Goal: Task Accomplishment & Management: Use online tool/utility

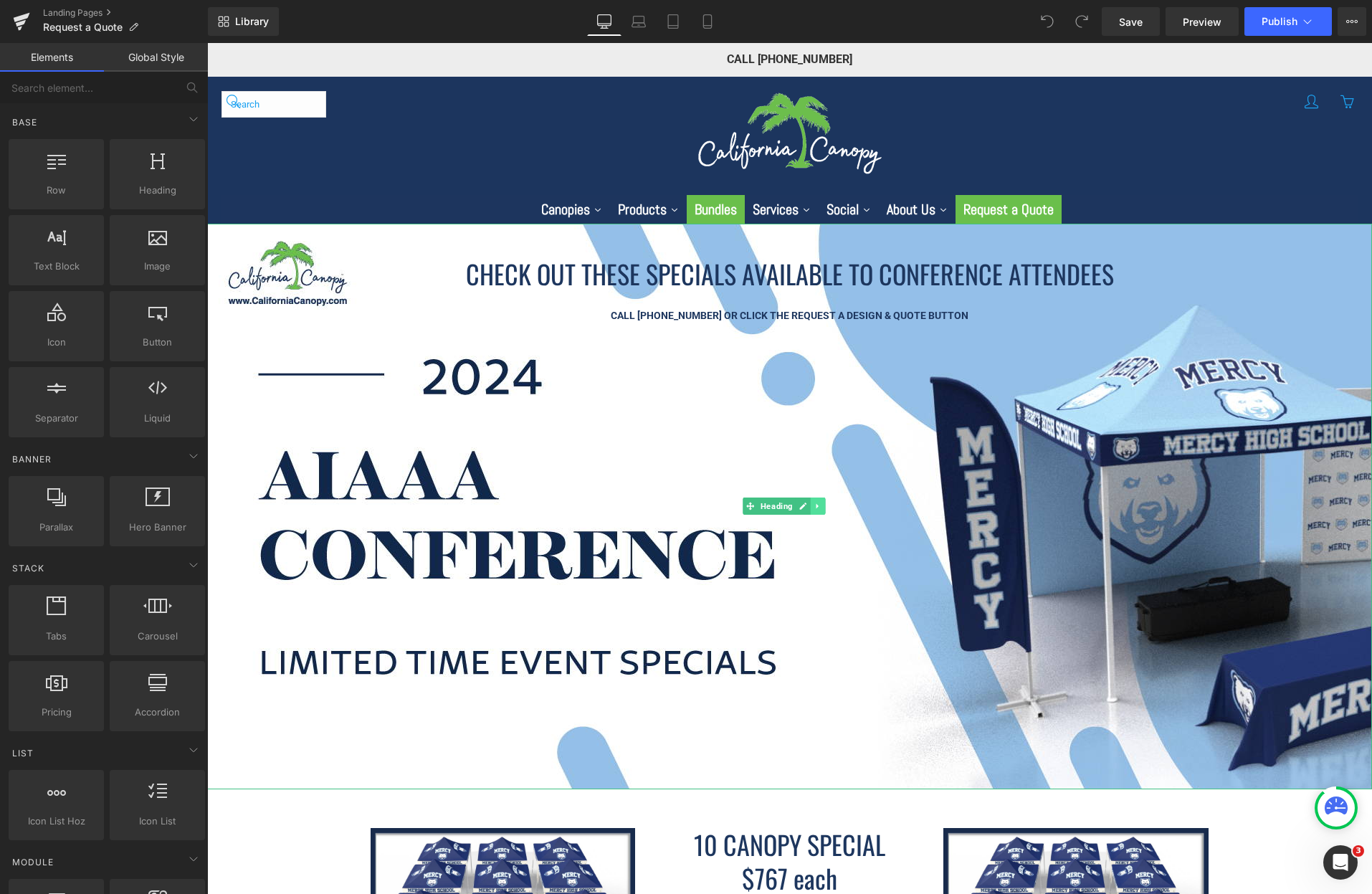
click at [819, 502] on icon at bounding box center [818, 506] width 8 height 8
click at [824, 506] on icon at bounding box center [825, 507] width 8 height 8
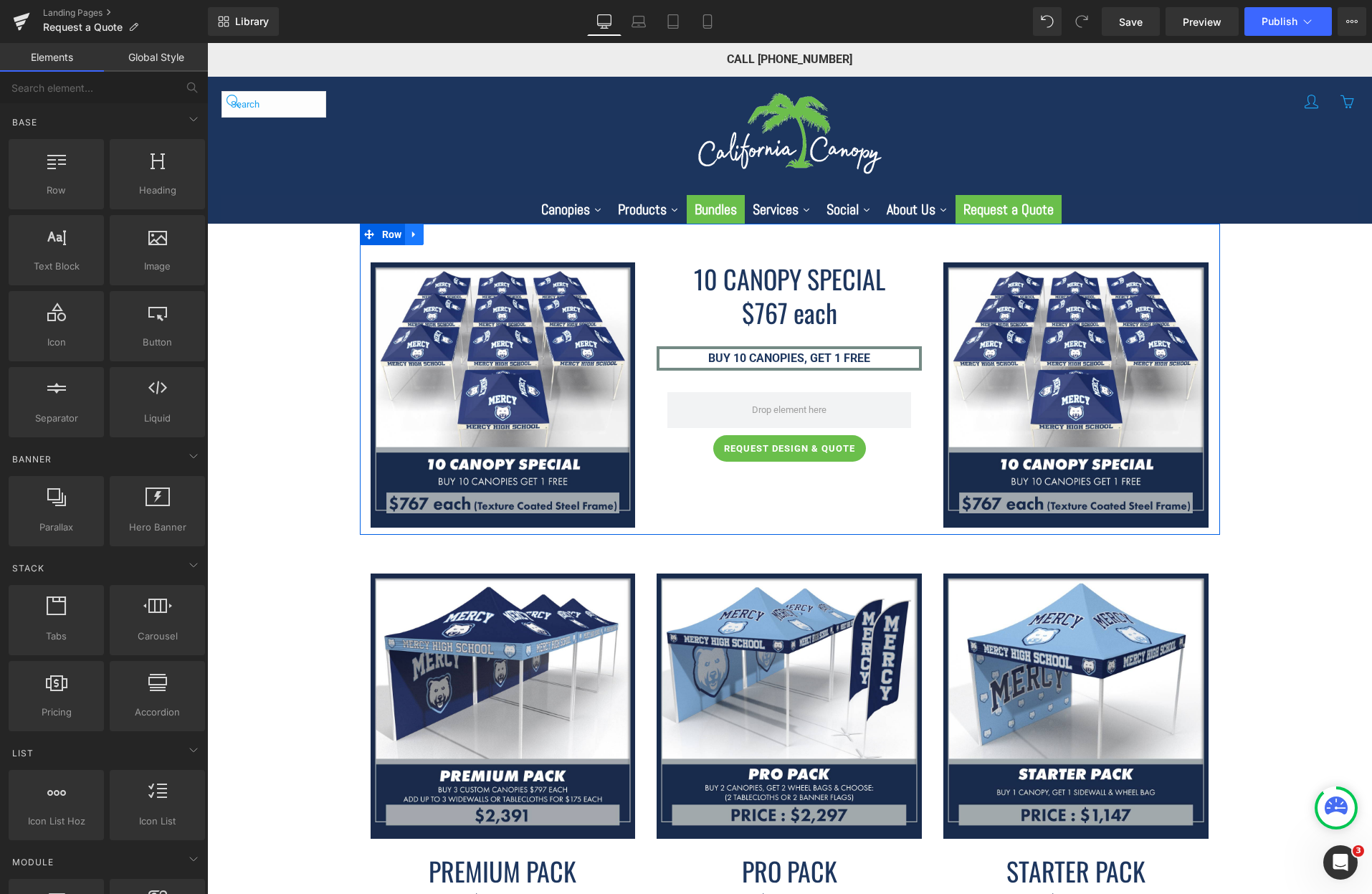
click at [415, 231] on icon at bounding box center [414, 234] width 10 height 10
click at [448, 233] on icon at bounding box center [451, 234] width 10 height 10
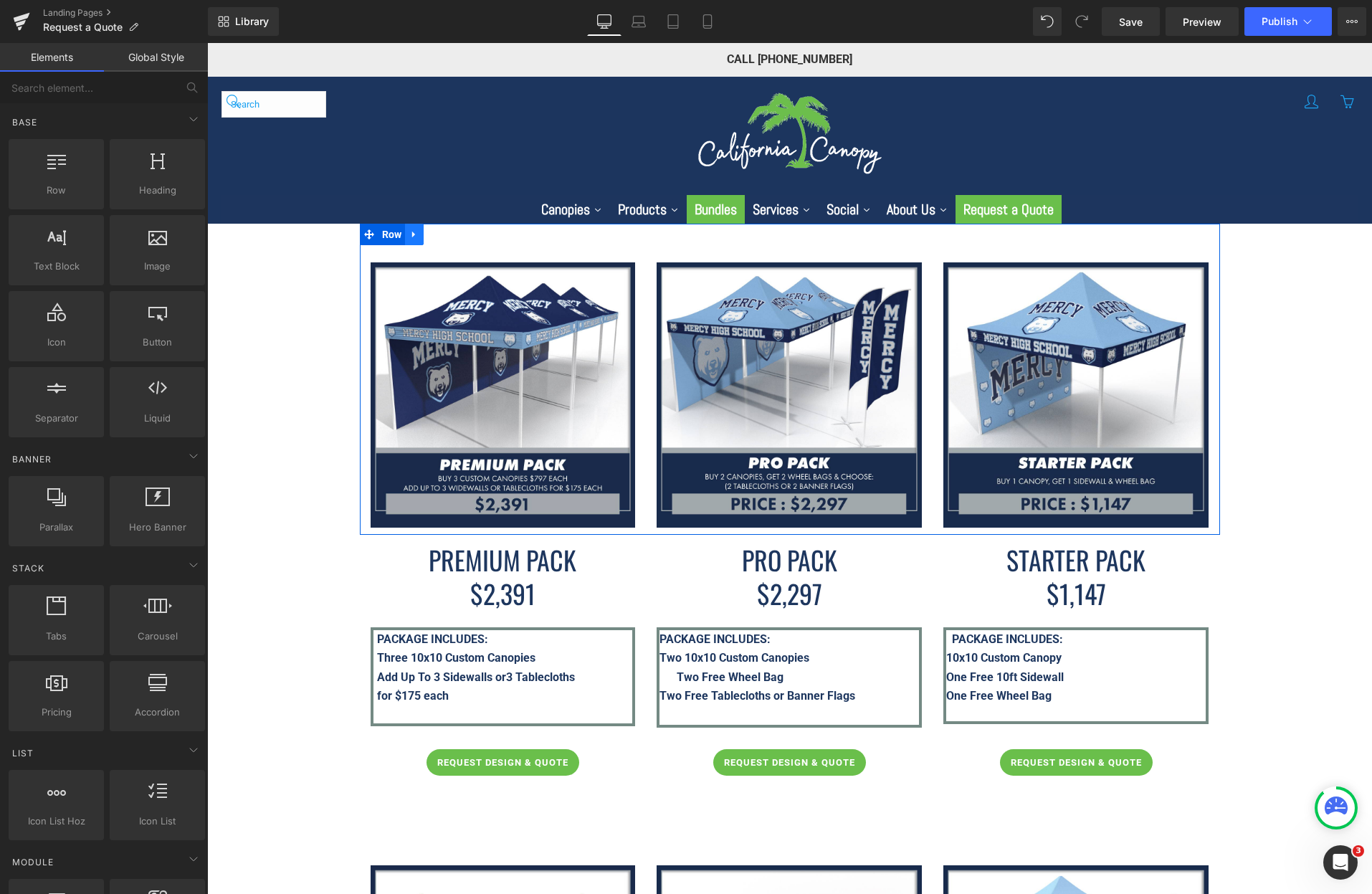
click at [416, 234] on icon at bounding box center [414, 234] width 10 height 10
click at [450, 234] on icon at bounding box center [451, 234] width 10 height 10
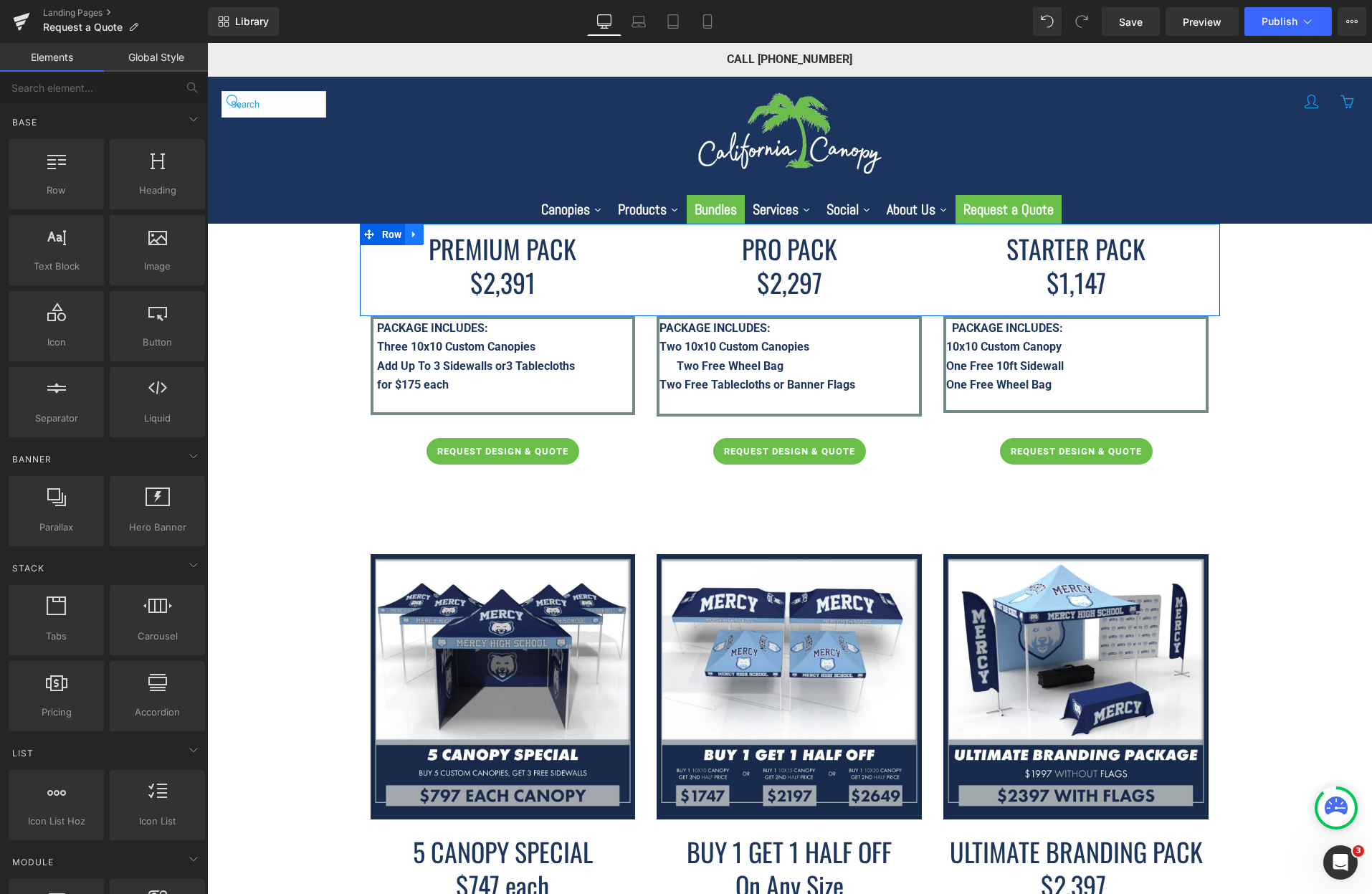
click at [410, 238] on icon at bounding box center [414, 234] width 10 height 10
click at [450, 229] on icon at bounding box center [451, 234] width 10 height 10
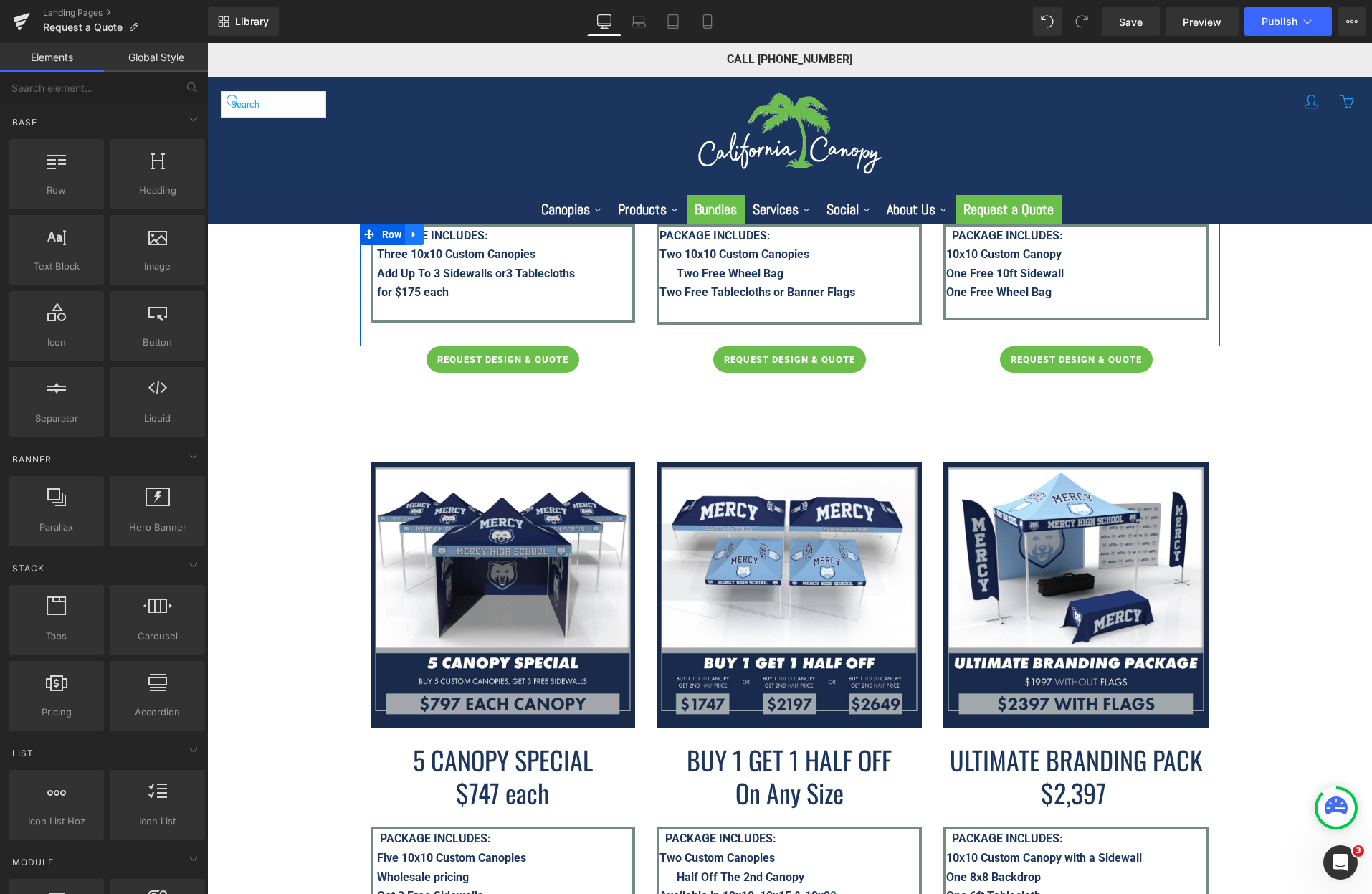
click at [412, 229] on icon at bounding box center [414, 234] width 10 height 10
click at [447, 235] on icon at bounding box center [451, 234] width 10 height 10
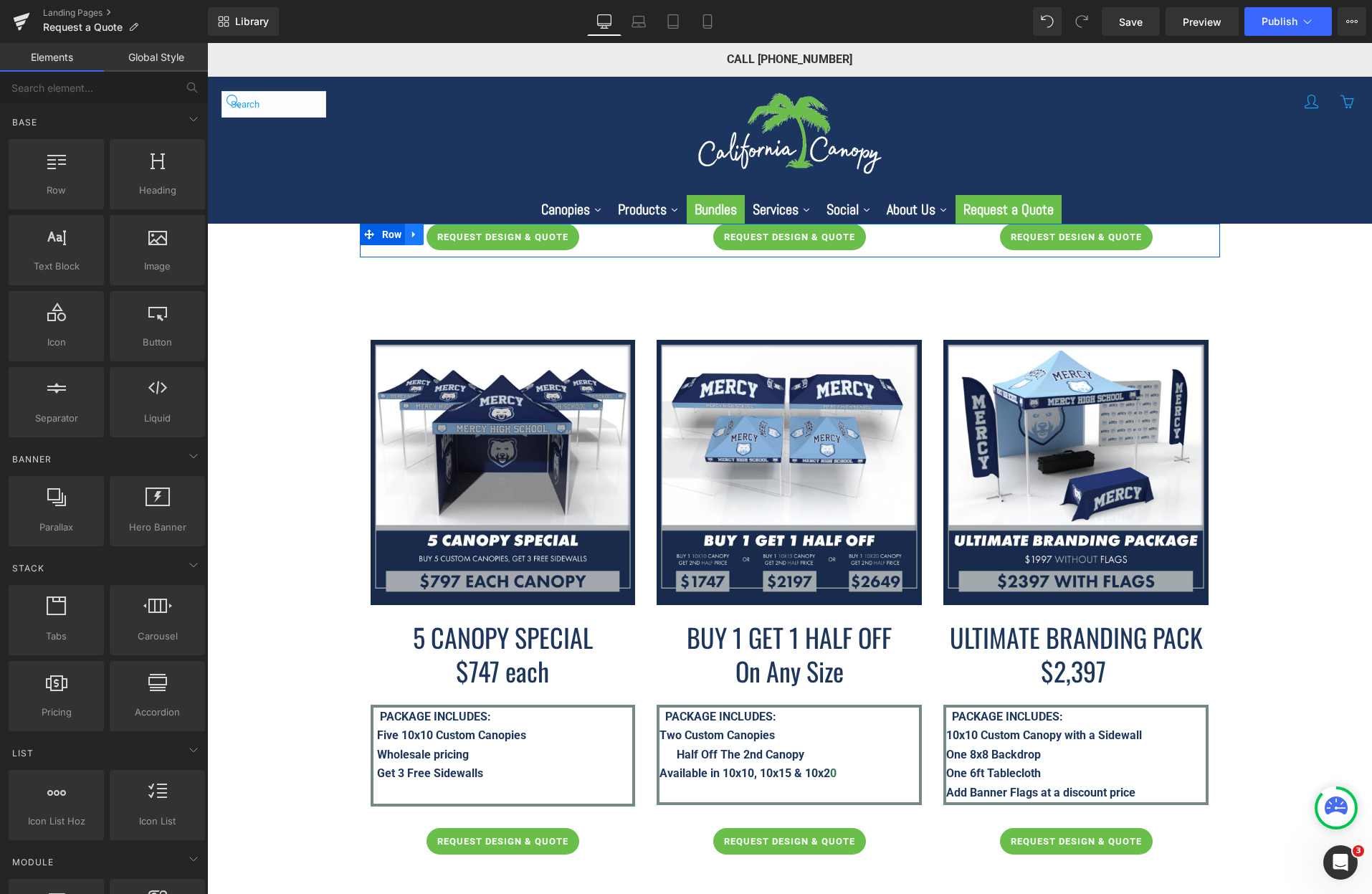
click at [415, 235] on icon at bounding box center [414, 234] width 10 height 10
click at [448, 236] on icon at bounding box center [451, 234] width 10 height 10
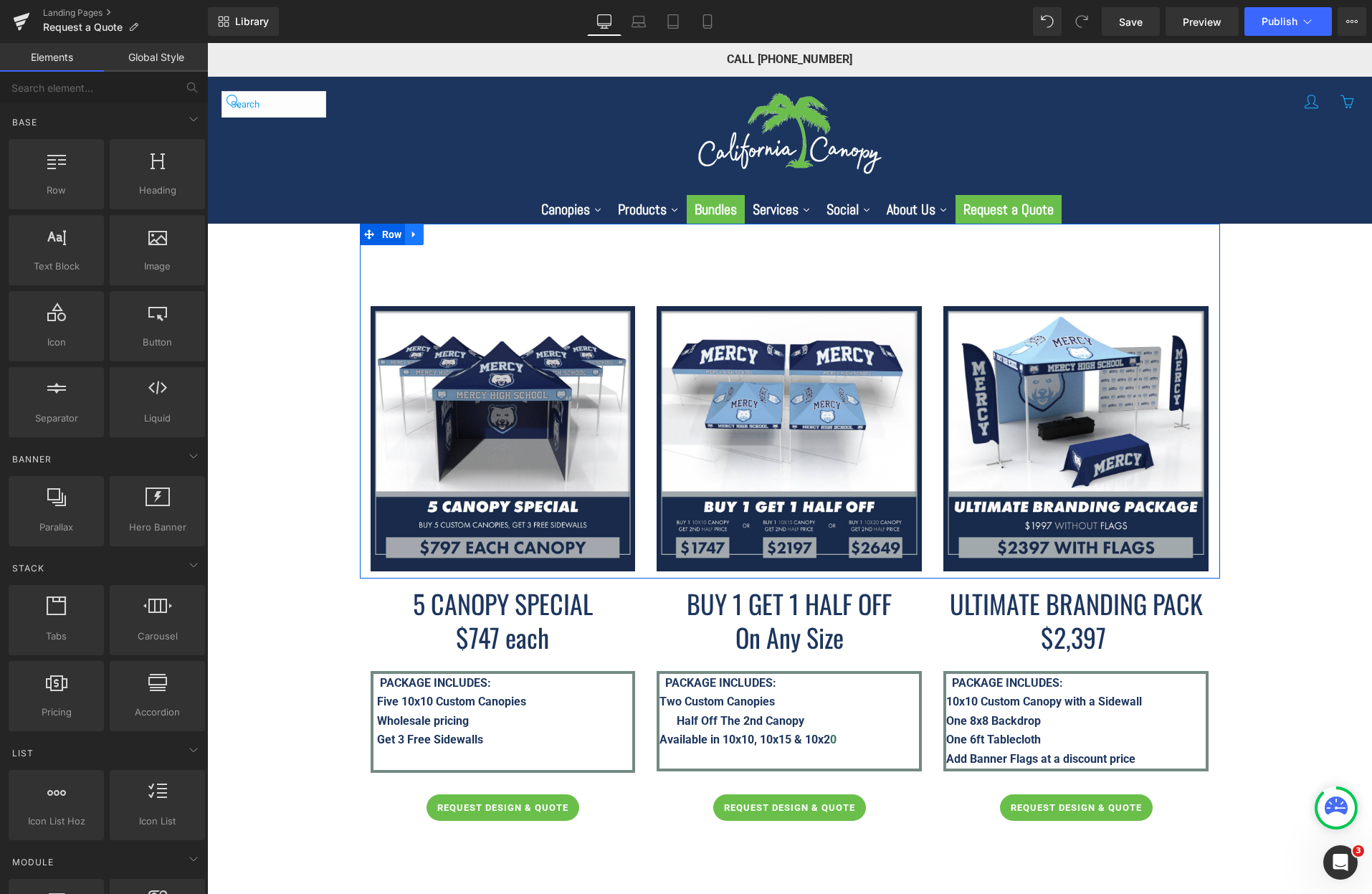
click at [412, 233] on icon at bounding box center [413, 235] width 3 height 7
click at [442, 235] on link at bounding box center [451, 234] width 19 height 22
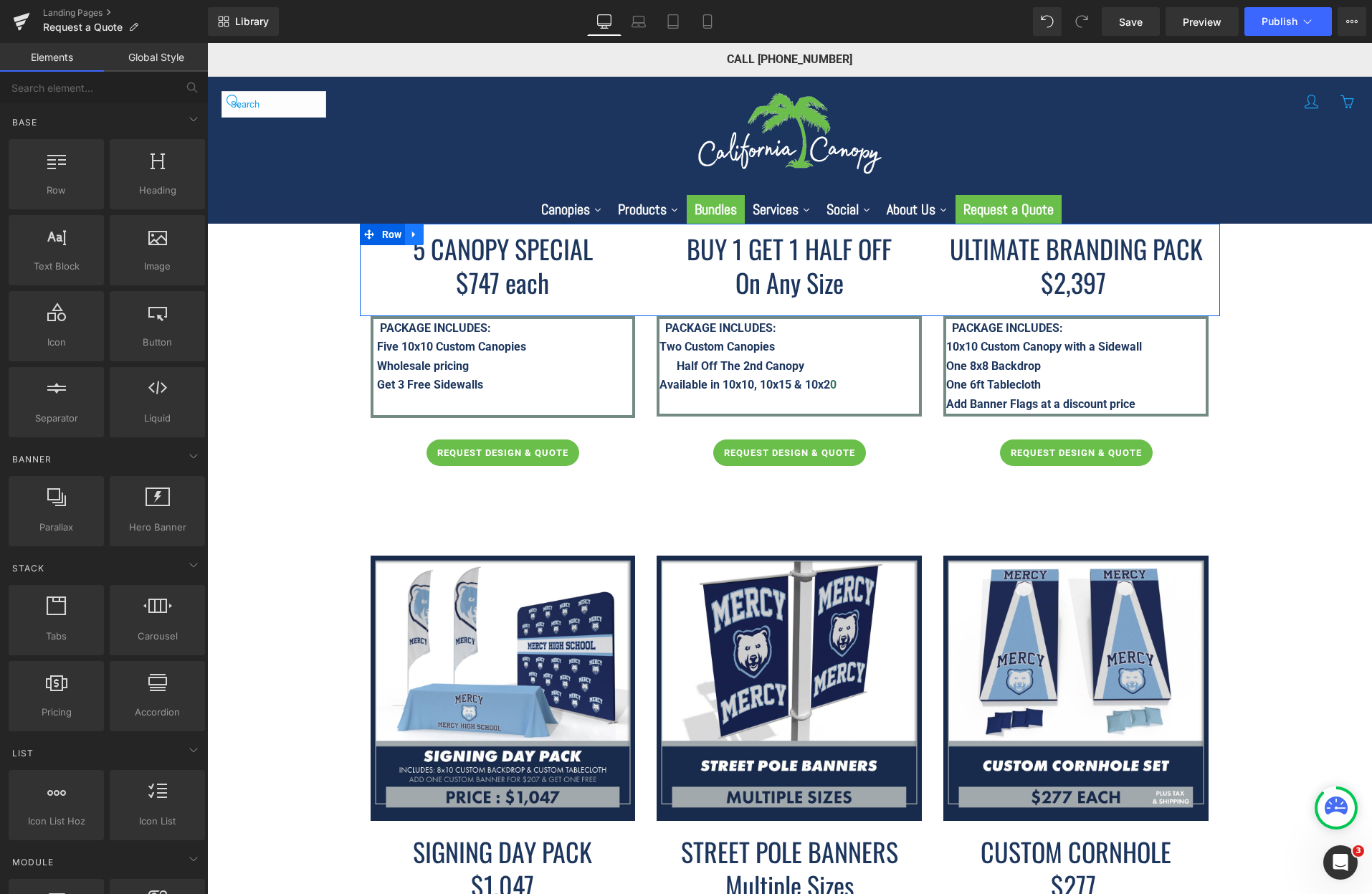
click at [412, 232] on icon at bounding box center [413, 235] width 3 height 7
click at [448, 236] on icon at bounding box center [451, 234] width 10 height 10
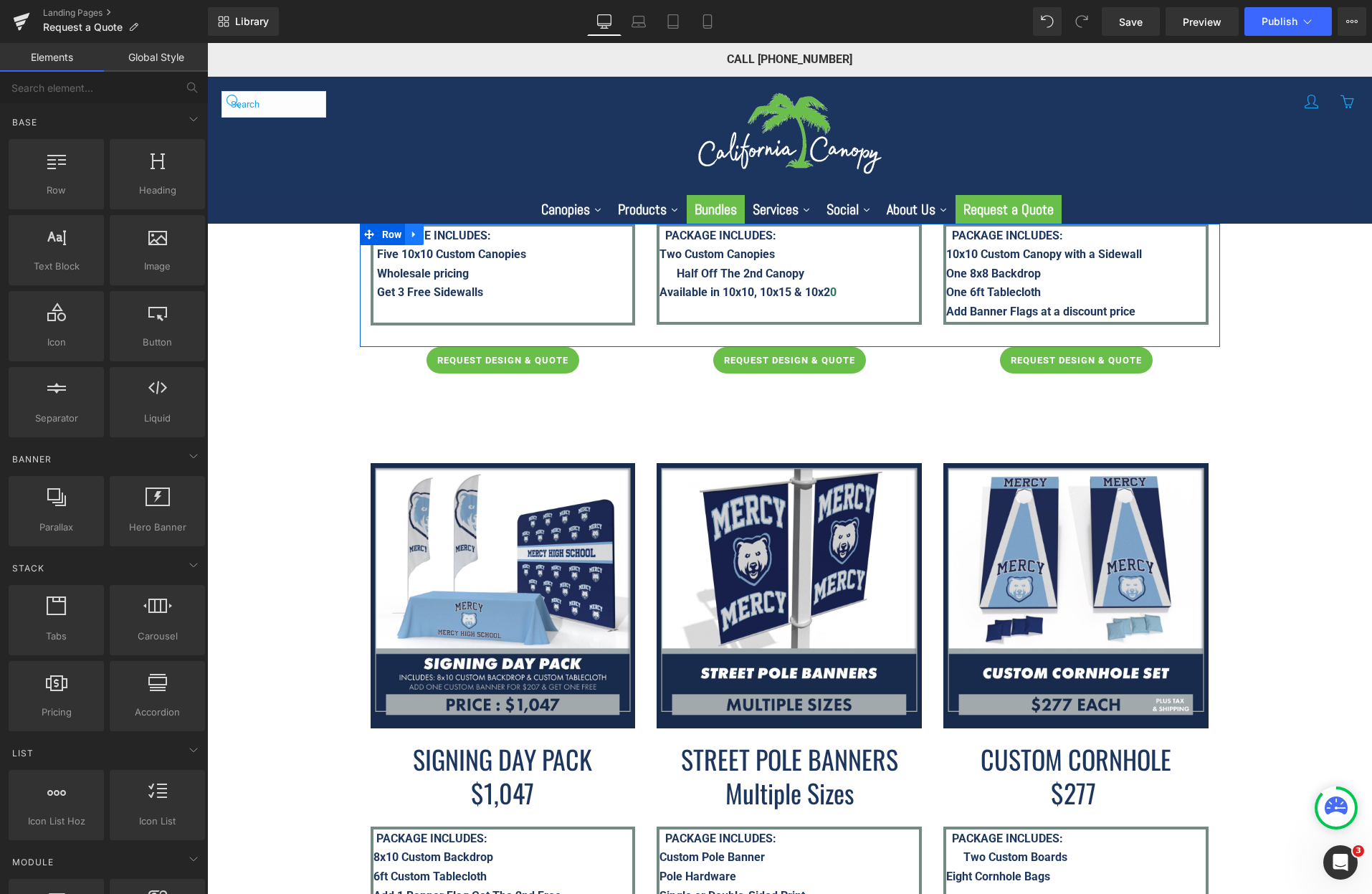
click at [414, 227] on link at bounding box center [415, 234] width 19 height 22
click at [452, 235] on icon at bounding box center [451, 234] width 10 height 10
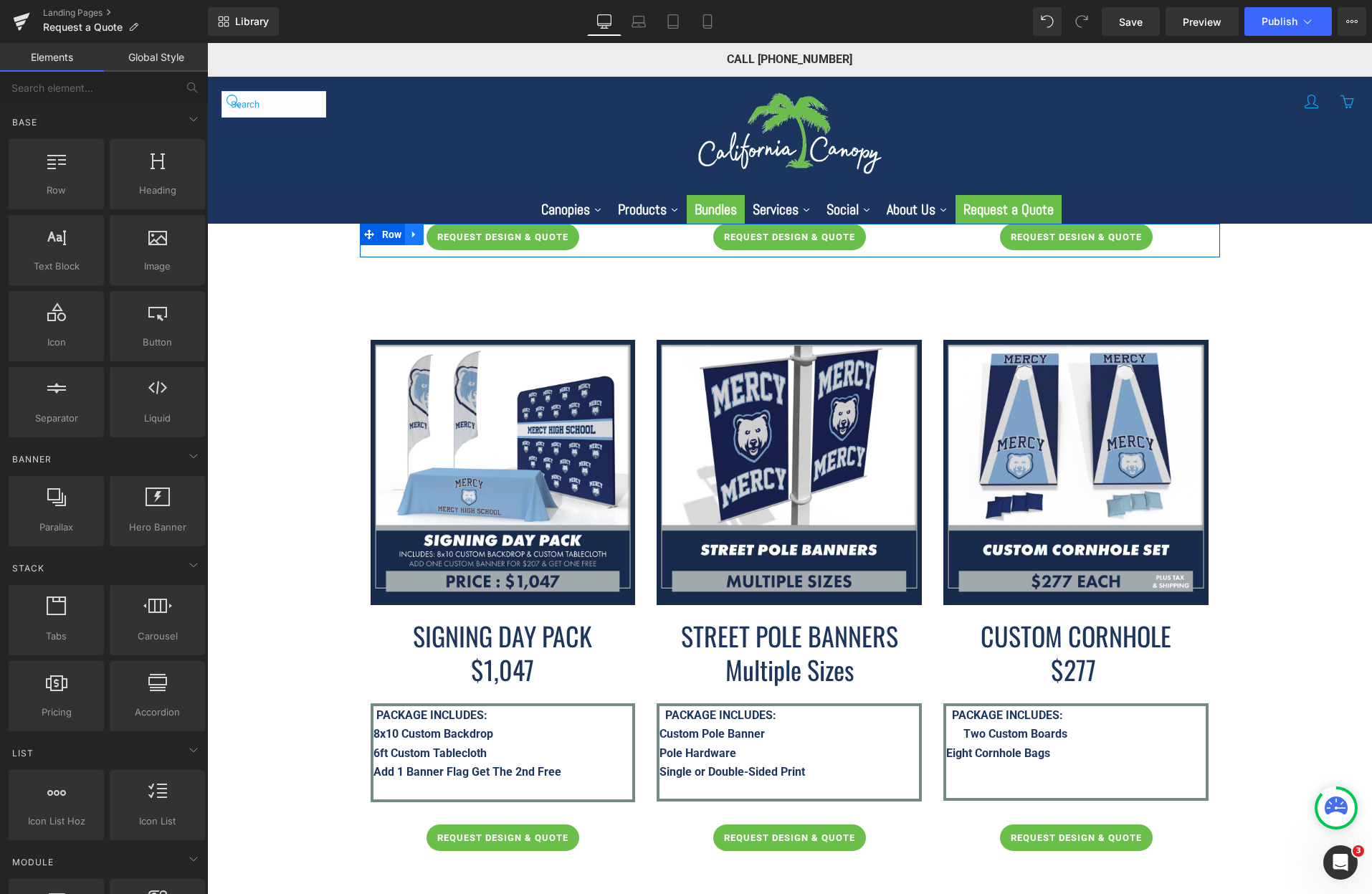
click at [419, 228] on link at bounding box center [415, 234] width 19 height 22
click at [447, 233] on icon at bounding box center [451, 234] width 10 height 10
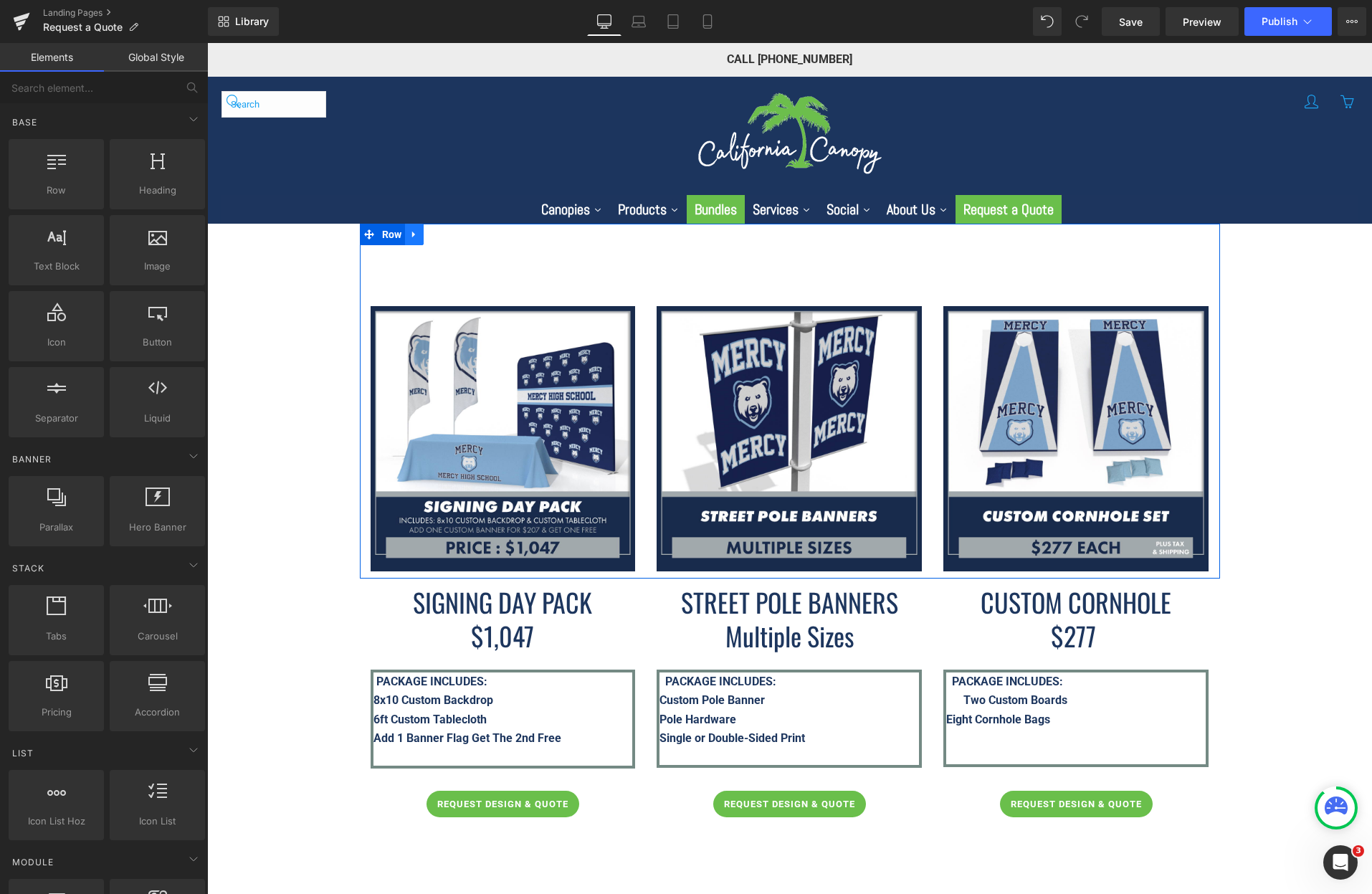
click at [415, 235] on icon at bounding box center [414, 234] width 10 height 10
click at [449, 234] on icon at bounding box center [451, 234] width 10 height 10
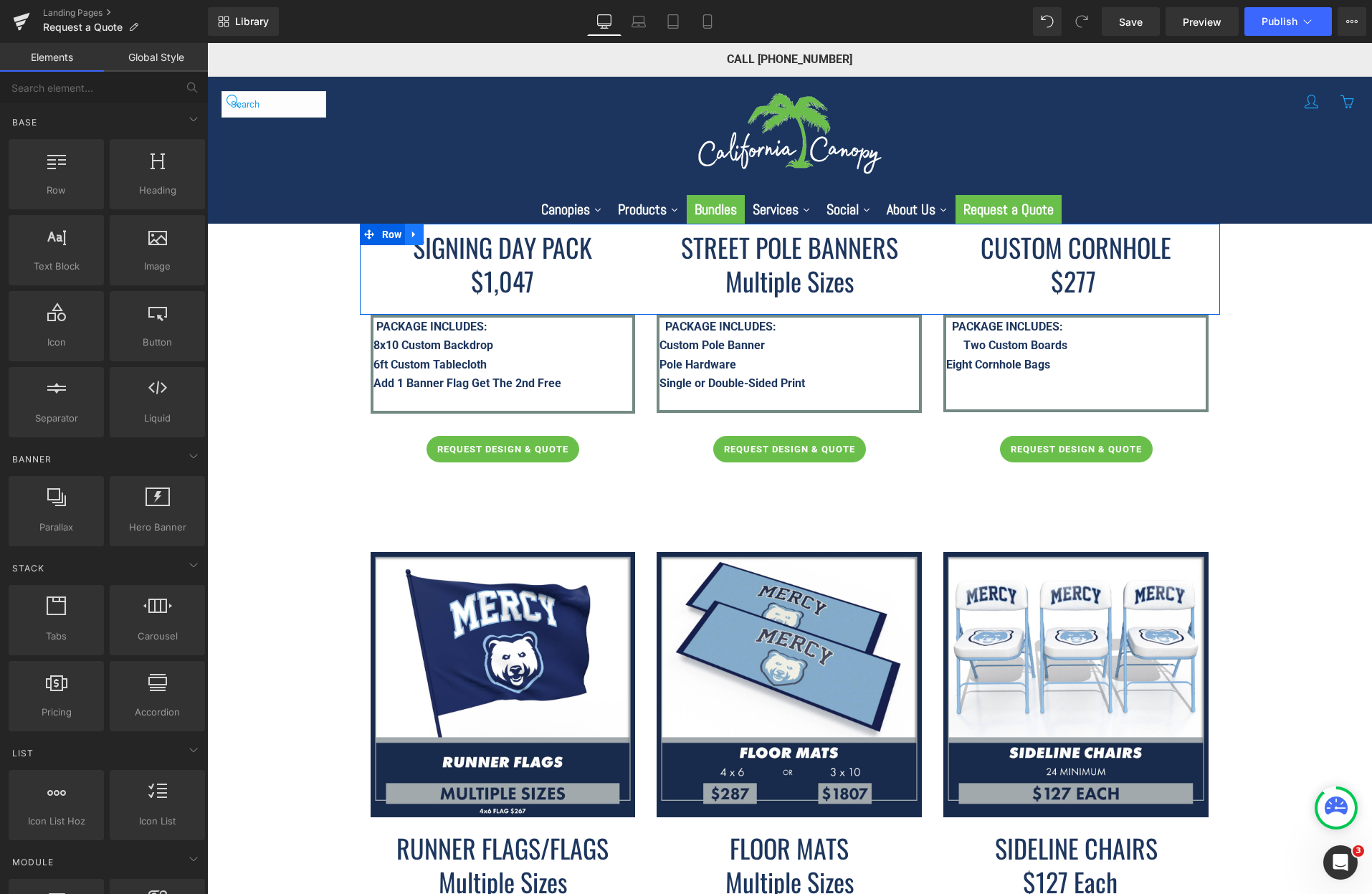
click at [409, 229] on icon at bounding box center [414, 234] width 10 height 10
click at [451, 235] on icon at bounding box center [451, 234] width 10 height 10
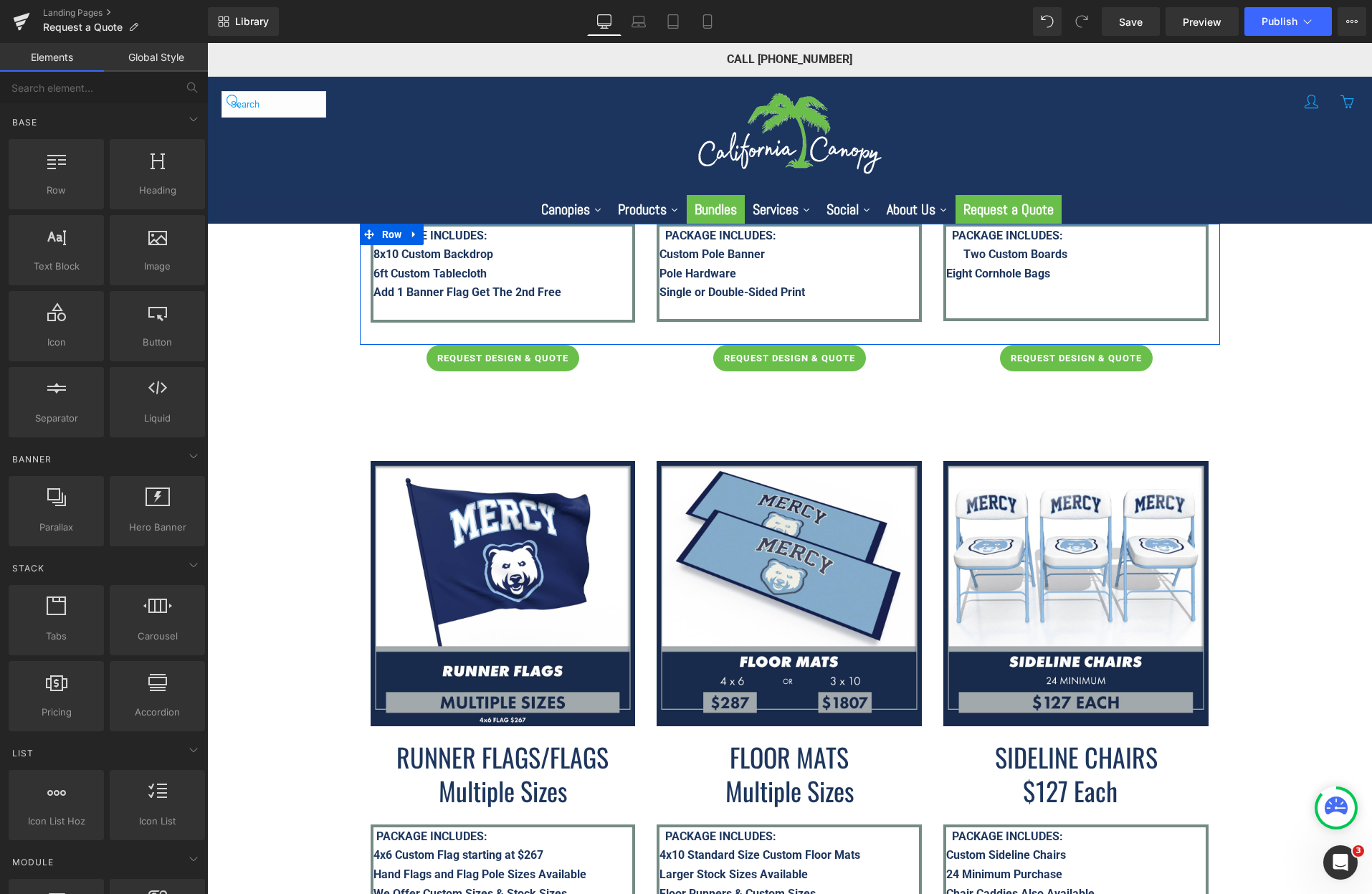
click at [418, 236] on link at bounding box center [415, 234] width 19 height 22
click at [447, 236] on icon at bounding box center [451, 234] width 10 height 10
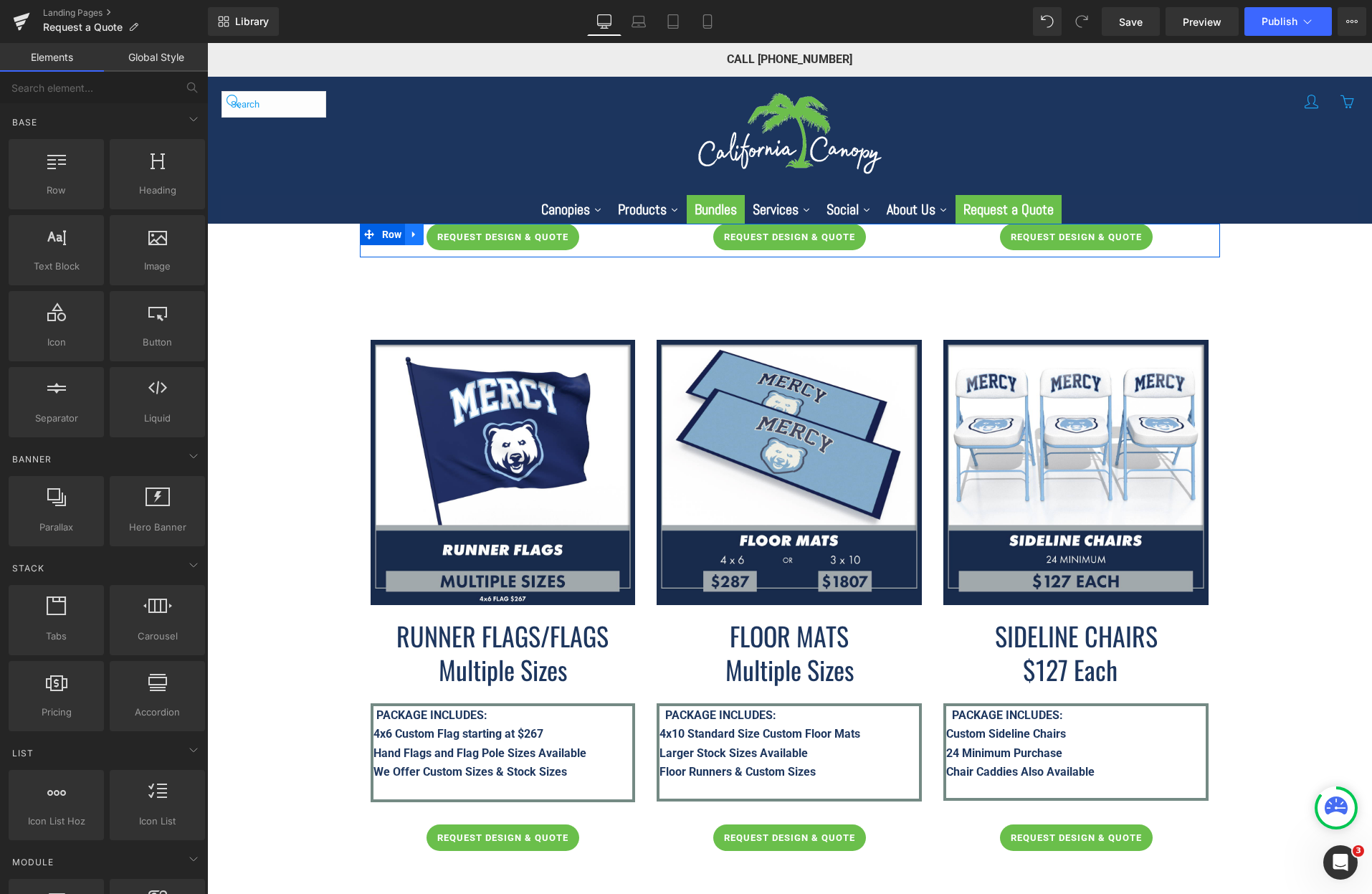
click at [415, 238] on icon at bounding box center [414, 234] width 10 height 10
click at [447, 238] on icon at bounding box center [451, 234] width 10 height 10
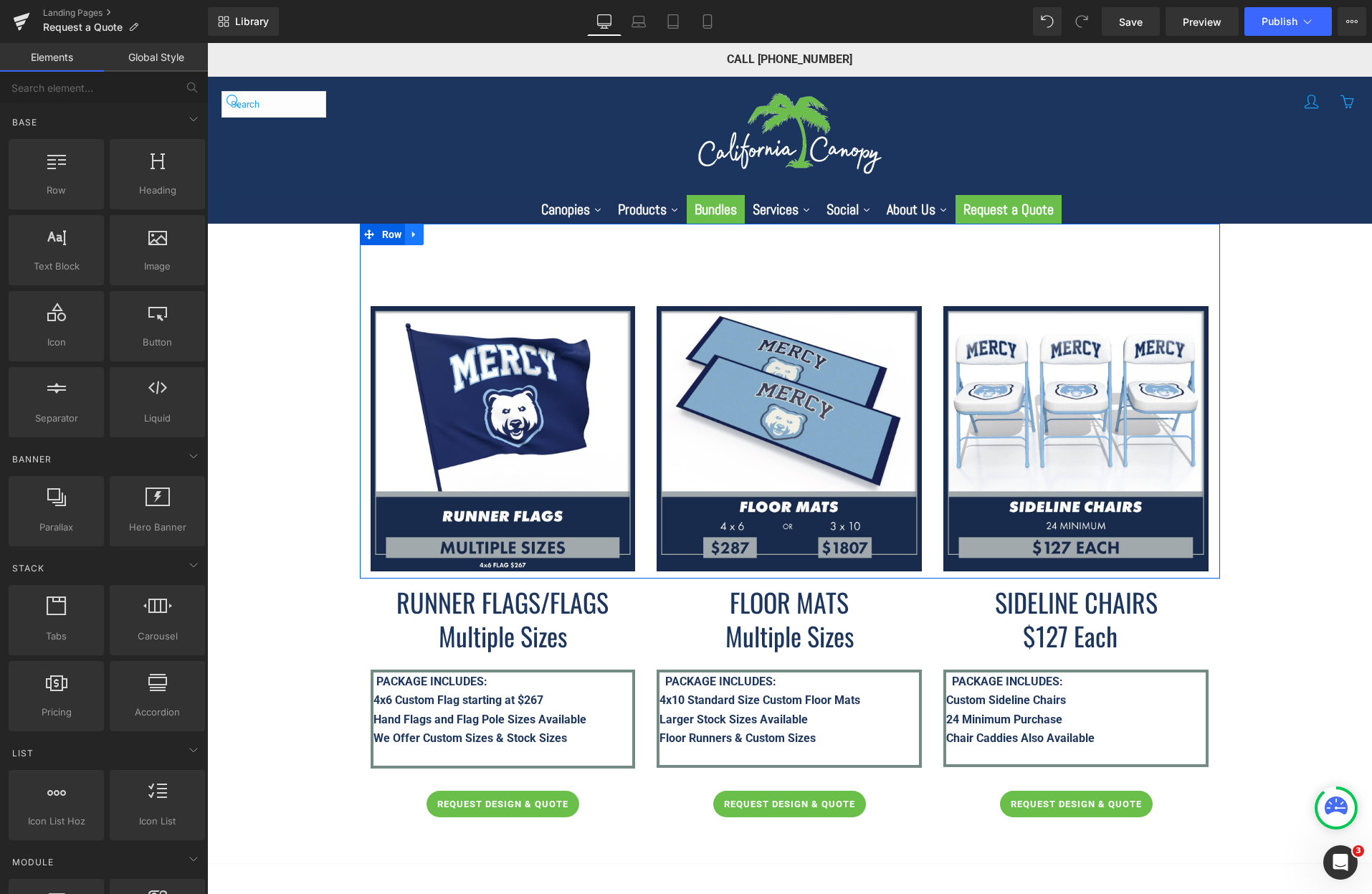
click at [411, 238] on icon at bounding box center [414, 234] width 10 height 10
click at [447, 236] on icon at bounding box center [451, 234] width 10 height 10
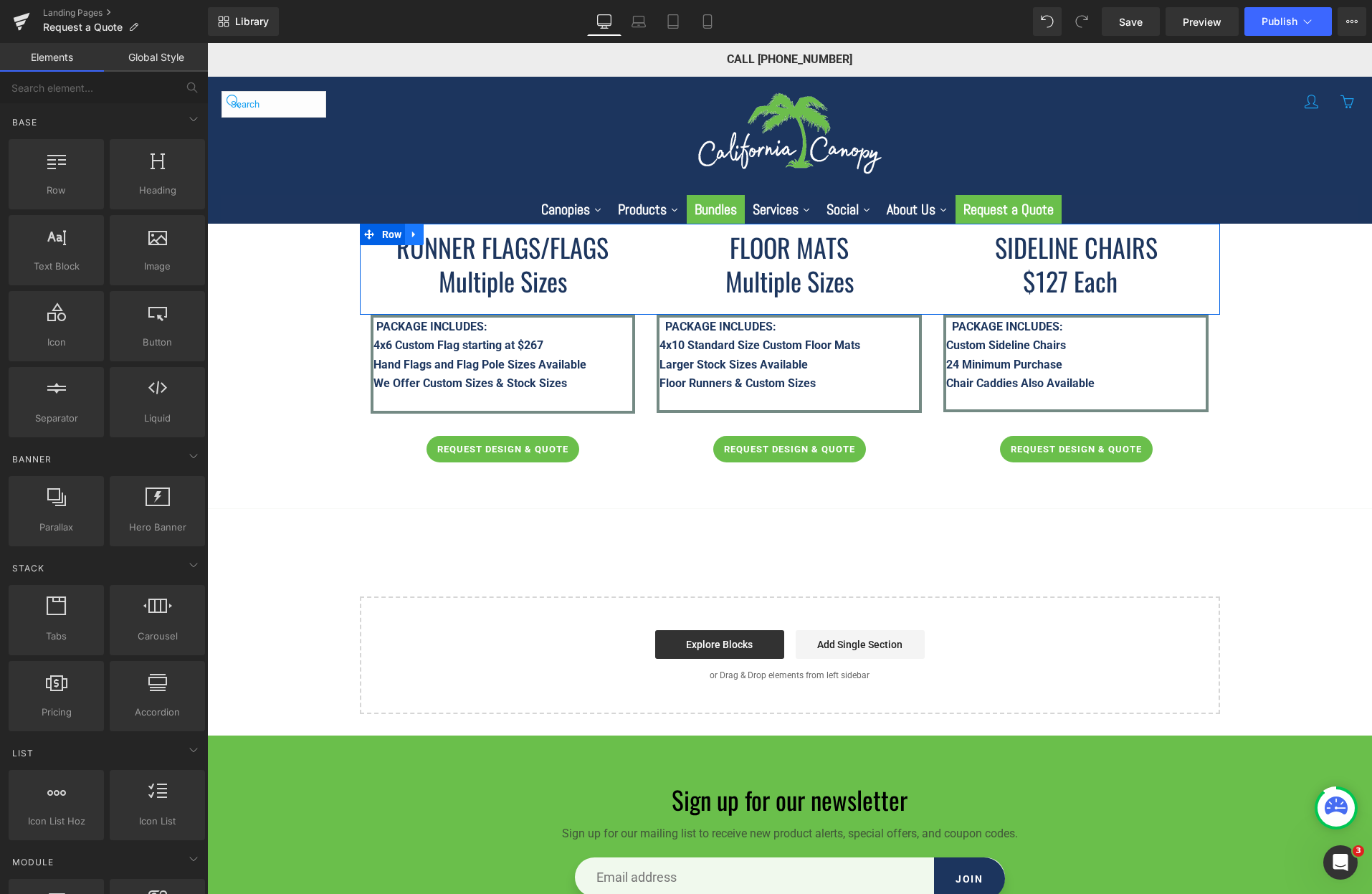
click at [415, 236] on icon at bounding box center [414, 234] width 10 height 10
click at [447, 236] on icon at bounding box center [451, 234] width 10 height 10
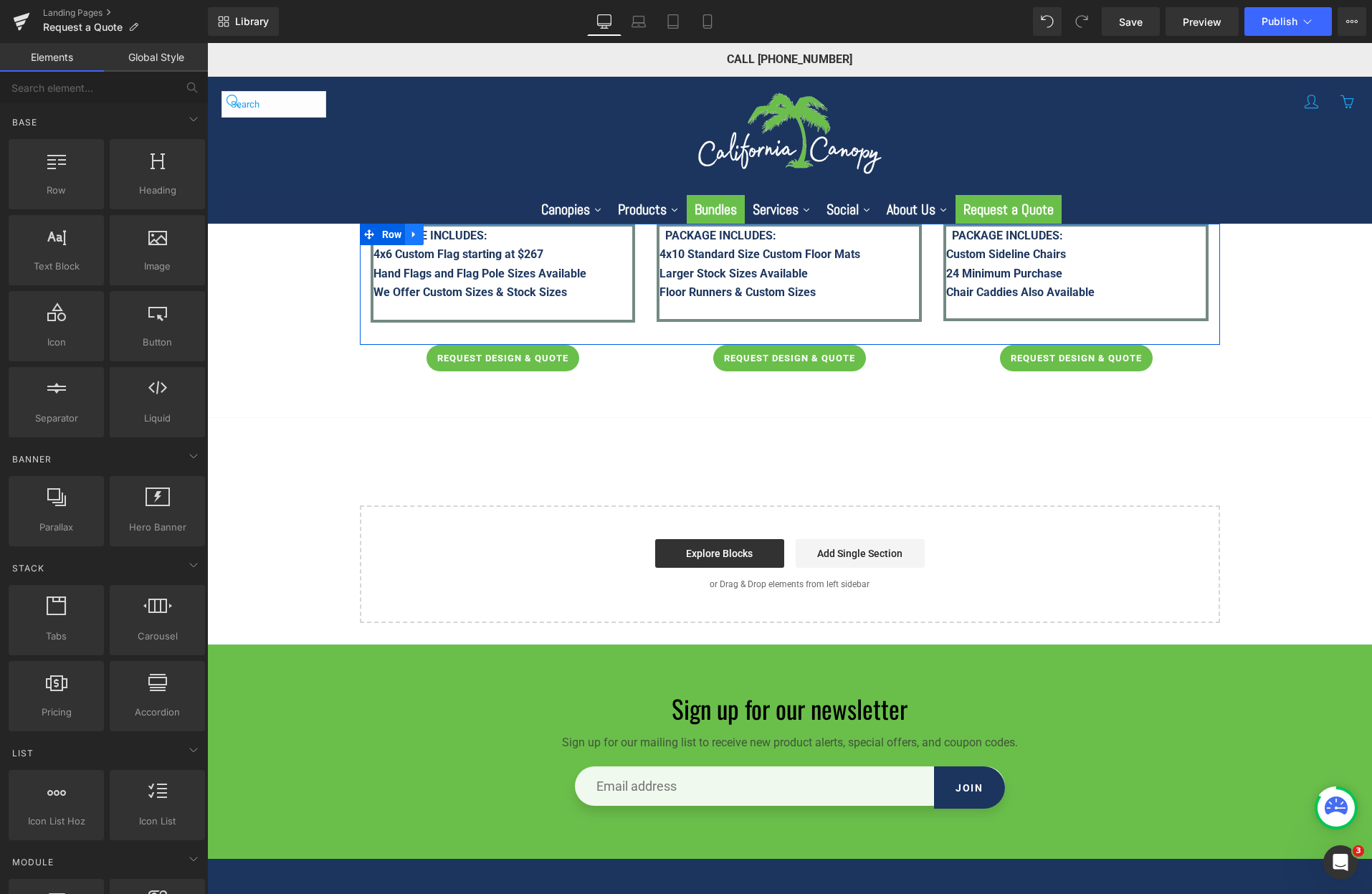
click at [415, 229] on icon at bounding box center [414, 234] width 10 height 10
click at [447, 235] on icon at bounding box center [451, 234] width 10 height 10
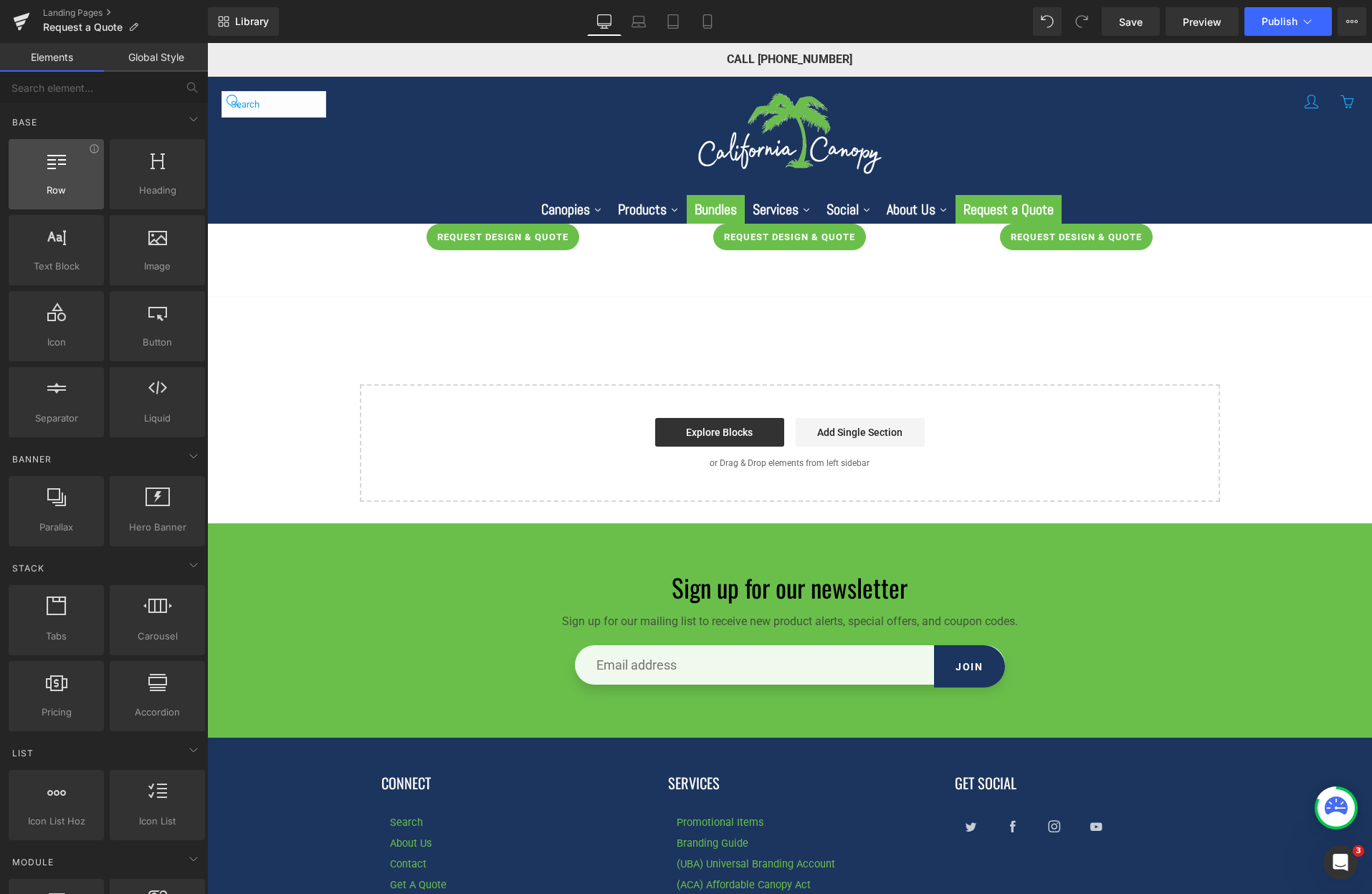
click at [69, 183] on span "Row" at bounding box center [56, 190] width 86 height 15
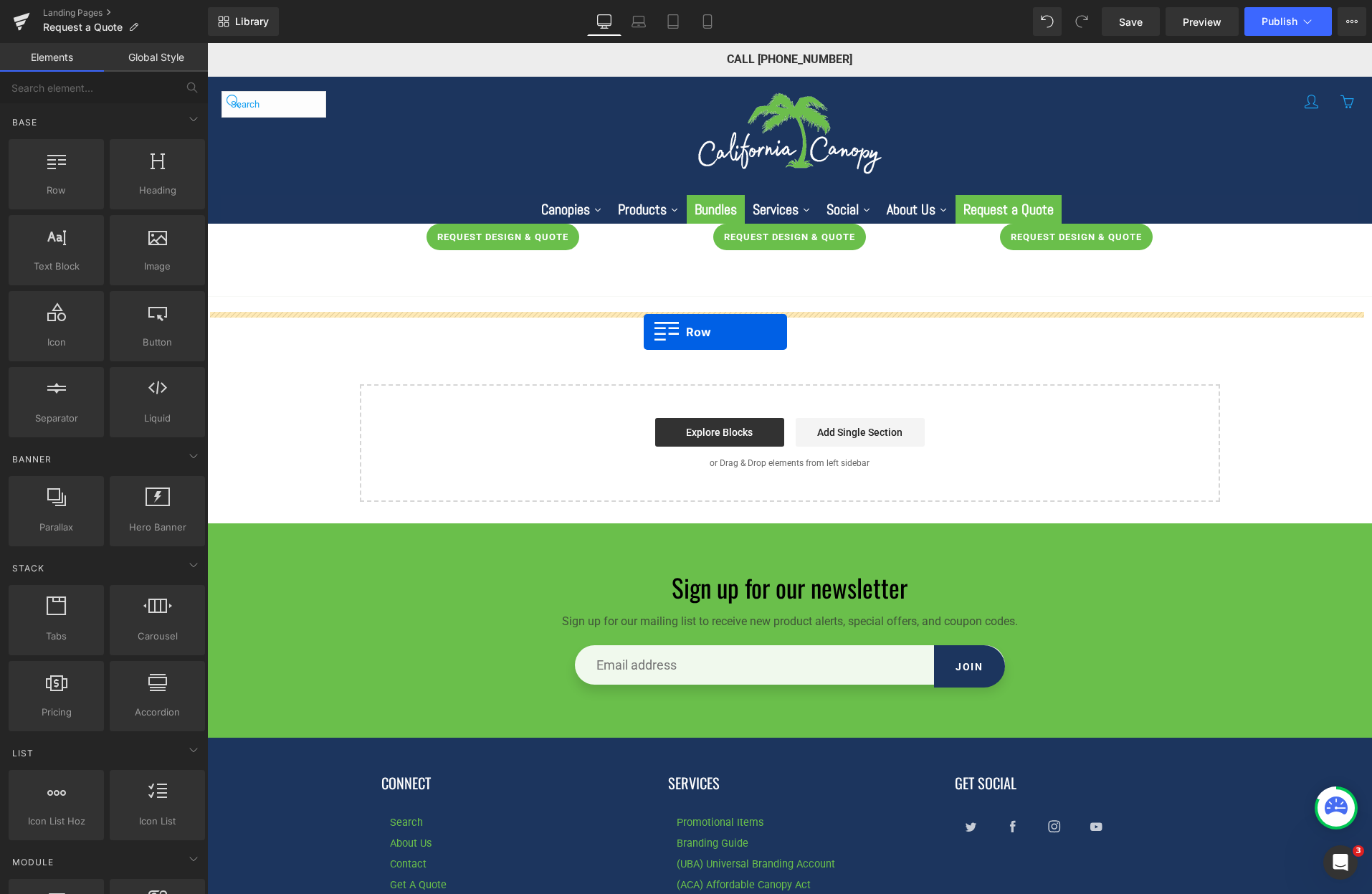
drag, startPoint x: 274, startPoint y: 220, endPoint x: 644, endPoint y: 332, distance: 386.6
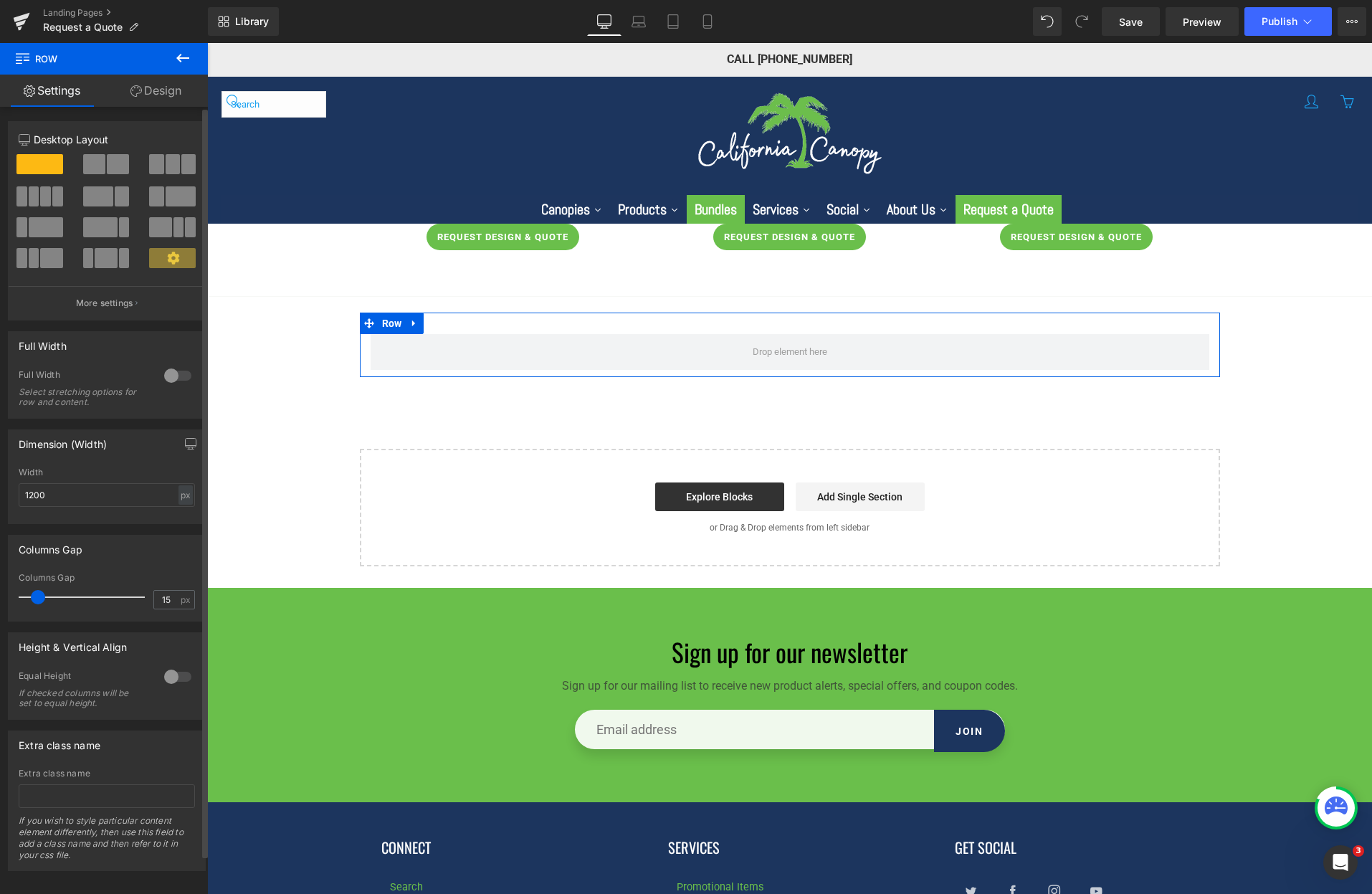
click at [100, 162] on span at bounding box center [95, 163] width 23 height 20
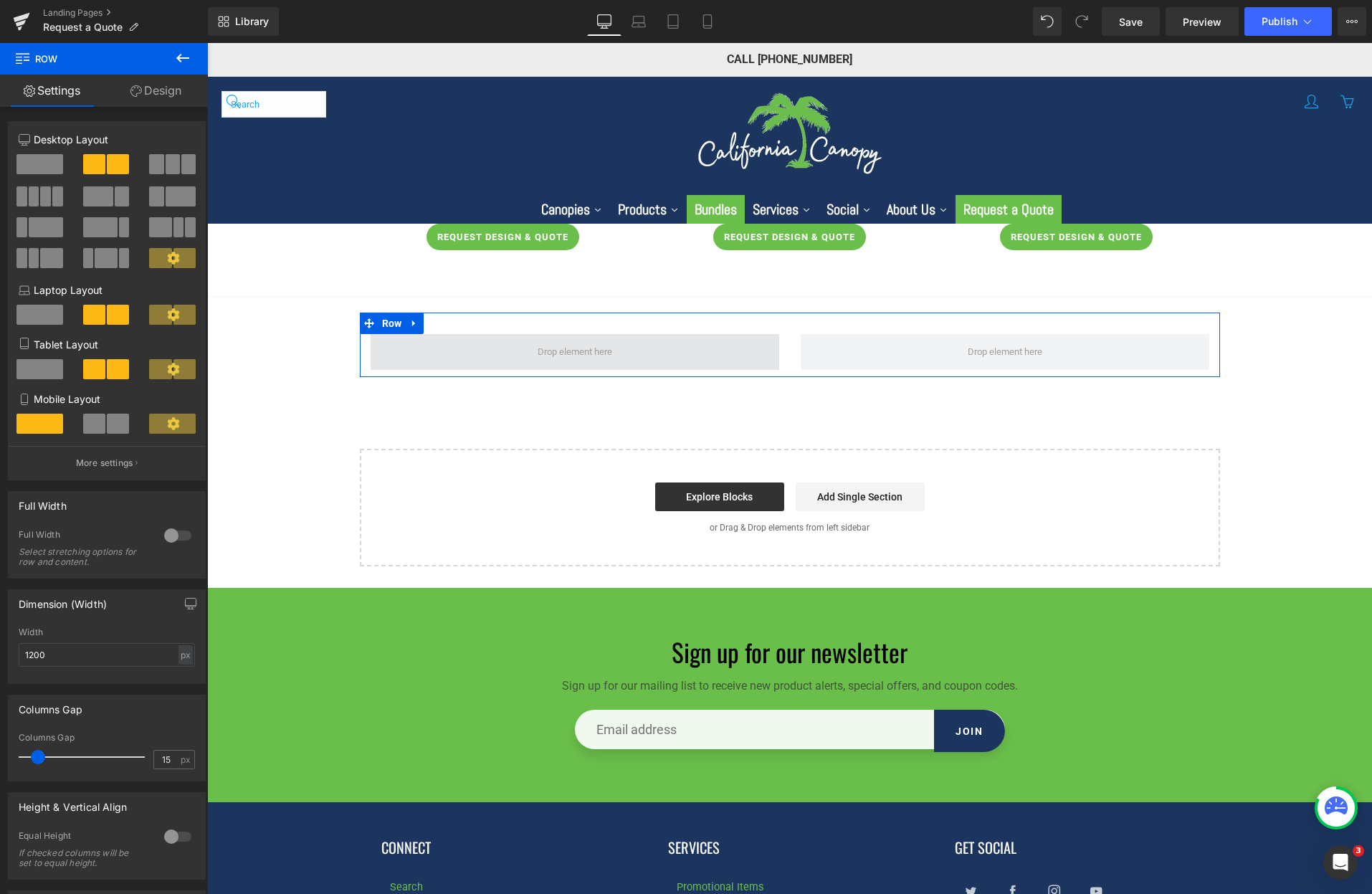
click at [572, 356] on span at bounding box center [575, 351] width 84 height 23
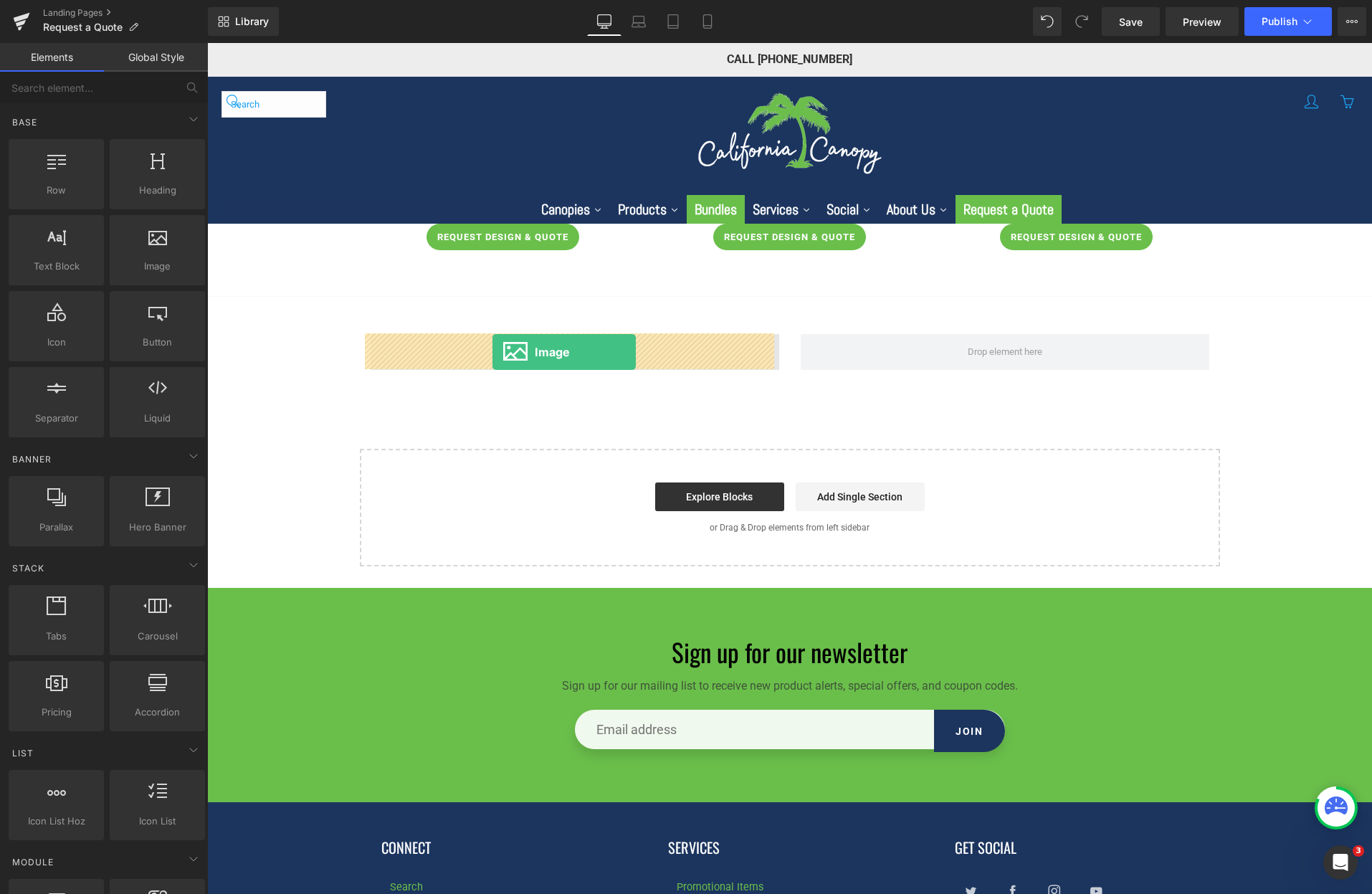
drag, startPoint x: 345, startPoint y: 300, endPoint x: 493, endPoint y: 352, distance: 156.9
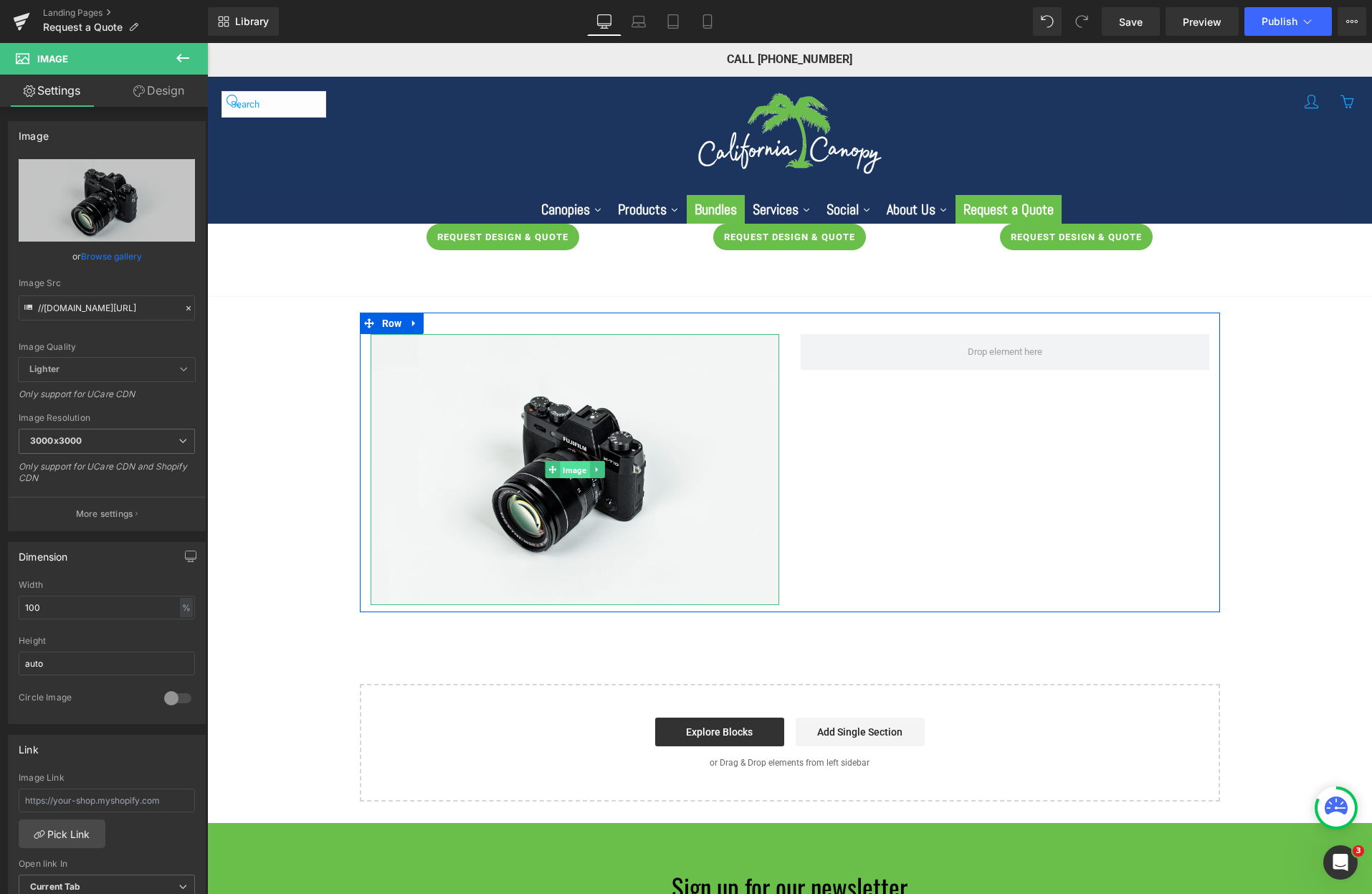
click at [565, 475] on span "Image" at bounding box center [574, 470] width 29 height 17
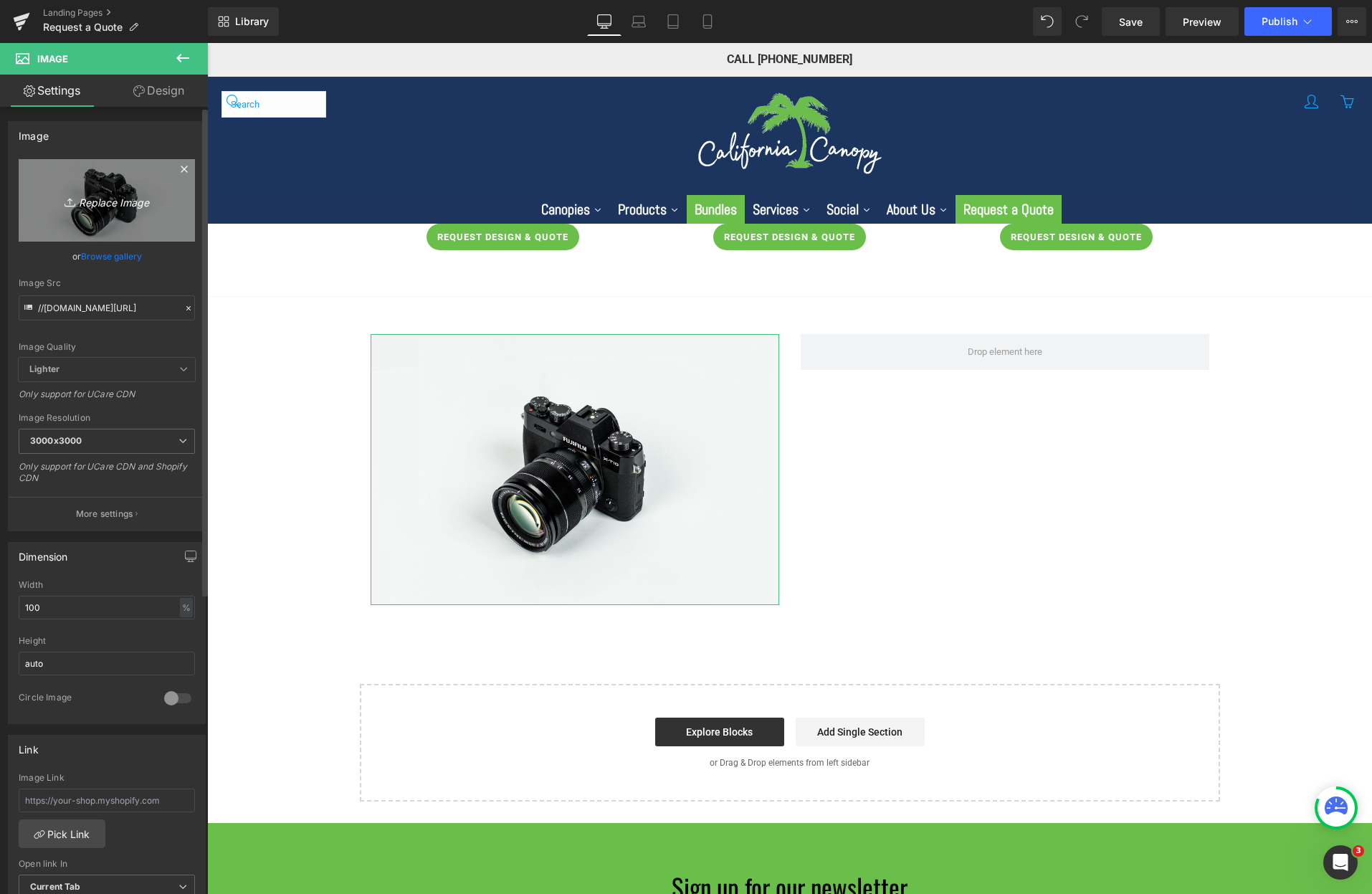
click at [124, 205] on icon "Replace Image" at bounding box center [107, 200] width 114 height 18
type input "C:\fakepath\M320468_-_How_It_Works.webp"
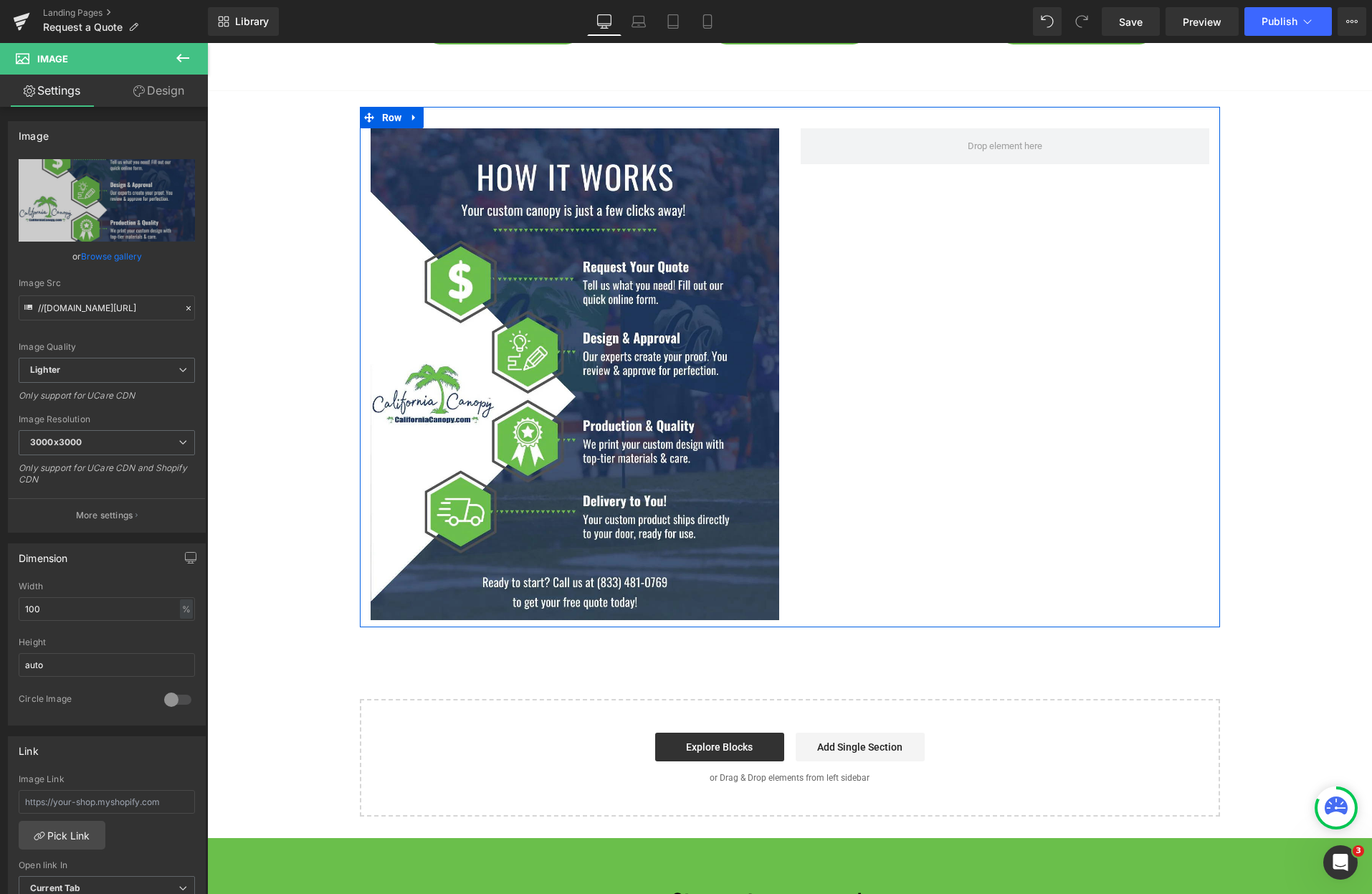
scroll to position [215, 0]
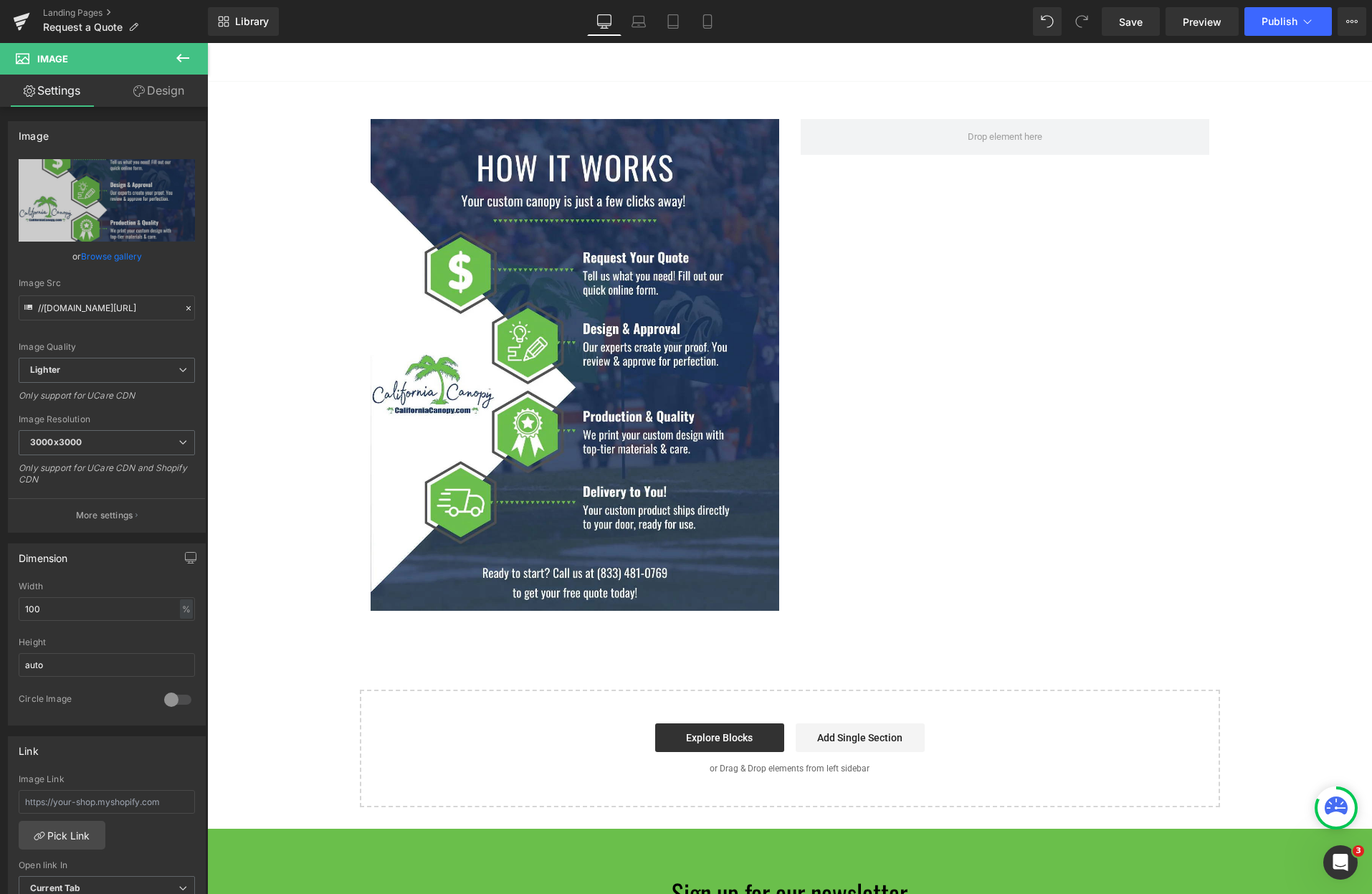
click at [188, 62] on icon at bounding box center [183, 58] width 17 height 17
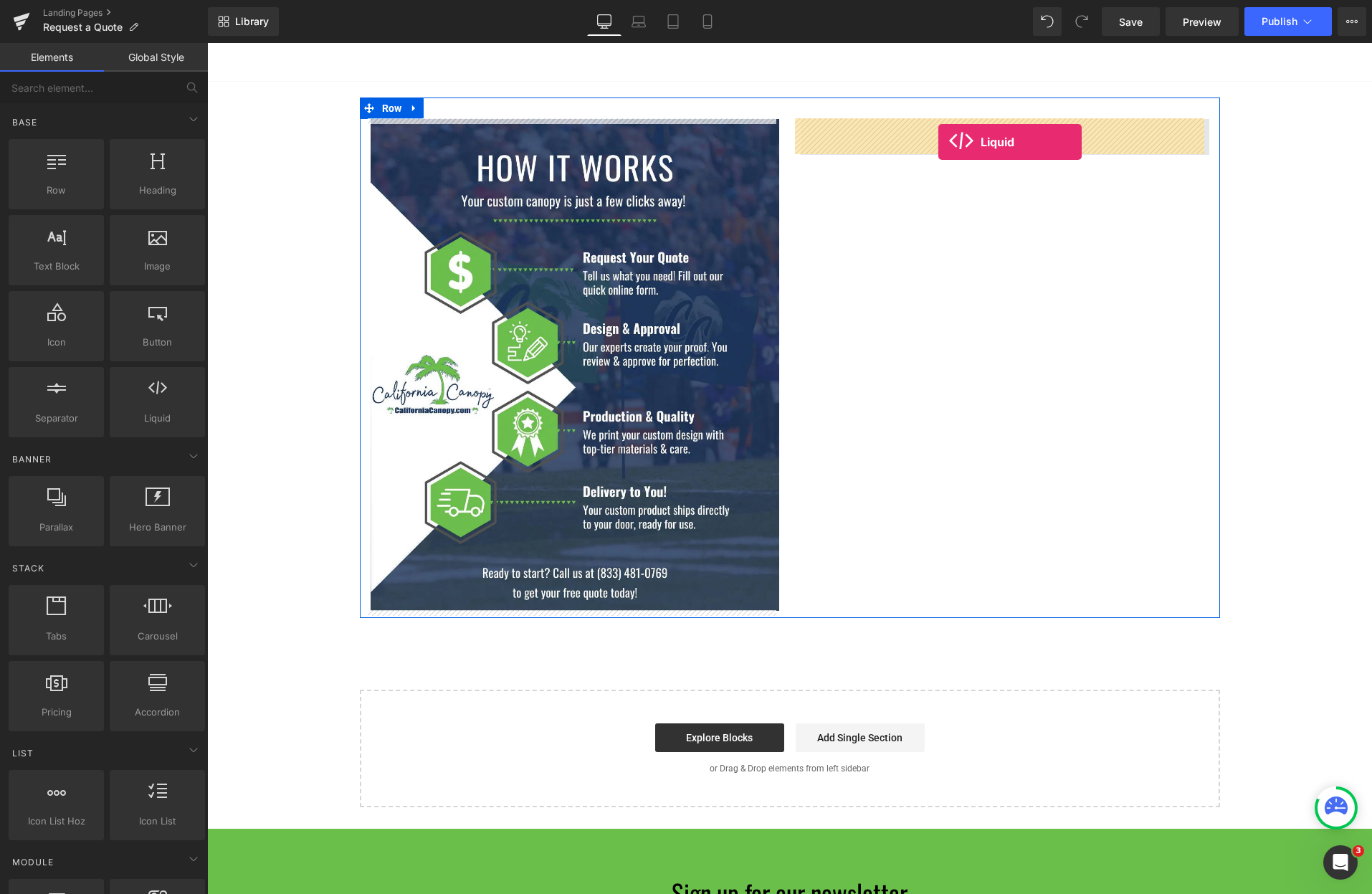
drag, startPoint x: 405, startPoint y: 431, endPoint x: 938, endPoint y: 142, distance: 606.3
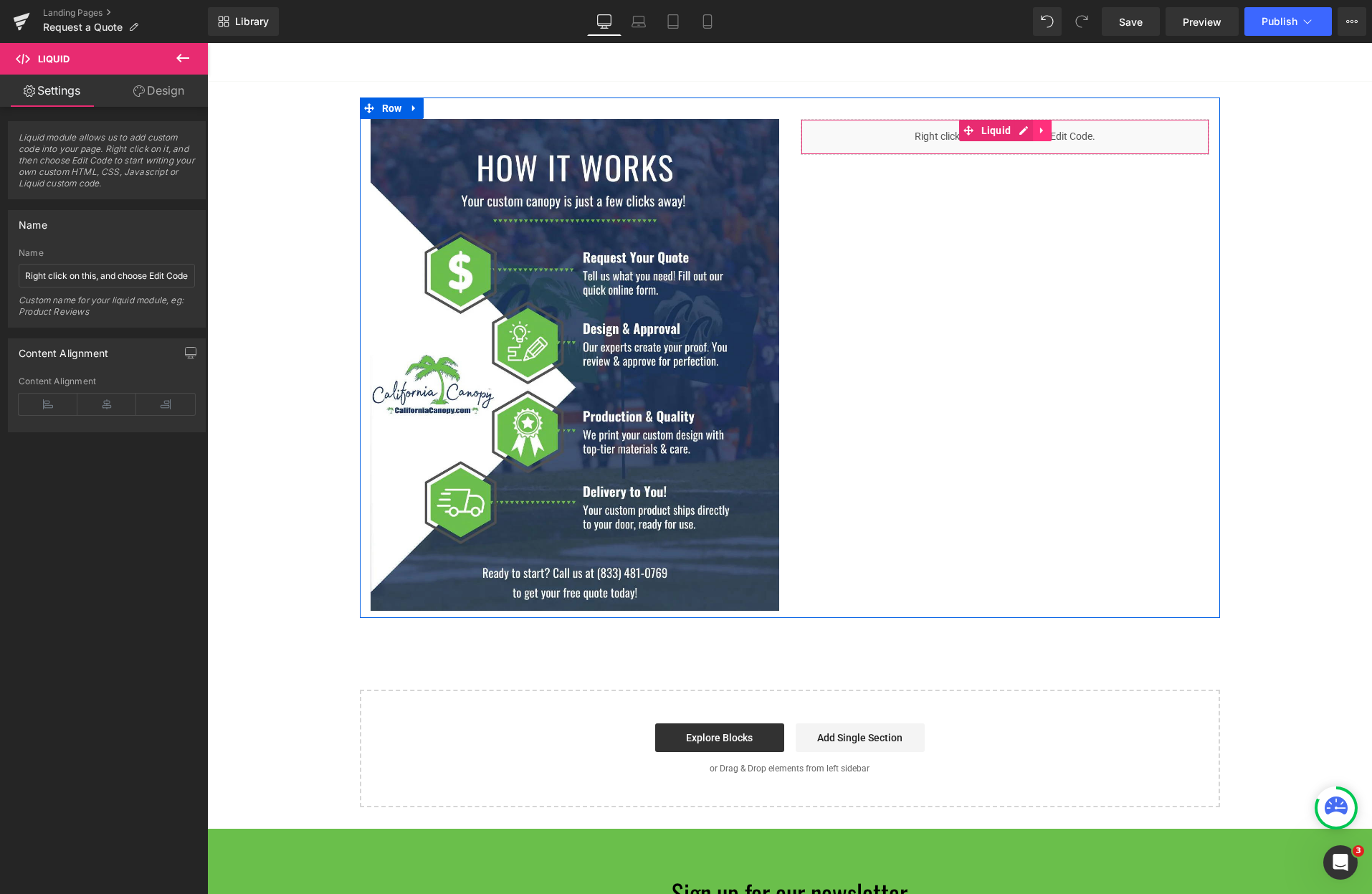
click at [1037, 126] on icon at bounding box center [1042, 130] width 10 height 10
click at [1068, 133] on icon at bounding box center [1070, 130] width 10 height 10
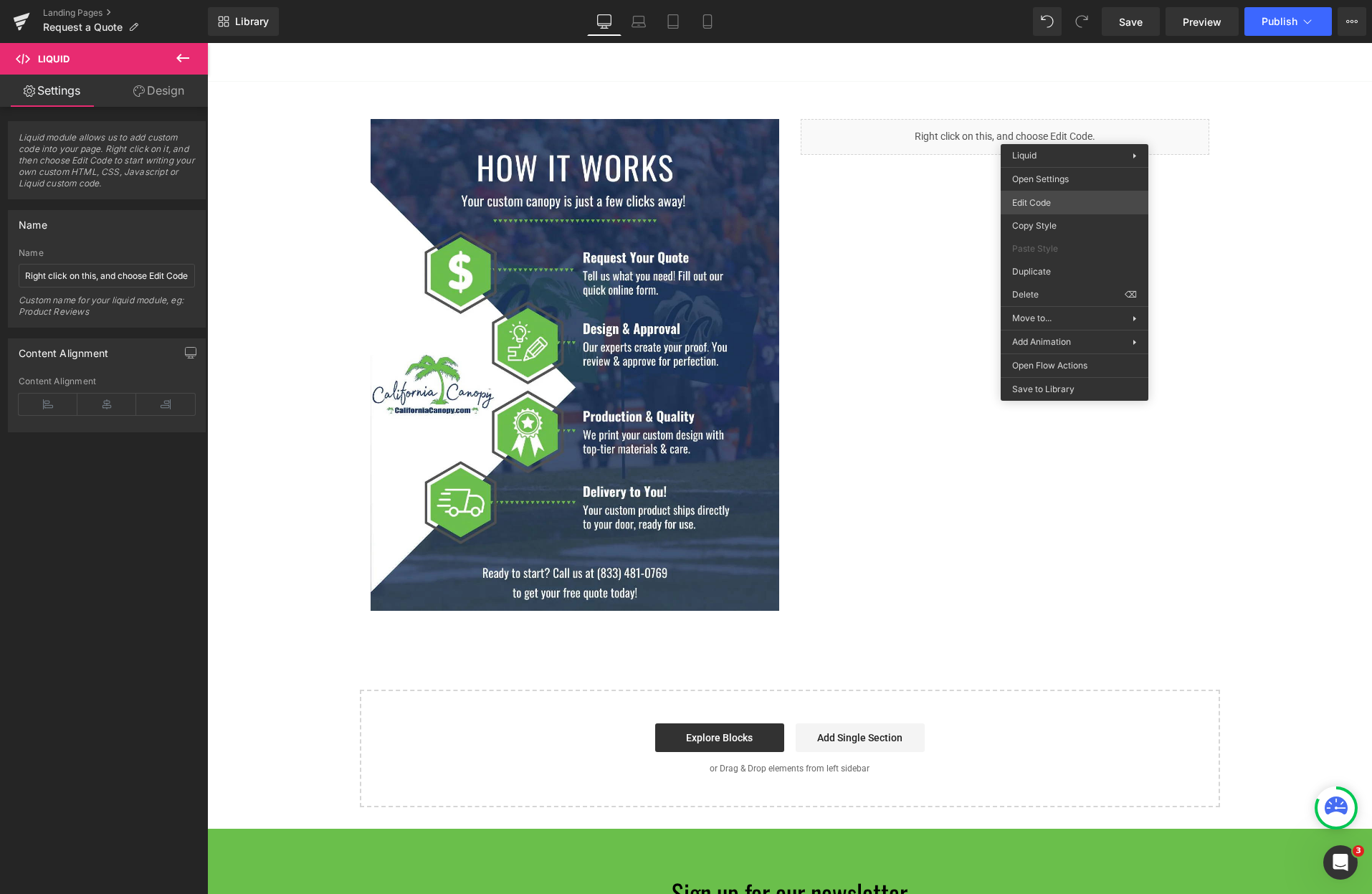
click at [1022, 205] on body "Liquid You are previewing how the will restyle your page. You can not edit Elem…" at bounding box center [686, 447] width 1372 height 894
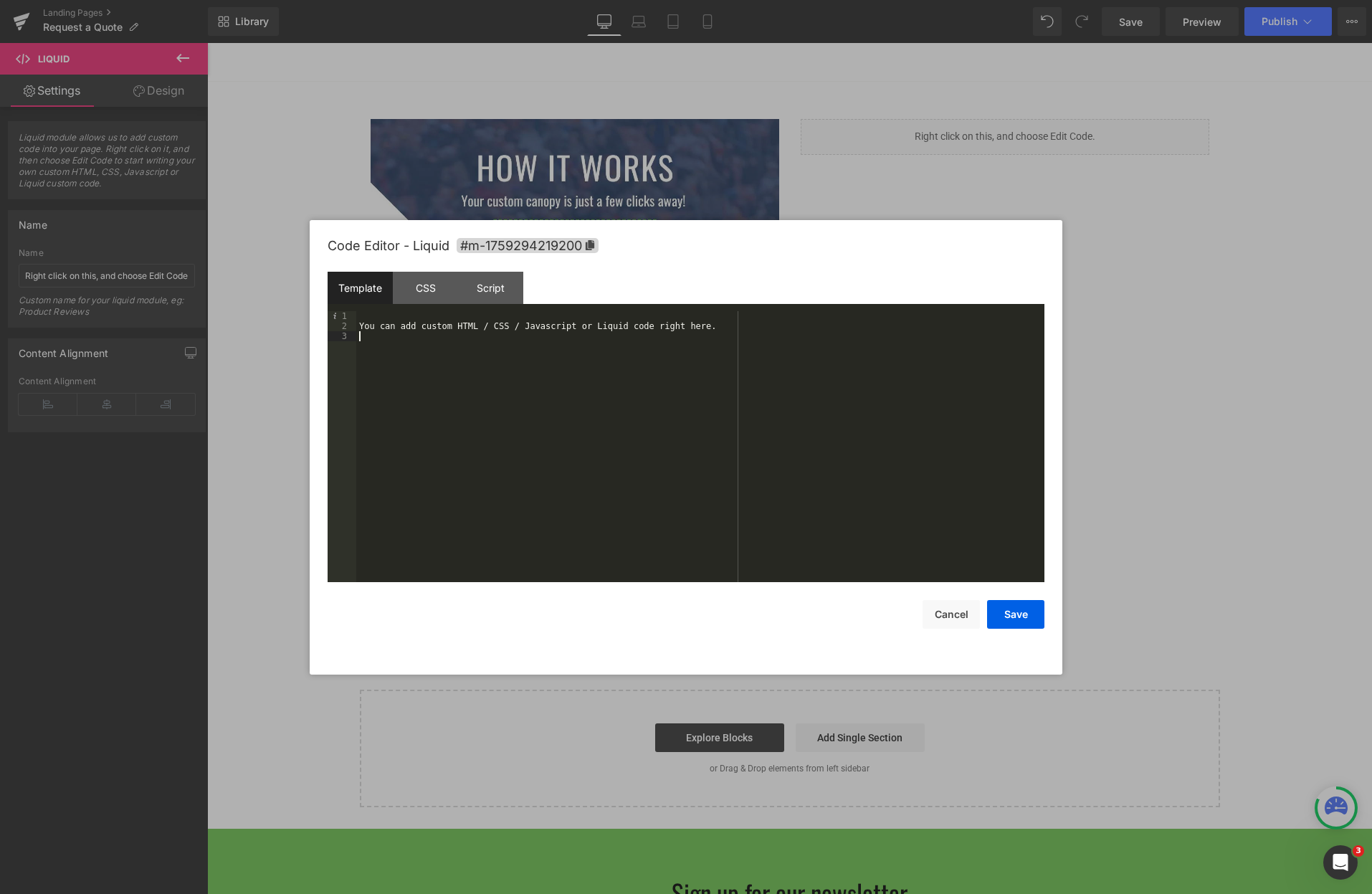
click at [543, 348] on div "You can add custom HTML / CSS / Javascript or Liquid code right here." at bounding box center [700, 457] width 688 height 291
click at [1029, 627] on button "Save" at bounding box center [1015, 614] width 57 height 29
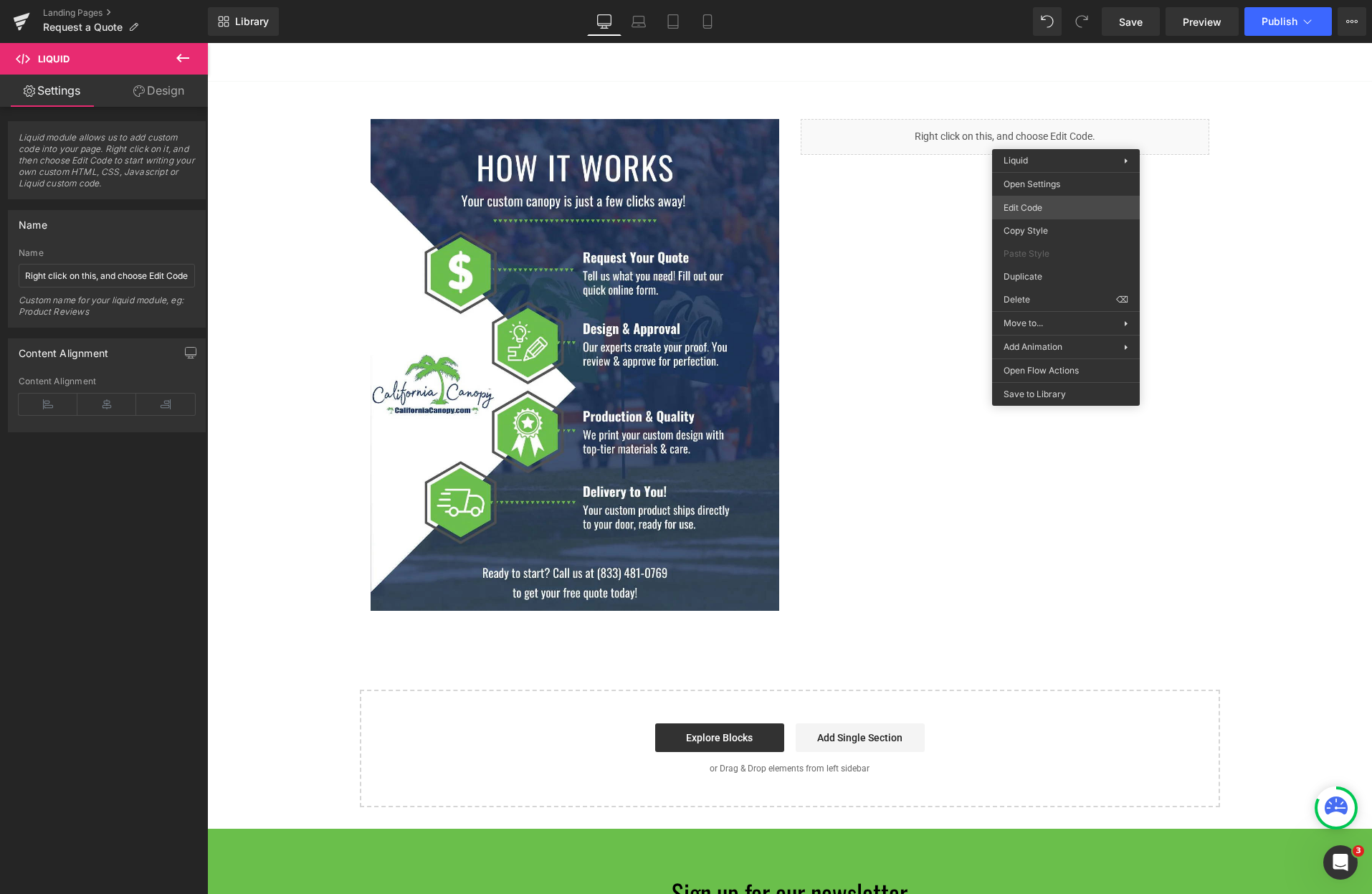
click at [1040, 201] on body "Liquid You are previewing how the will restyle your page. You can not edit Elem…" at bounding box center [686, 447] width 1372 height 894
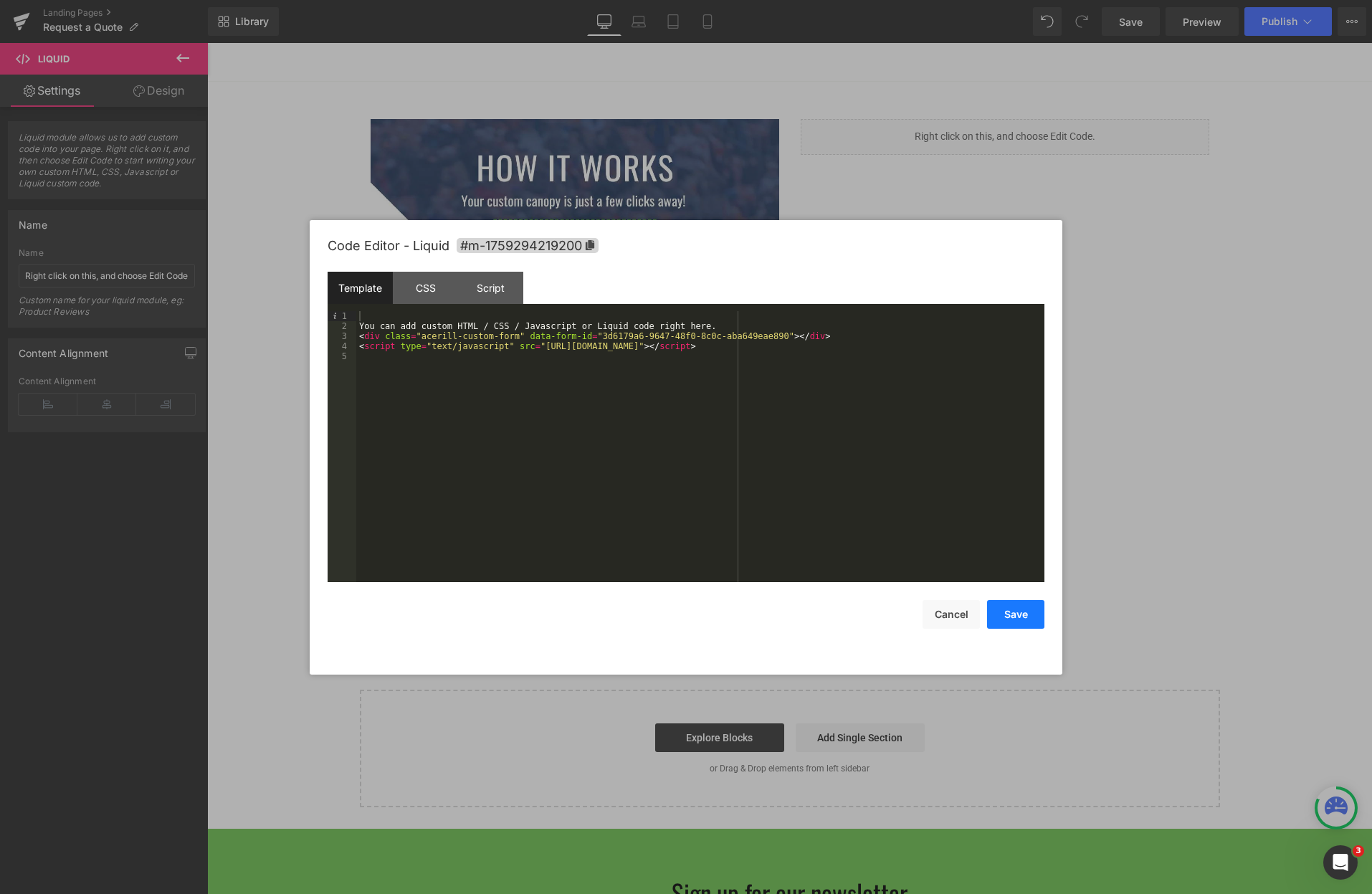
click at [1016, 611] on button "Save" at bounding box center [1015, 614] width 57 height 29
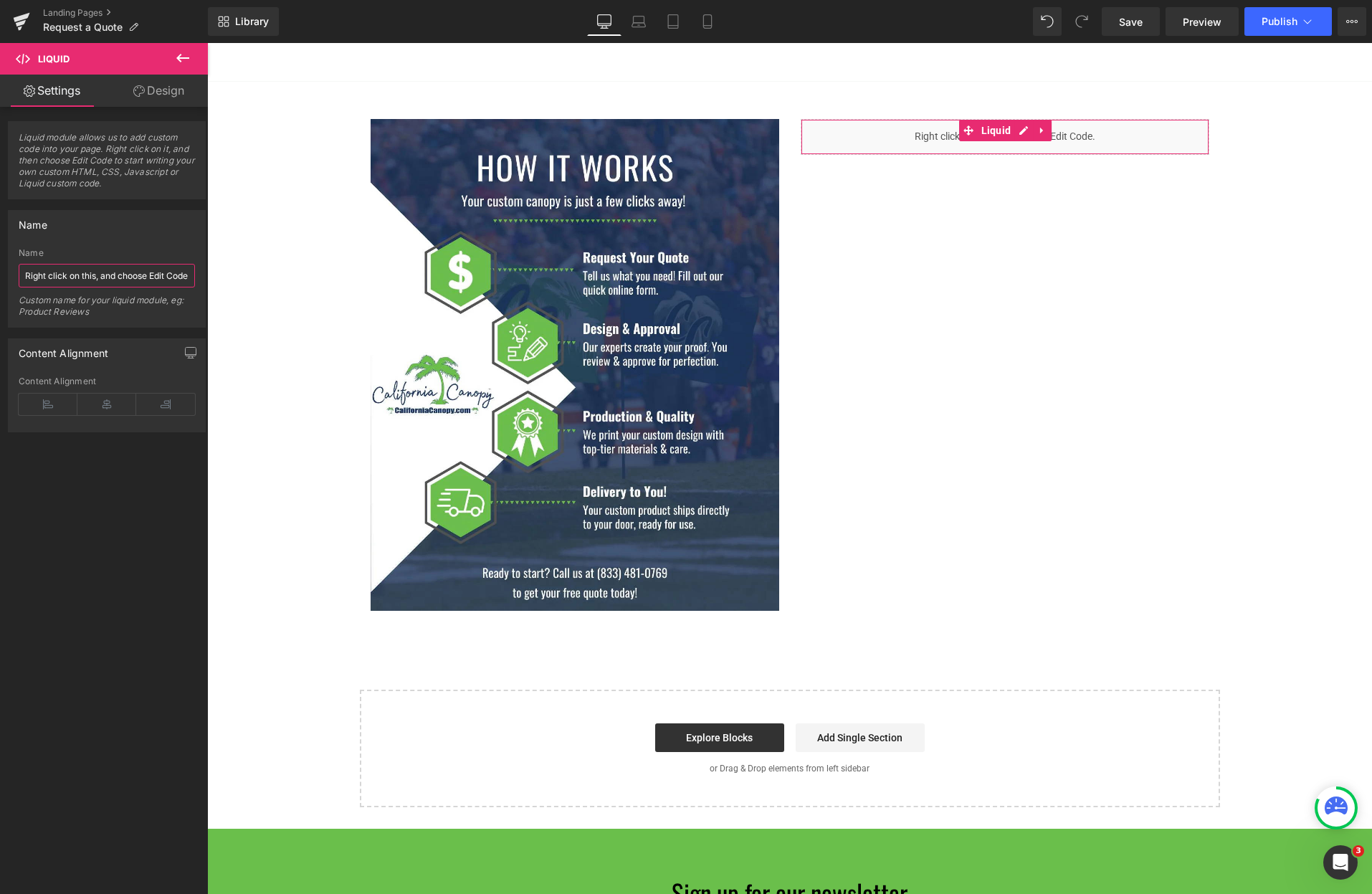
click at [117, 280] on input "Right click on this, and choose Edit Code." at bounding box center [107, 275] width 176 height 23
type input "Contact Form - Acerill Forms"
click at [1206, 23] on span "Preview" at bounding box center [1201, 22] width 38 height 15
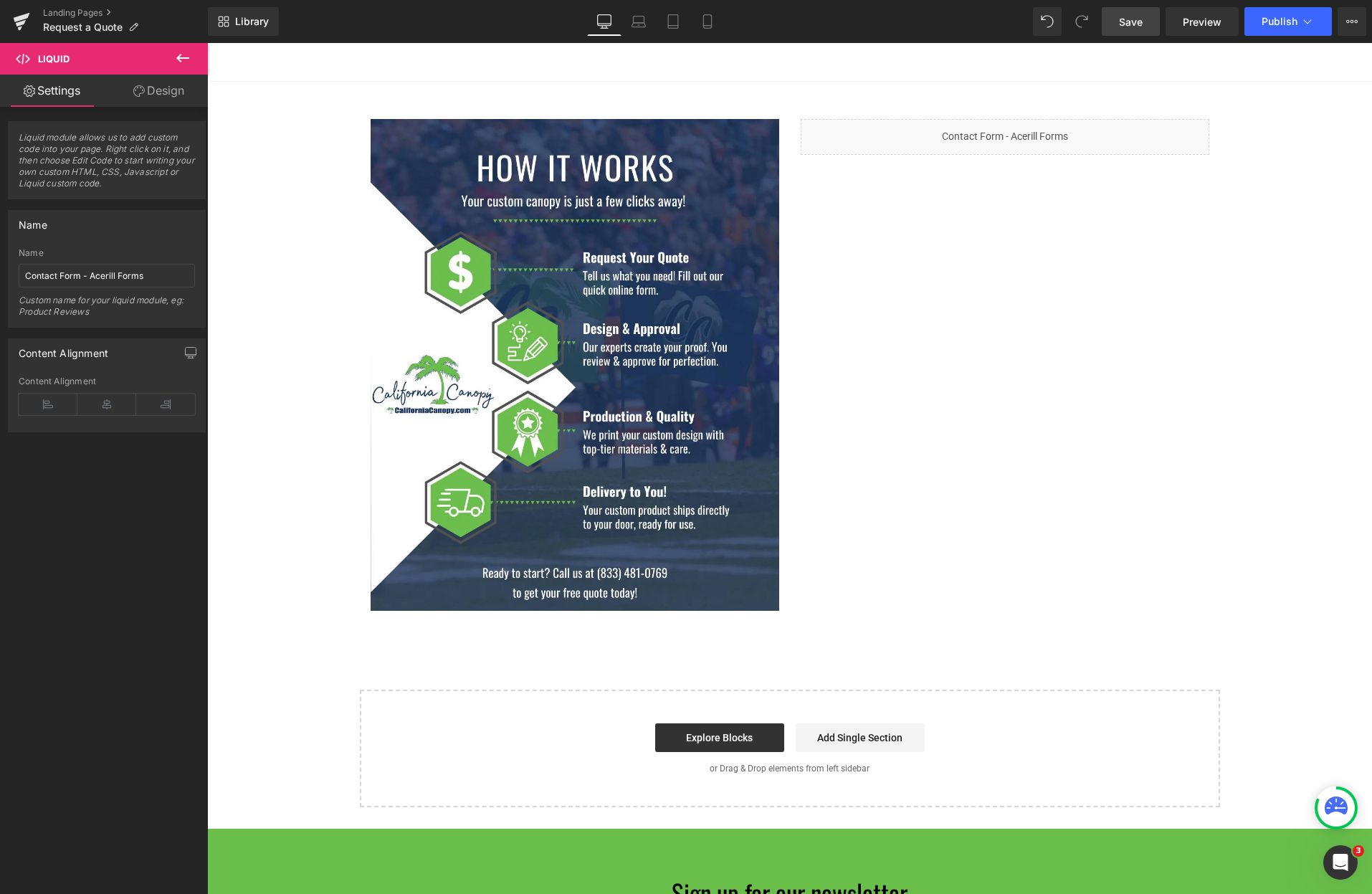
click at [1135, 29] on link "Save" at bounding box center [1131, 22] width 58 height 29
click at [1203, 23] on span "Preview" at bounding box center [1201, 22] width 38 height 15
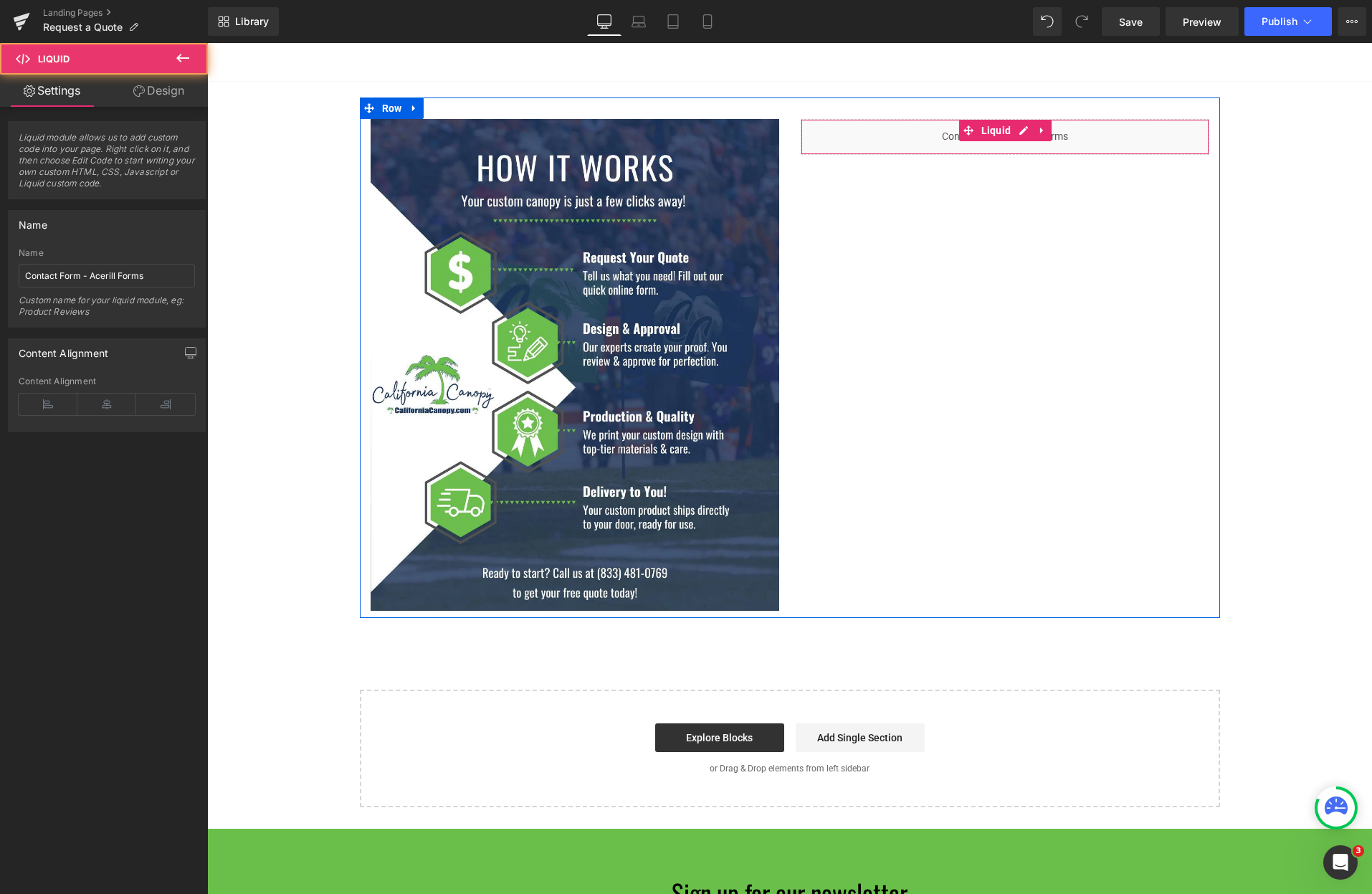
click at [986, 149] on div "Liquid" at bounding box center [1004, 137] width 408 height 36
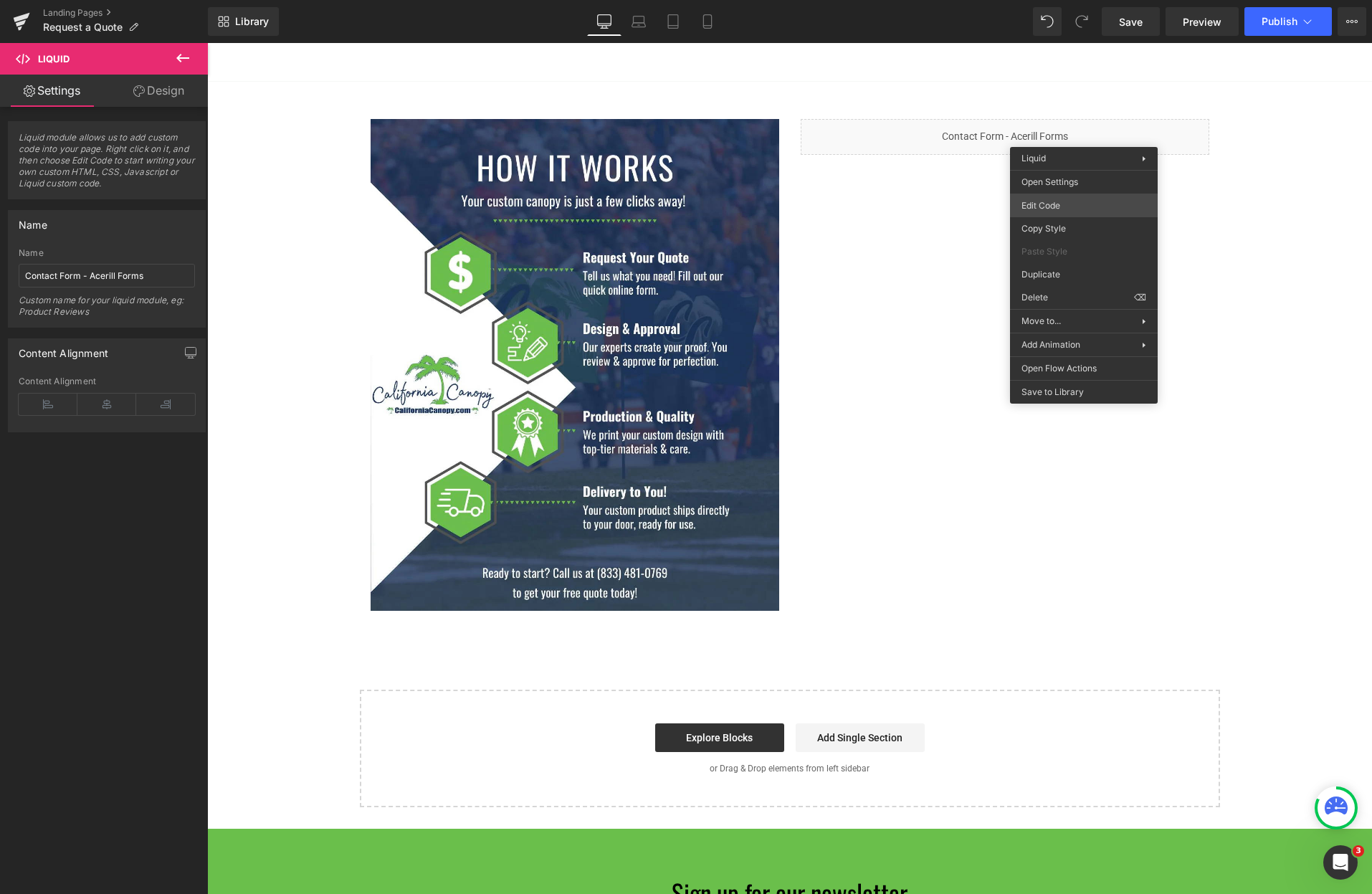
click at [1053, 212] on body "Liquid You are previewing how the will restyle your page. You can not edit Elem…" at bounding box center [686, 447] width 1372 height 894
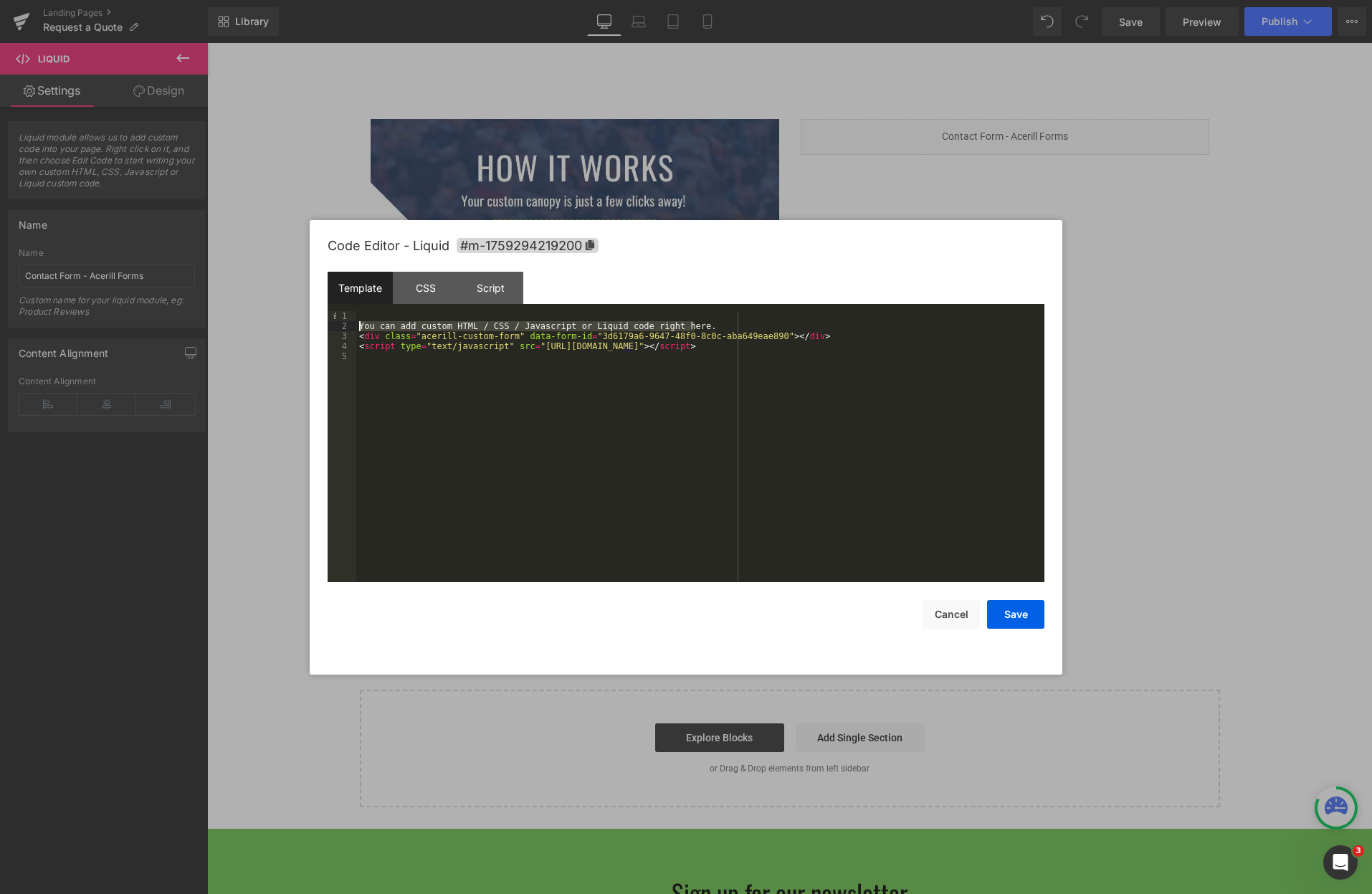
drag, startPoint x: 718, startPoint y: 321, endPoint x: 332, endPoint y: 327, distance: 386.0
click at [332, 327] on pre "1 2 3 4 5 You can add custom HTML / CSS / Javascript or Liquid code right here.…" at bounding box center [686, 447] width 717 height 271
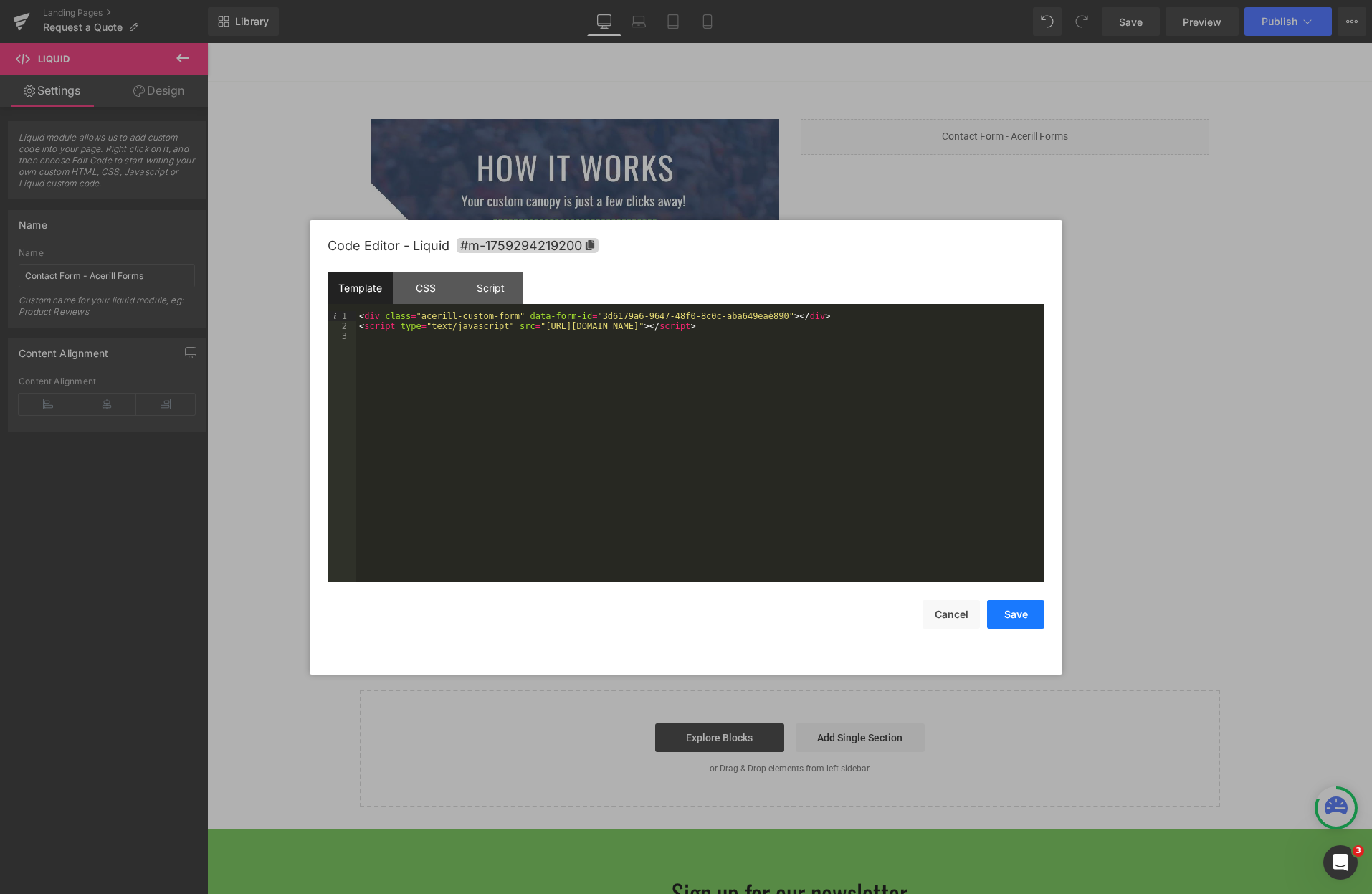
click at [1024, 603] on button "Save" at bounding box center [1015, 614] width 57 height 29
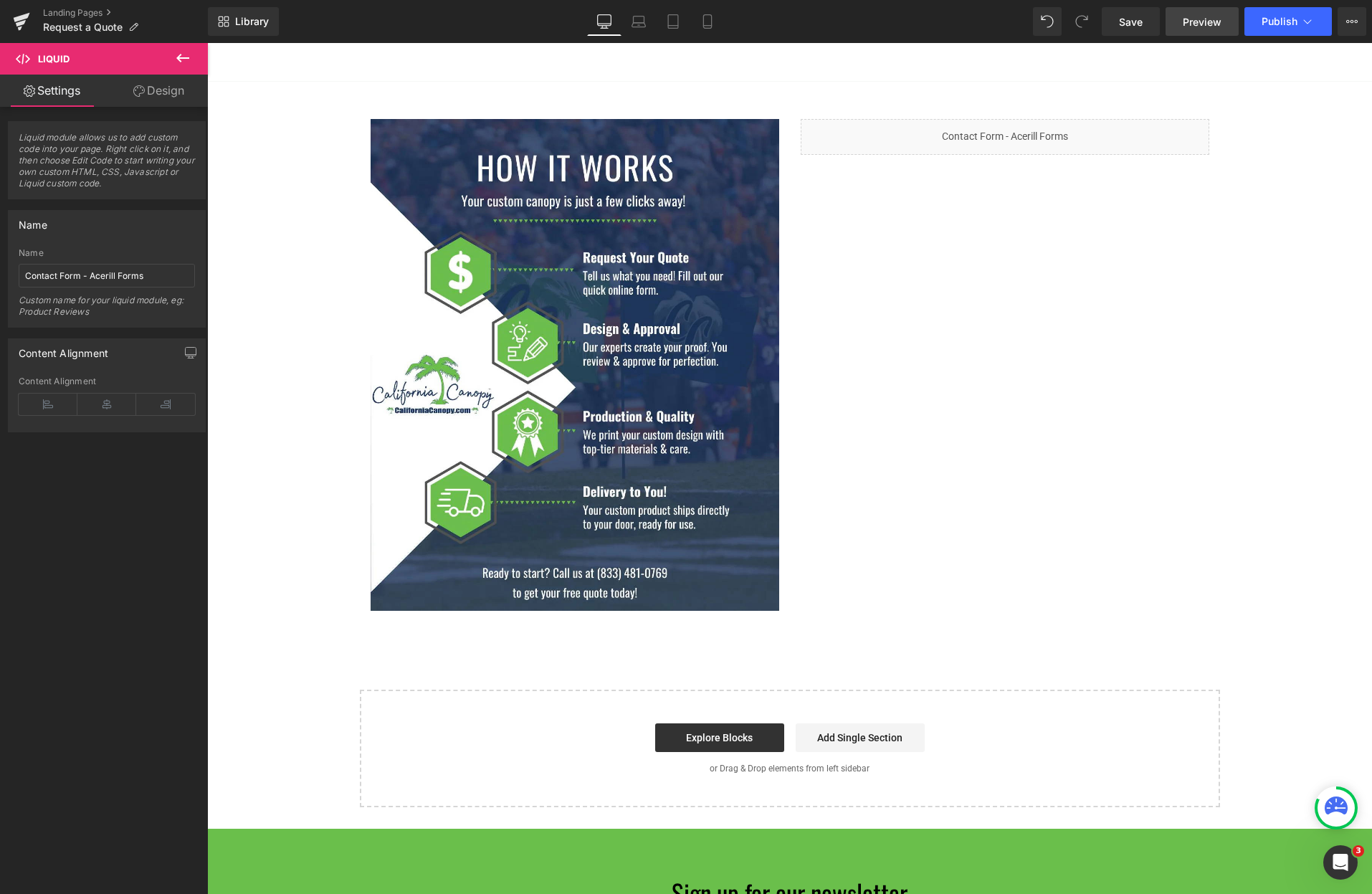
click at [1207, 23] on span "Preview" at bounding box center [1201, 22] width 38 height 15
click at [1141, 18] on span "Save" at bounding box center [1130, 22] width 23 height 15
click at [1210, 17] on span "Preview" at bounding box center [1201, 22] width 38 height 15
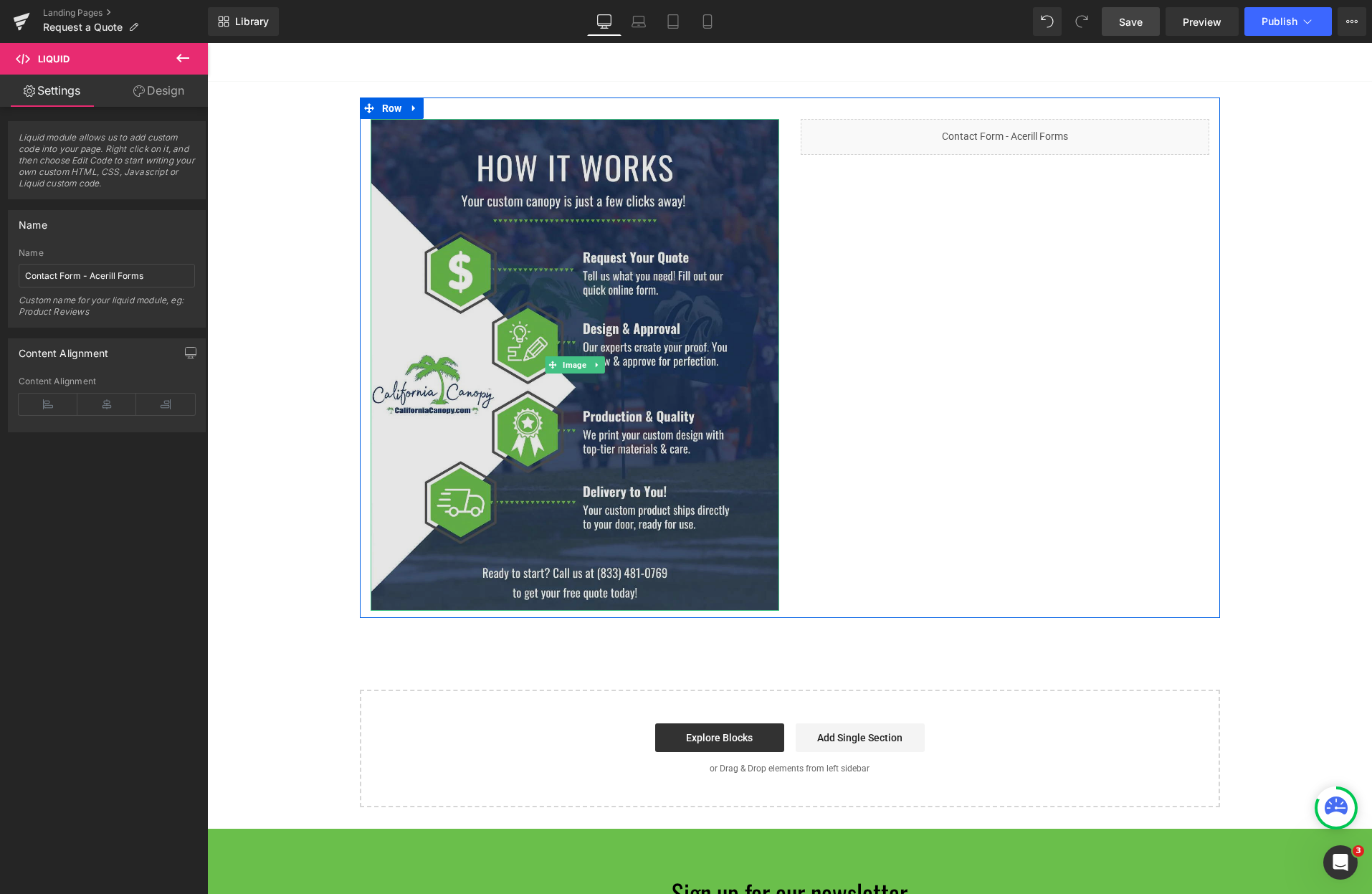
click at [593, 485] on img at bounding box center [574, 365] width 408 height 492
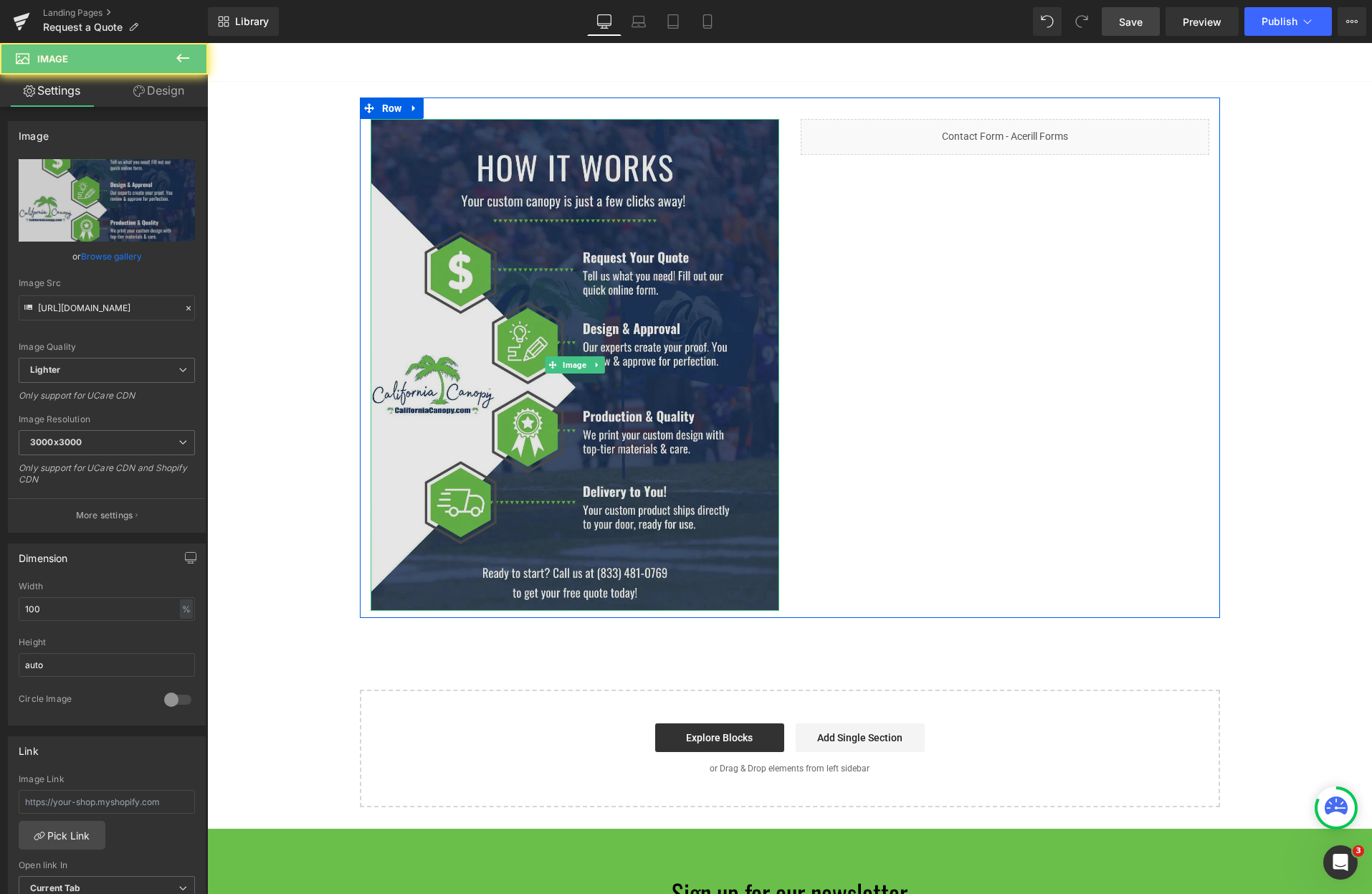
click at [629, 428] on img at bounding box center [574, 365] width 408 height 492
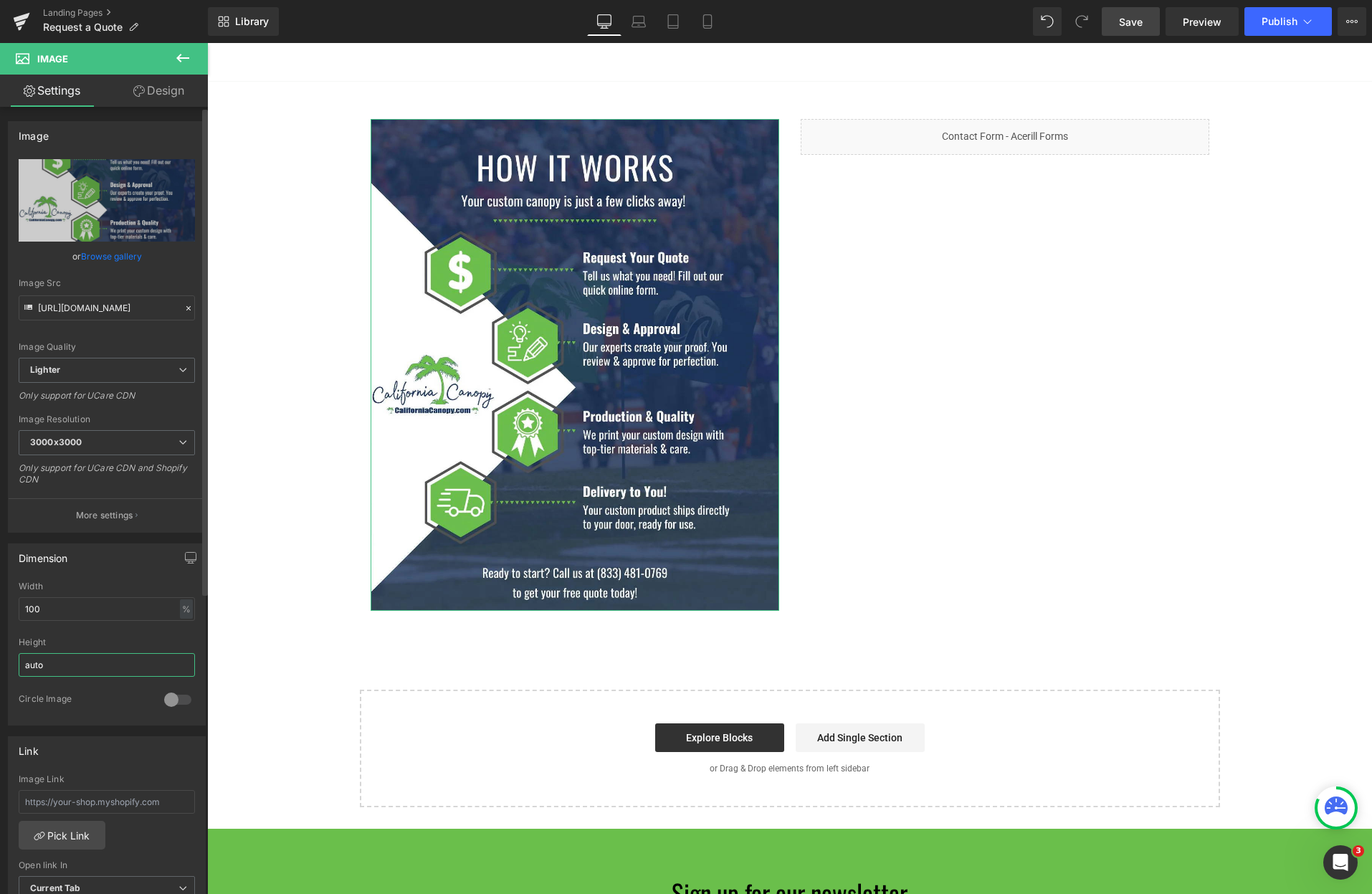
click at [59, 663] on input "auto" at bounding box center [107, 664] width 176 height 23
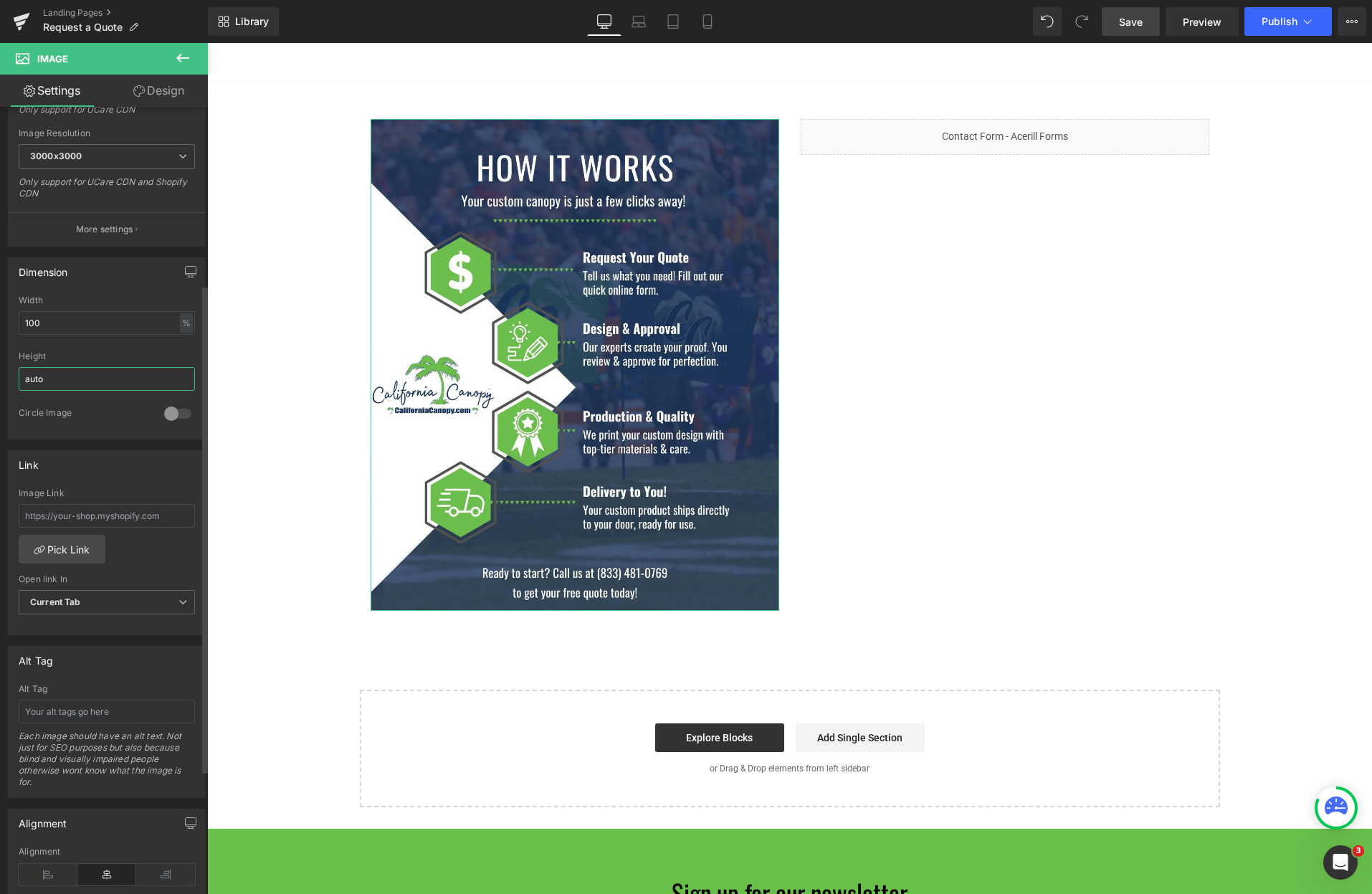
scroll to position [287, 0]
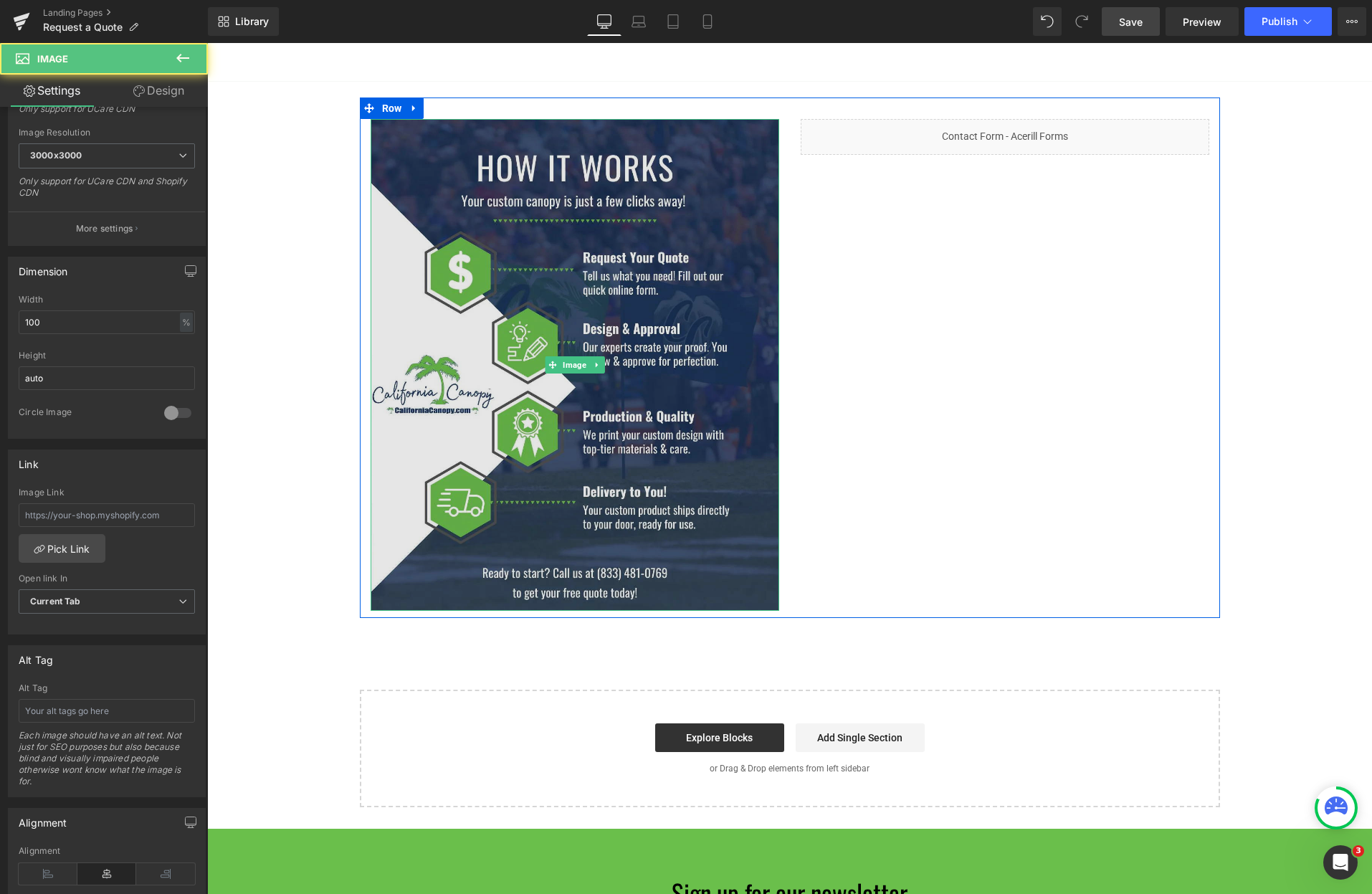
click at [539, 430] on img at bounding box center [574, 365] width 408 height 492
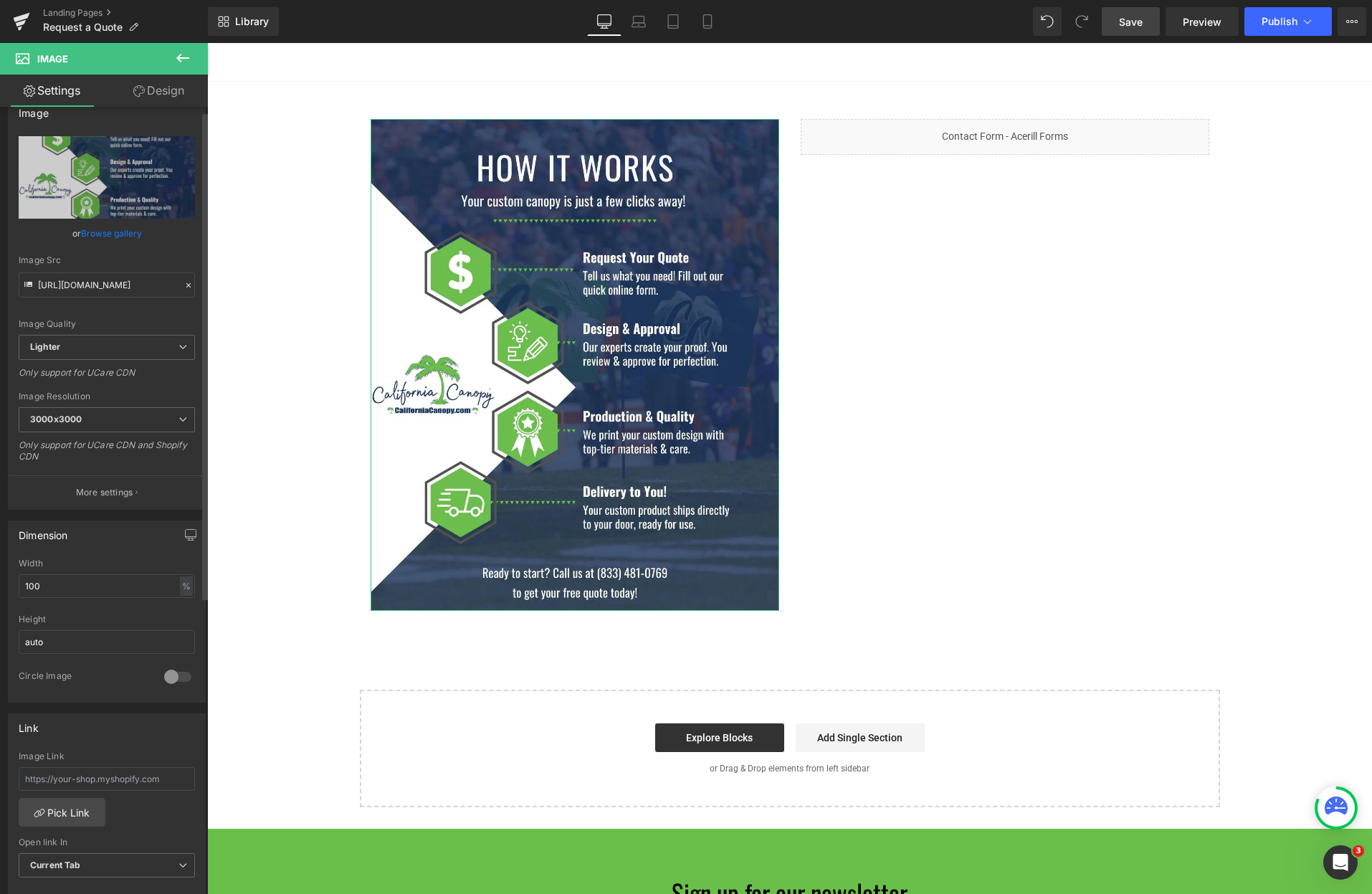
scroll to position [0, 0]
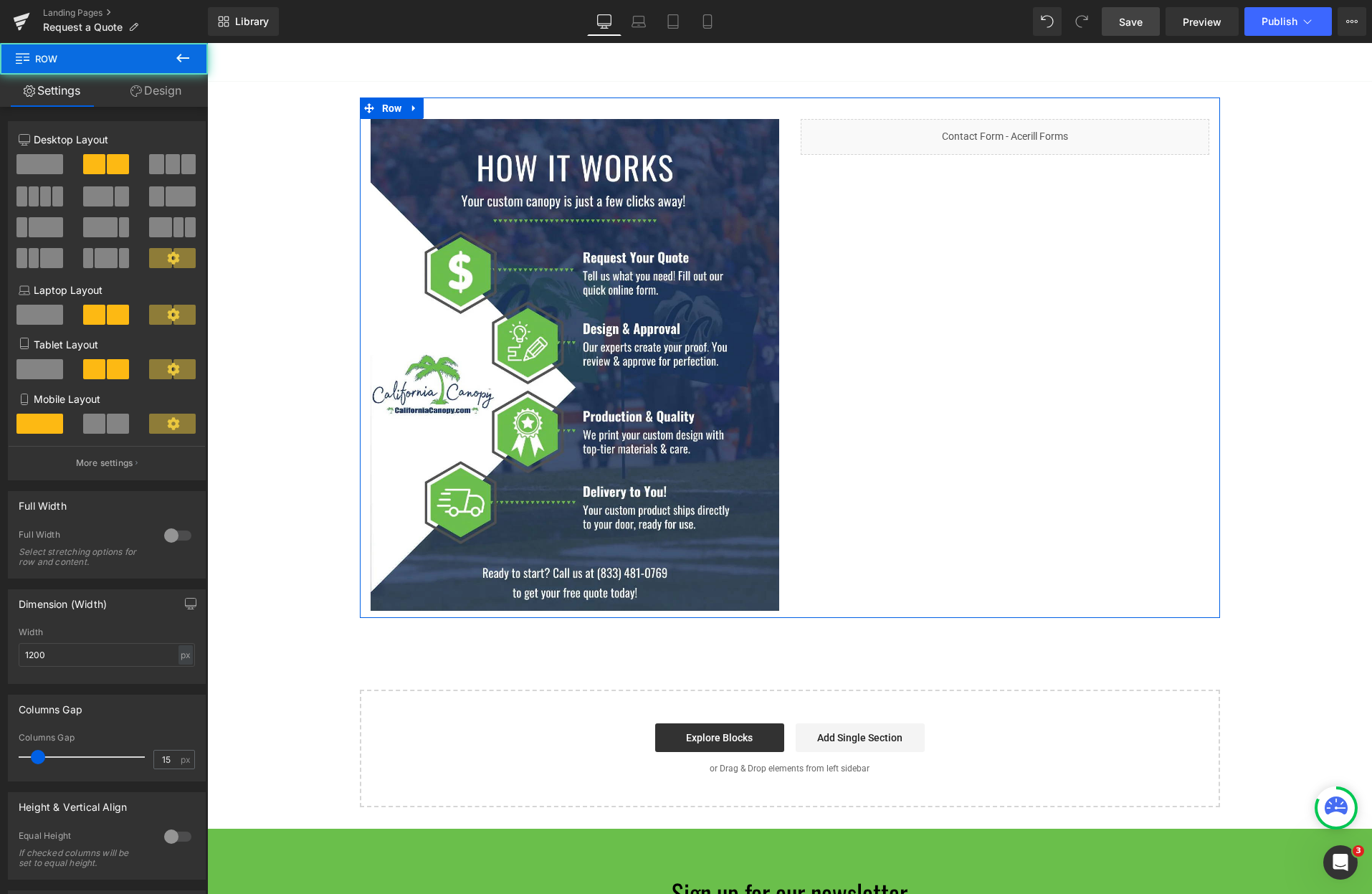
click at [498, 101] on div "Image Liquid Row" at bounding box center [789, 357] width 861 height 521
click at [152, 91] on link "Design" at bounding box center [156, 90] width 104 height 32
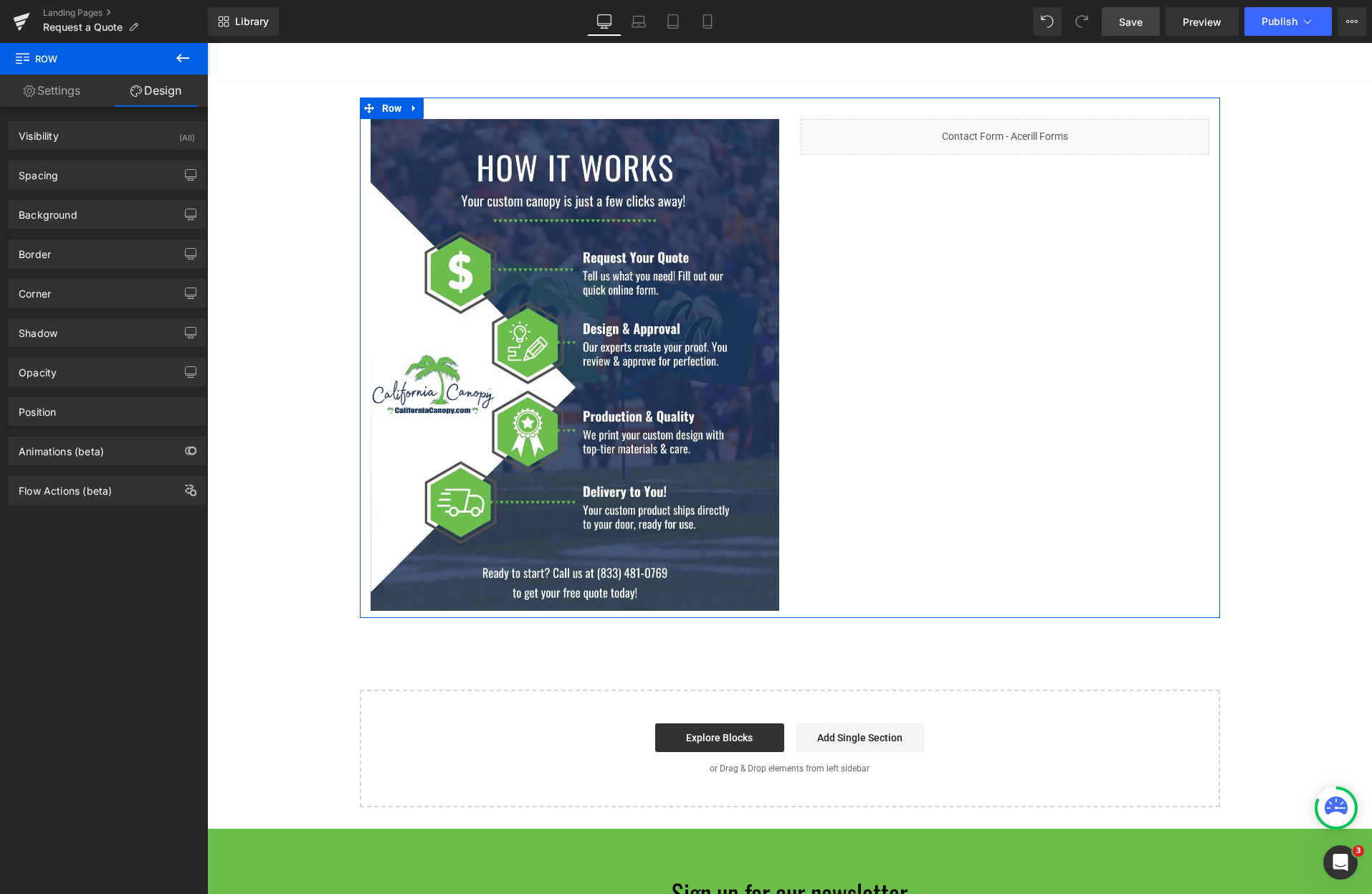
click at [61, 91] on link "Settings" at bounding box center [52, 90] width 104 height 32
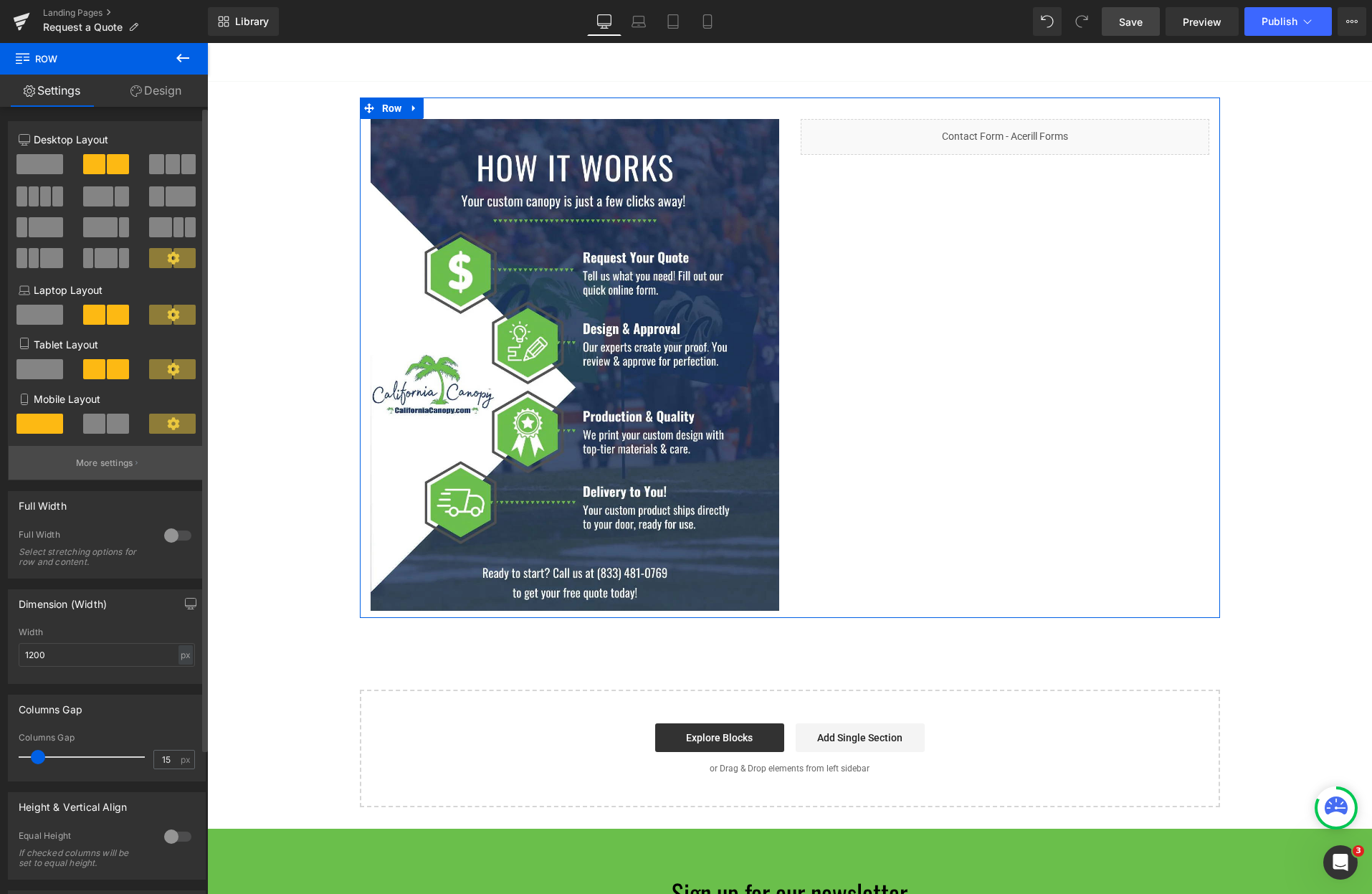
click at [119, 469] on button "More settings" at bounding box center [106, 462] width 196 height 34
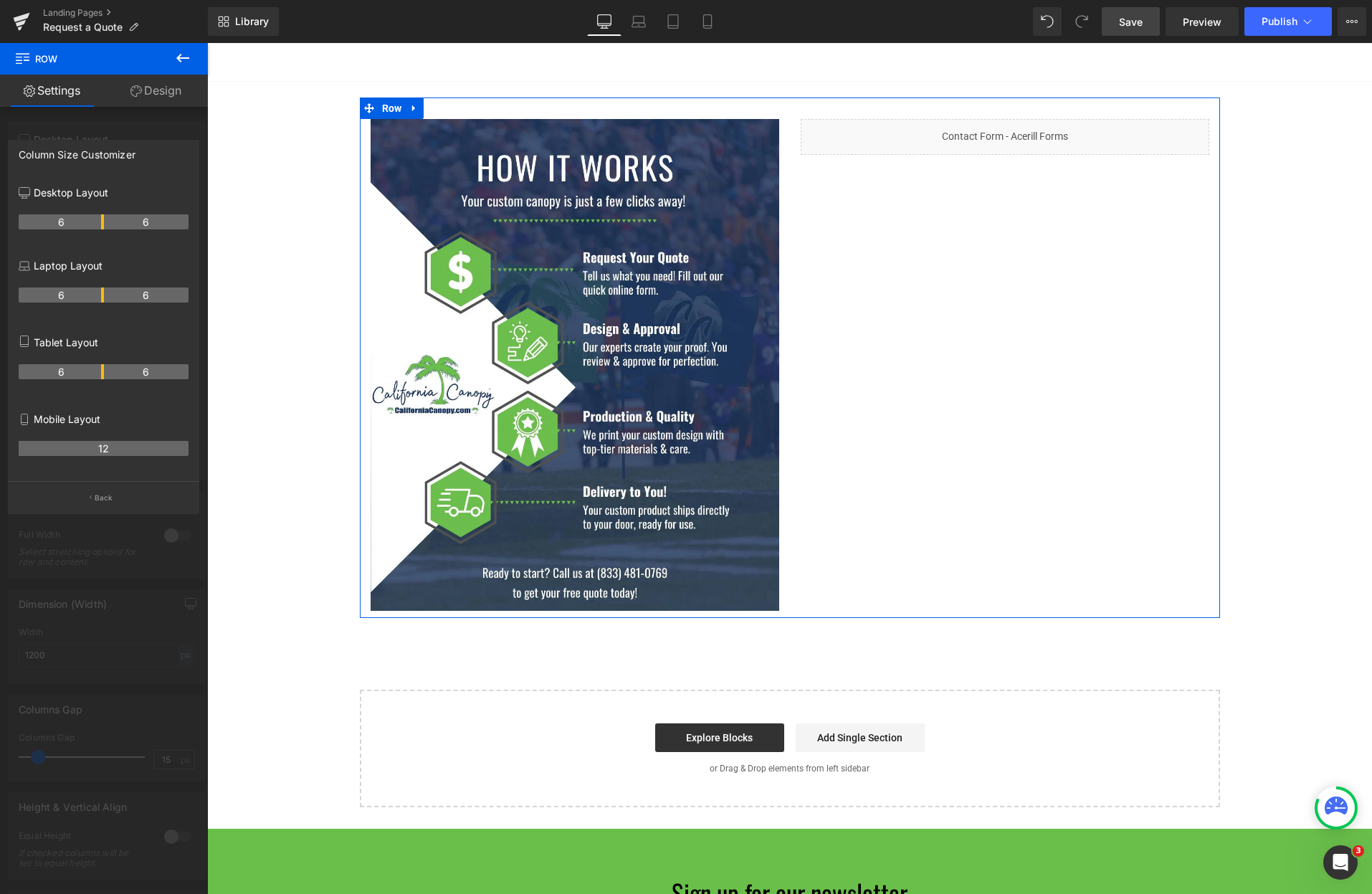
click at [114, 132] on div at bounding box center [104, 472] width 208 height 857
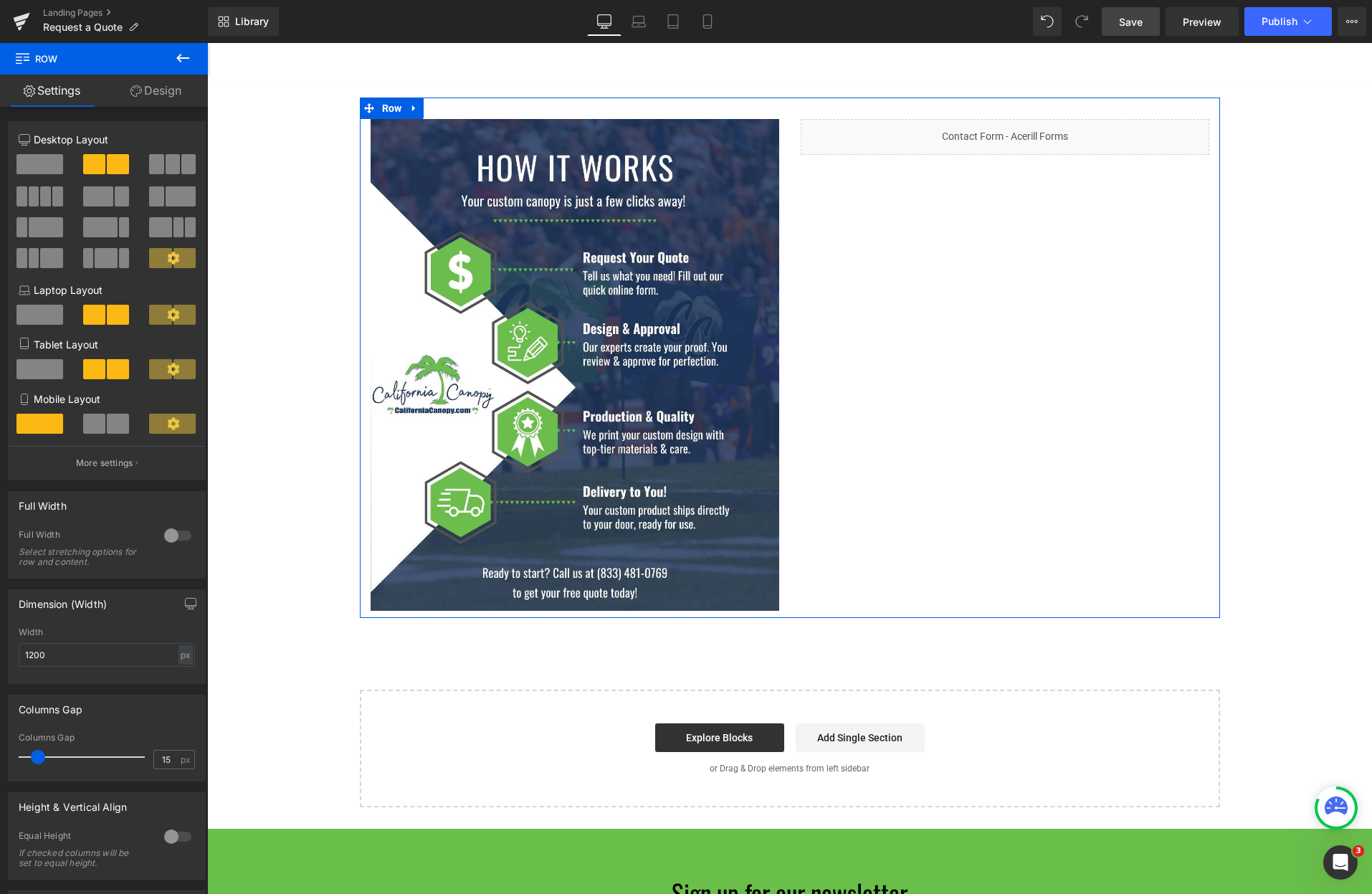
click at [150, 96] on link "Design" at bounding box center [156, 90] width 104 height 32
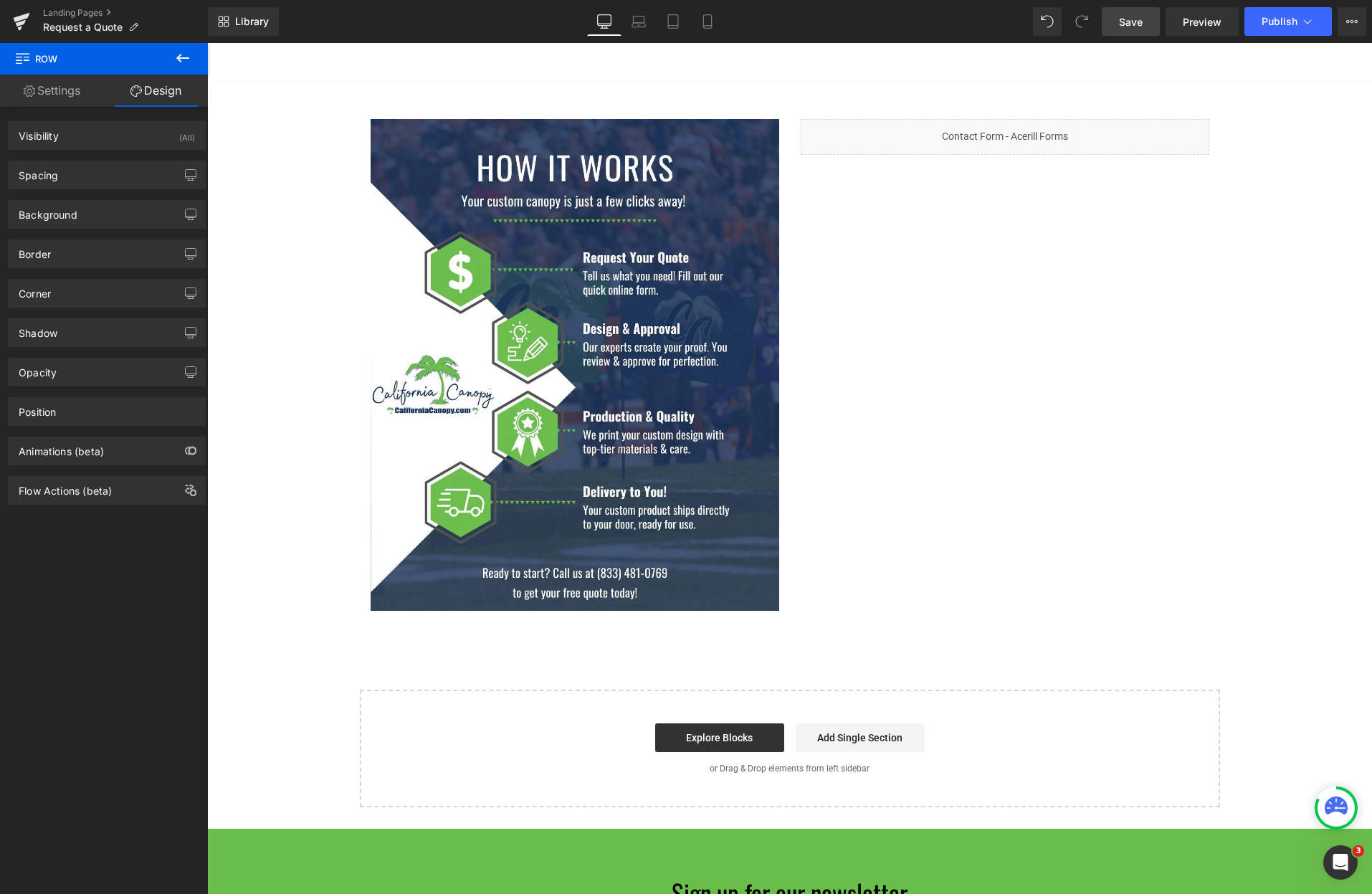
click at [184, 65] on icon at bounding box center [183, 58] width 17 height 17
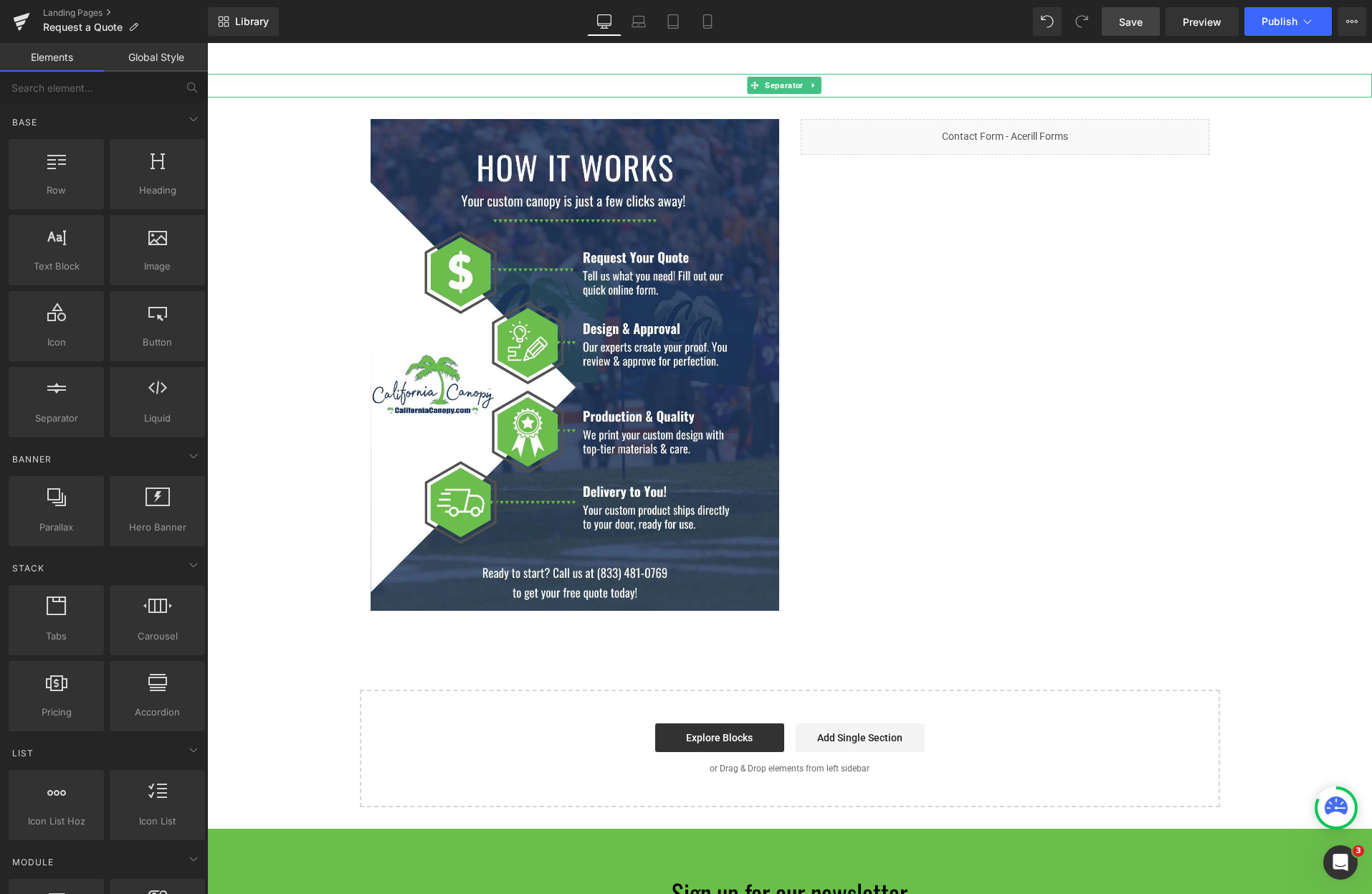
click at [297, 87] on hr at bounding box center [789, 84] width 1165 height 8
click at [301, 138] on div "REQUEST DESIGN & QUOTE Button REQUEST DESIGN & QUOTE Button REQUEST DESIGN & QU…" at bounding box center [789, 407] width 1165 height 798
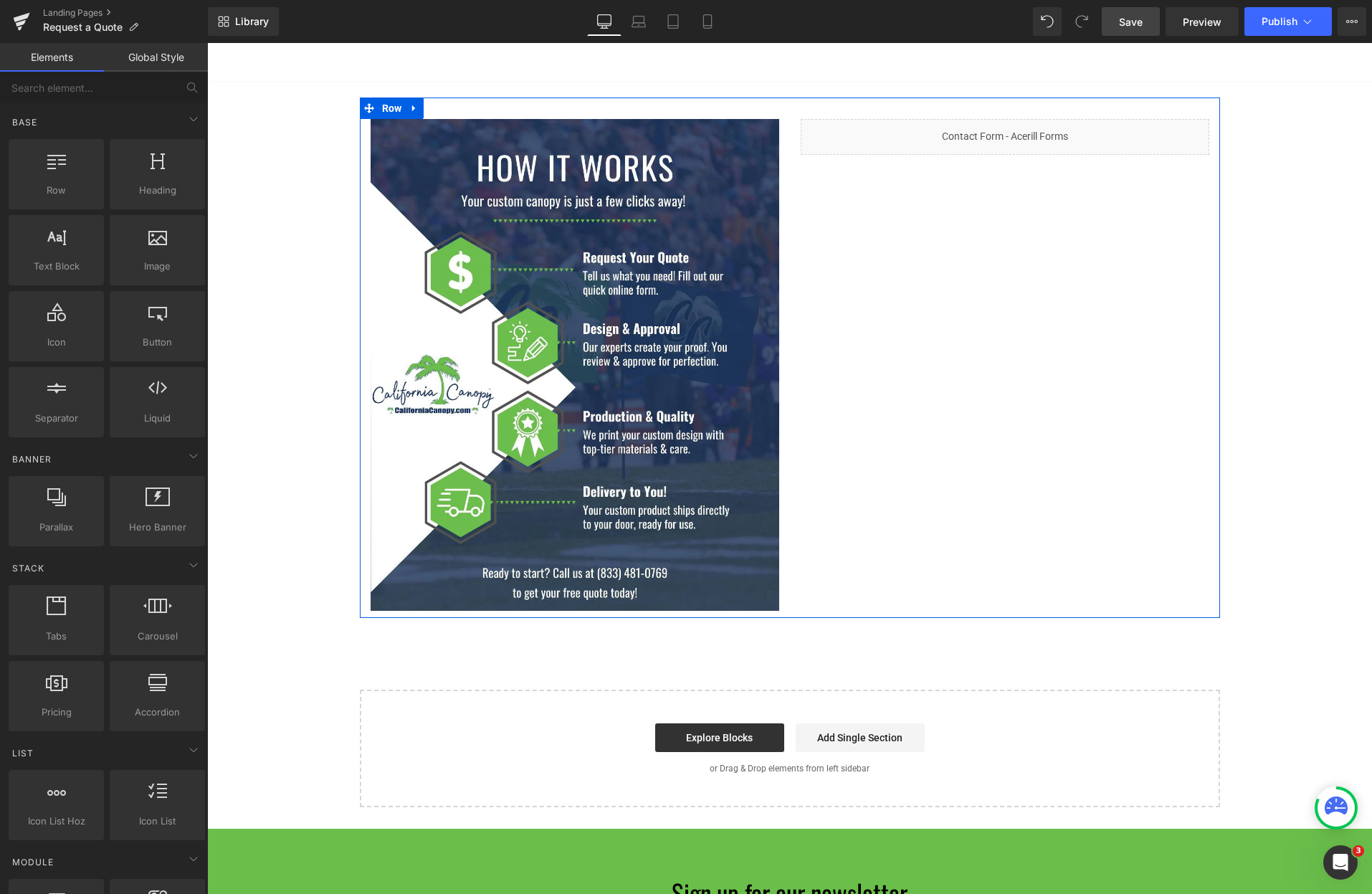
click at [896, 201] on div "Image Liquid Row" at bounding box center [789, 357] width 861 height 521
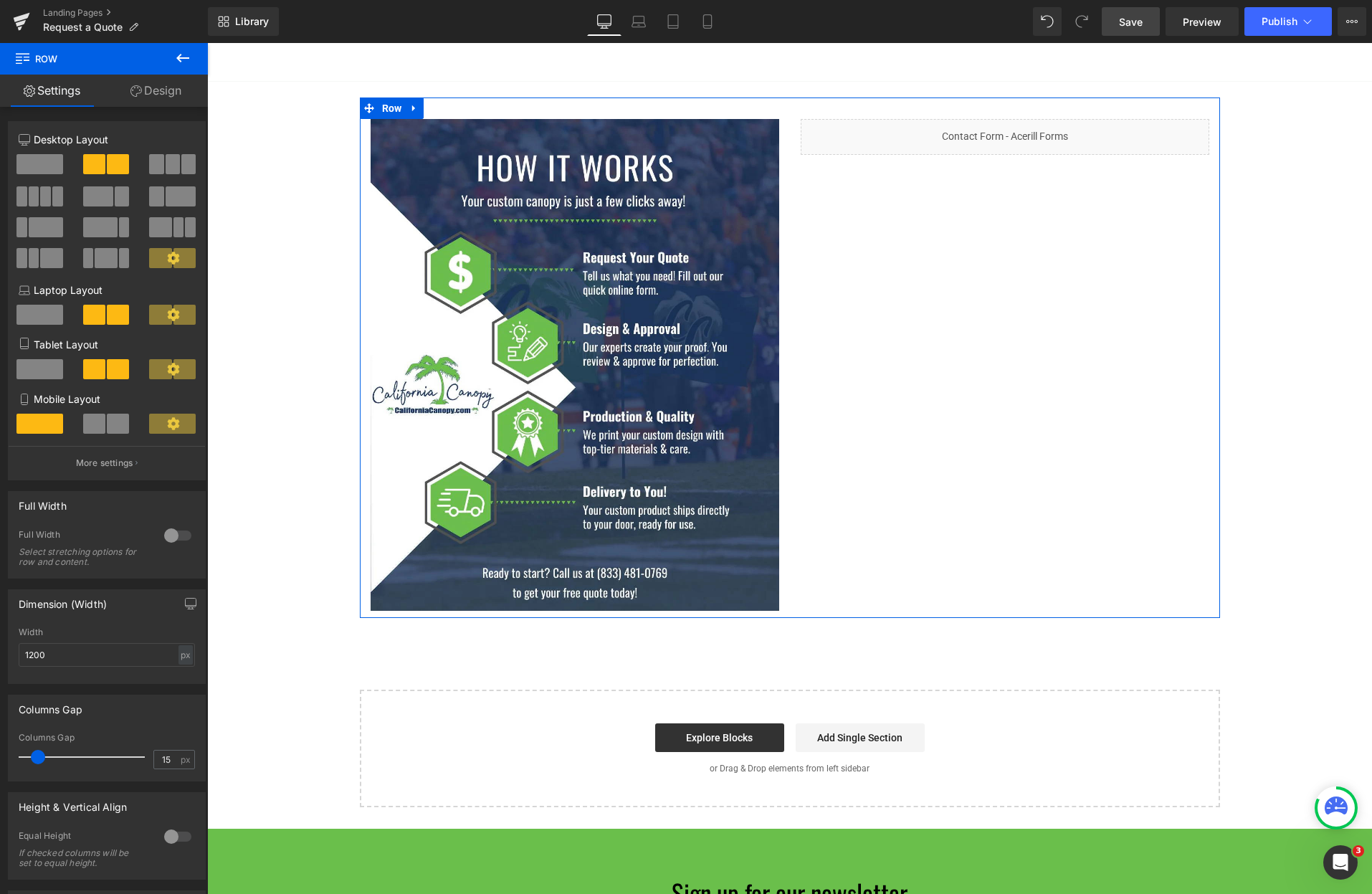
click at [155, 94] on link "Design" at bounding box center [156, 90] width 104 height 32
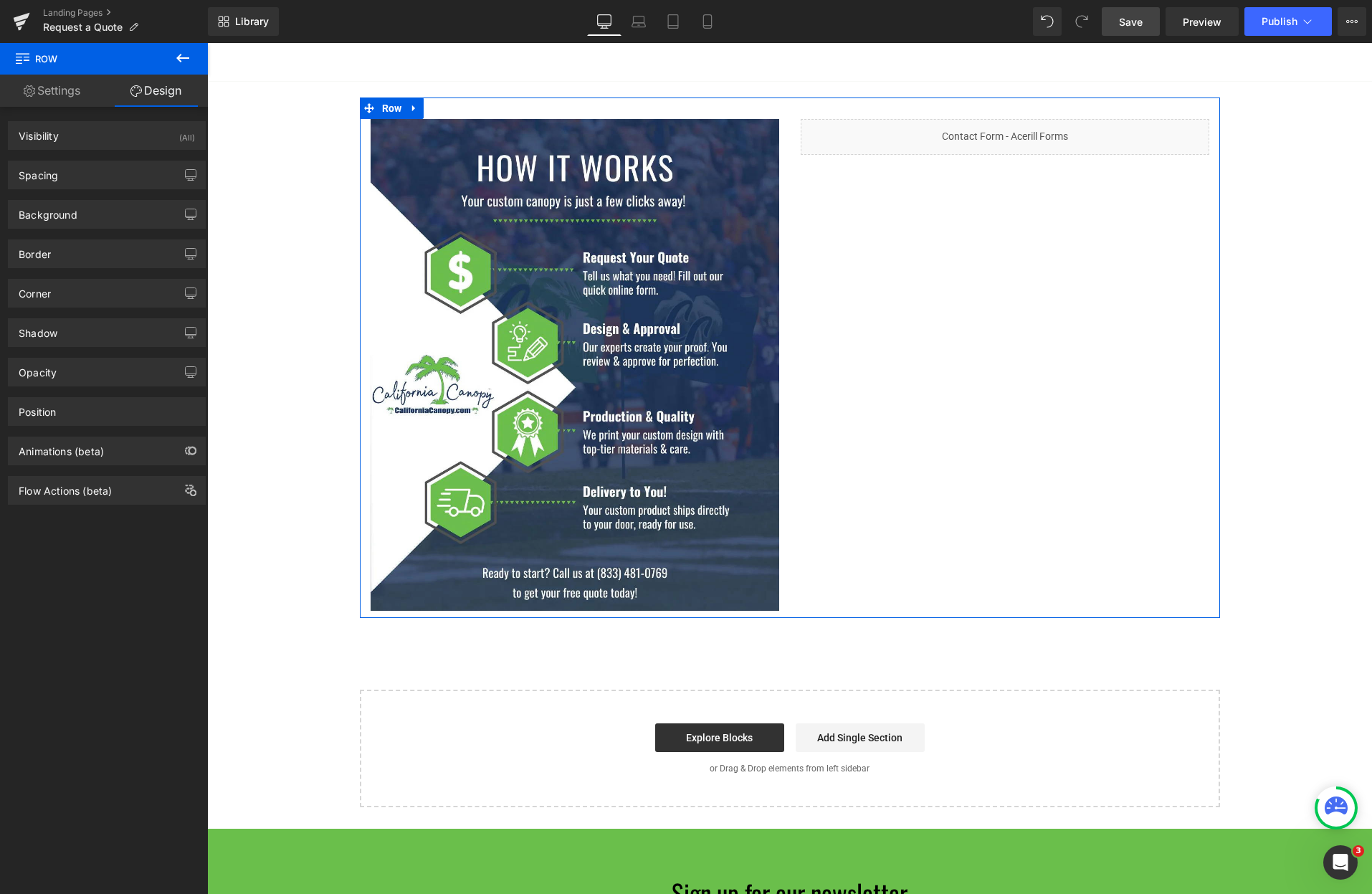
click at [66, 84] on link "Settings" at bounding box center [52, 90] width 104 height 32
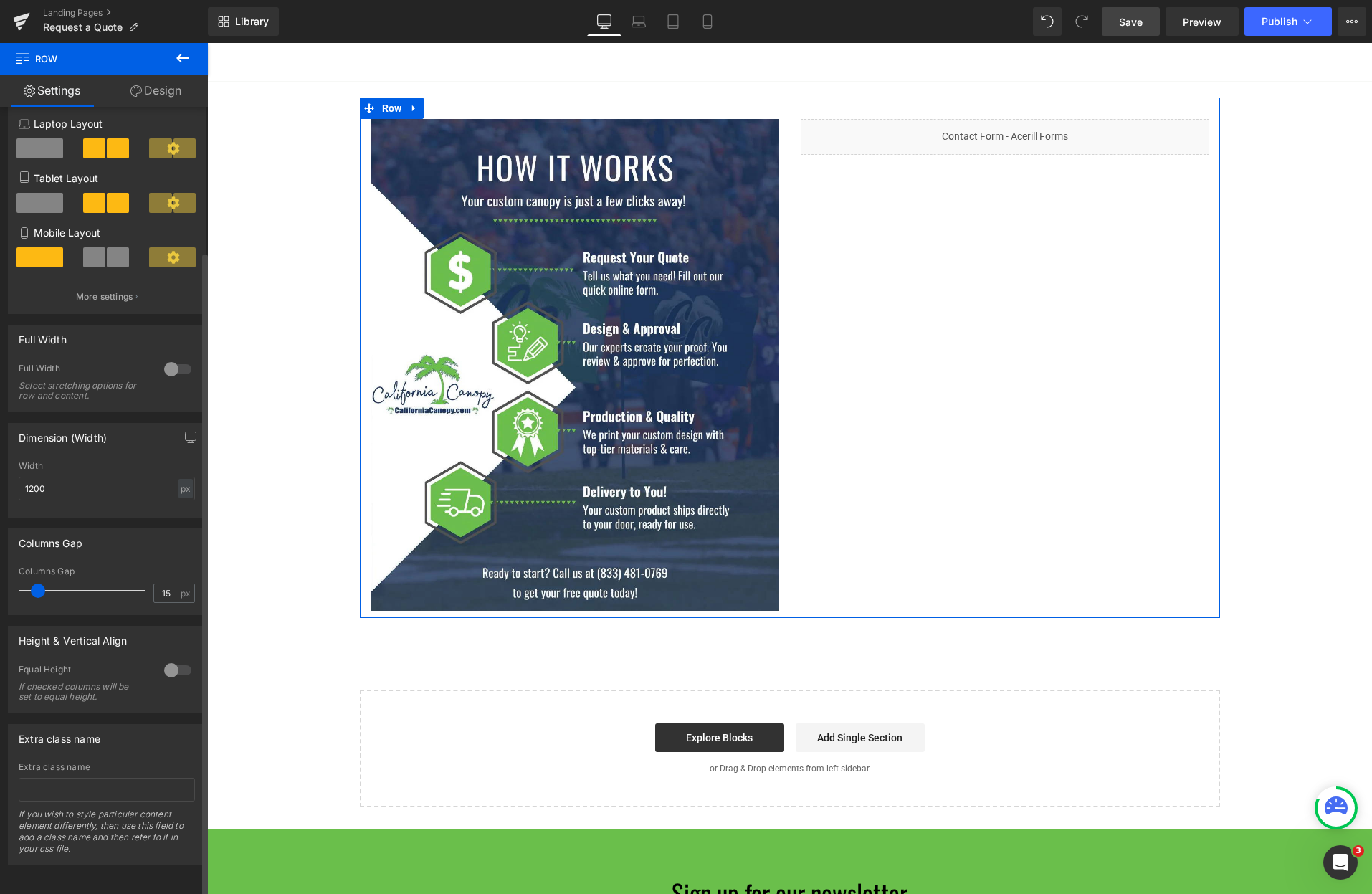
scroll to position [177, 0]
click at [163, 665] on div at bounding box center [177, 670] width 35 height 23
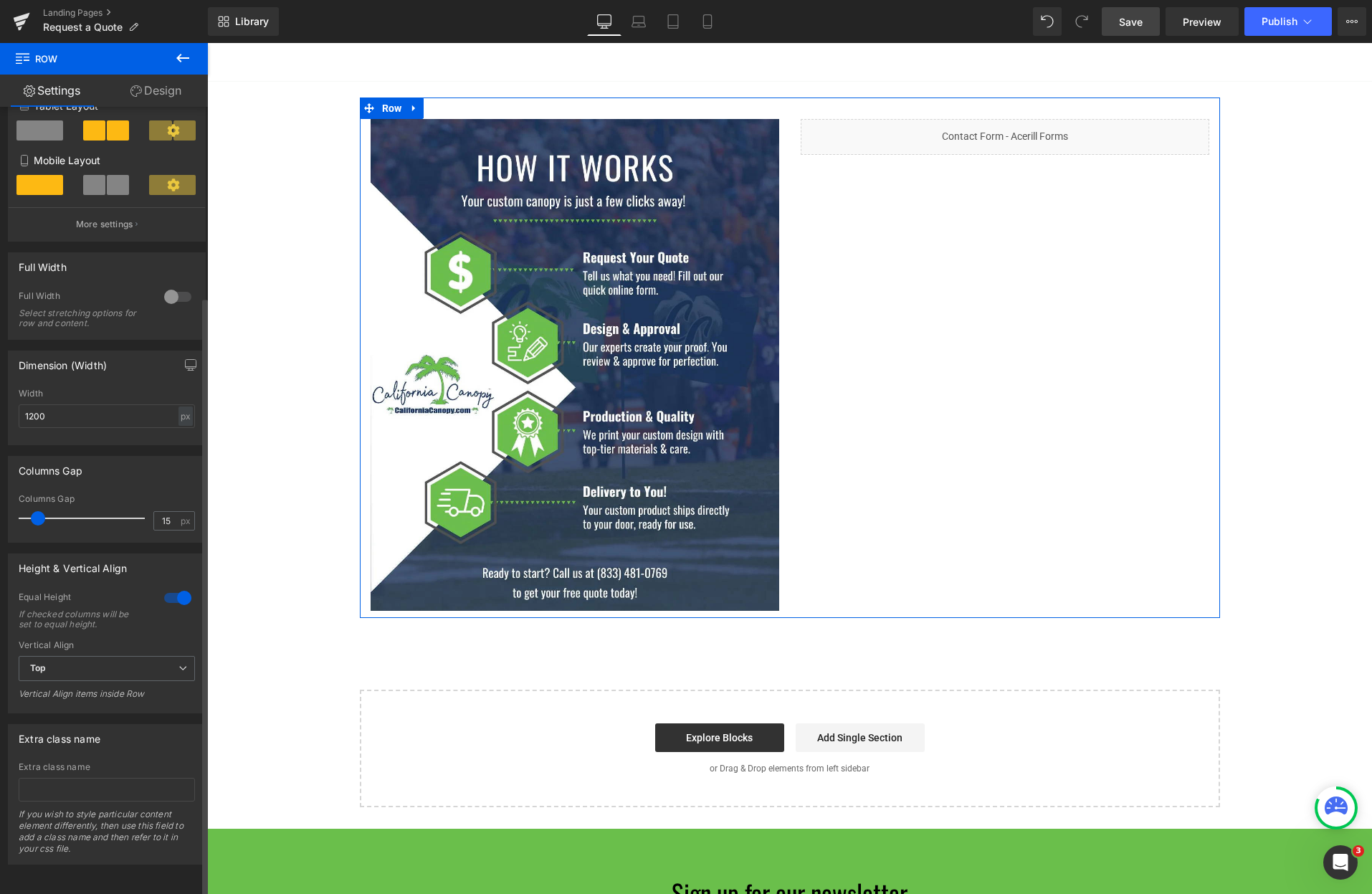
scroll to position [250, 0]
click at [166, 599] on div "Equal Height If checked columns will be set to equal height." at bounding box center [107, 615] width 176 height 49
click at [178, 587] on div at bounding box center [177, 598] width 35 height 23
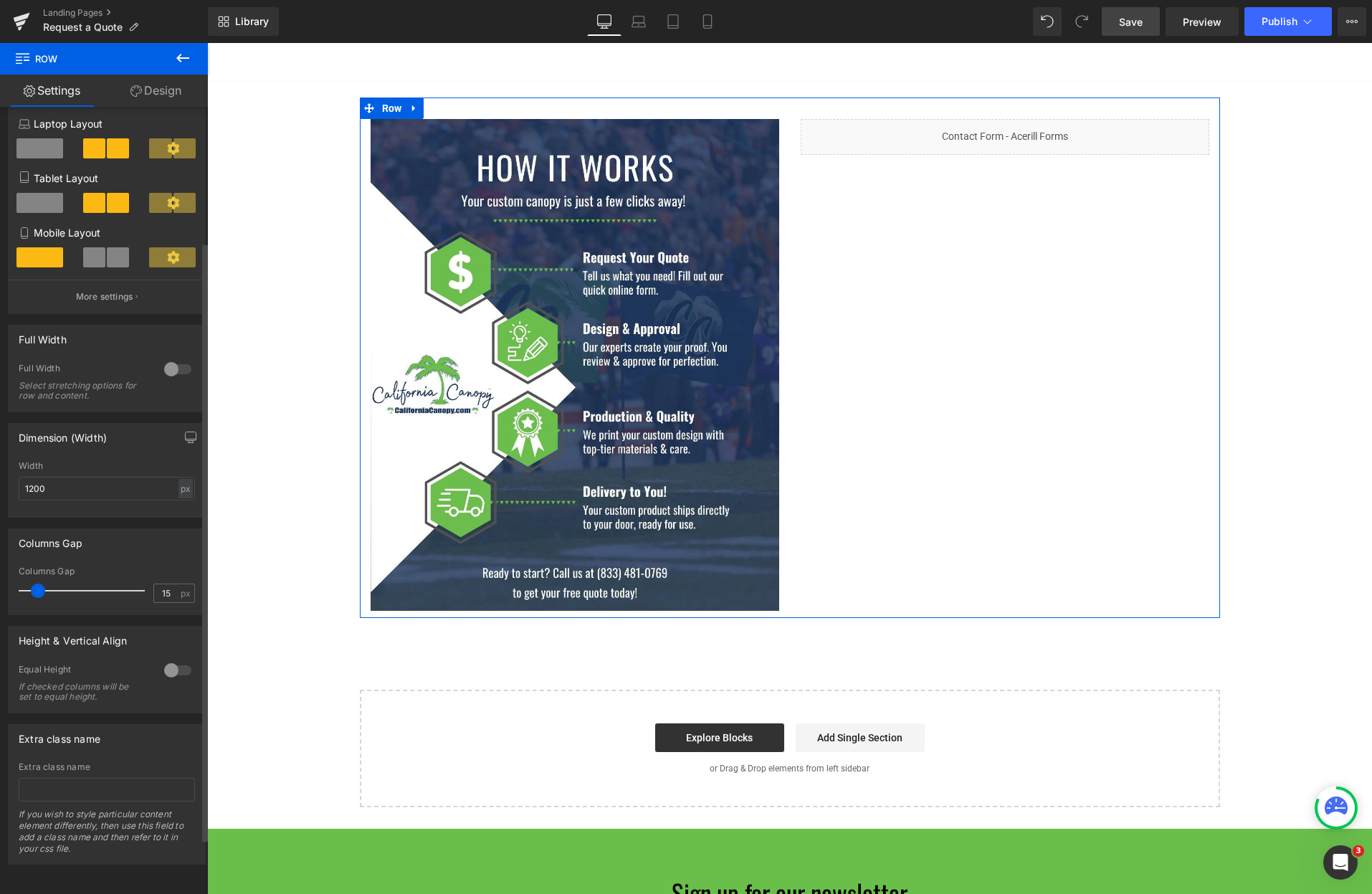
scroll to position [177, 0]
click at [165, 660] on div at bounding box center [177, 670] width 35 height 23
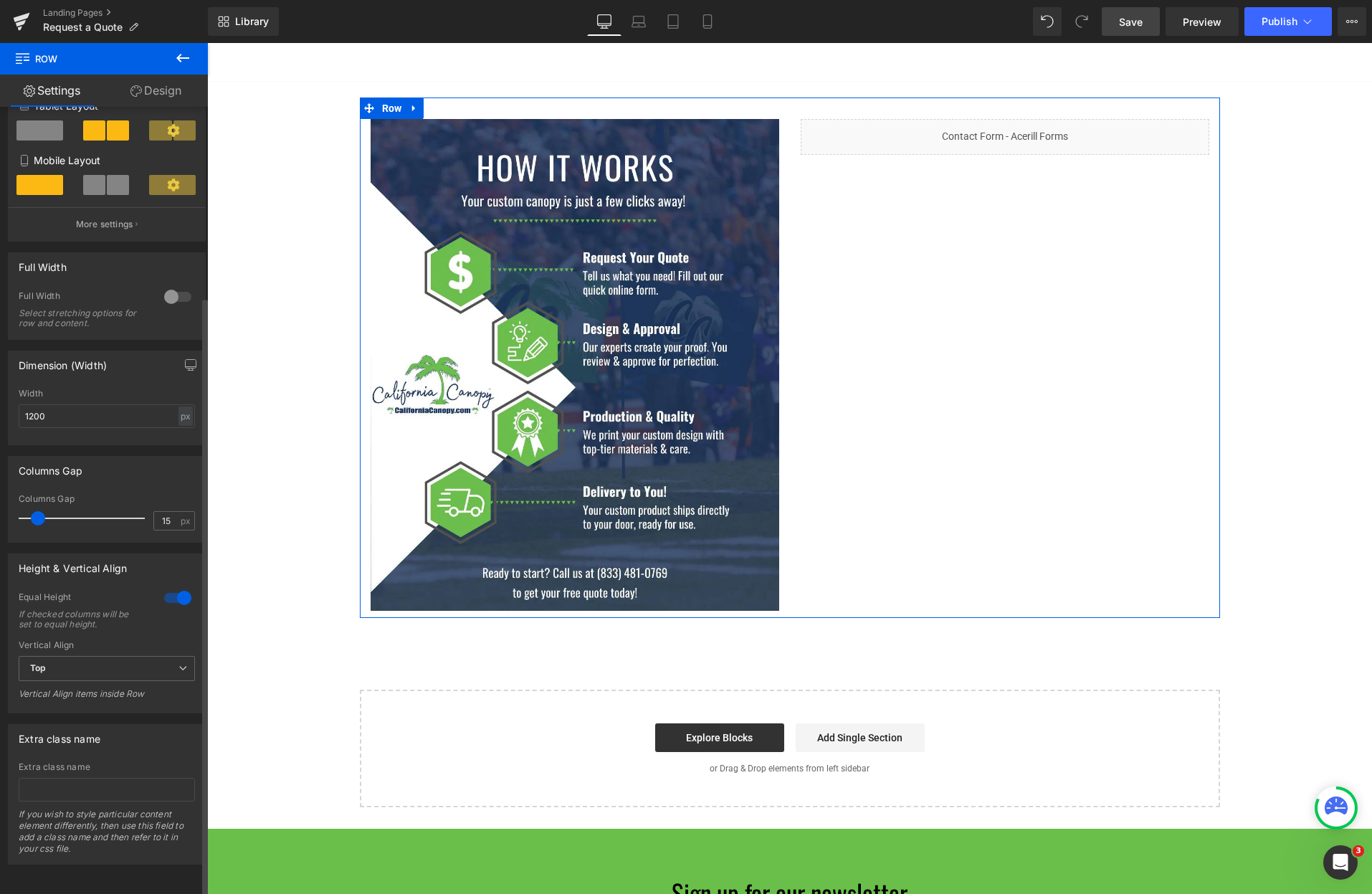
click at [175, 589] on div at bounding box center [177, 598] width 35 height 23
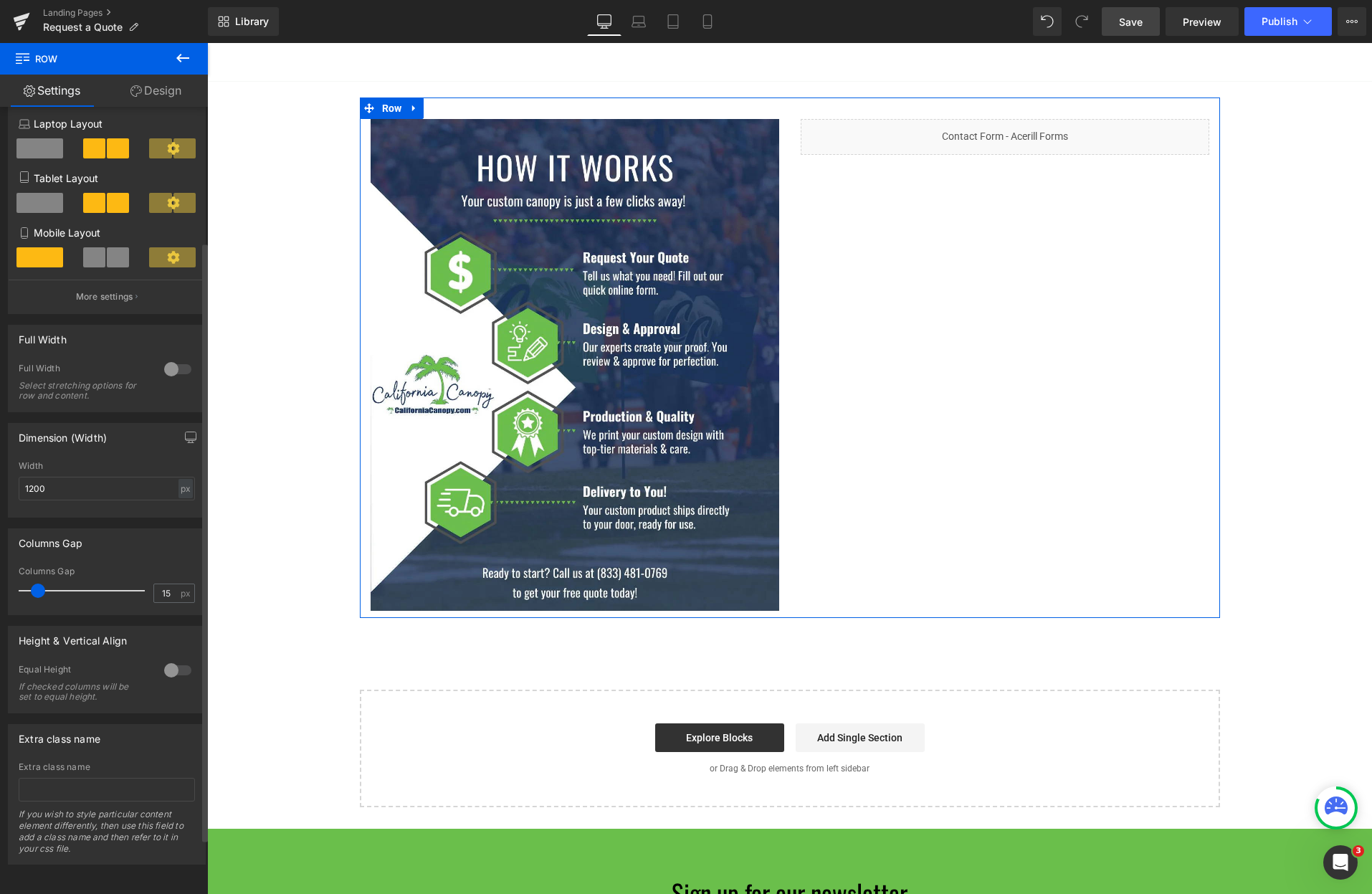
scroll to position [177, 0]
click at [844, 579] on div "Image Liquid Row" at bounding box center [789, 357] width 861 height 521
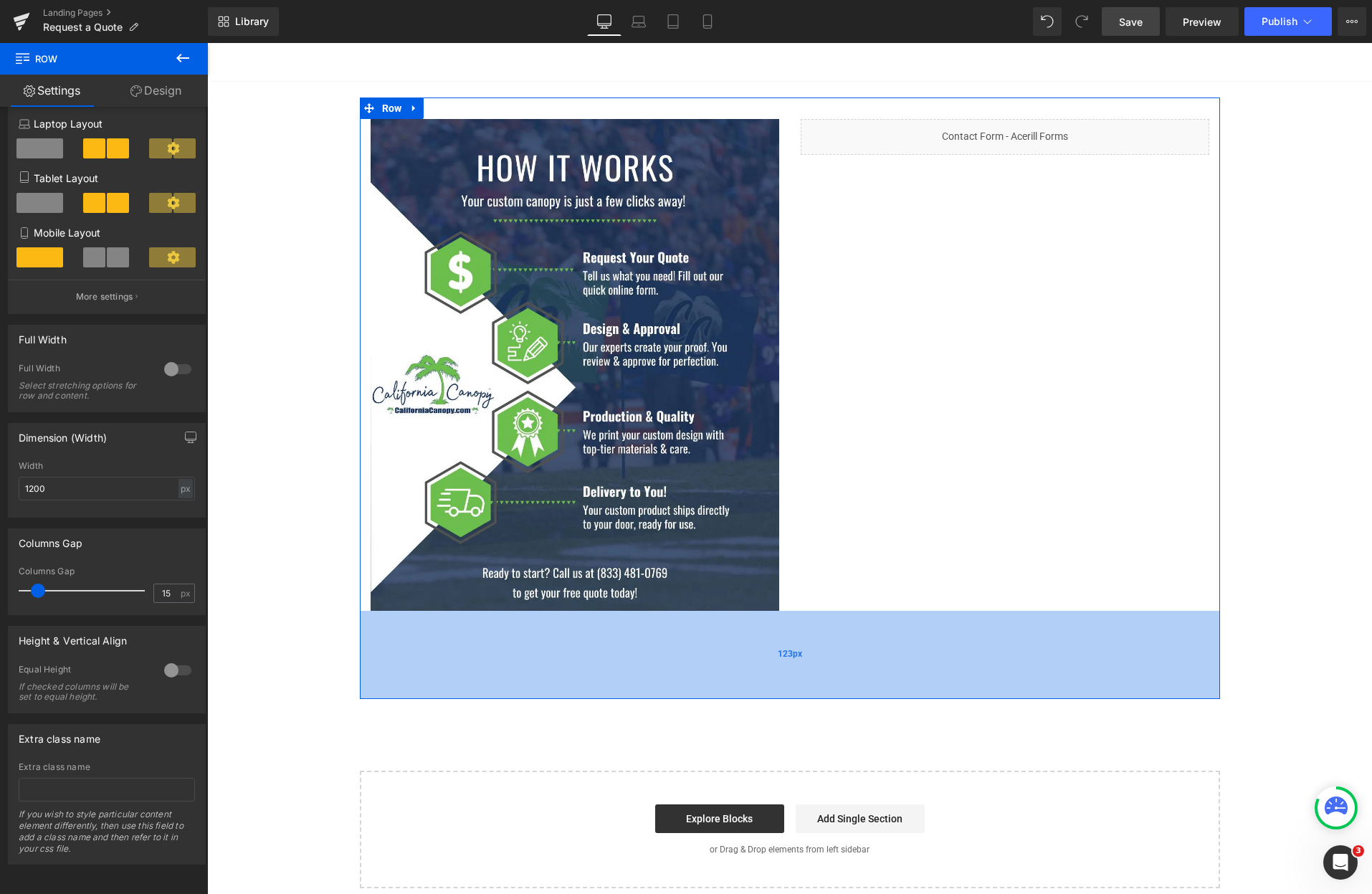
drag, startPoint x: 817, startPoint y: 610, endPoint x: 817, endPoint y: 690, distance: 80.0
click at [817, 690] on div "123px" at bounding box center [789, 655] width 861 height 88
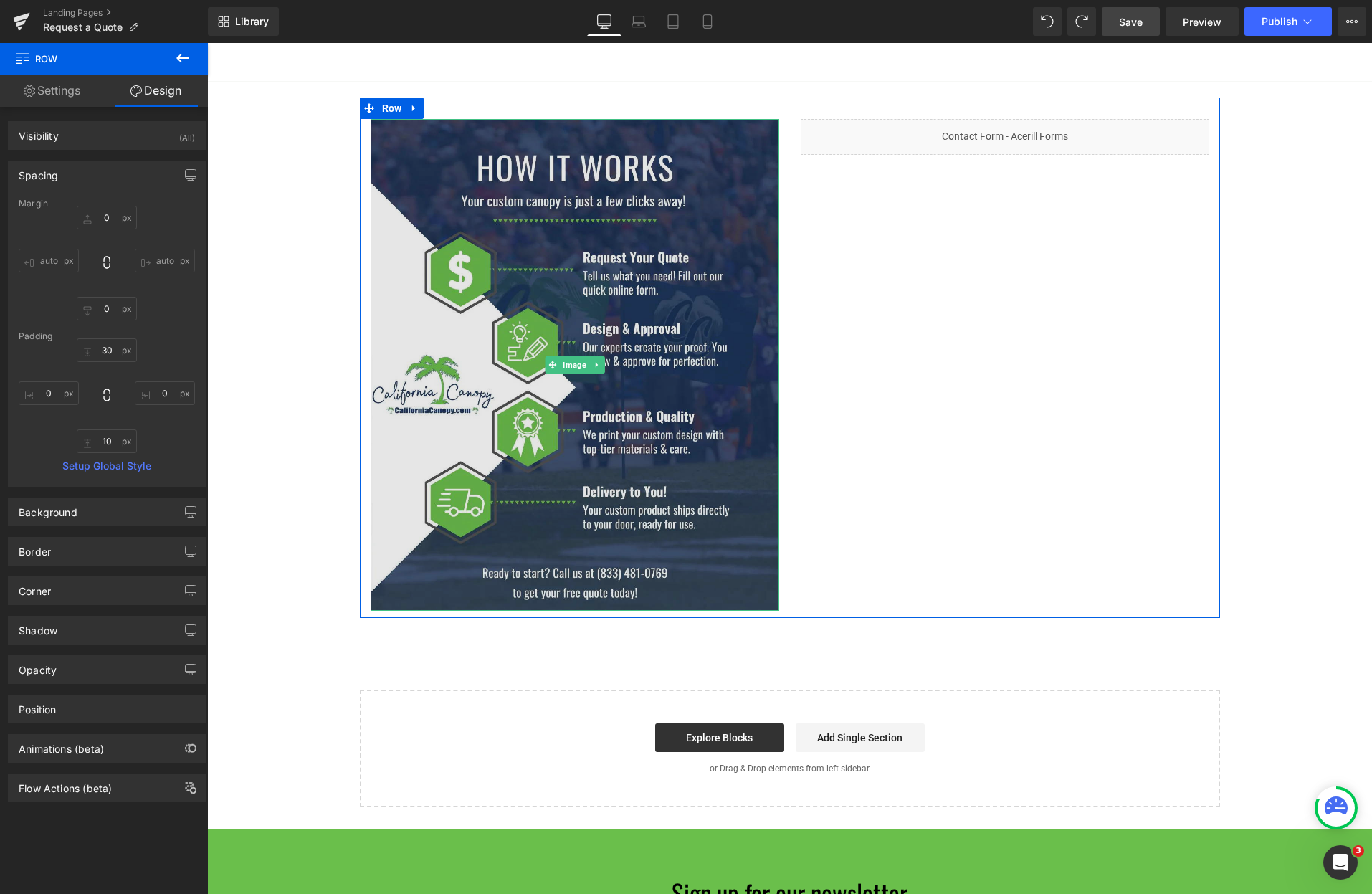
click at [731, 561] on img at bounding box center [574, 365] width 408 height 492
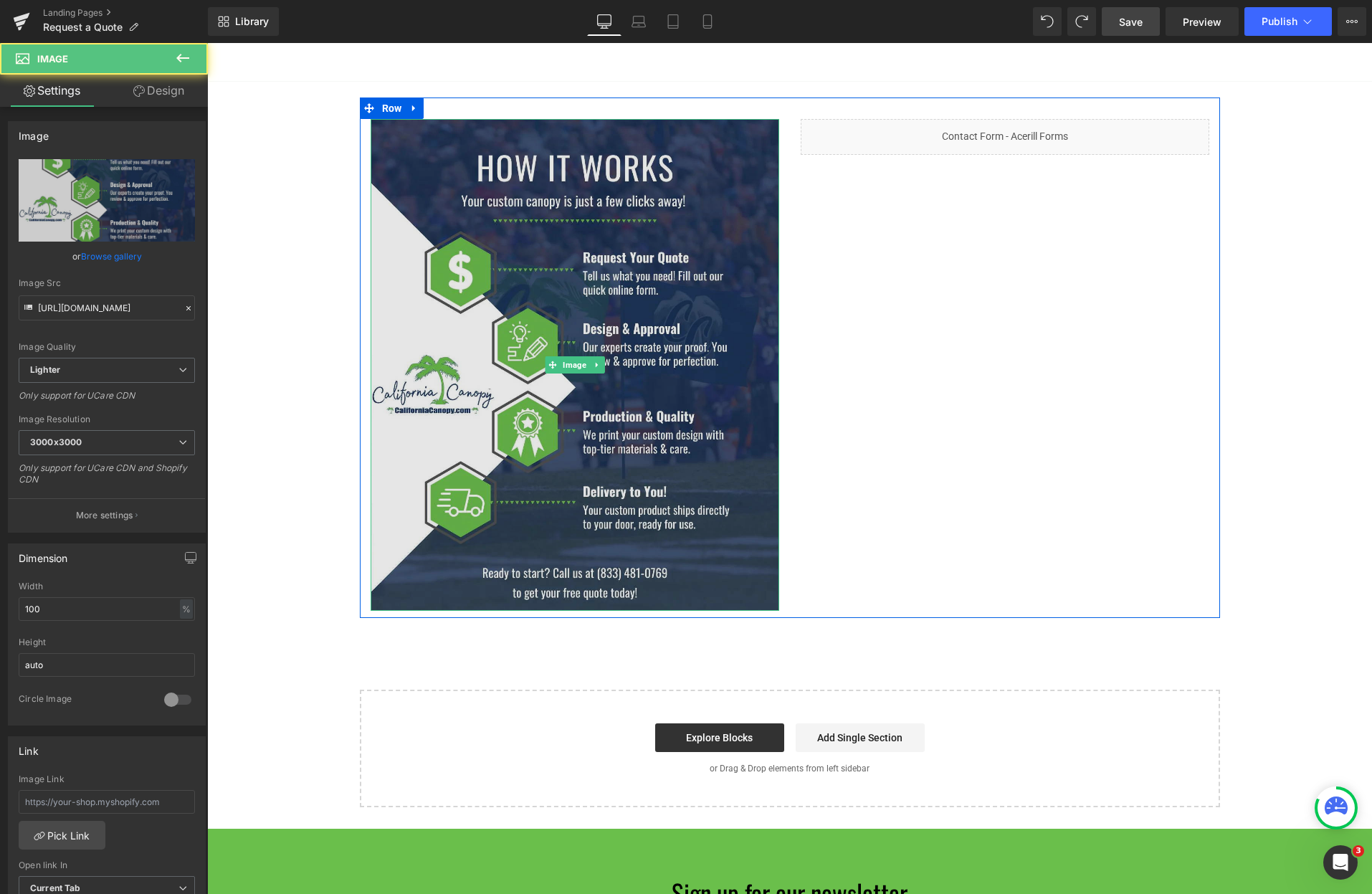
click at [717, 561] on img at bounding box center [574, 365] width 408 height 492
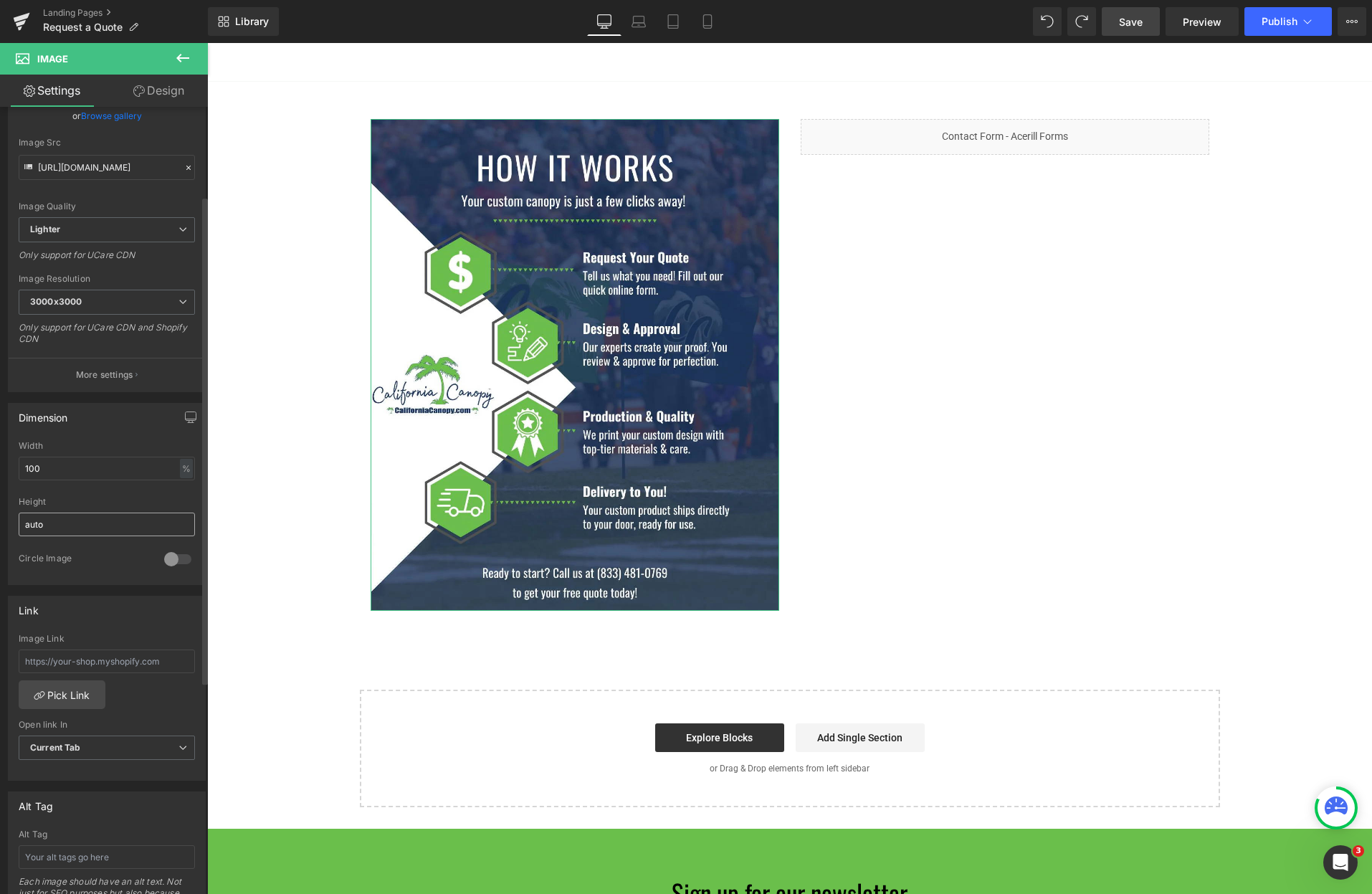
scroll to position [144, 0]
drag, startPoint x: 95, startPoint y: 523, endPoint x: -17, endPoint y: 523, distance: 112.0
click at [0, 523] on html "Liquid You are previewing how the will restyle your page. You can not edit Elem…" at bounding box center [686, 447] width 1372 height 894
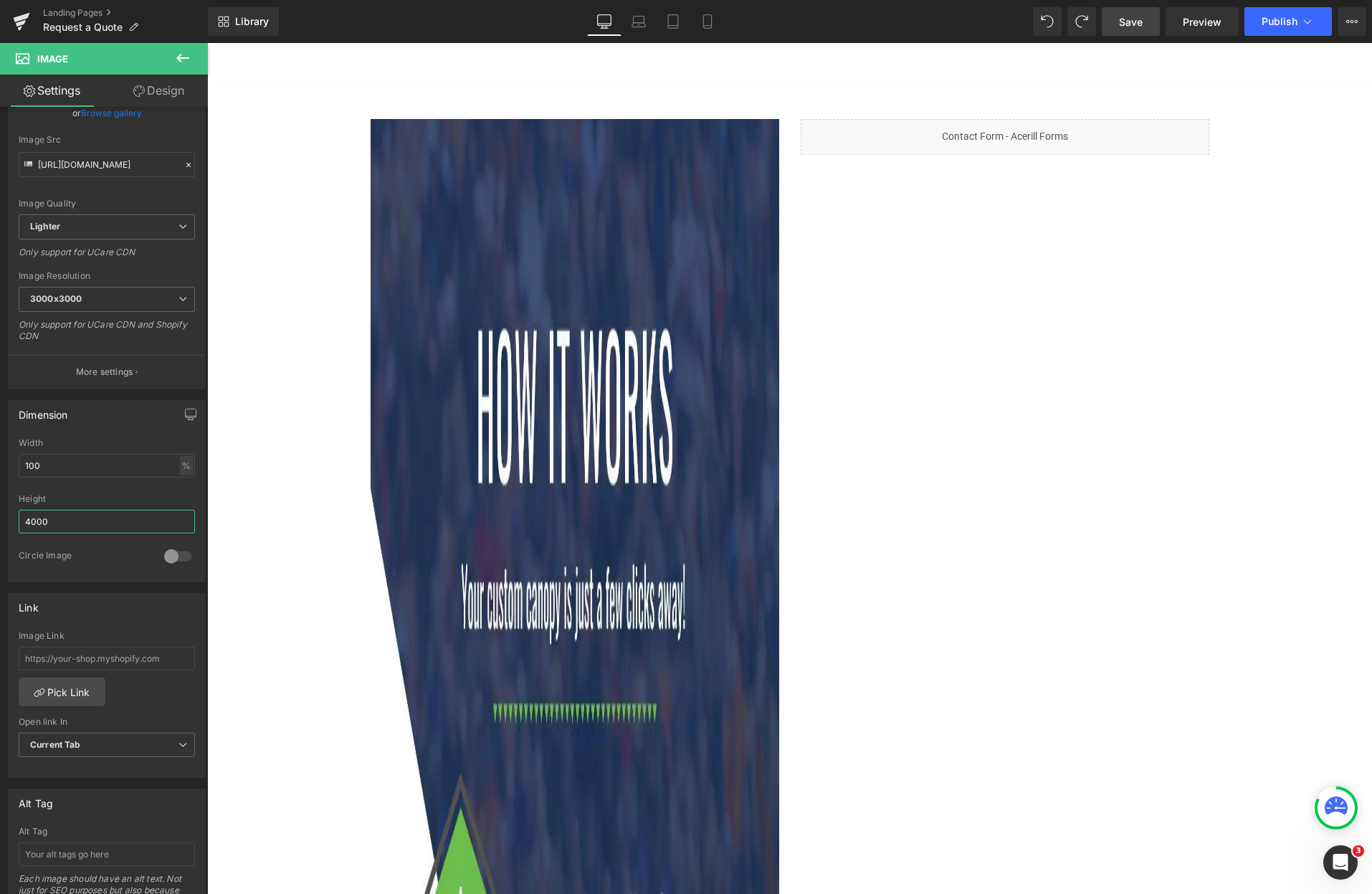
drag, startPoint x: 62, startPoint y: 524, endPoint x: -17, endPoint y: 522, distance: 79.0
click at [0, 522] on html "Liquid You are previewing how the will restyle your page. You can not edit Elem…" at bounding box center [686, 447] width 1372 height 894
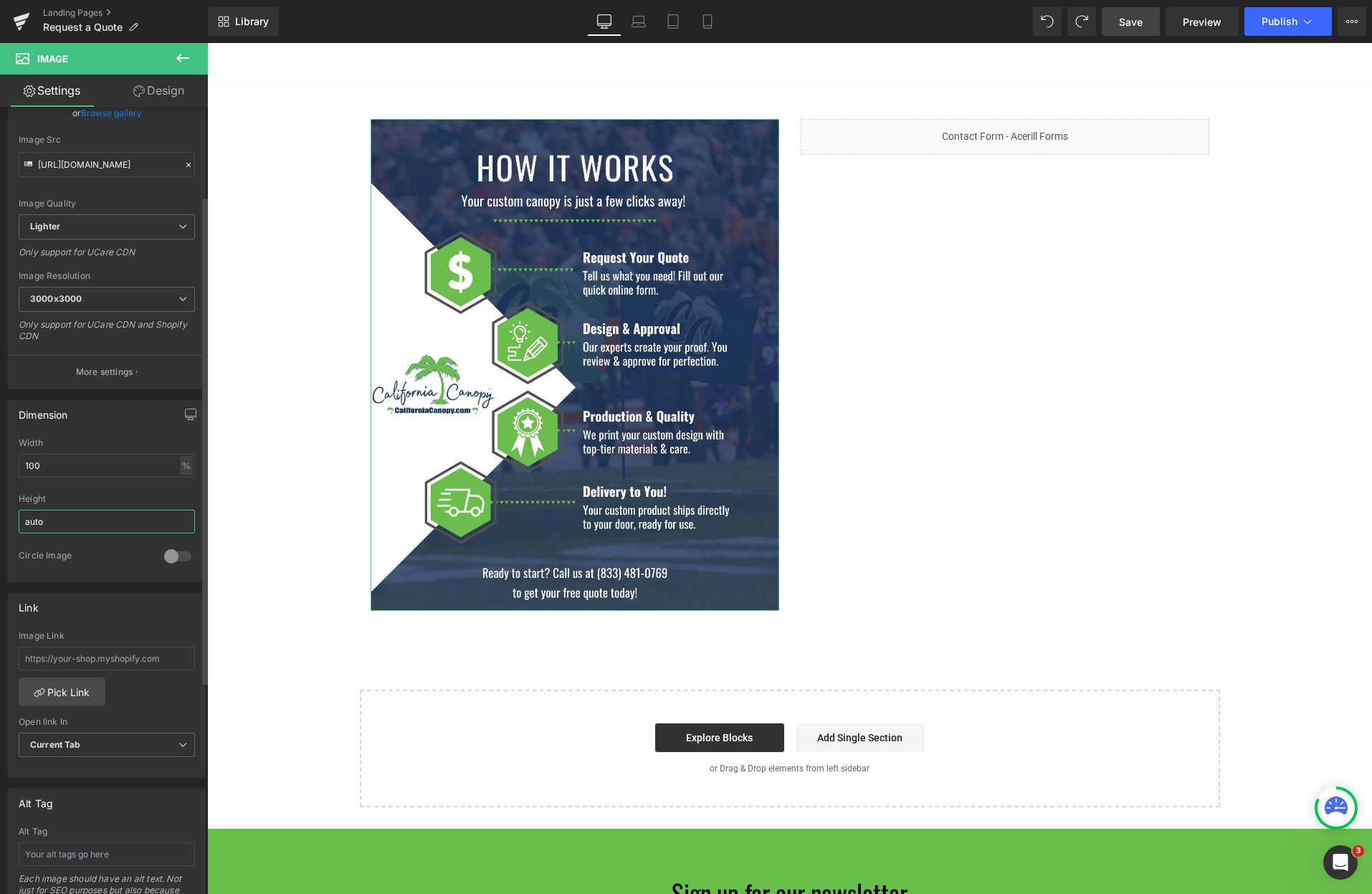
type input "auto"
click at [180, 469] on div "%" at bounding box center [187, 465] width 13 height 20
drag, startPoint x: 114, startPoint y: 469, endPoint x: -99, endPoint y: 447, distance: 214.1
click at [0, 447] on html "Liquid You are previewing how the will restyle your page. You can not edit Elem…" at bounding box center [686, 447] width 1372 height 894
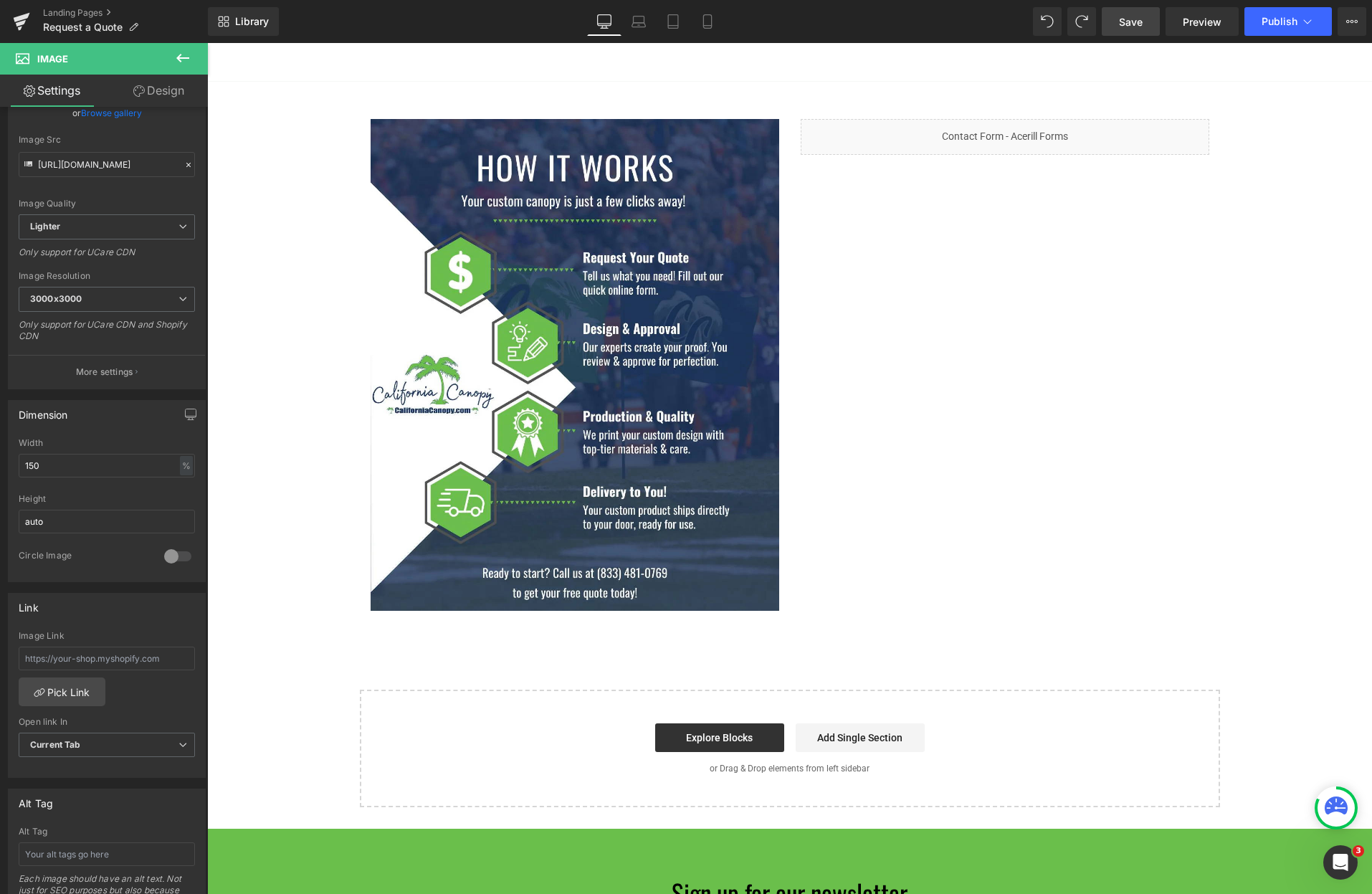
click at [1131, 27] on span "Save" at bounding box center [1130, 22] width 23 height 15
click at [1207, 18] on span "Preview" at bounding box center [1201, 22] width 38 height 15
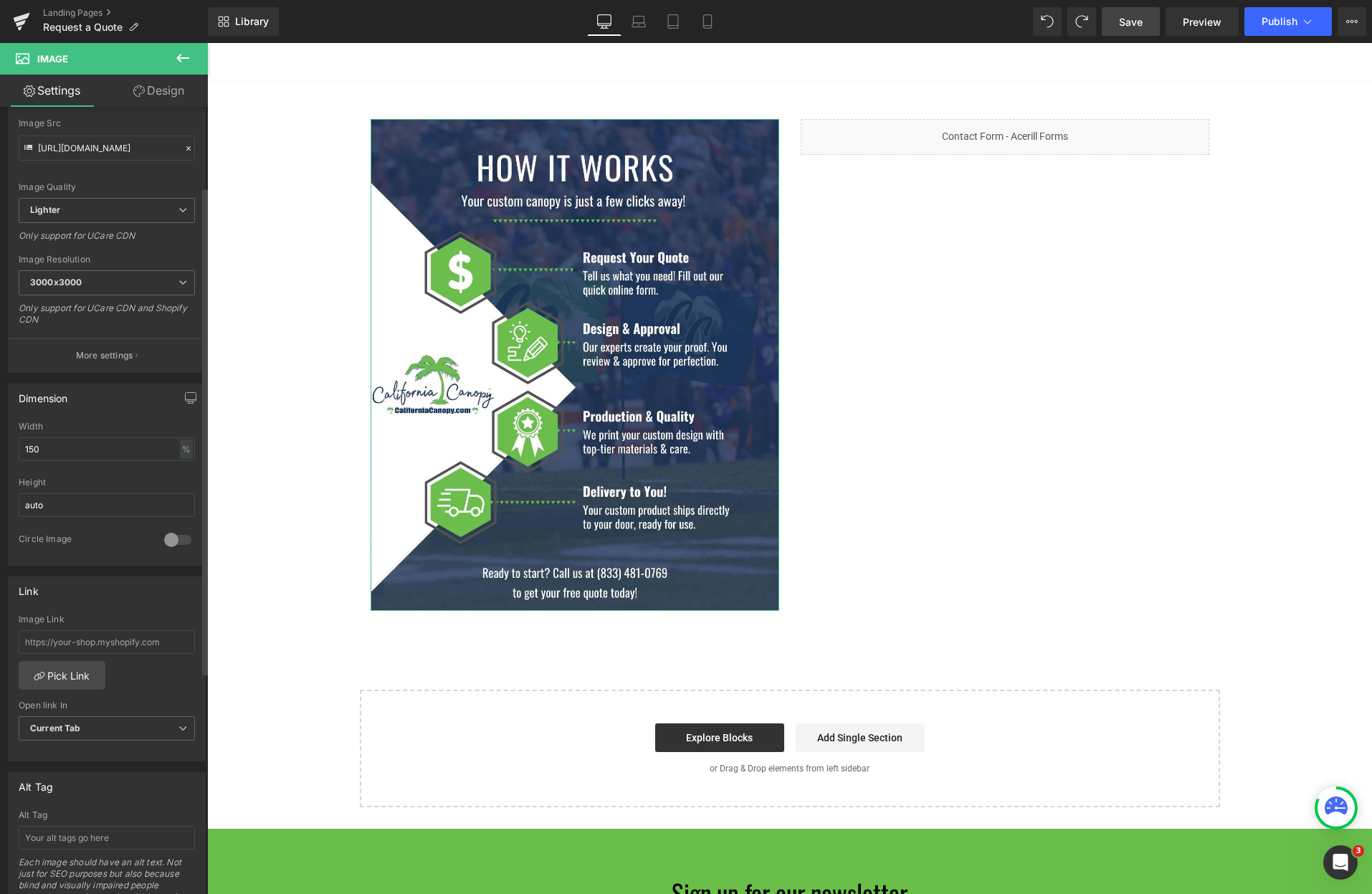
scroll to position [128, 0]
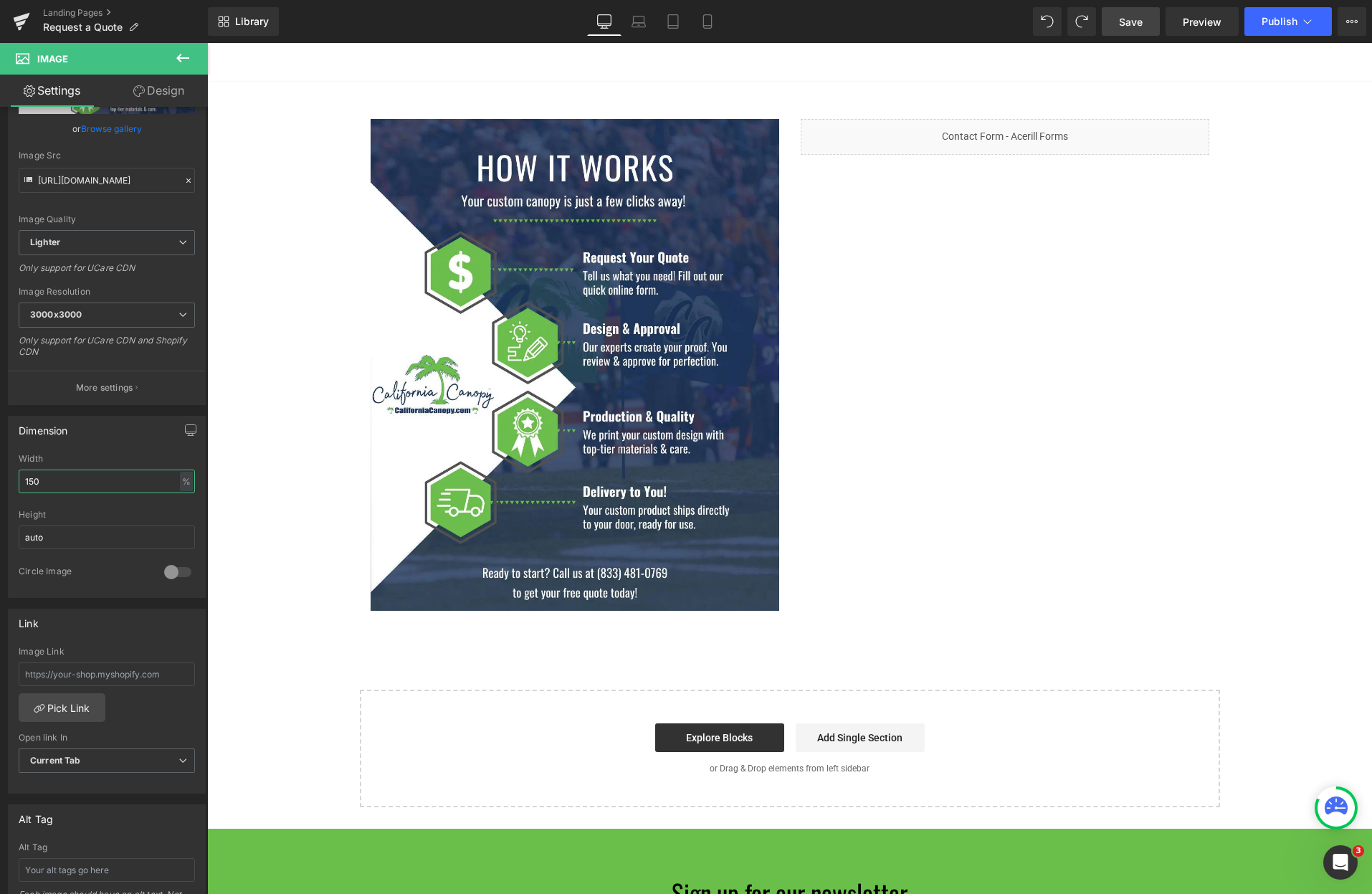
drag, startPoint x: 96, startPoint y: 491, endPoint x: -120, endPoint y: 479, distance: 216.3
click at [0, 479] on html "Liquid You are previewing how the will restyle your page. You can not edit Elem…" at bounding box center [686, 447] width 1372 height 894
type input "100"
click at [262, 139] on div "REQUEST DESIGN & QUOTE Button REQUEST DESIGN & QUOTE Button REQUEST DESIGN & QU…" at bounding box center [789, 407] width 1165 height 798
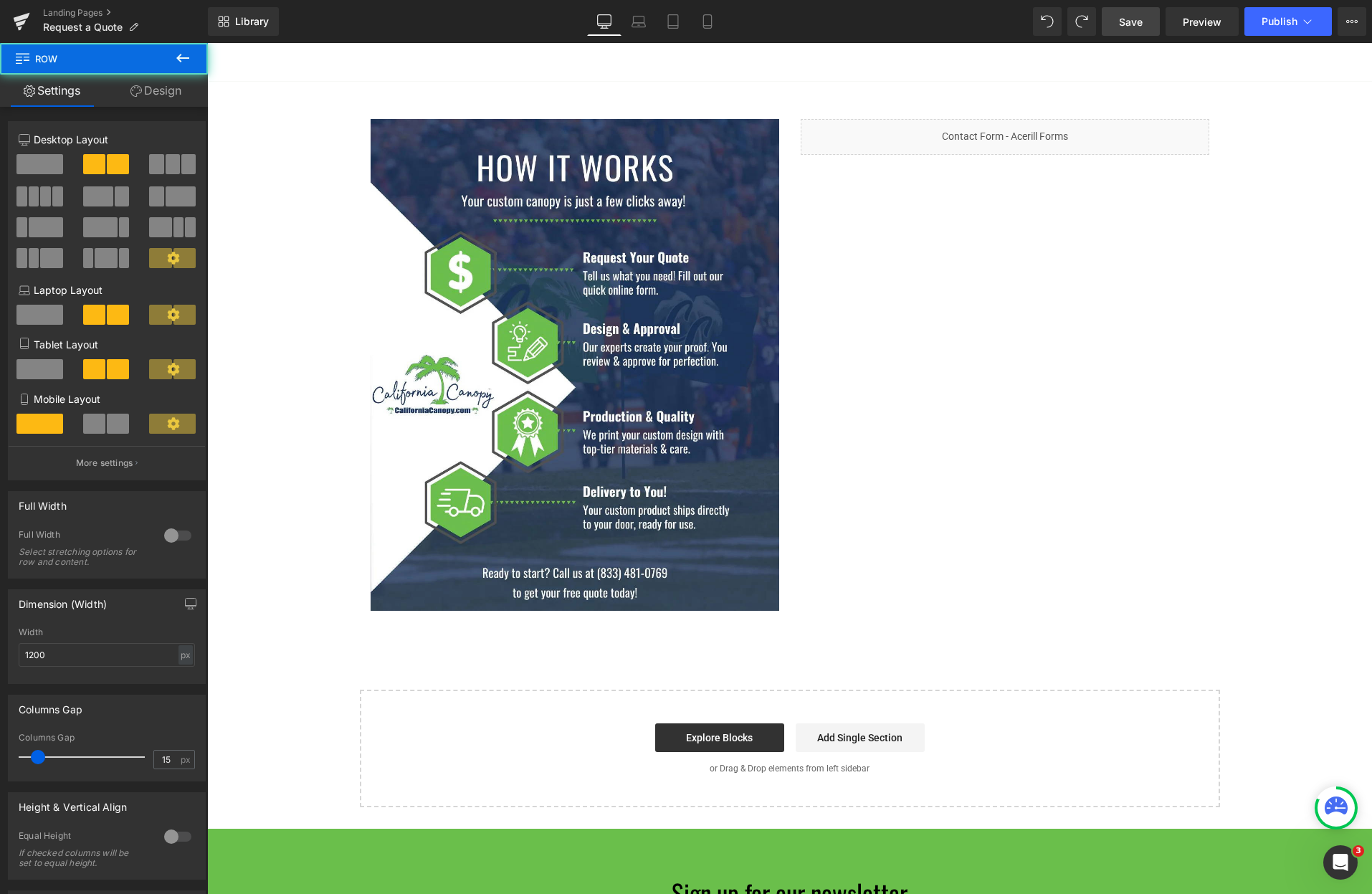
click at [966, 255] on div "Image Liquid Row" at bounding box center [789, 357] width 861 height 521
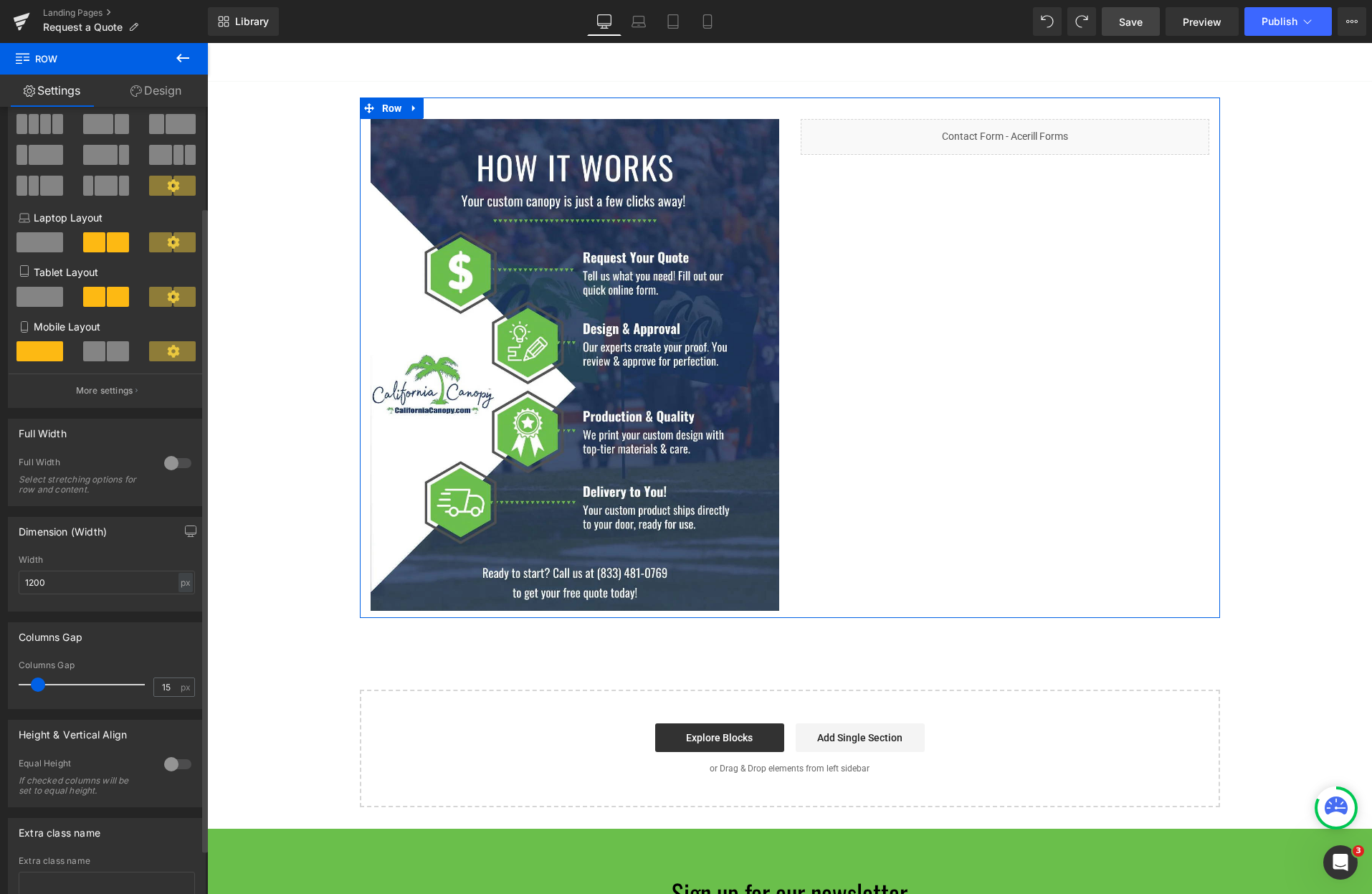
scroll to position [177, 0]
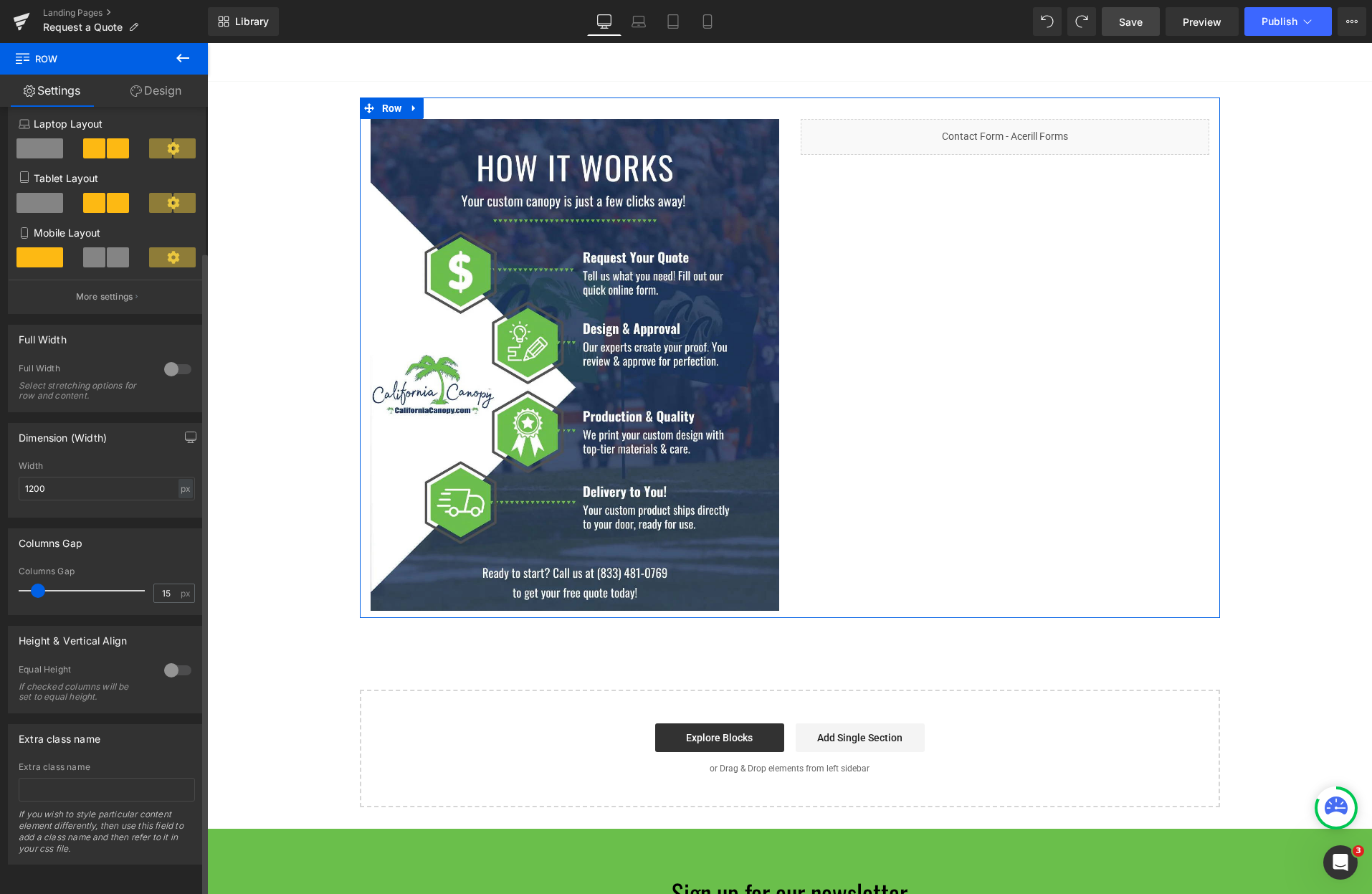
click at [168, 659] on div at bounding box center [177, 670] width 35 height 23
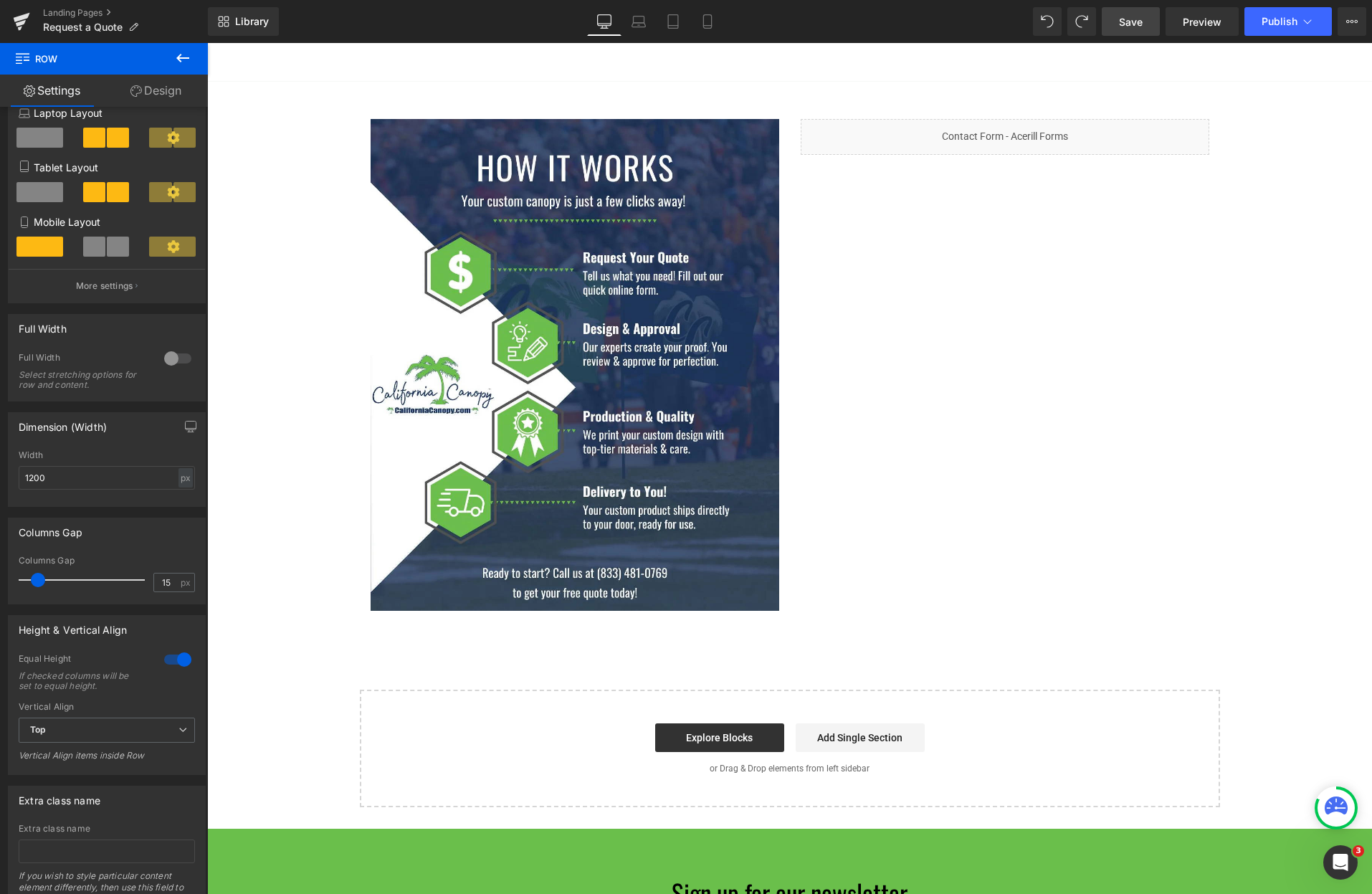
click at [1124, 23] on span "Save" at bounding box center [1130, 22] width 23 height 15
click at [1219, 33] on link "Preview" at bounding box center [1202, 22] width 73 height 29
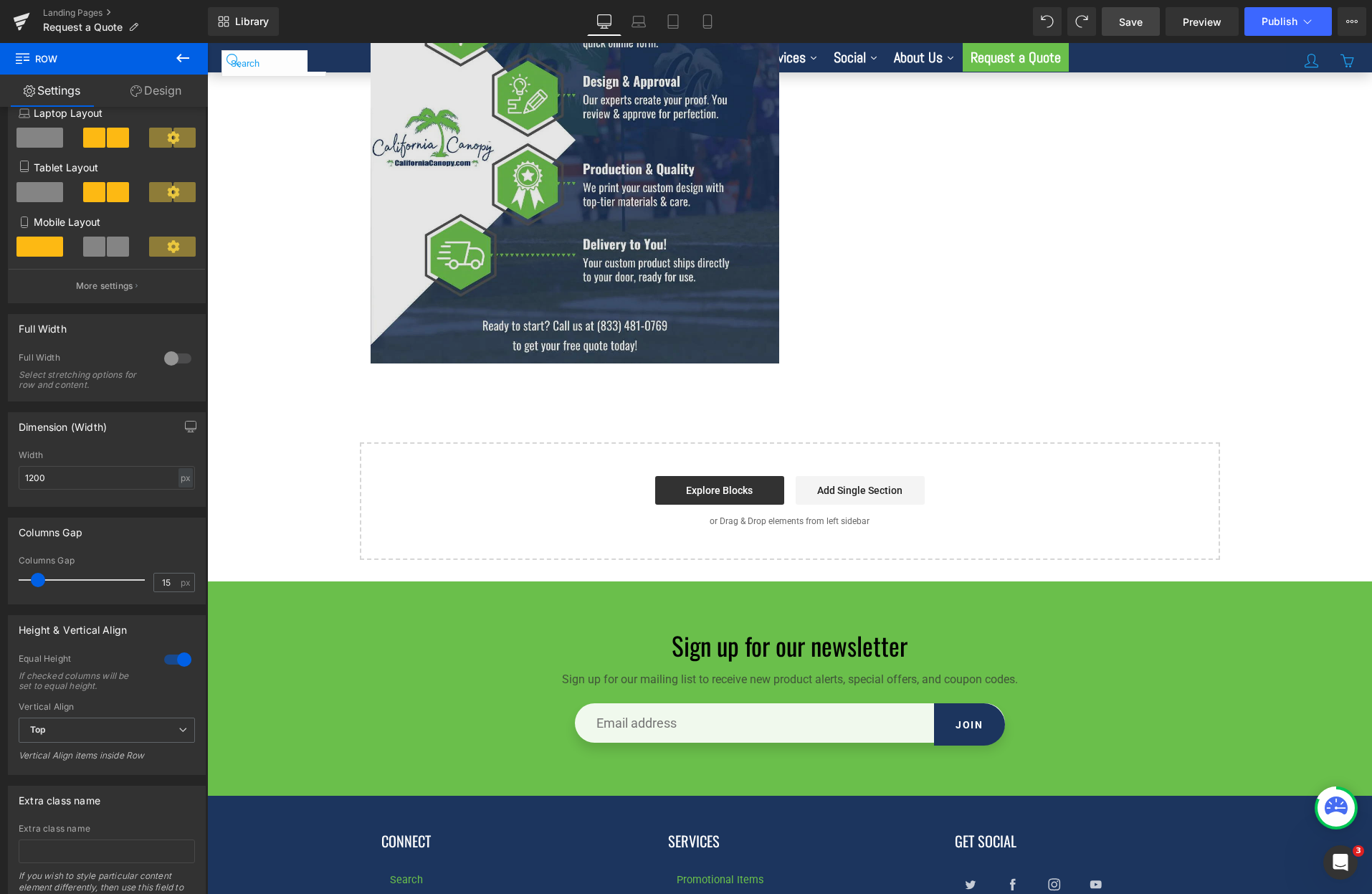
scroll to position [358, 0]
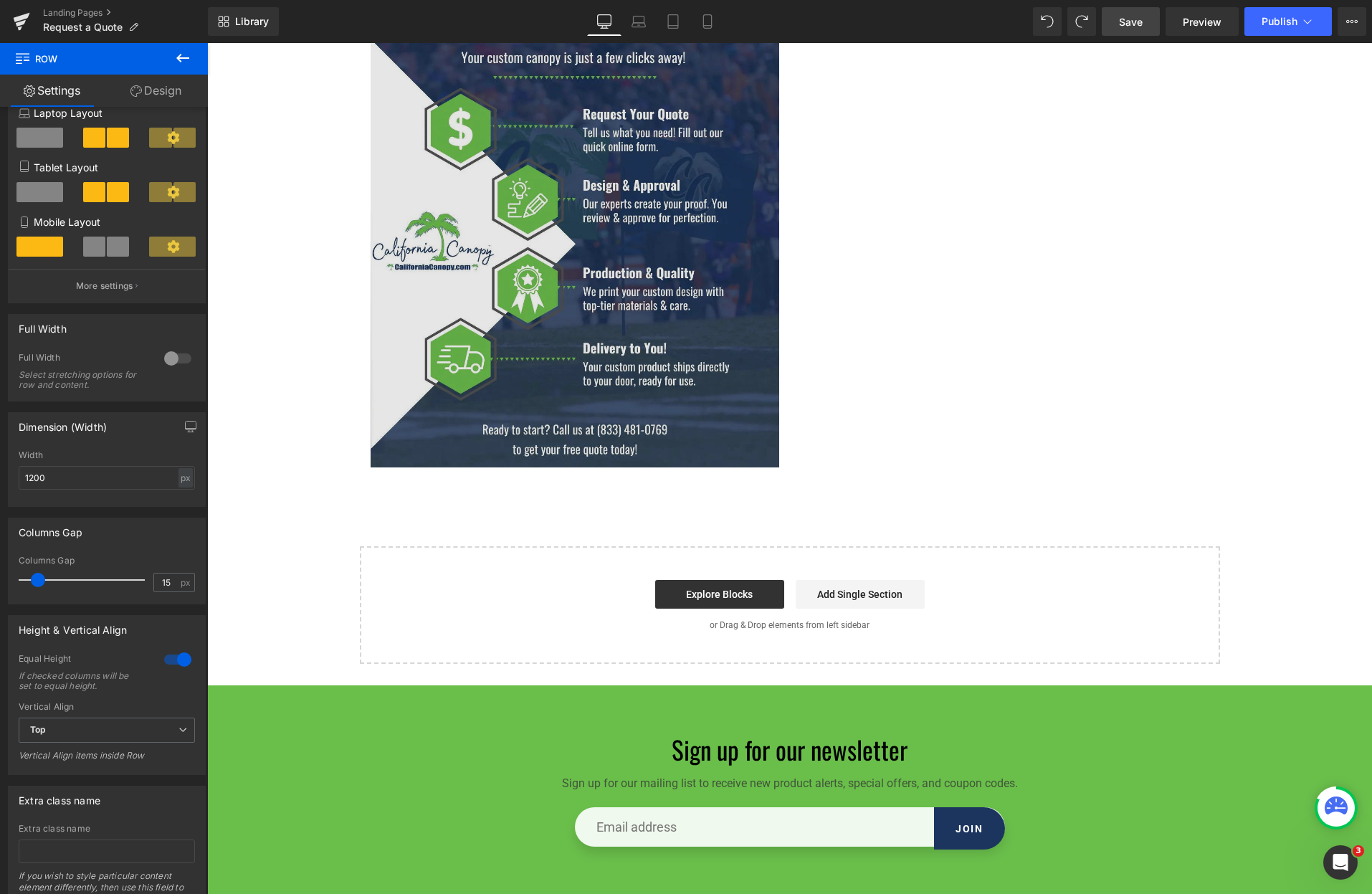
click at [712, 449] on img at bounding box center [574, 221] width 408 height 492
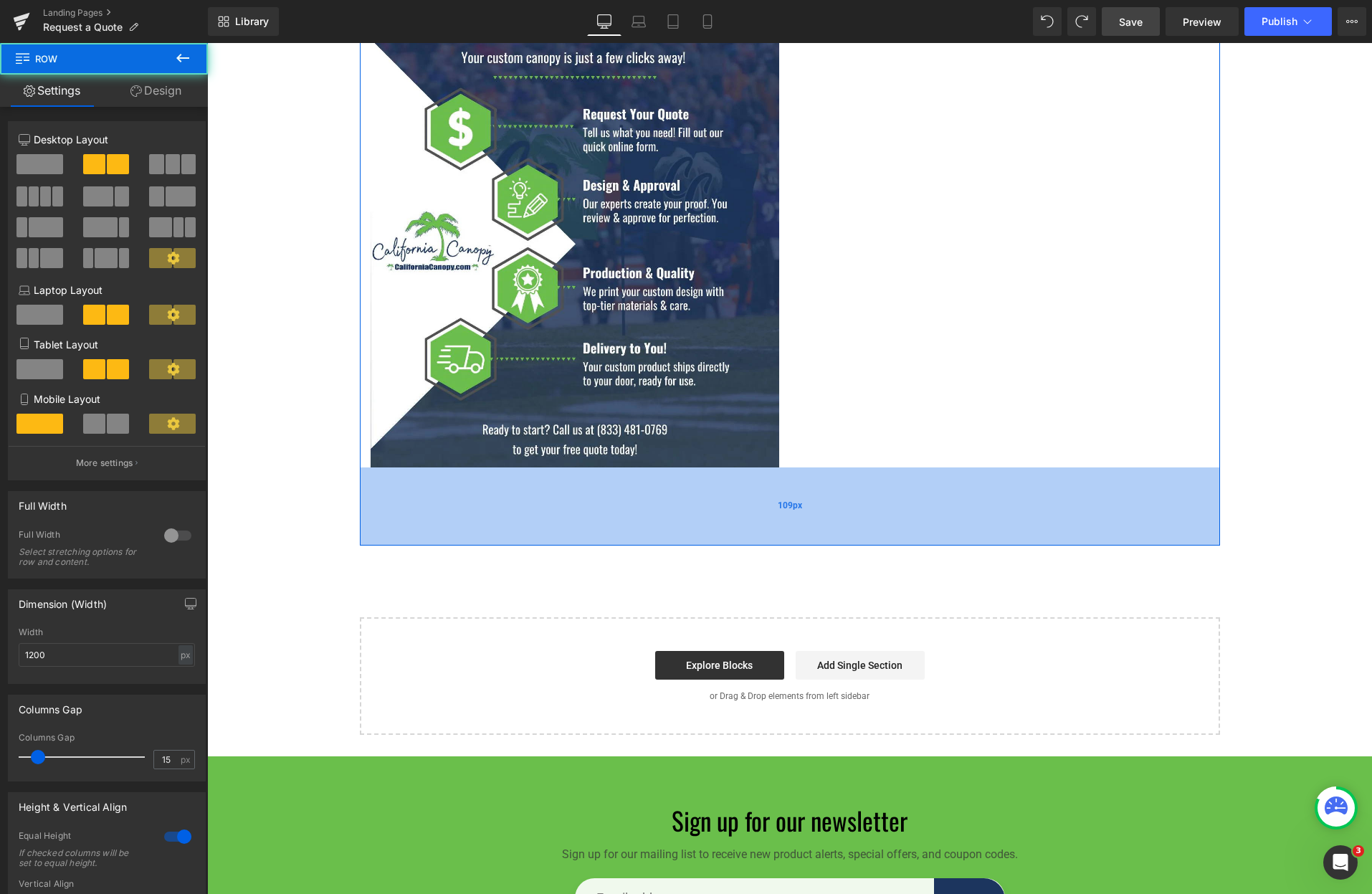
drag, startPoint x: 716, startPoint y: 472, endPoint x: 712, endPoint y: 543, distance: 71.1
click at [712, 543] on div "109px" at bounding box center [789, 506] width 861 height 78
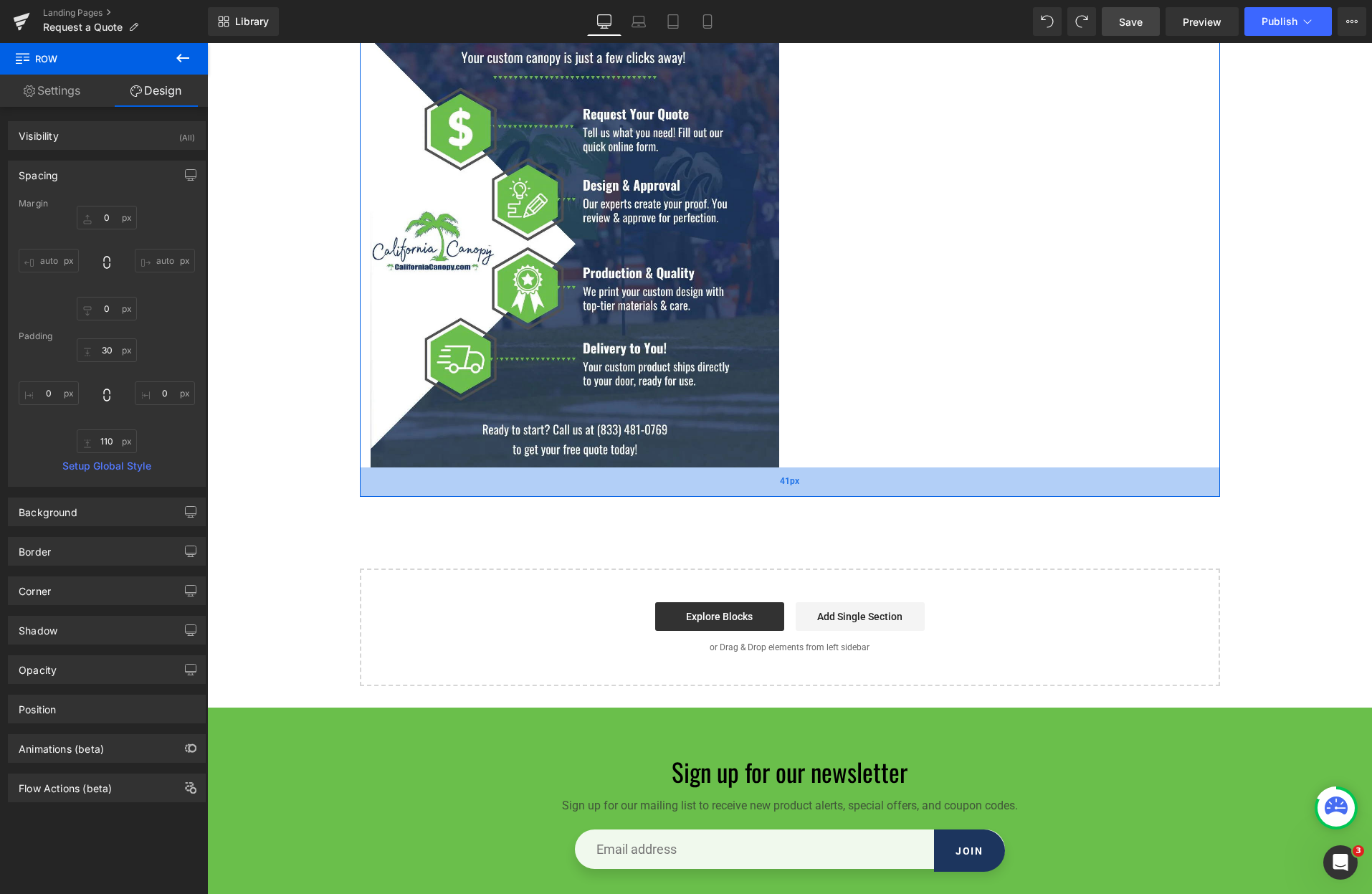
drag, startPoint x: 712, startPoint y: 543, endPoint x: 712, endPoint y: 493, distance: 50.0
click at [712, 493] on div "41px" at bounding box center [789, 481] width 861 height 29
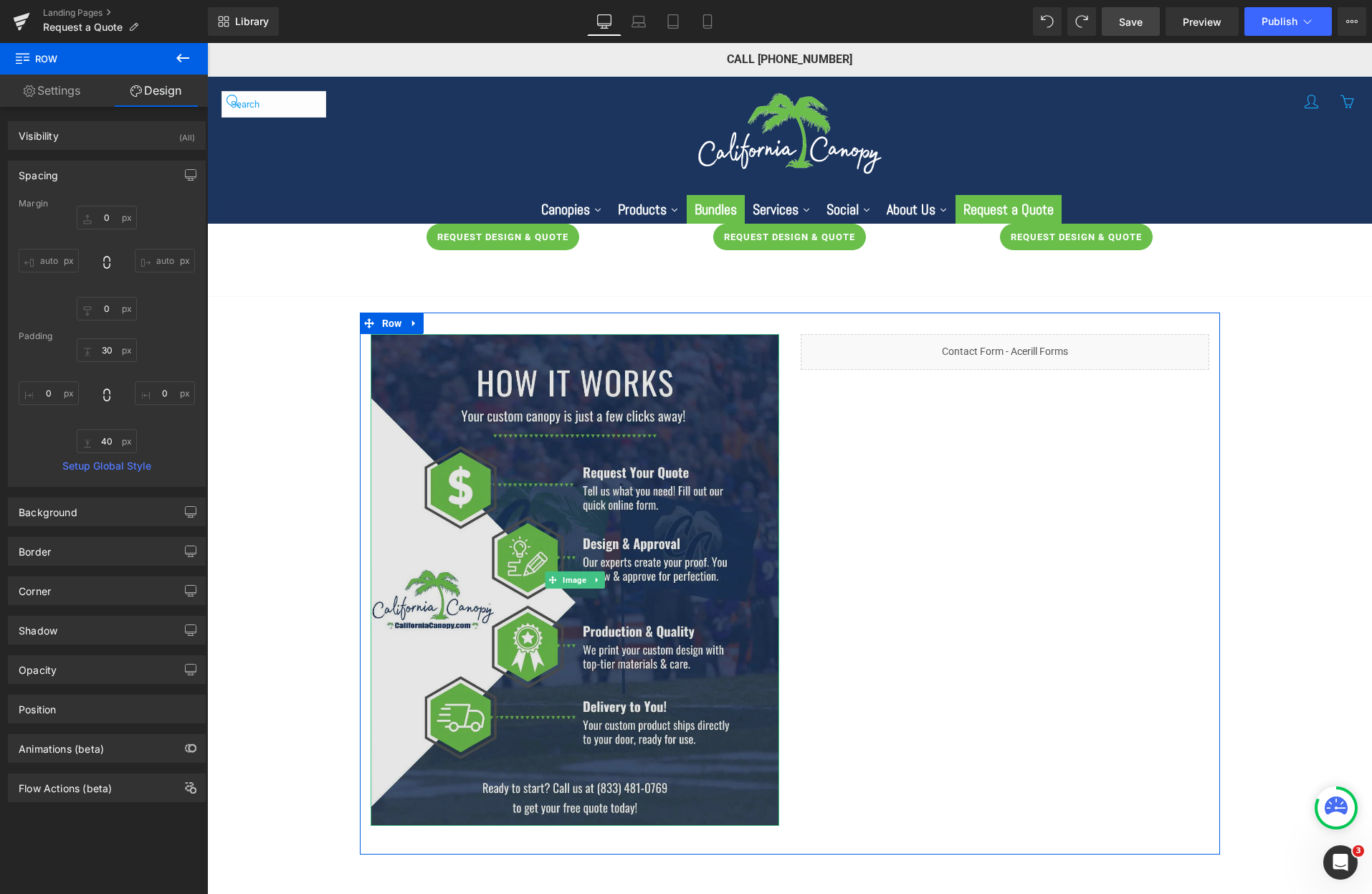
scroll to position [215, 0]
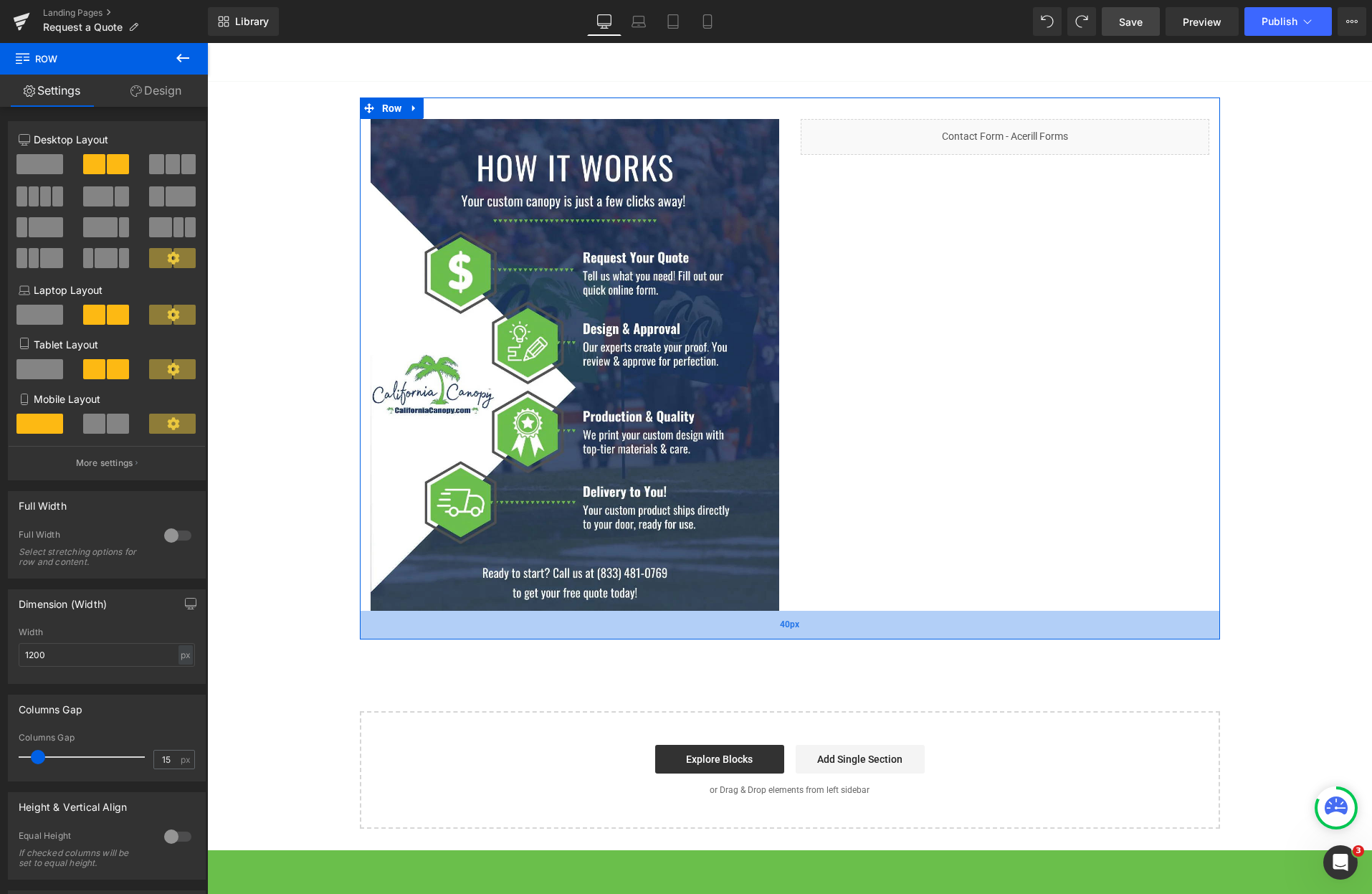
click at [673, 639] on div "40px" at bounding box center [789, 625] width 861 height 29
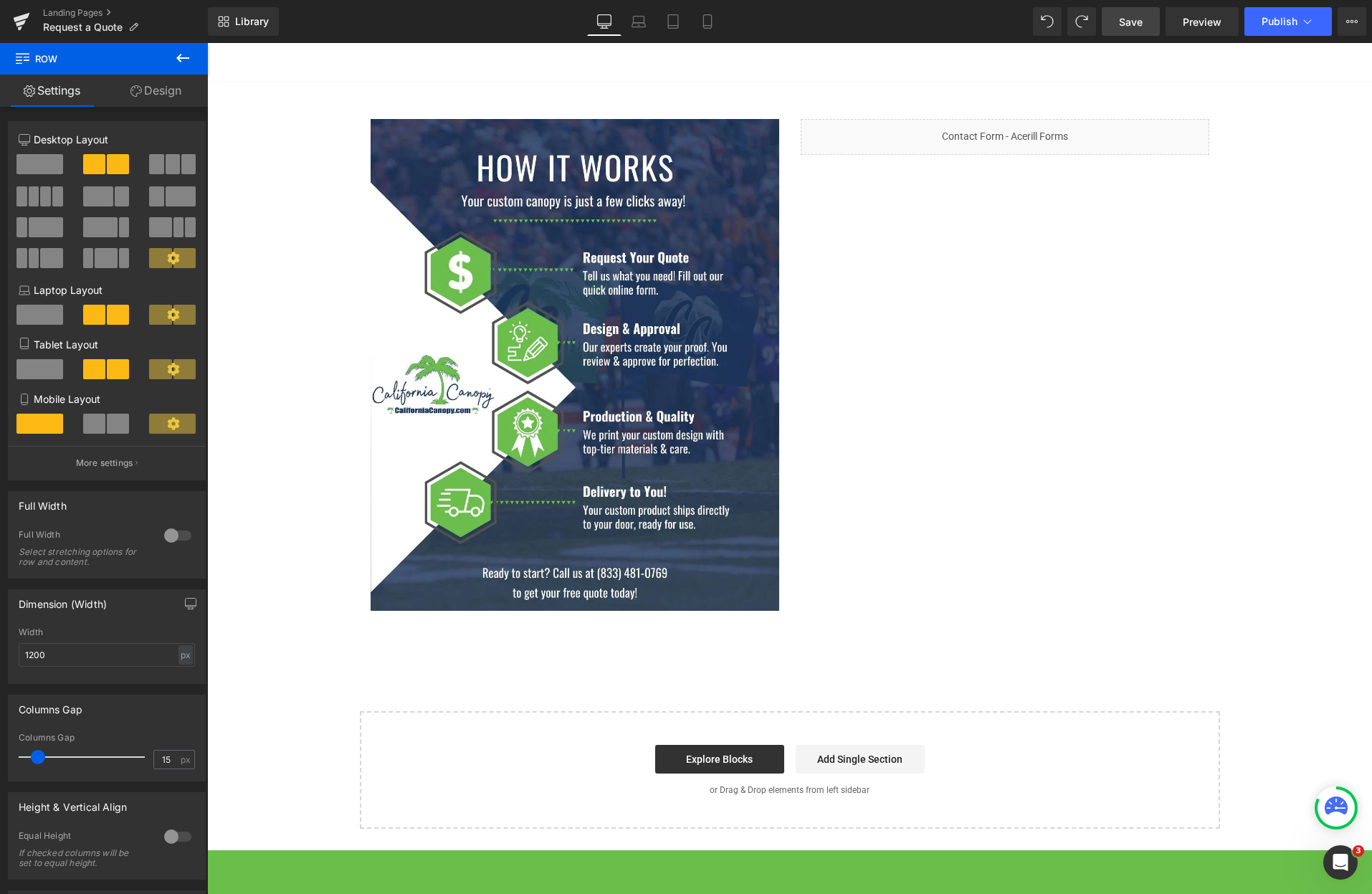
click at [1285, 517] on div "REQUEST DESIGN & QUOTE Button REQUEST DESIGN & QUOTE Button REQUEST DESIGN & QU…" at bounding box center [789, 418] width 1165 height 820
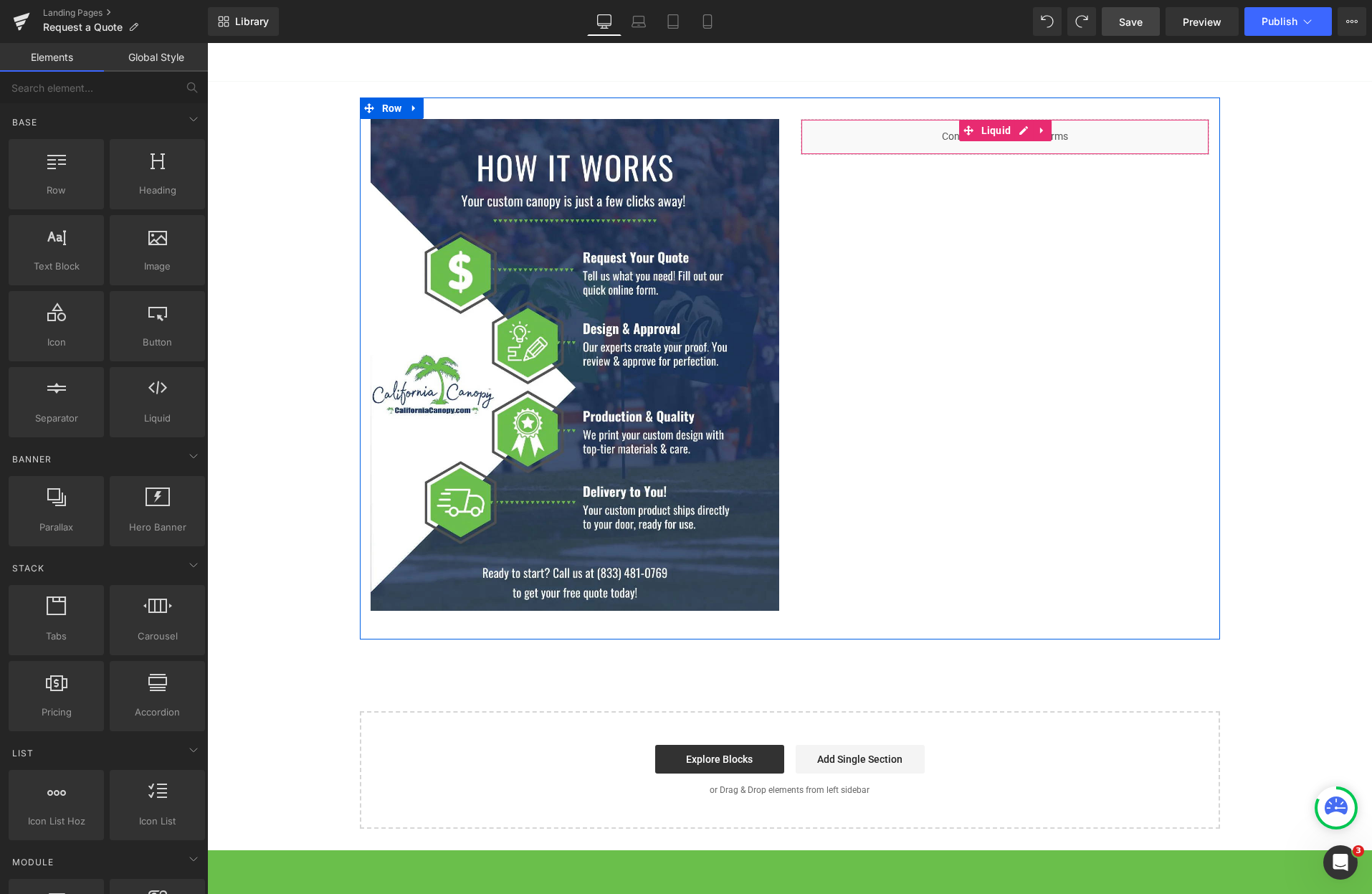
click at [914, 129] on div "Liquid" at bounding box center [1004, 137] width 408 height 36
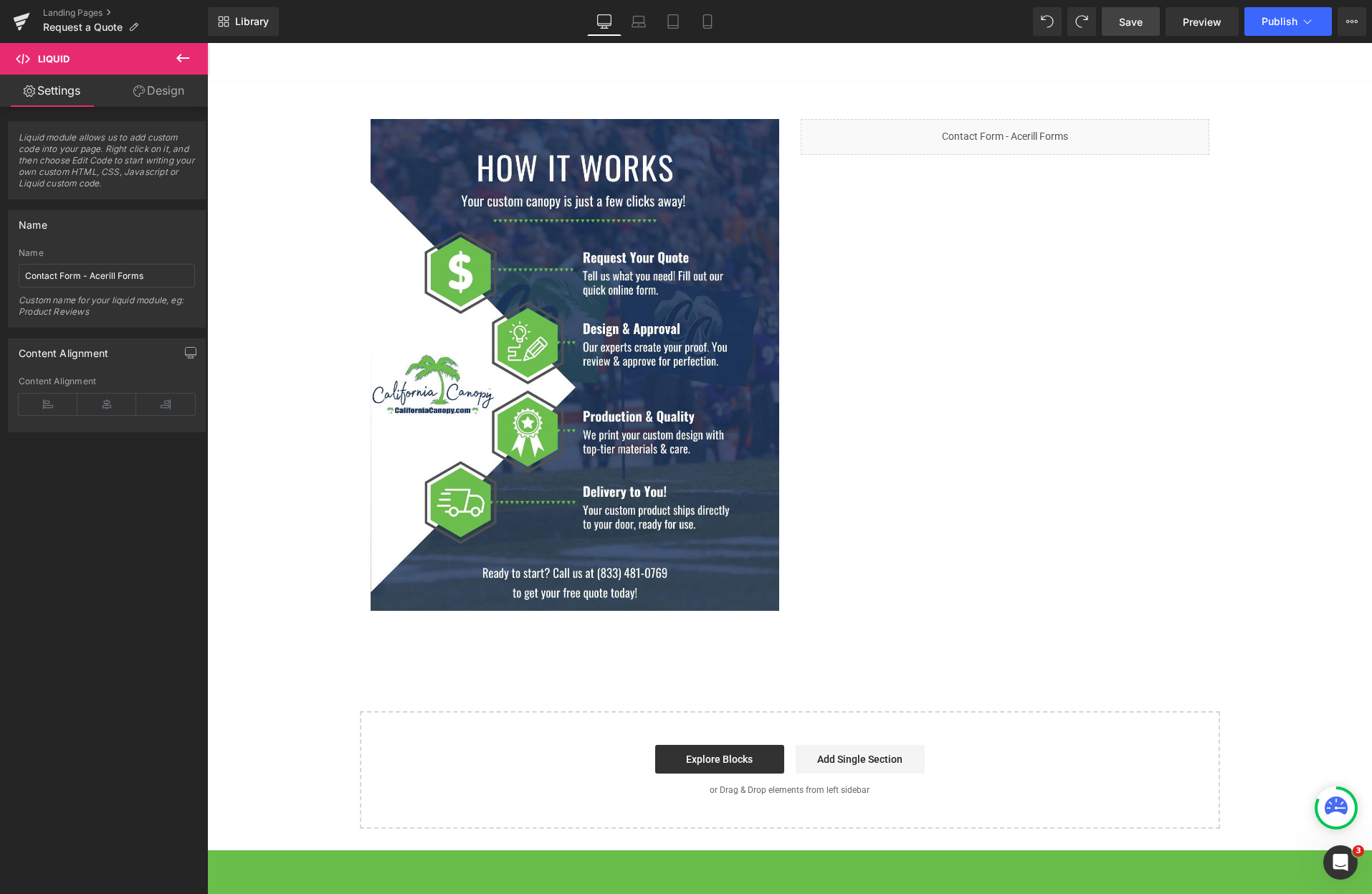
click at [1135, 17] on span "Save" at bounding box center [1130, 22] width 23 height 15
click at [1205, 23] on span "Preview" at bounding box center [1201, 22] width 38 height 15
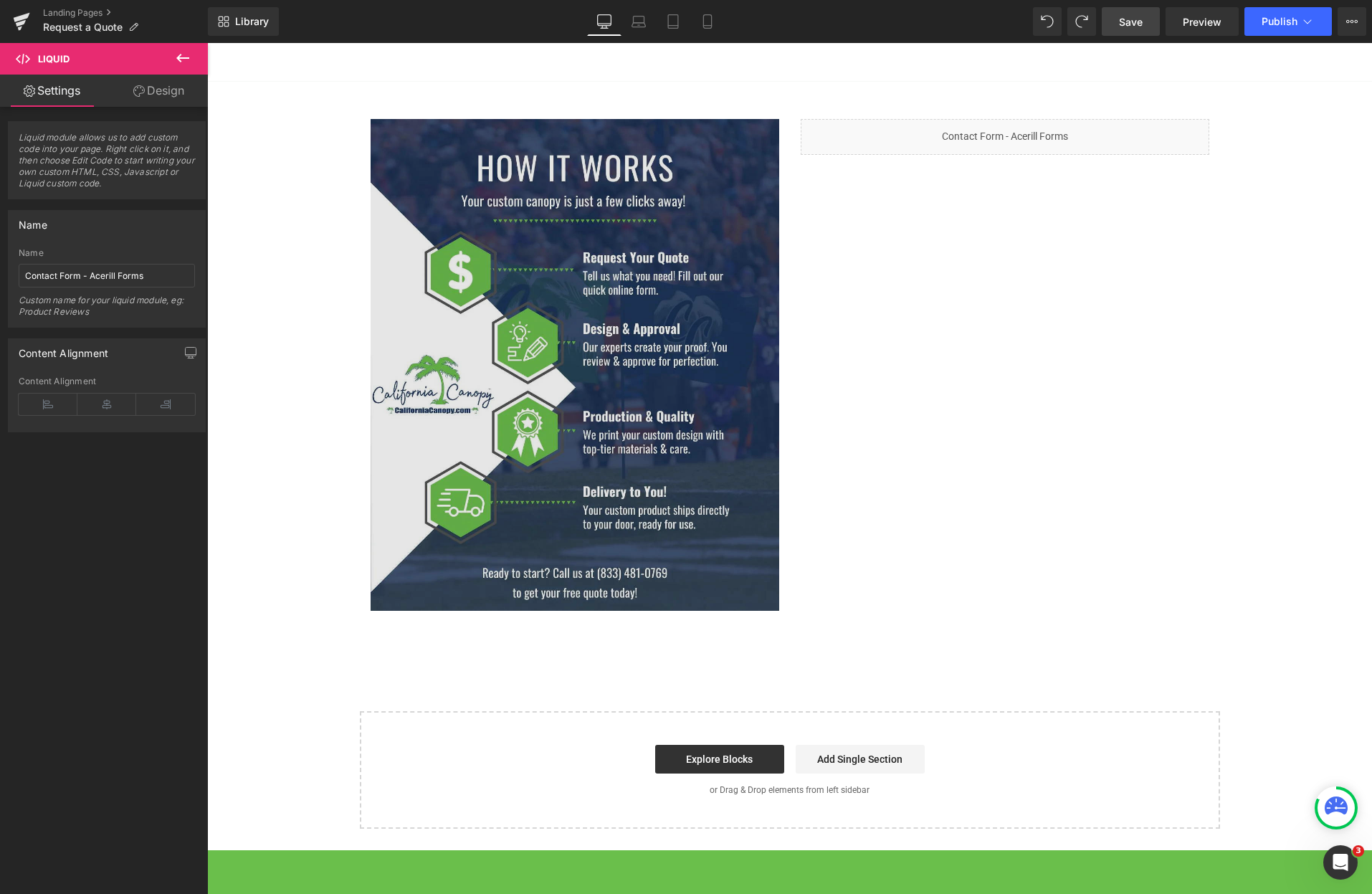
click at [526, 302] on img at bounding box center [574, 365] width 408 height 492
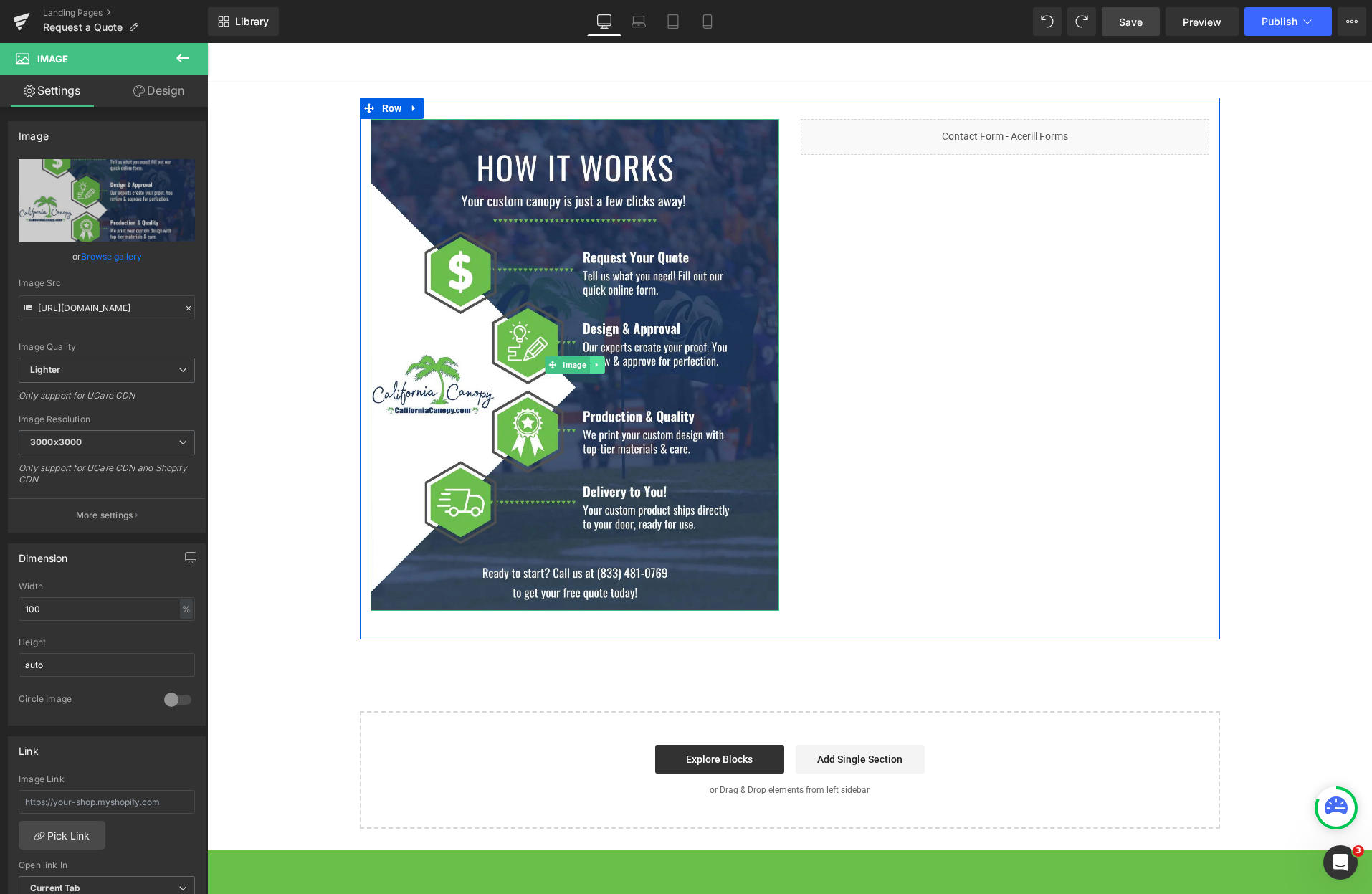
click at [594, 363] on icon at bounding box center [597, 364] width 8 height 8
click at [600, 363] on icon at bounding box center [603, 364] width 8 height 8
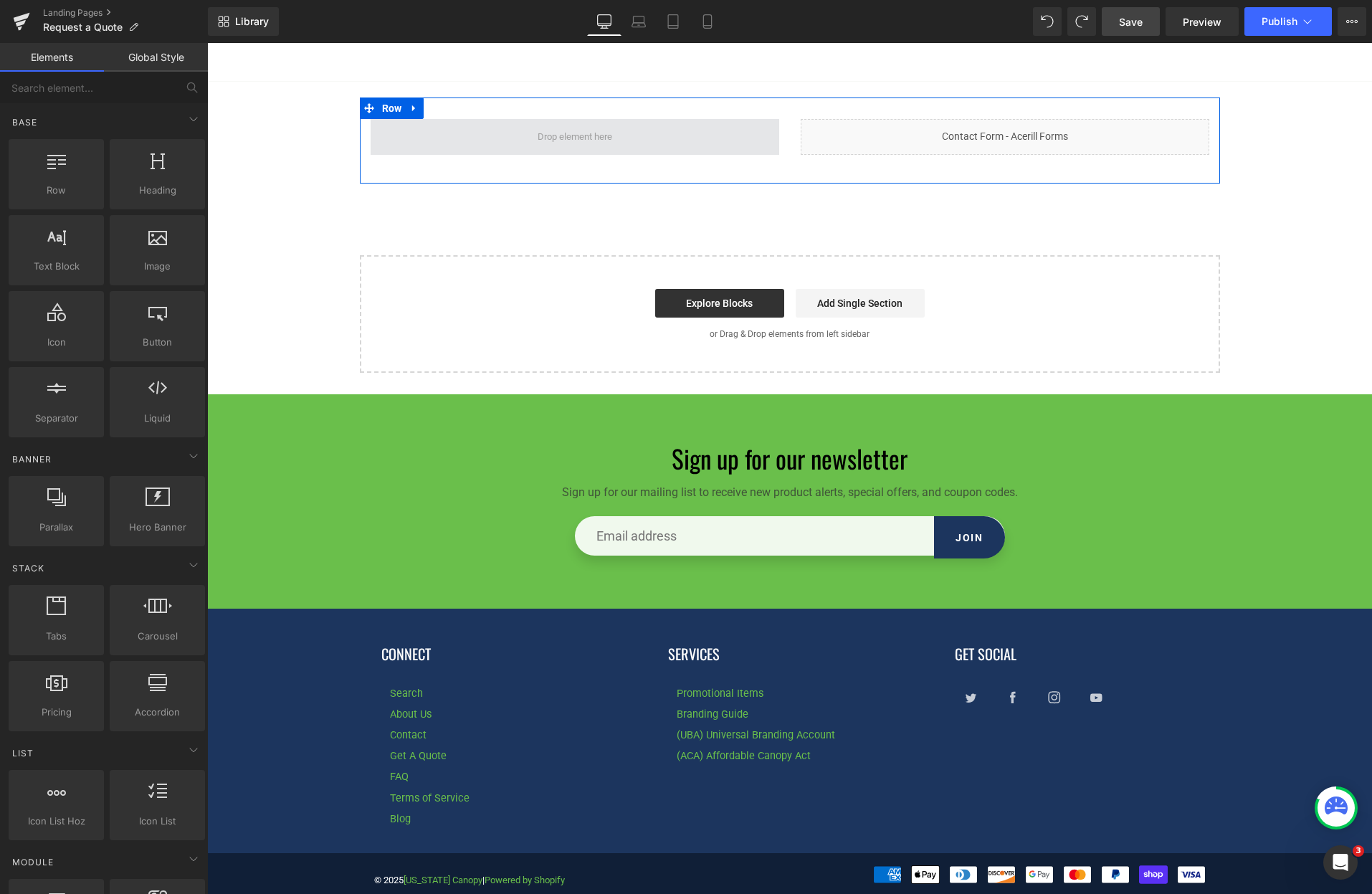
click at [511, 147] on span at bounding box center [574, 137] width 408 height 36
click at [307, 120] on div "REQUEST DESIGN & QUOTE Button REQUEST DESIGN & QUOTE Button REQUEST DESIGN & QU…" at bounding box center [789, 190] width 1165 height 364
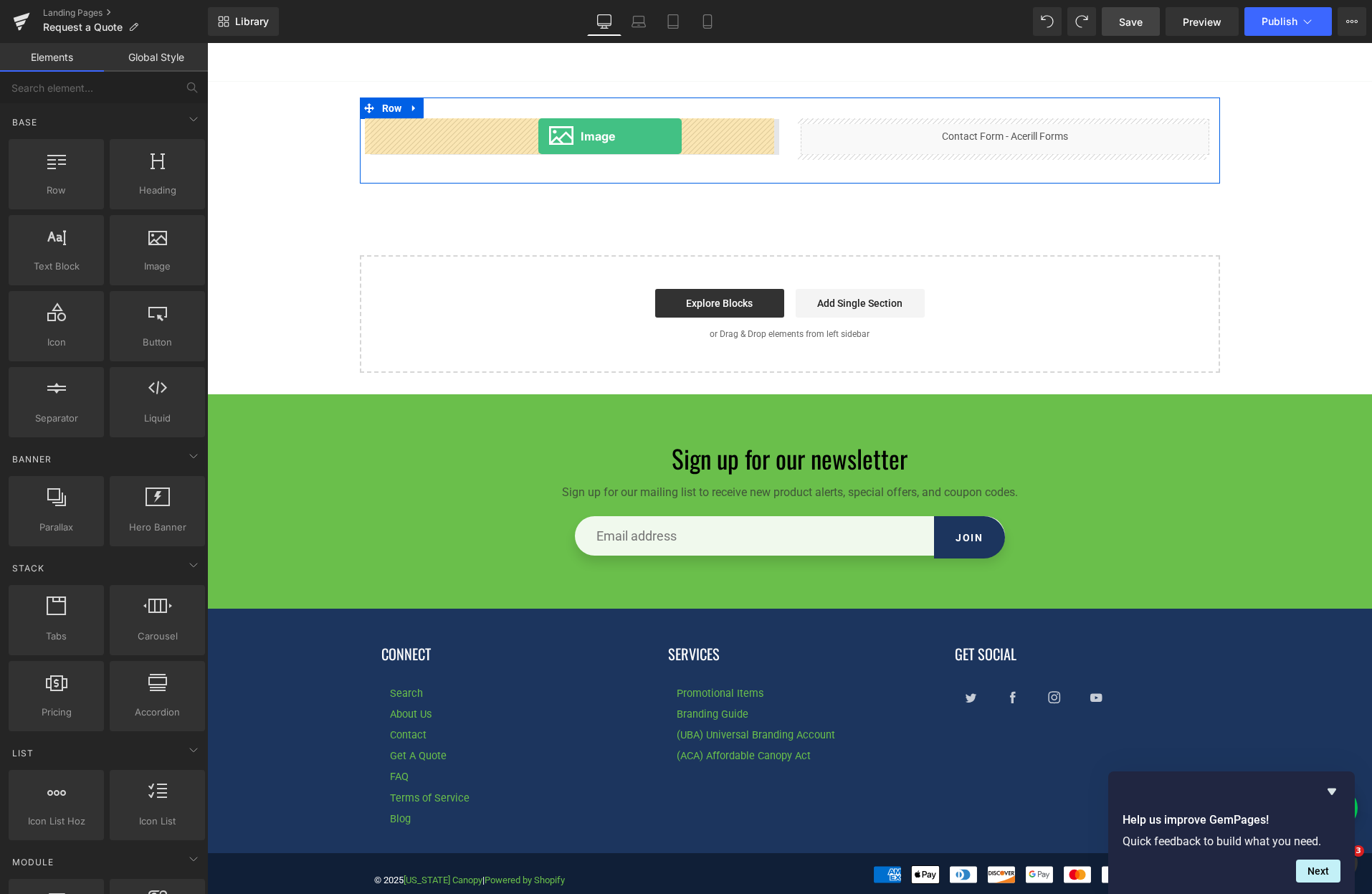
drag, startPoint x: 367, startPoint y: 301, endPoint x: 539, endPoint y: 136, distance: 238.3
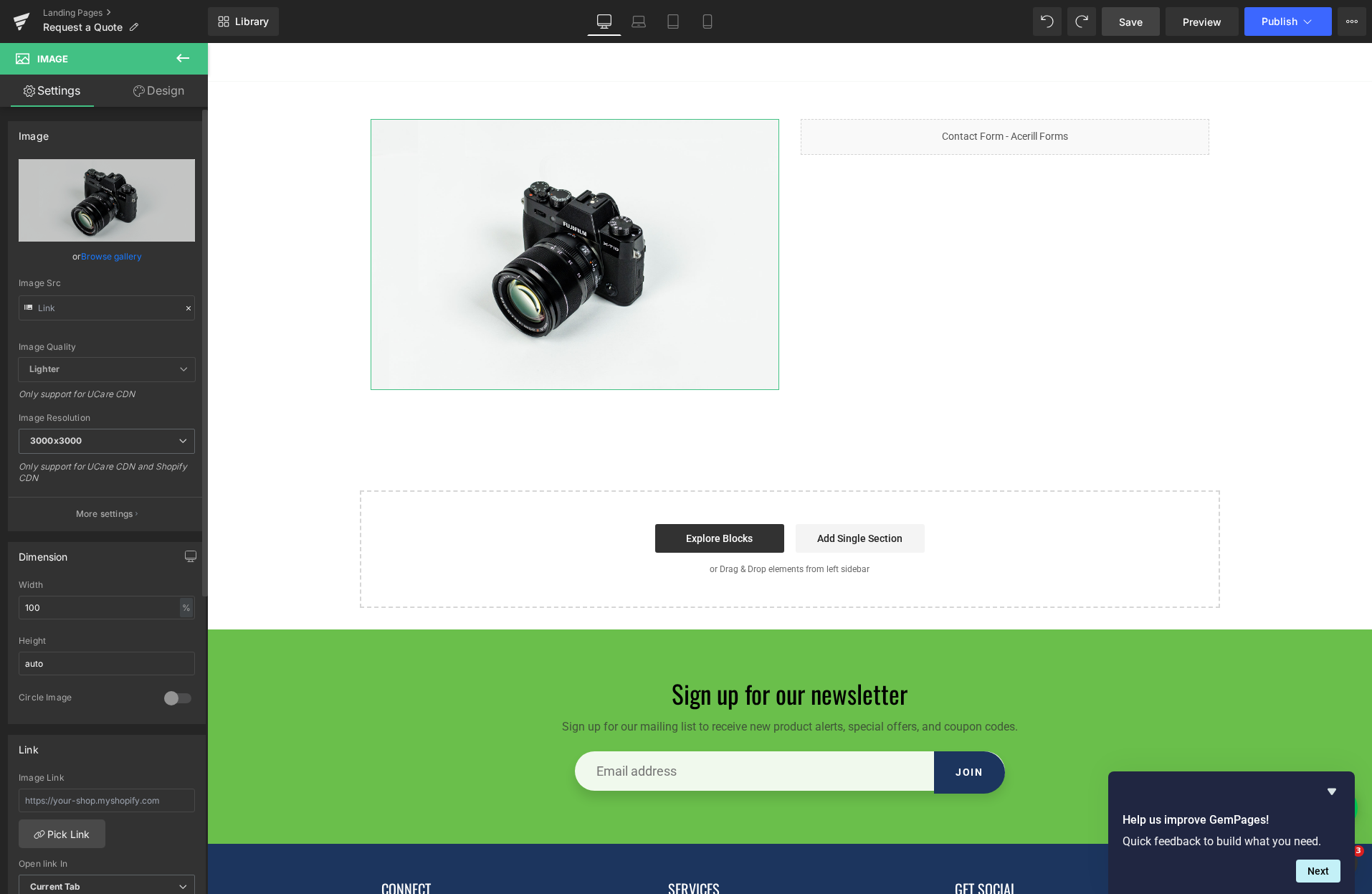
click at [105, 259] on link "Browse gallery" at bounding box center [111, 256] width 61 height 25
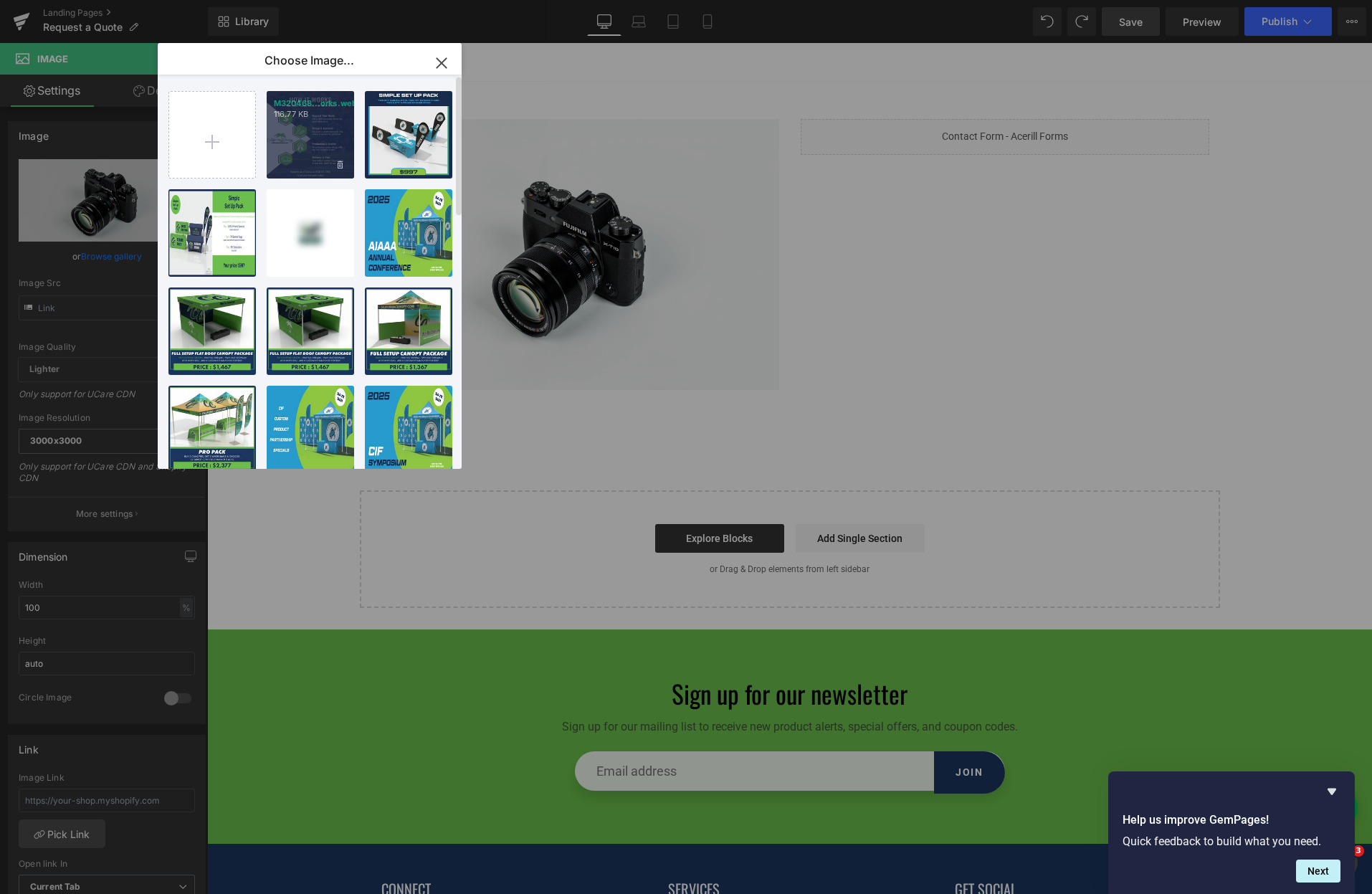
click at [312, 144] on div "M320468...orks.webp 116.77 KB" at bounding box center [310, 134] width 87 height 87
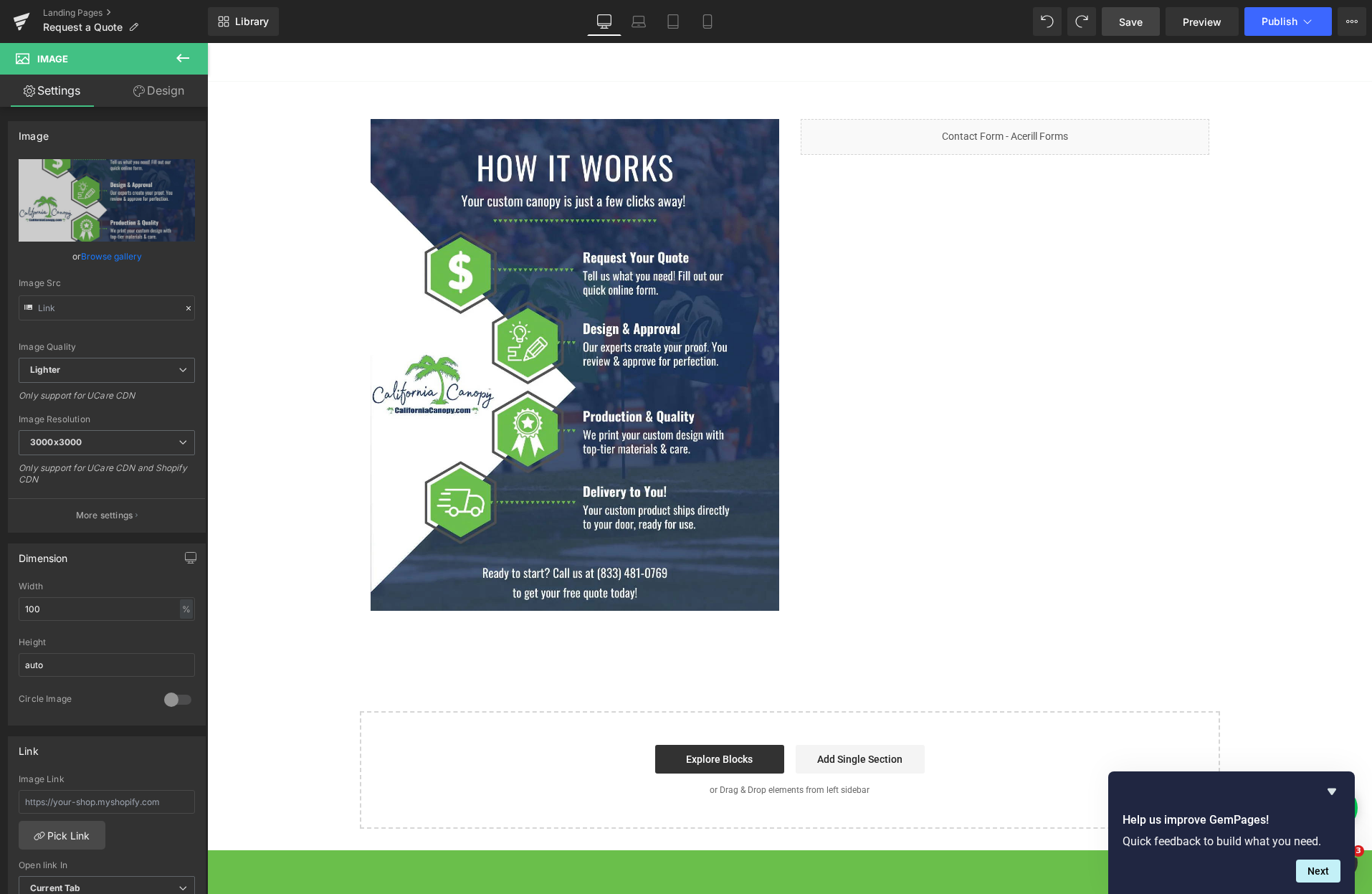
click at [1143, 23] on span "Save" at bounding box center [1130, 22] width 23 height 15
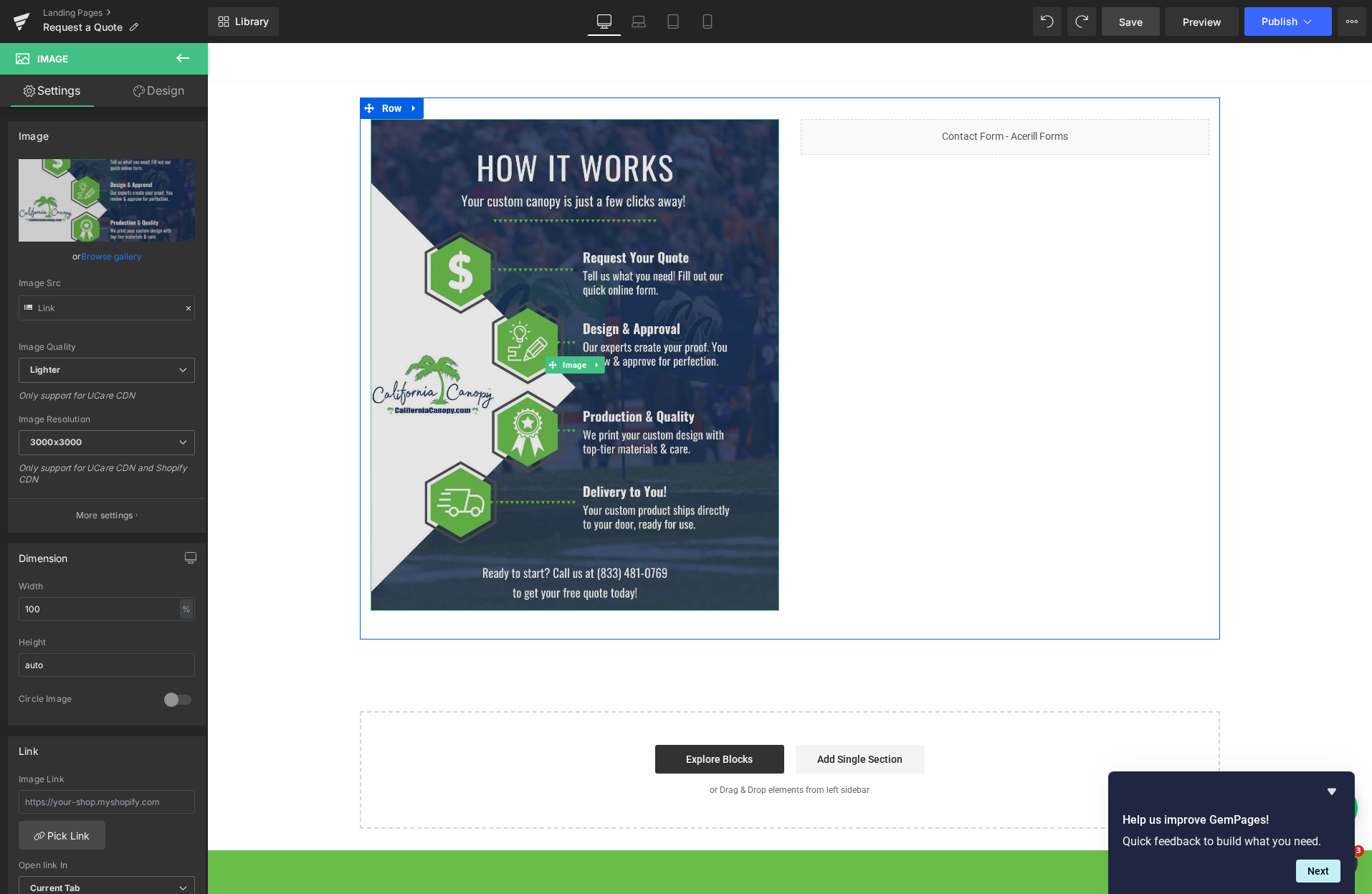
click at [646, 206] on img at bounding box center [574, 365] width 408 height 492
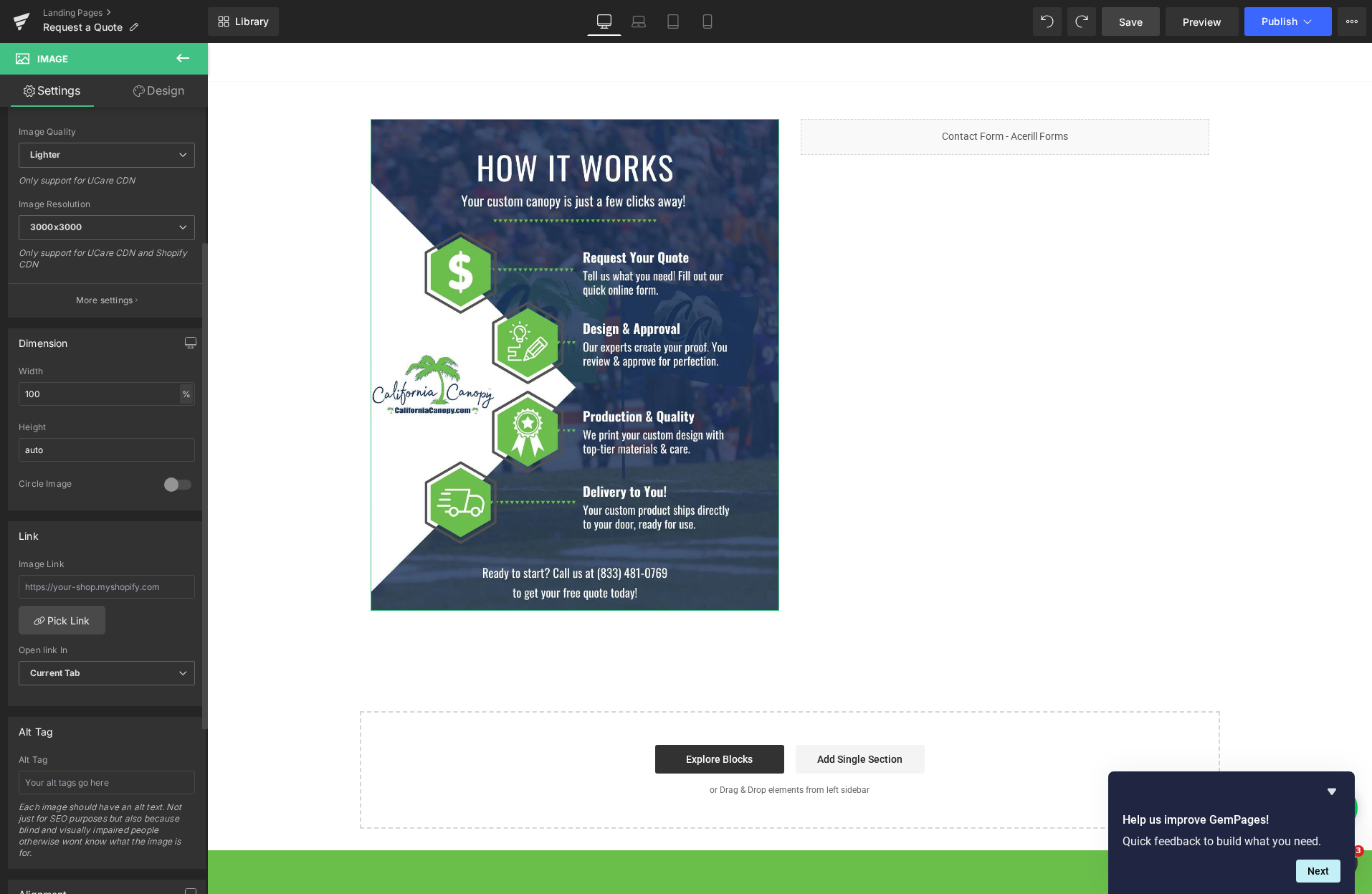
click at [180, 390] on div "%" at bounding box center [187, 393] width 13 height 20
click at [186, 400] on div "%" at bounding box center [187, 393] width 13 height 20
click at [182, 432] on li "px" at bounding box center [185, 437] width 18 height 21
drag, startPoint x: 50, startPoint y: 388, endPoint x: -3, endPoint y: 387, distance: 53.0
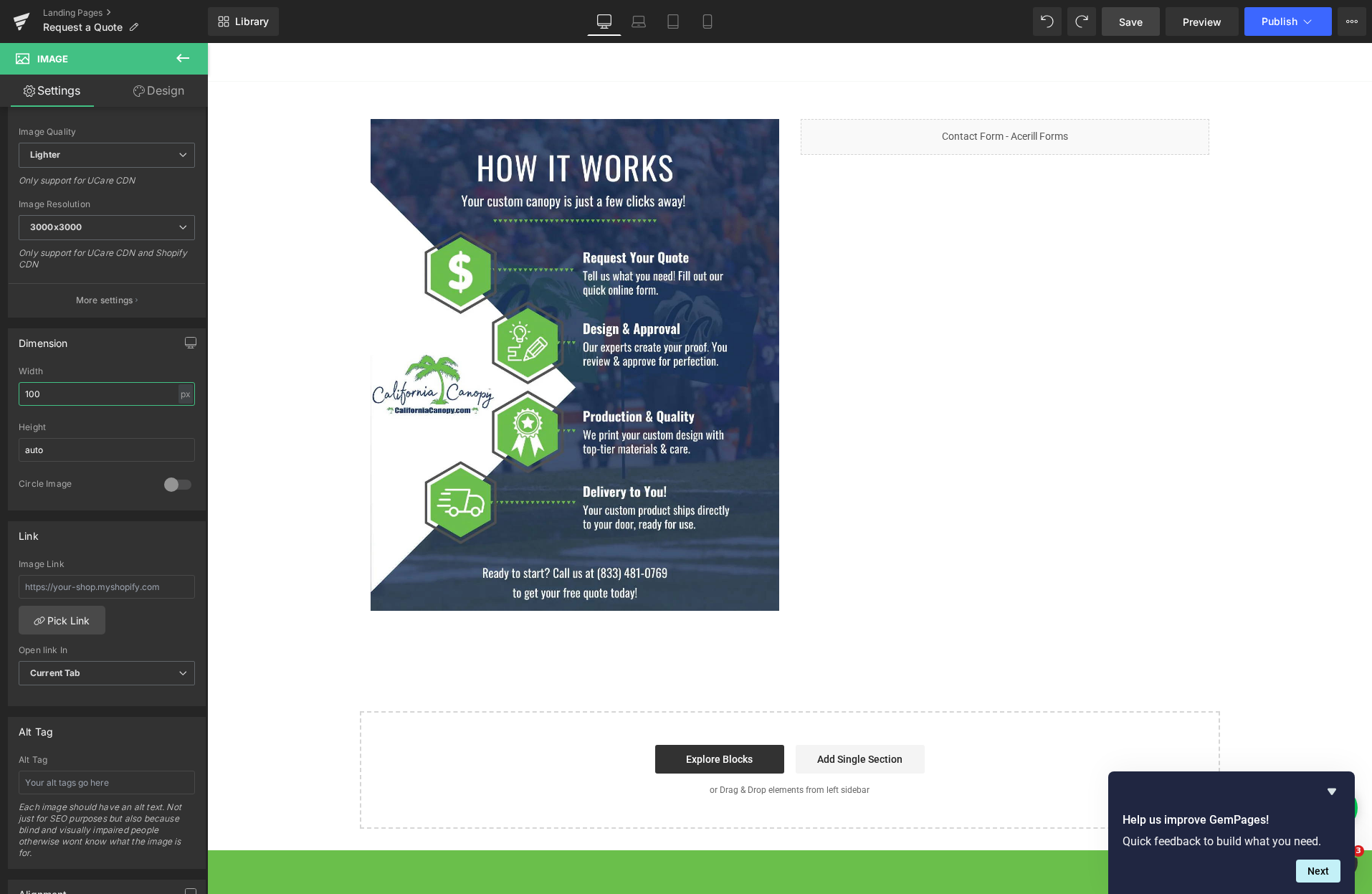
click at [0, 387] on html "Image You are previewing how the will restyle your page. You can not edit Eleme…" at bounding box center [686, 447] width 1372 height 894
type input "1080"
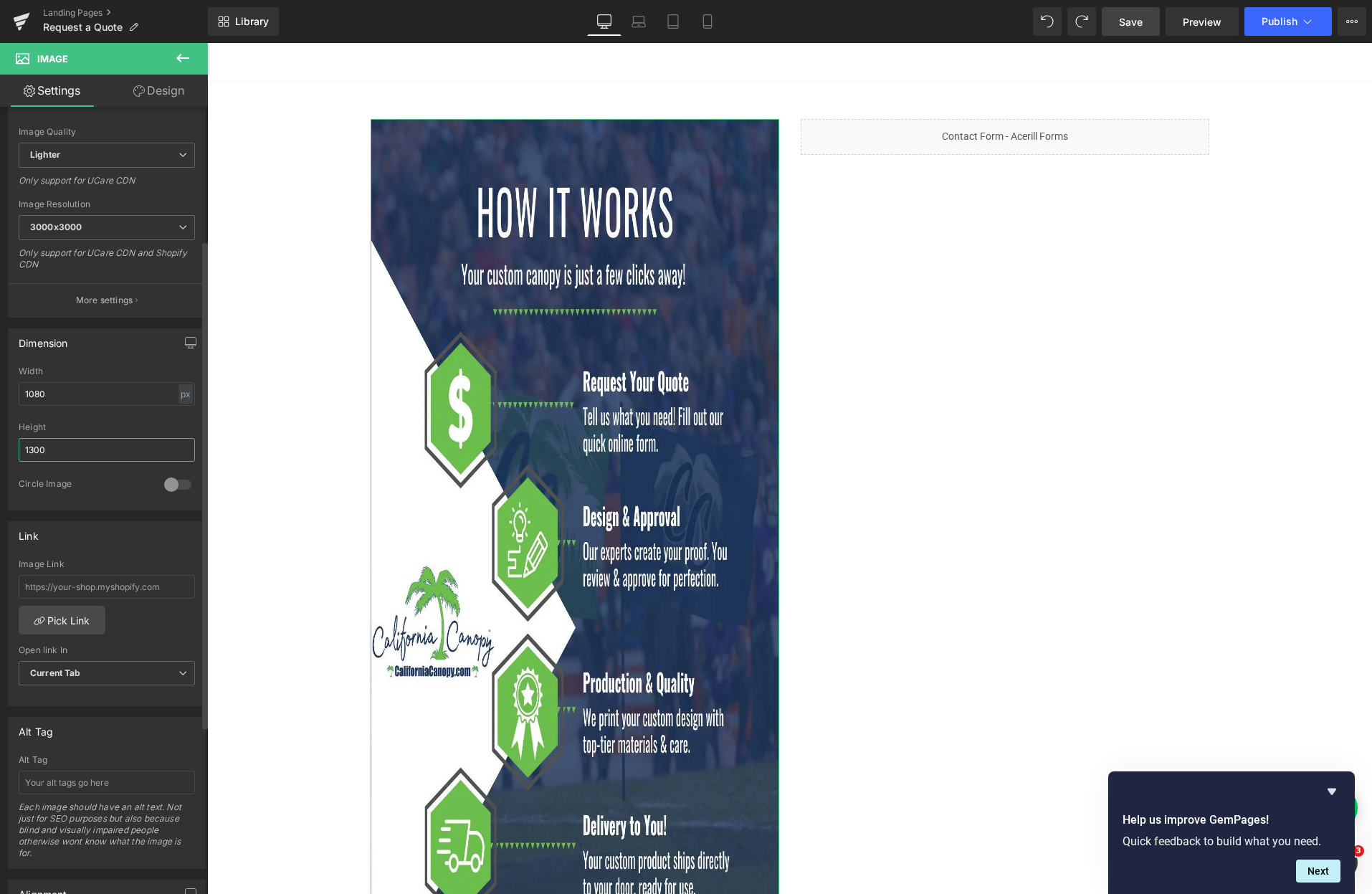
type input "1300"
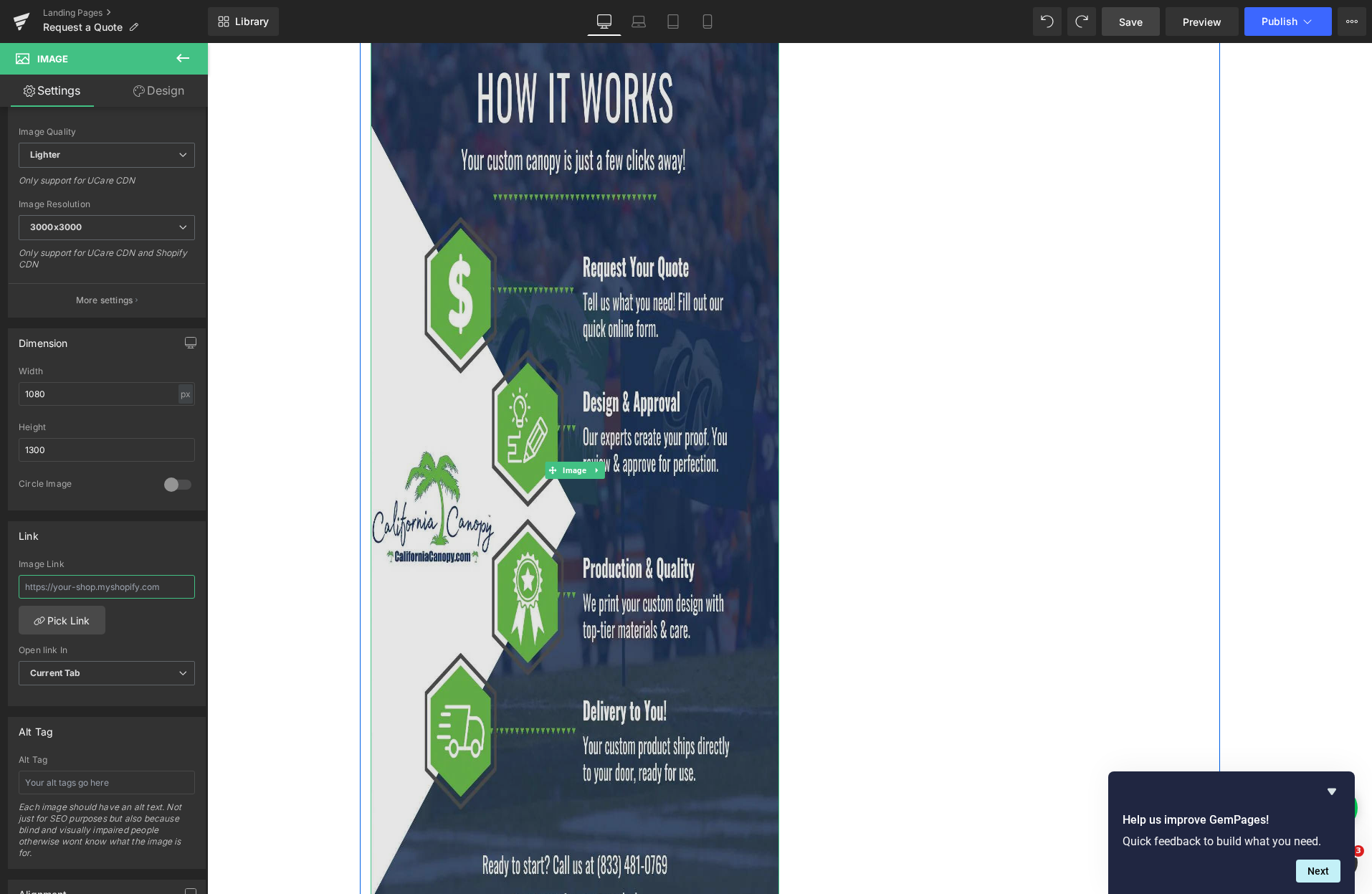
scroll to position [287, 0]
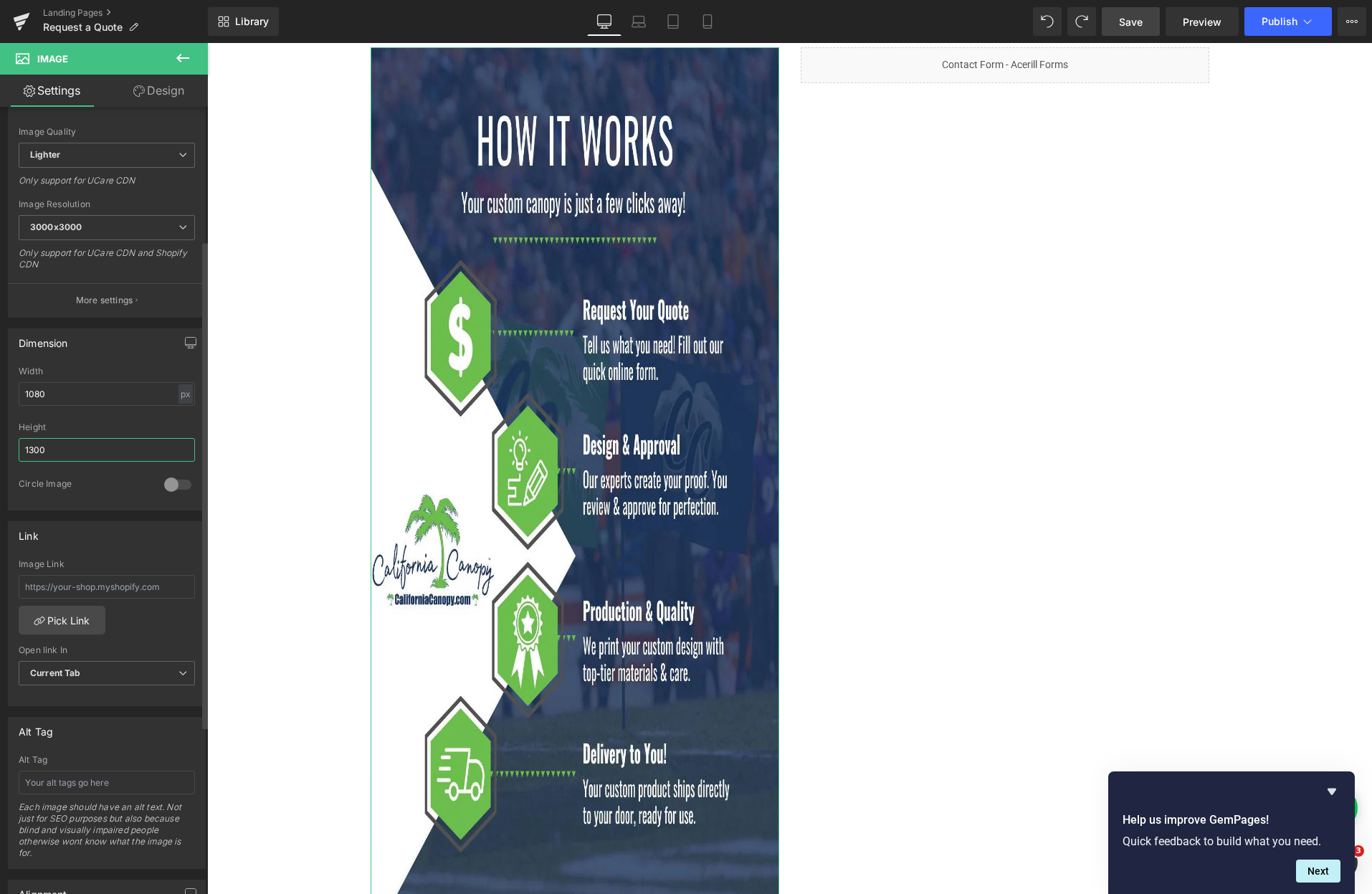
click at [123, 452] on input "1300" at bounding box center [107, 449] width 176 height 23
drag, startPoint x: 123, startPoint y: 452, endPoint x: -48, endPoint y: 446, distance: 171.1
click at [0, 446] on html "Image You are previewing how the will restyle your page. You can not edit Eleme…" at bounding box center [686, 447] width 1372 height 894
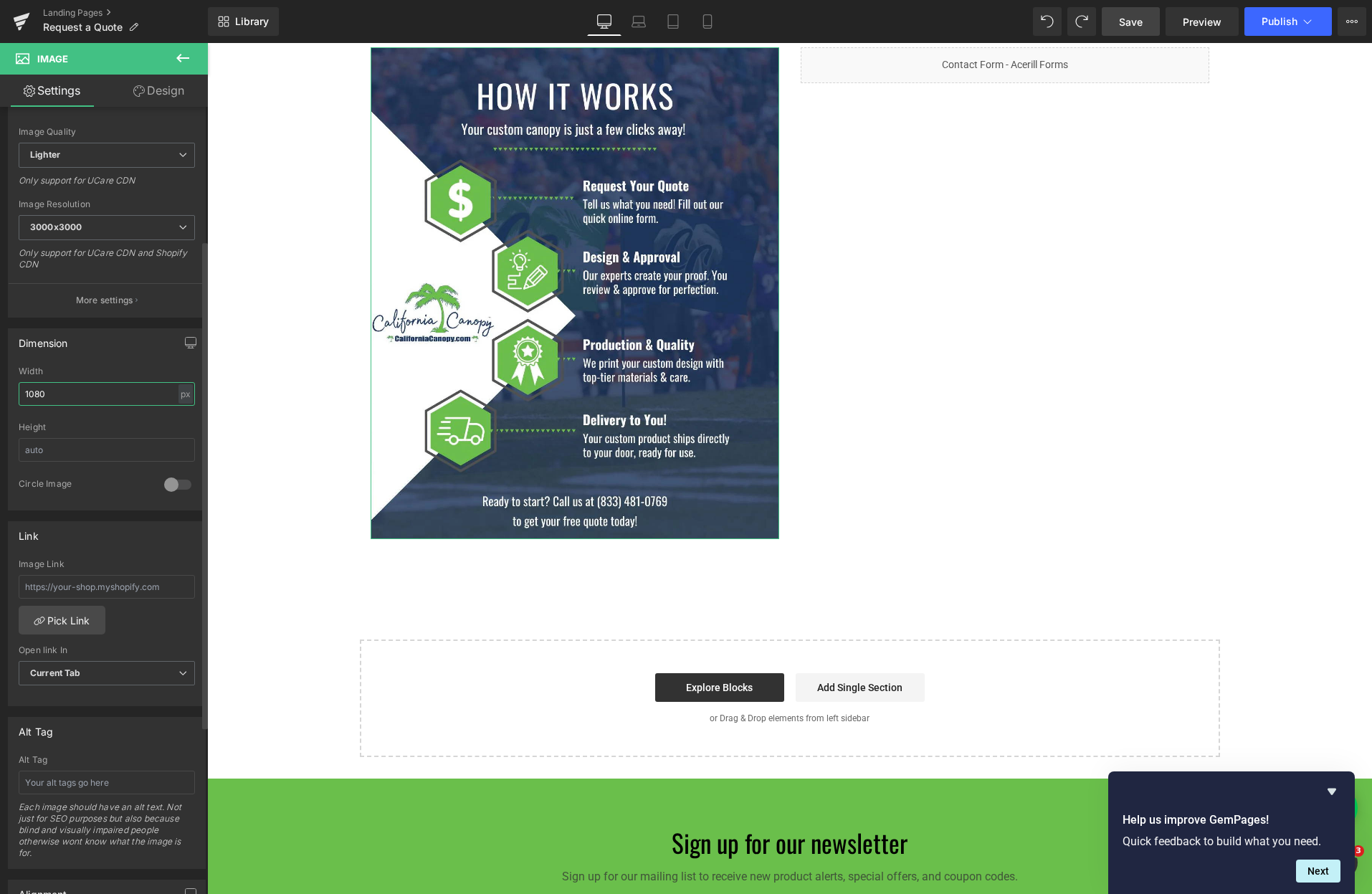
click at [89, 394] on input "1080" at bounding box center [107, 393] width 176 height 23
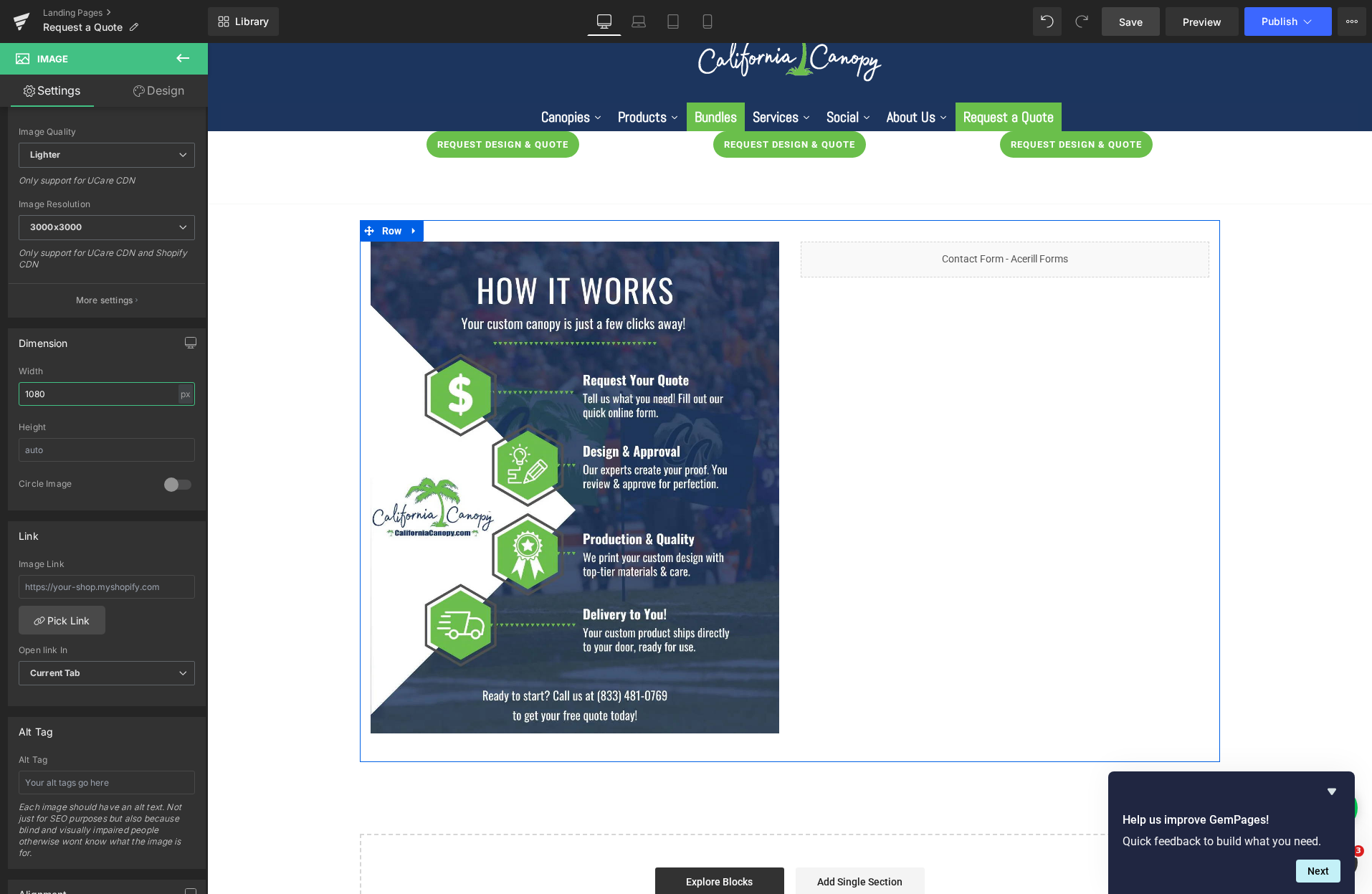
scroll to position [71, 0]
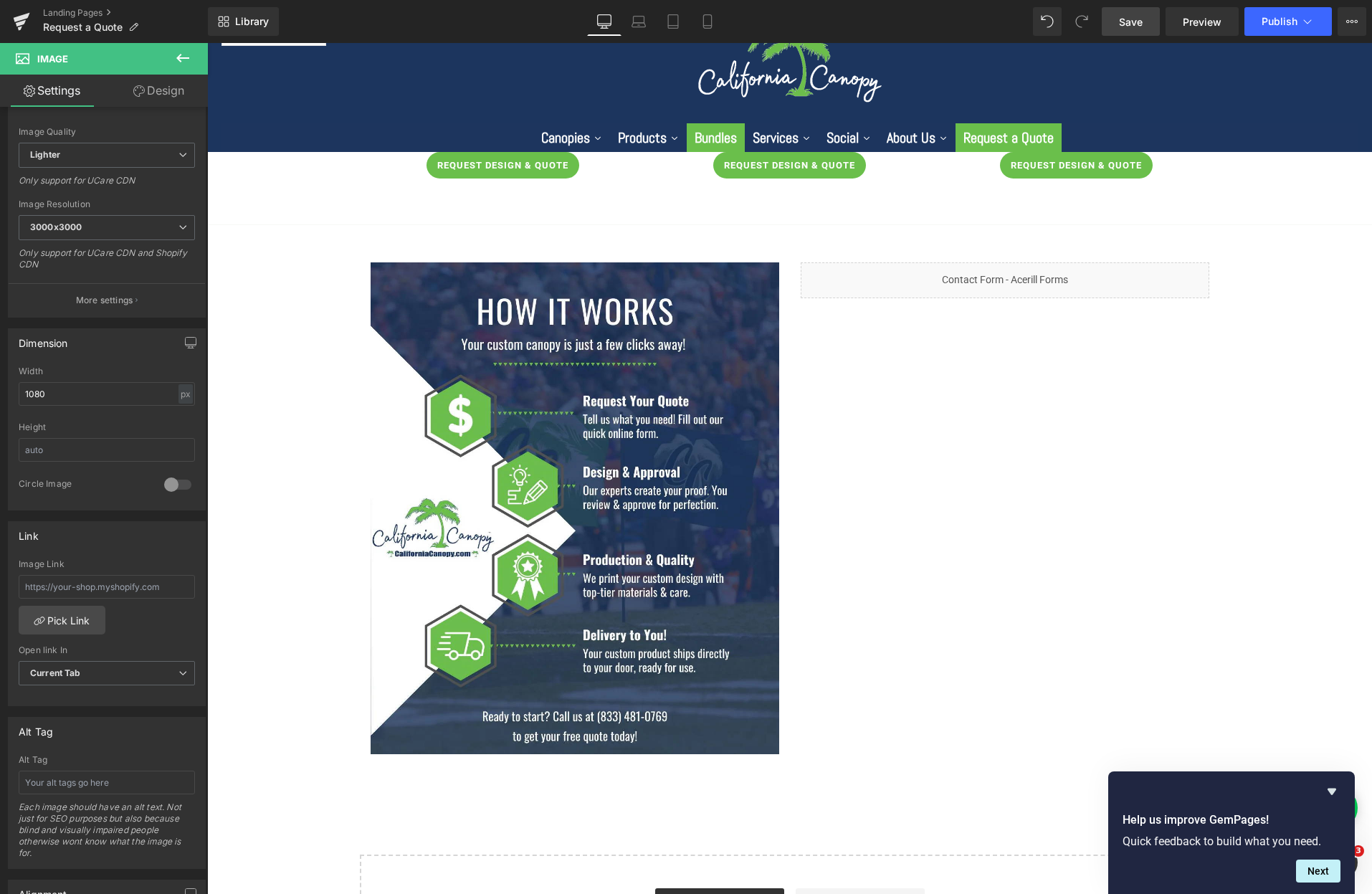
click at [1133, 23] on span "Save" at bounding box center [1130, 22] width 23 height 15
click at [1220, 30] on link "Preview" at bounding box center [1202, 22] width 73 height 29
click at [78, 400] on input "1080" at bounding box center [107, 393] width 176 height 23
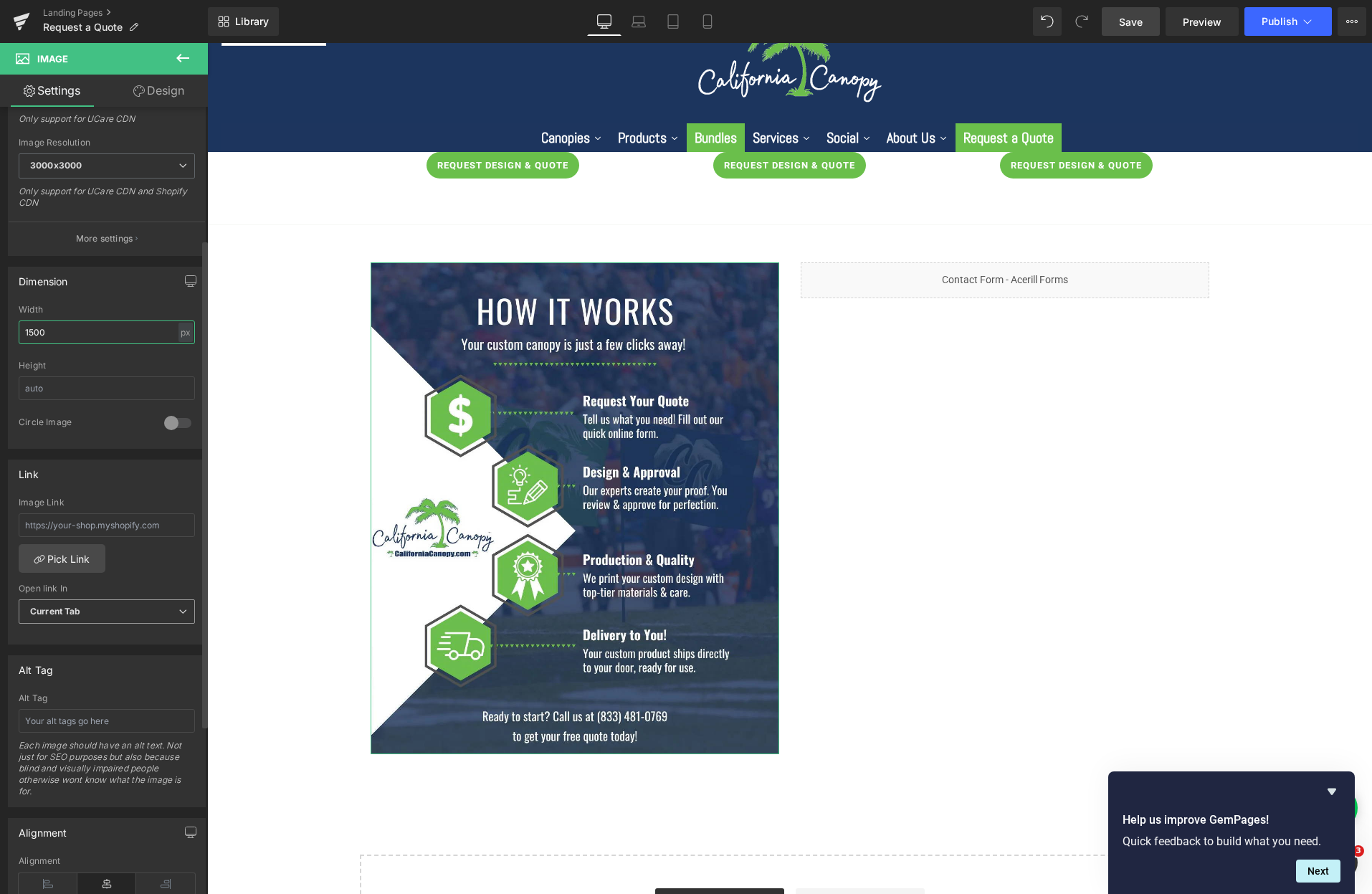
scroll to position [199, 0]
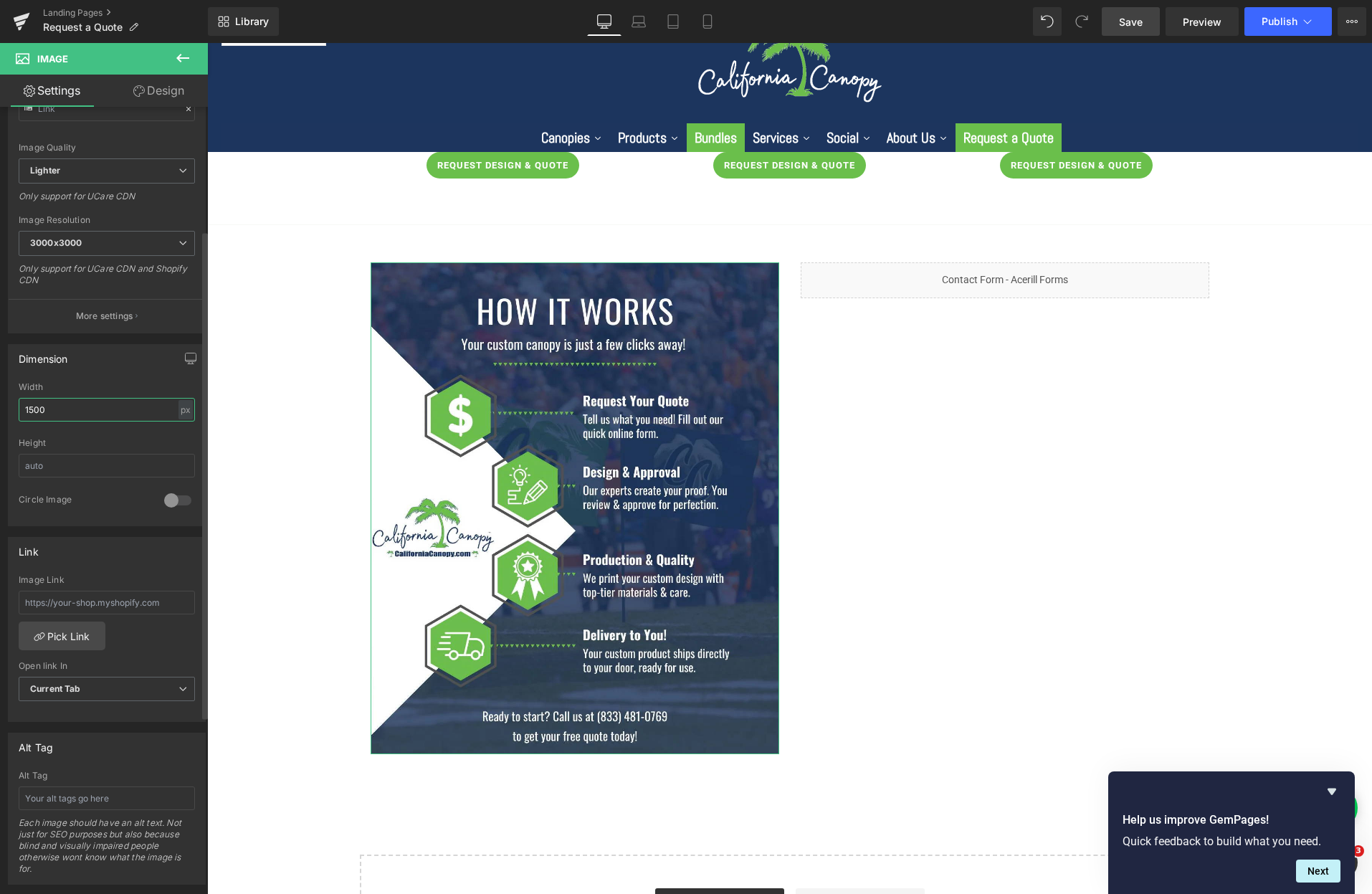
drag, startPoint x: 62, startPoint y: 415, endPoint x: 5, endPoint y: 414, distance: 57.0
click at [5, 414] on div "Dimension 100% Width 1500 px % px auto Height 0 Circle Image" at bounding box center [107, 429] width 214 height 192
type input "1080"
click at [185, 359] on icon "button" at bounding box center [191, 358] width 11 height 11
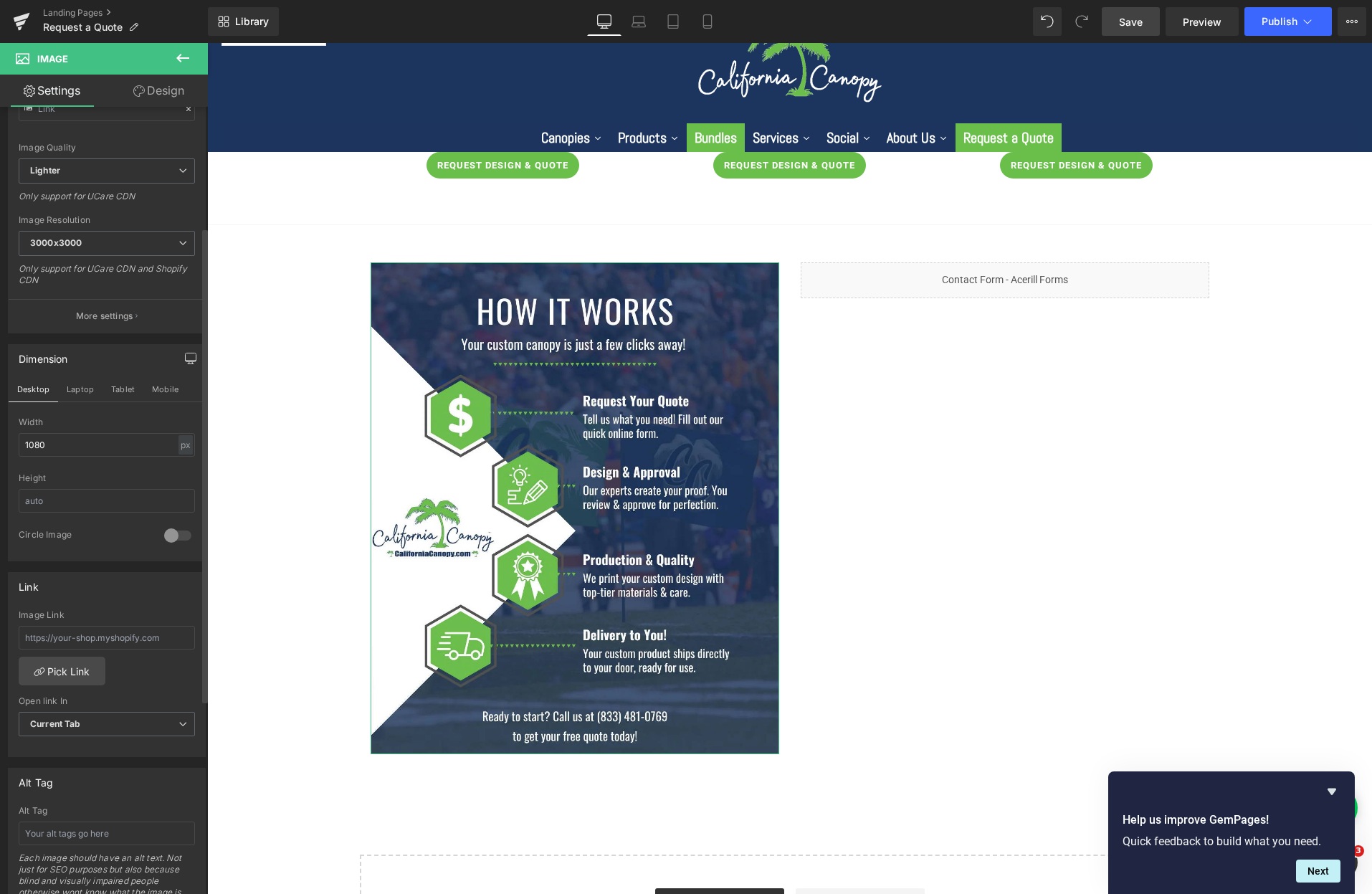
click at [185, 359] on icon "button" at bounding box center [191, 358] width 11 height 11
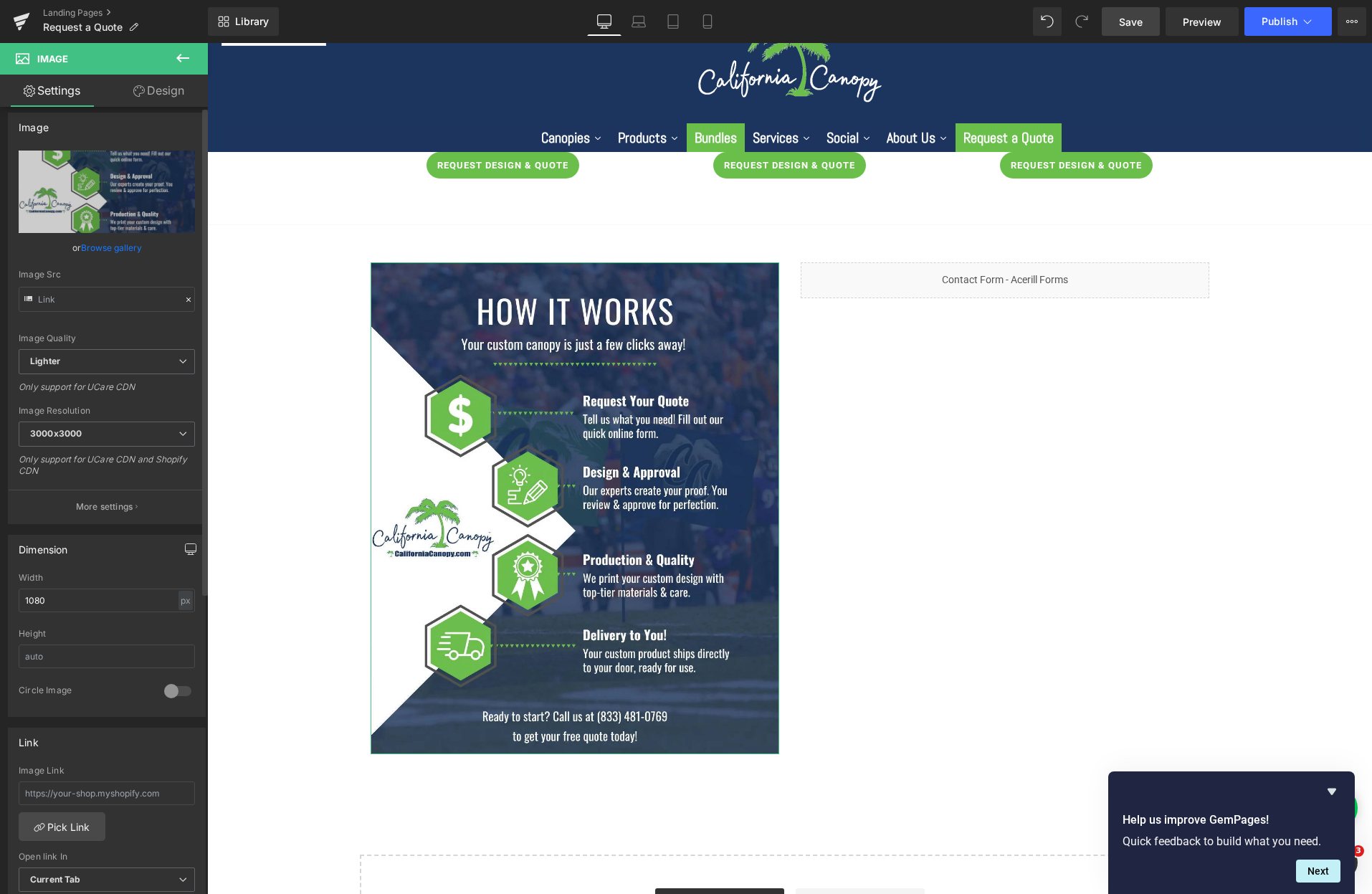
scroll to position [0, 0]
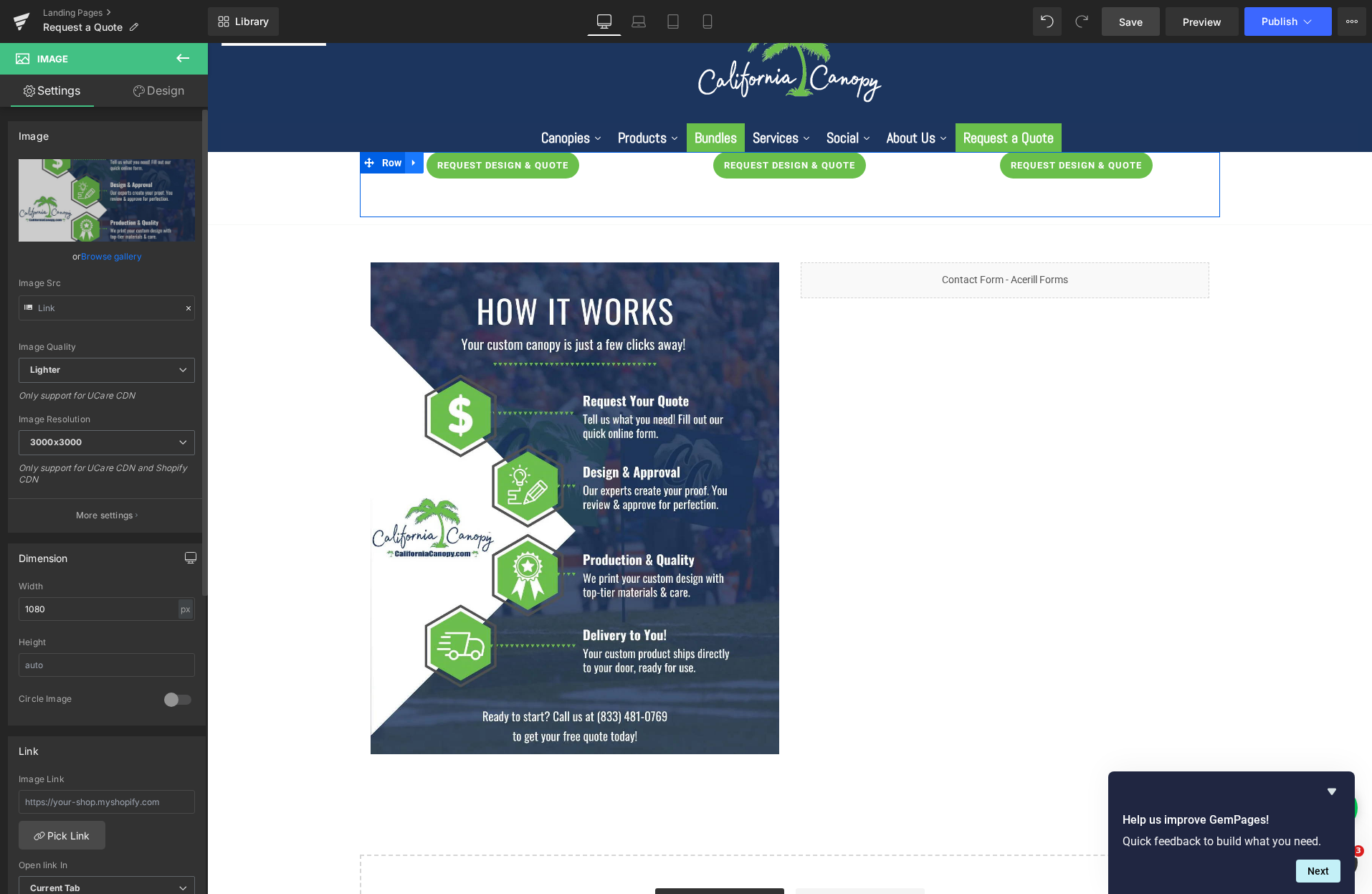
click at [411, 168] on link at bounding box center [415, 162] width 19 height 22
click at [448, 162] on icon at bounding box center [451, 161] width 10 height 10
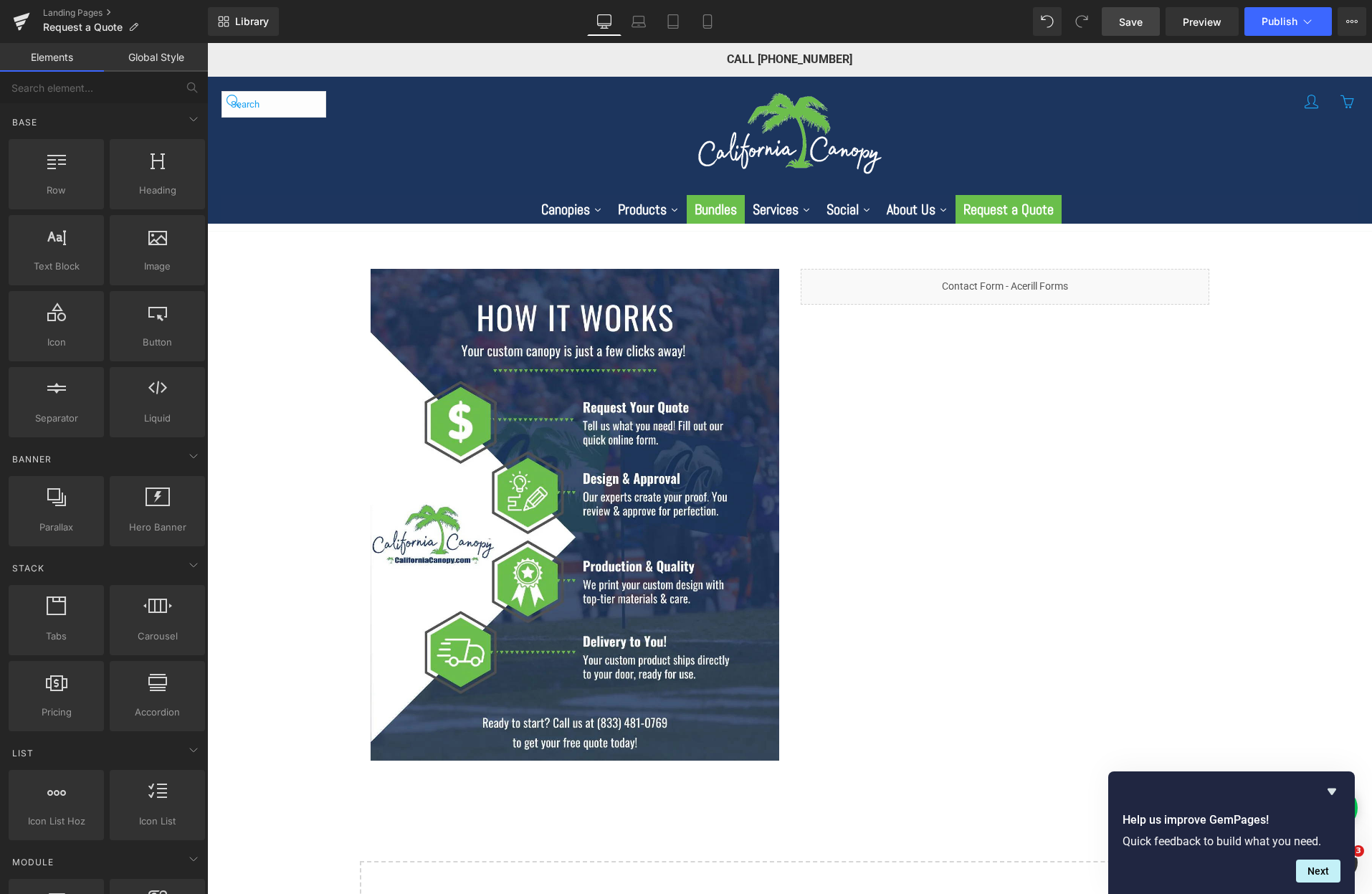
click at [1143, 20] on span "Save" at bounding box center [1130, 22] width 23 height 15
click at [1349, 19] on icon at bounding box center [1352, 22] width 11 height 11
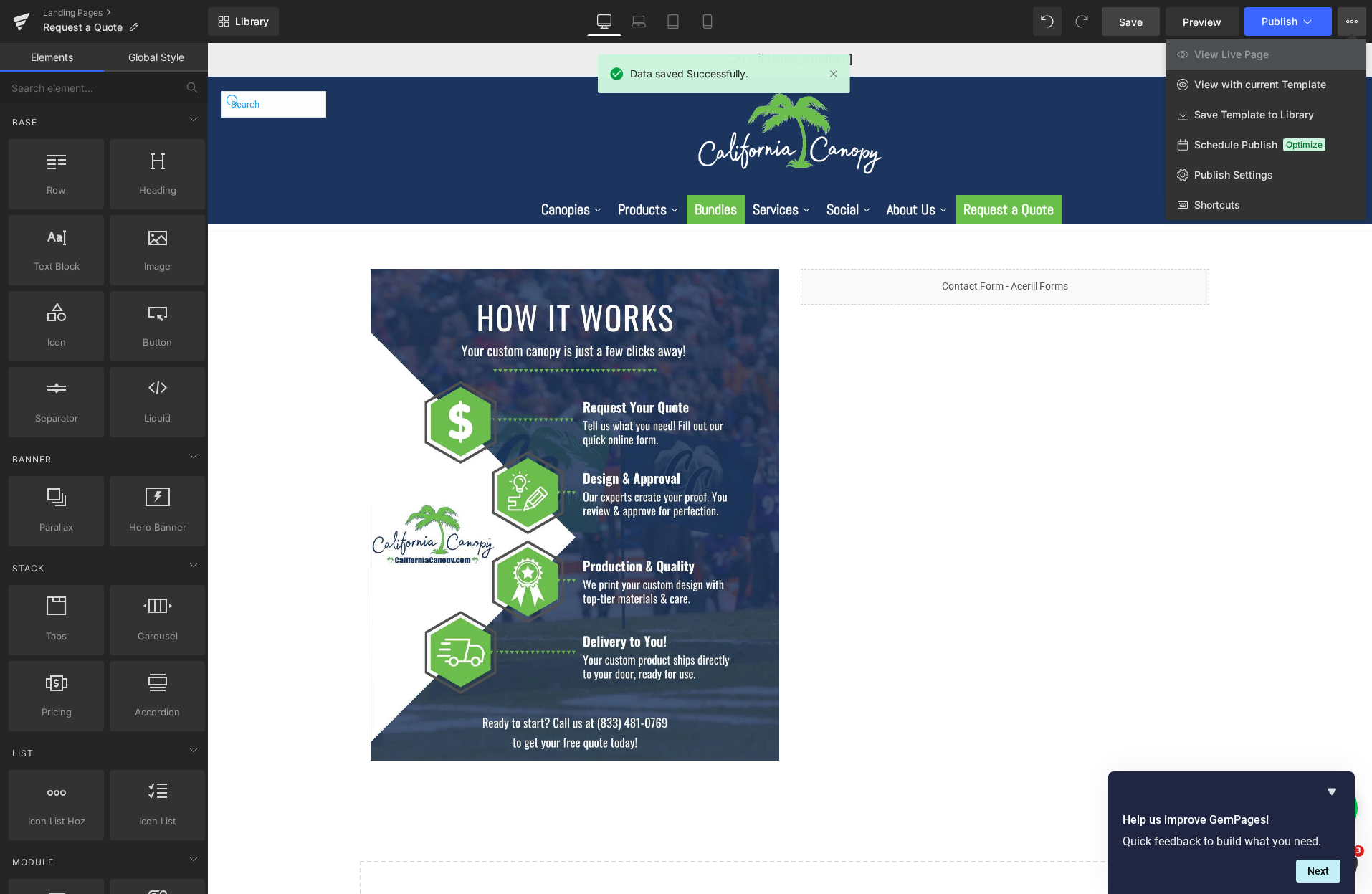
click at [1349, 19] on icon at bounding box center [1352, 22] width 11 height 11
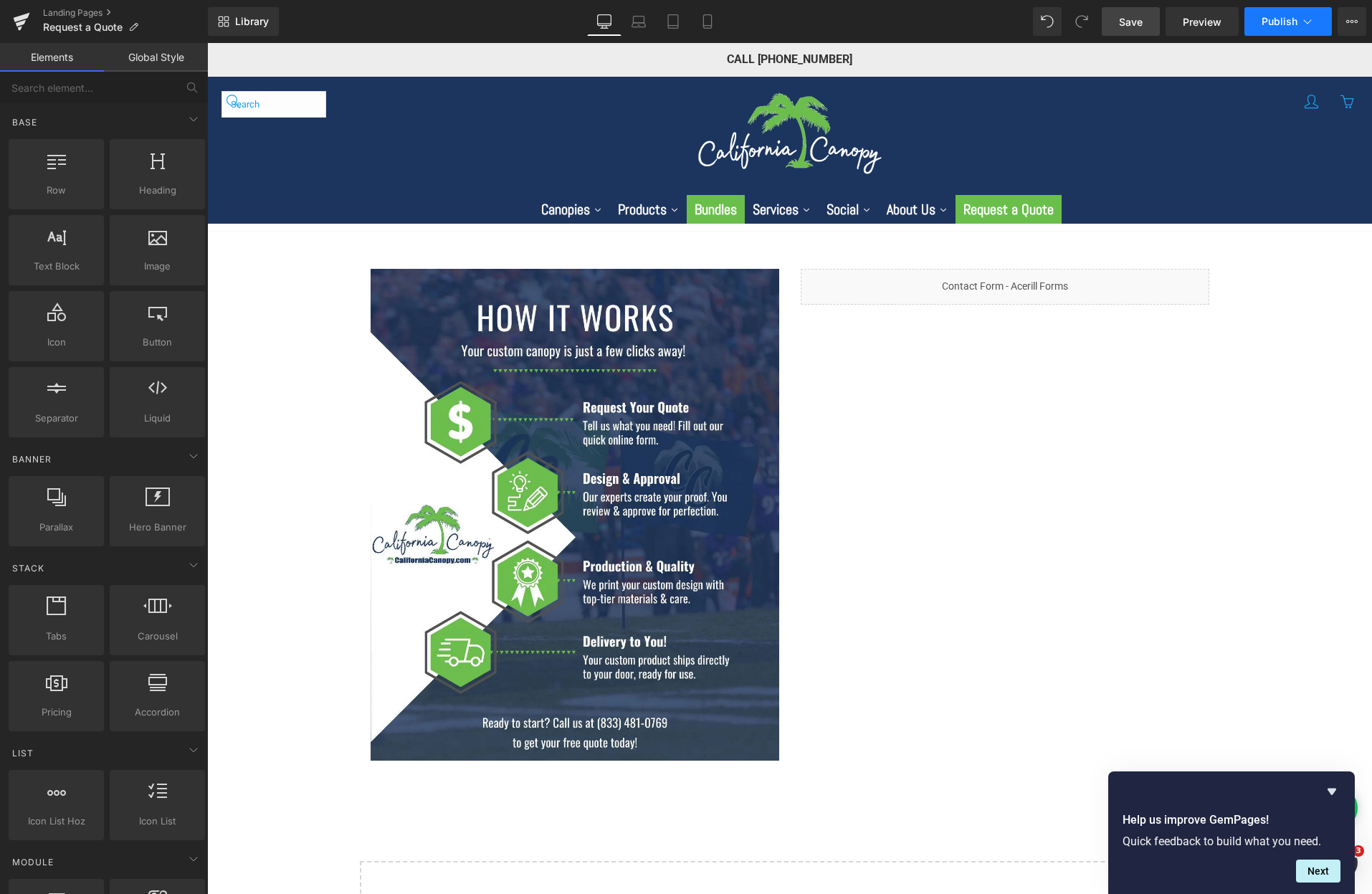
click at [1313, 24] on icon at bounding box center [1307, 21] width 14 height 14
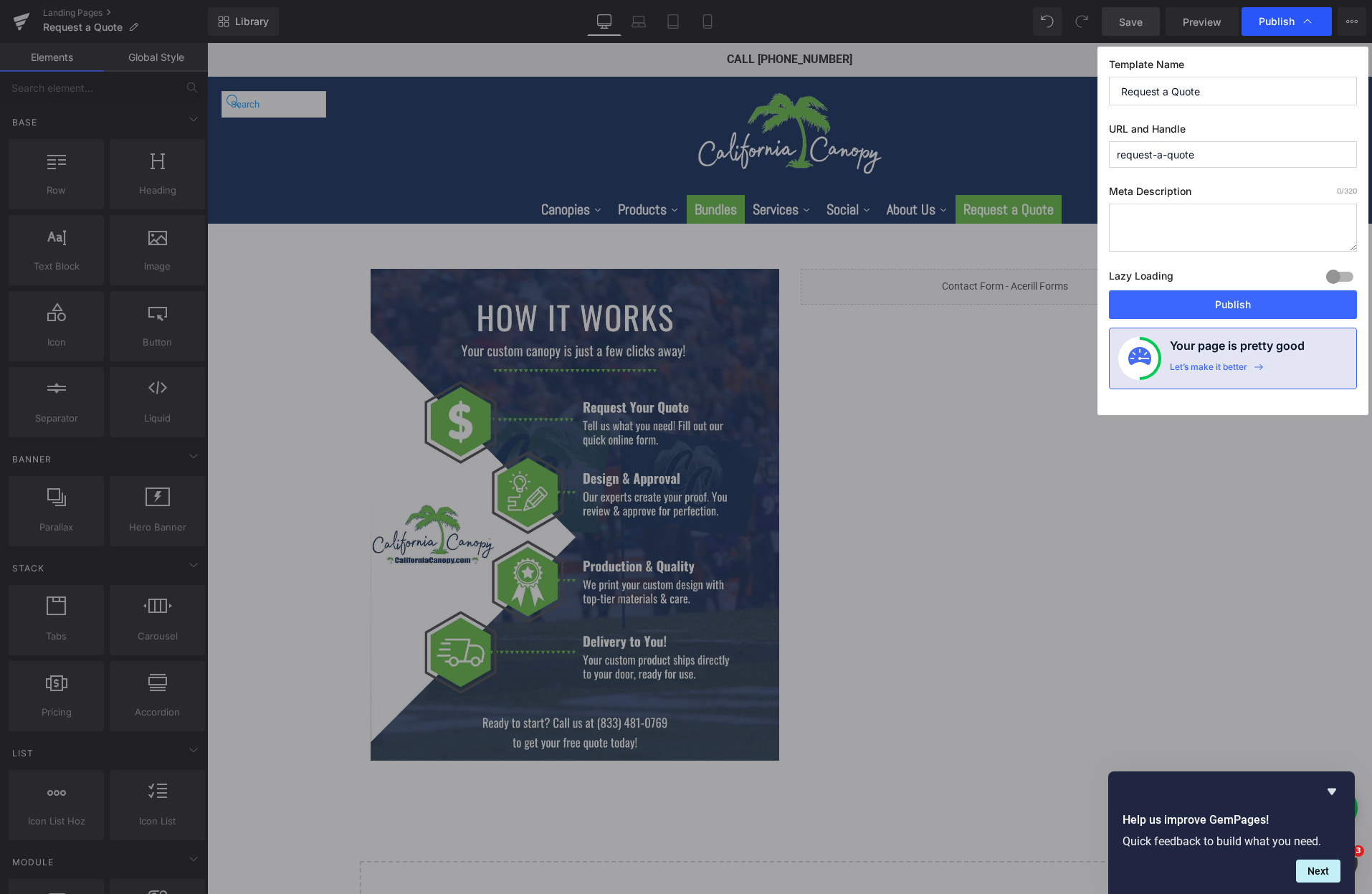
click at [1283, 23] on span "Publish" at bounding box center [1276, 22] width 36 height 13
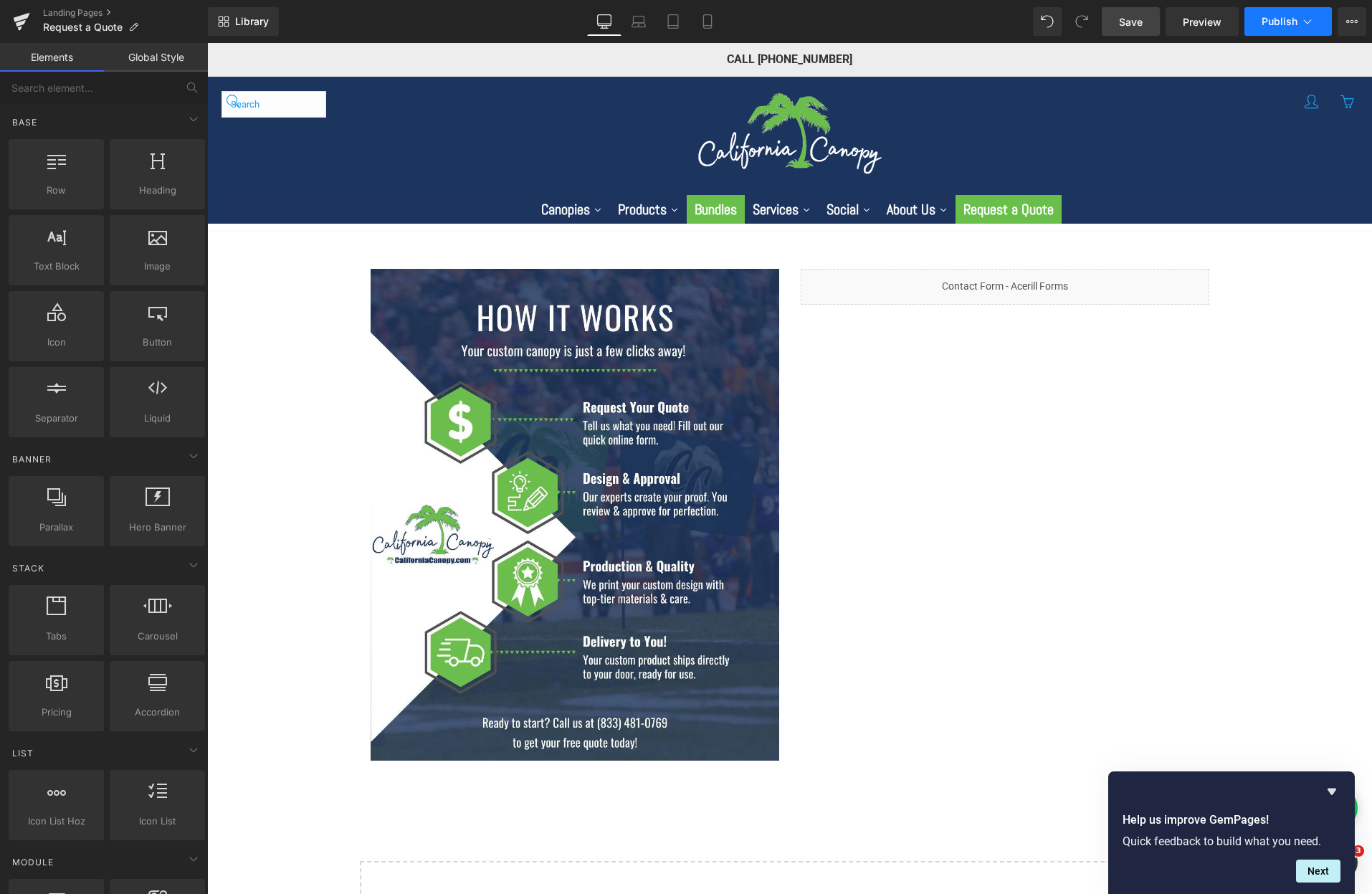
click at [1277, 16] on span "Publish" at bounding box center [1279, 22] width 36 height 11
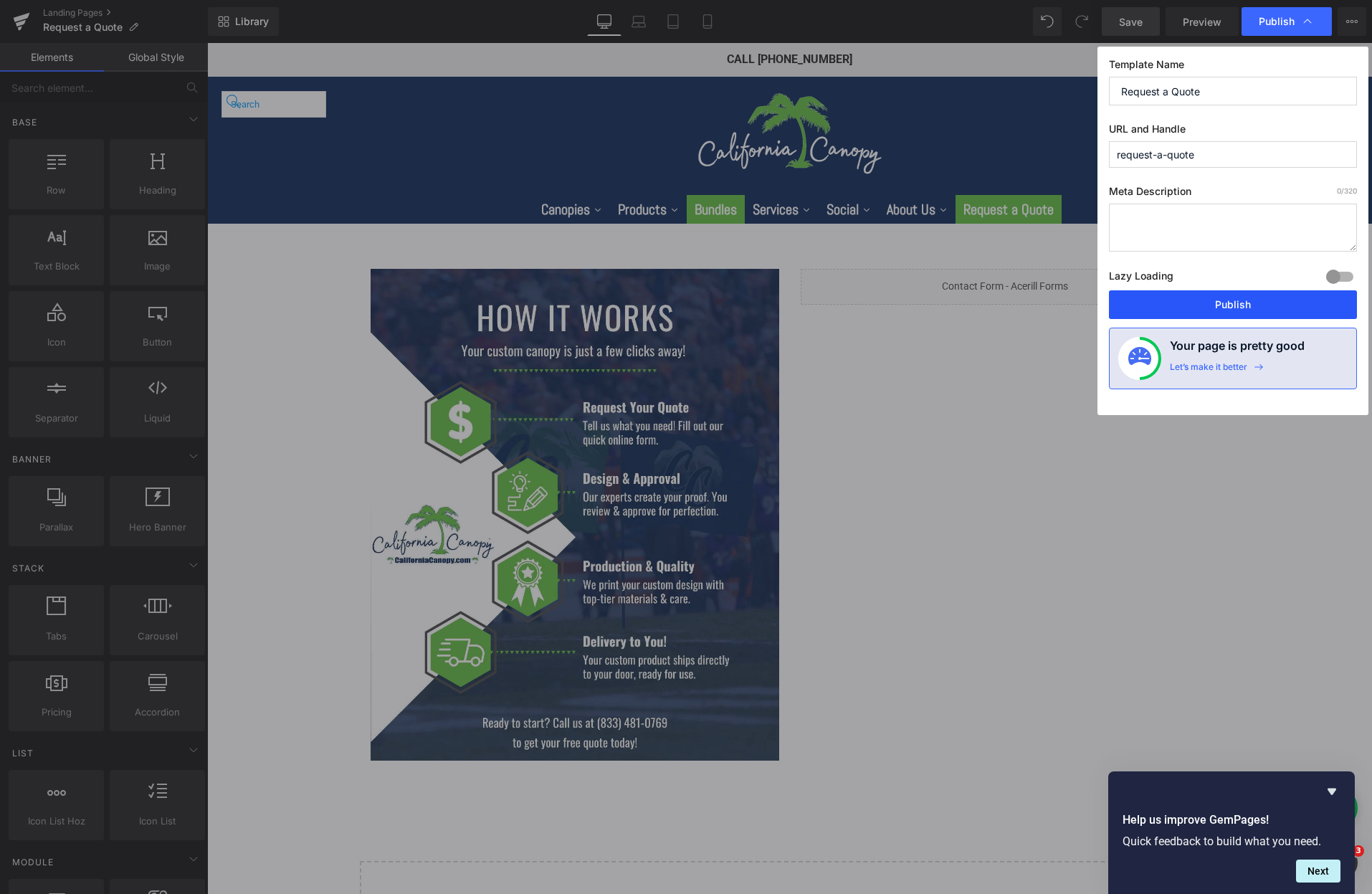
click at [1226, 305] on button "Publish" at bounding box center [1233, 304] width 248 height 29
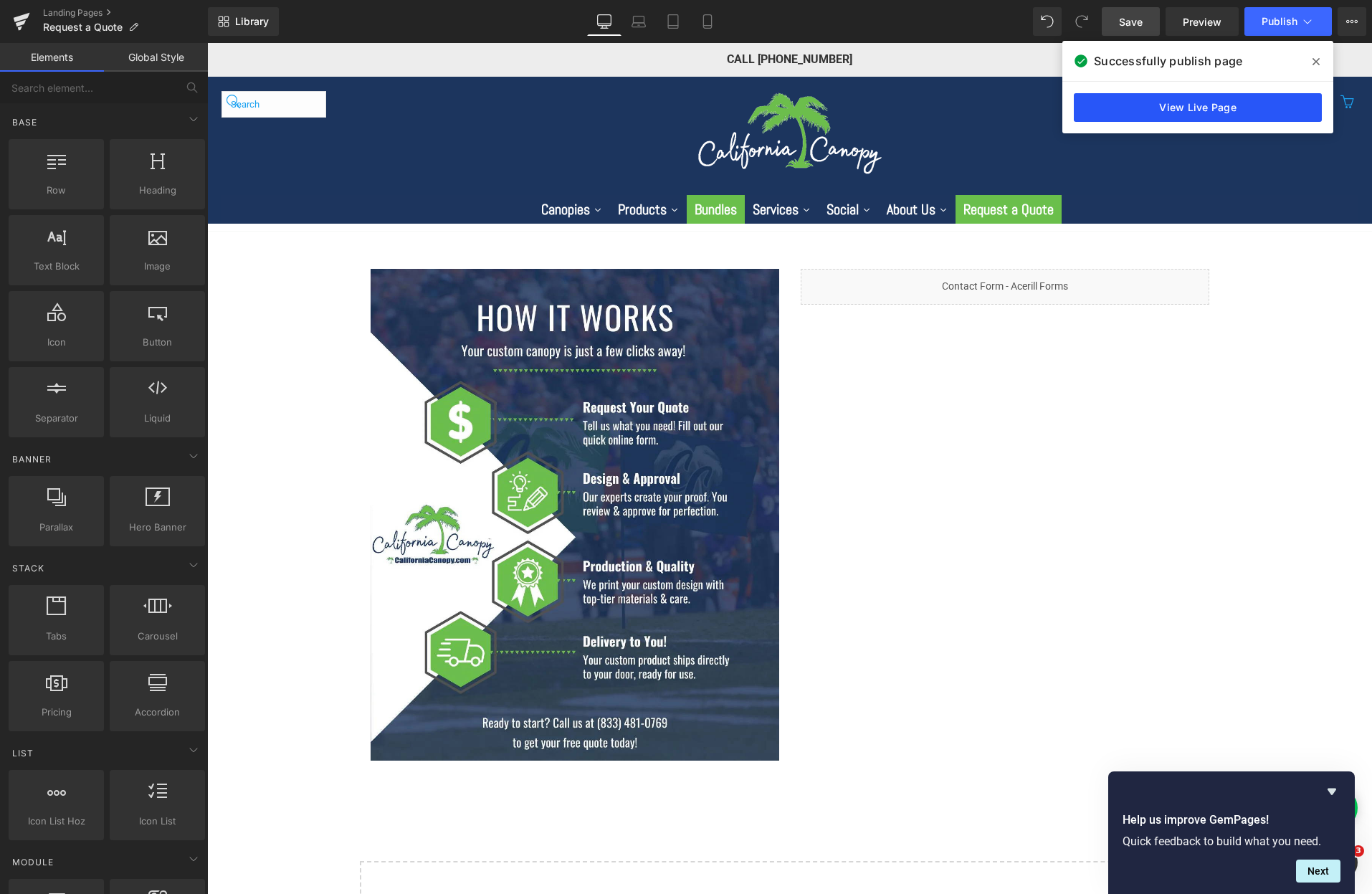
click at [1214, 106] on link "View Live Page" at bounding box center [1197, 107] width 248 height 29
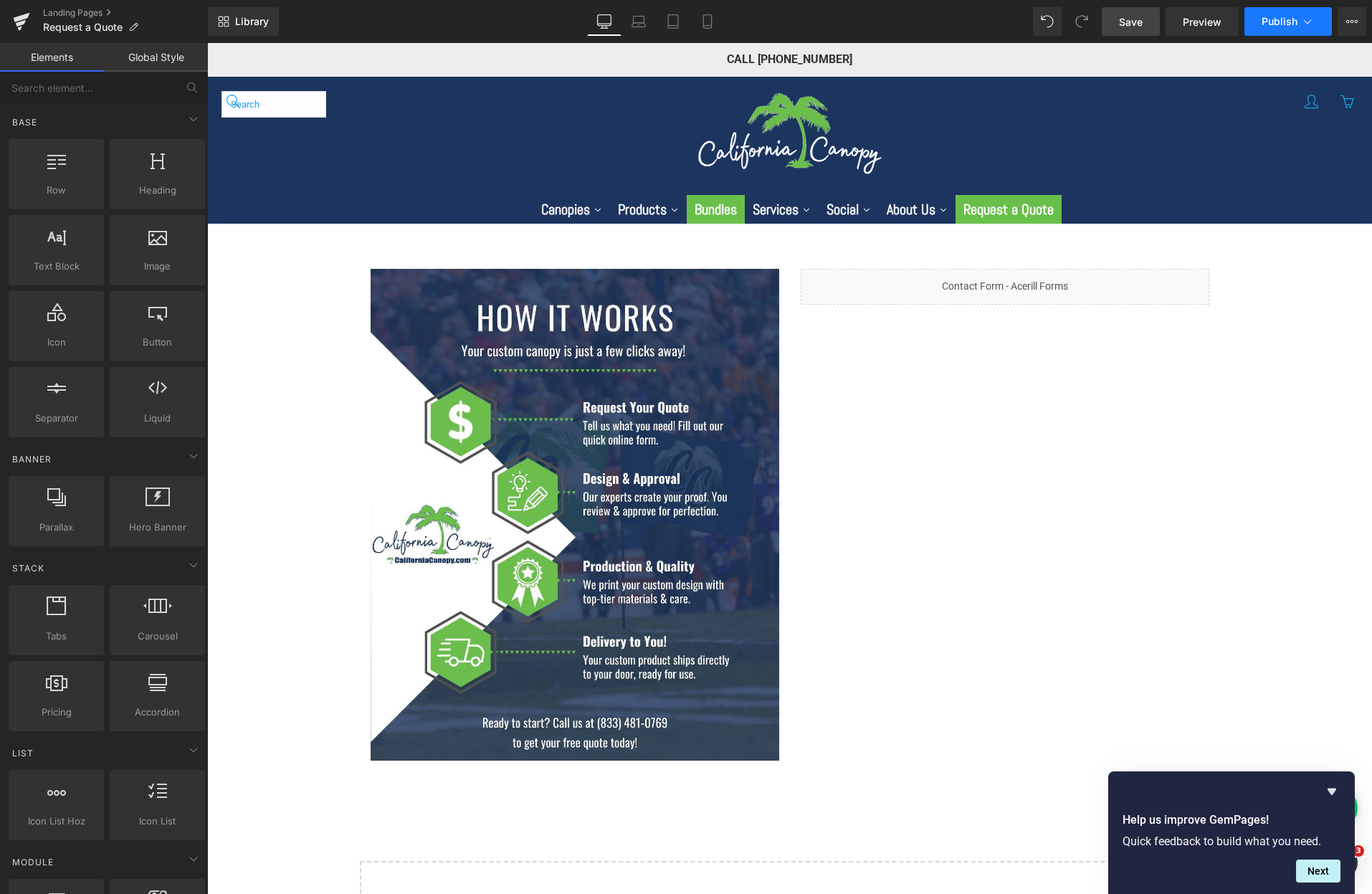
click at [1284, 21] on span "Publish" at bounding box center [1279, 22] width 36 height 11
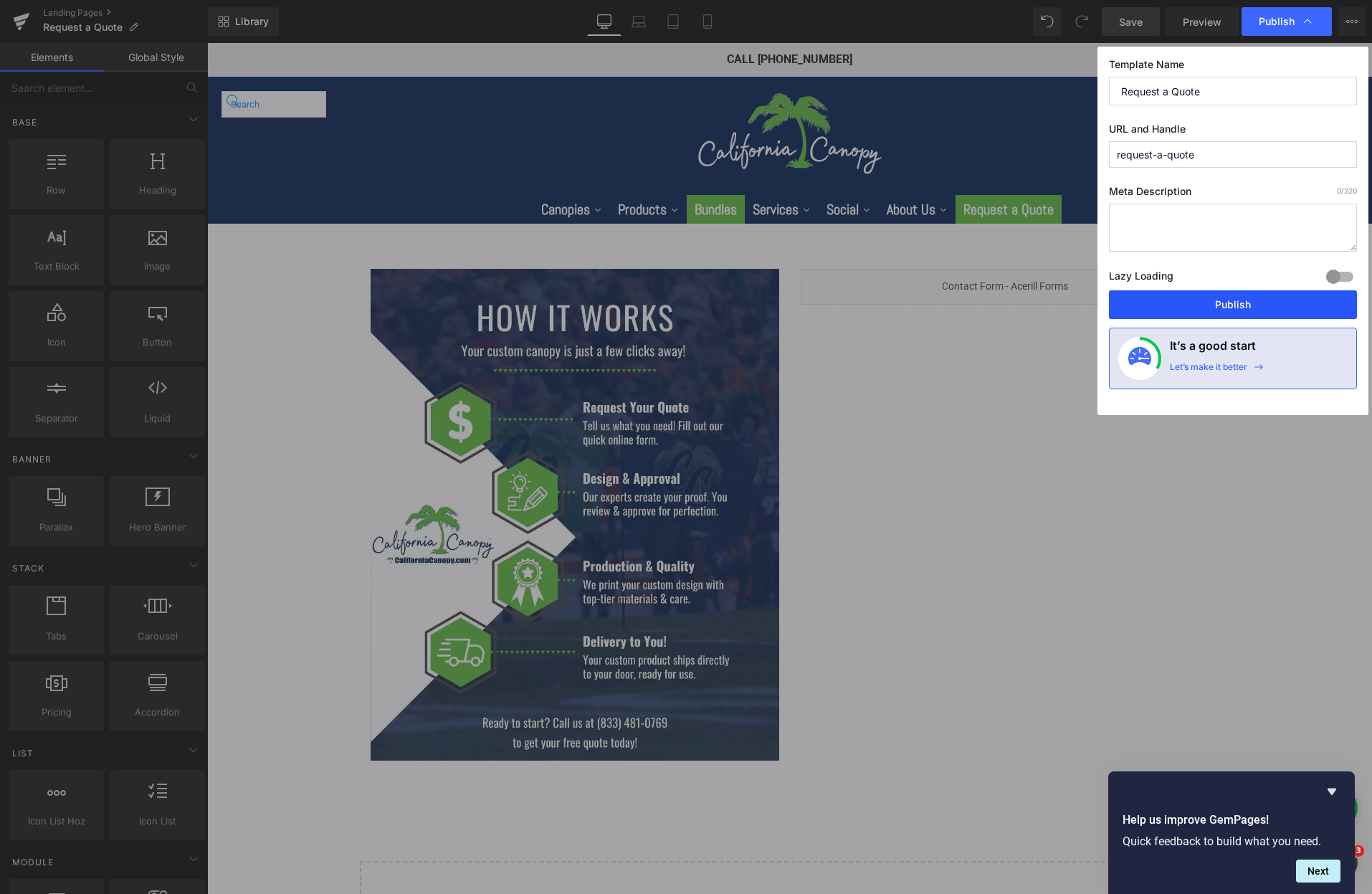
click at [1202, 309] on button "Publish" at bounding box center [1233, 304] width 248 height 29
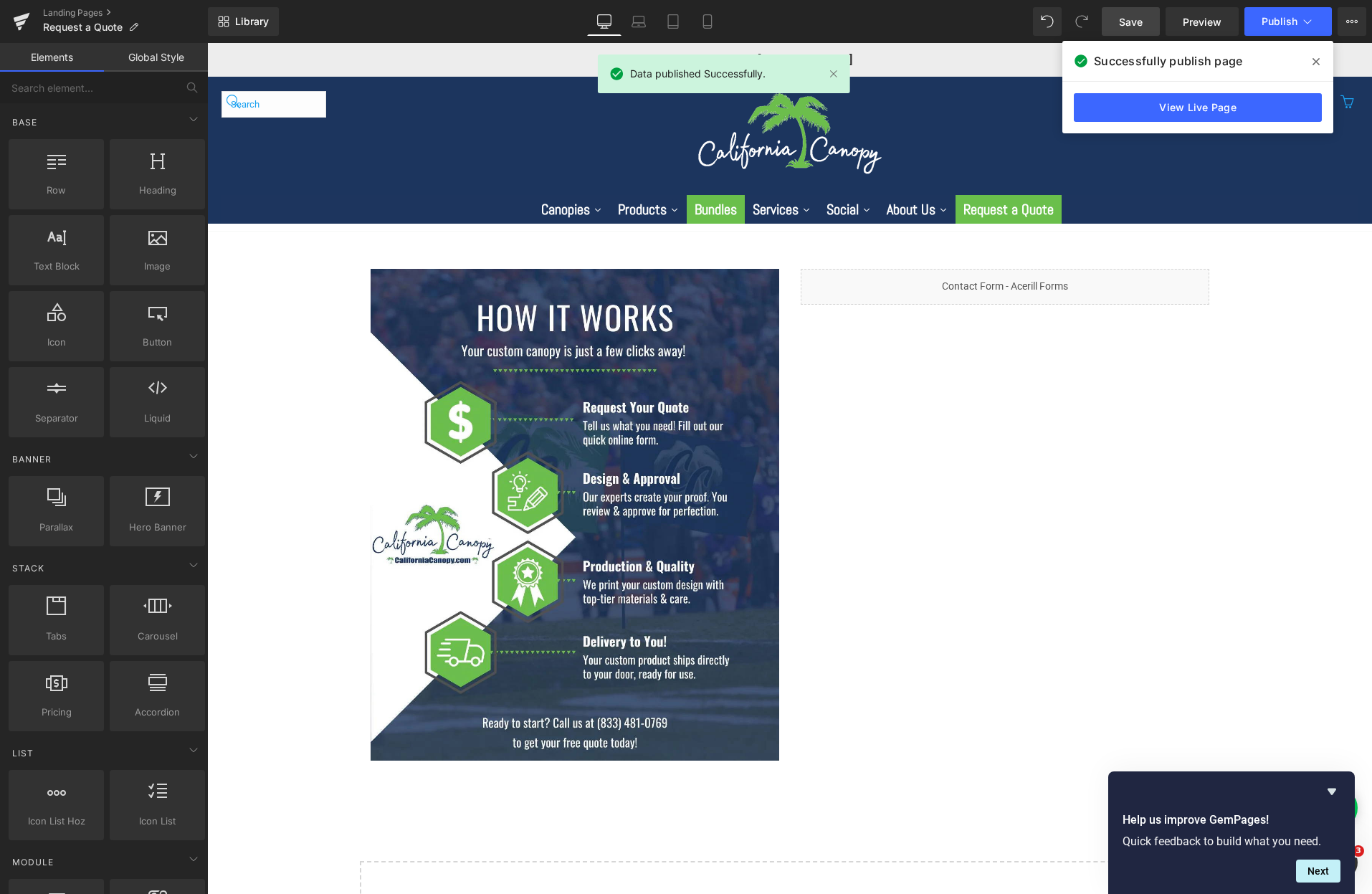
click at [1122, 15] on span "Save" at bounding box center [1130, 22] width 23 height 15
click at [82, 12] on link "Landing Pages" at bounding box center [126, 13] width 165 height 11
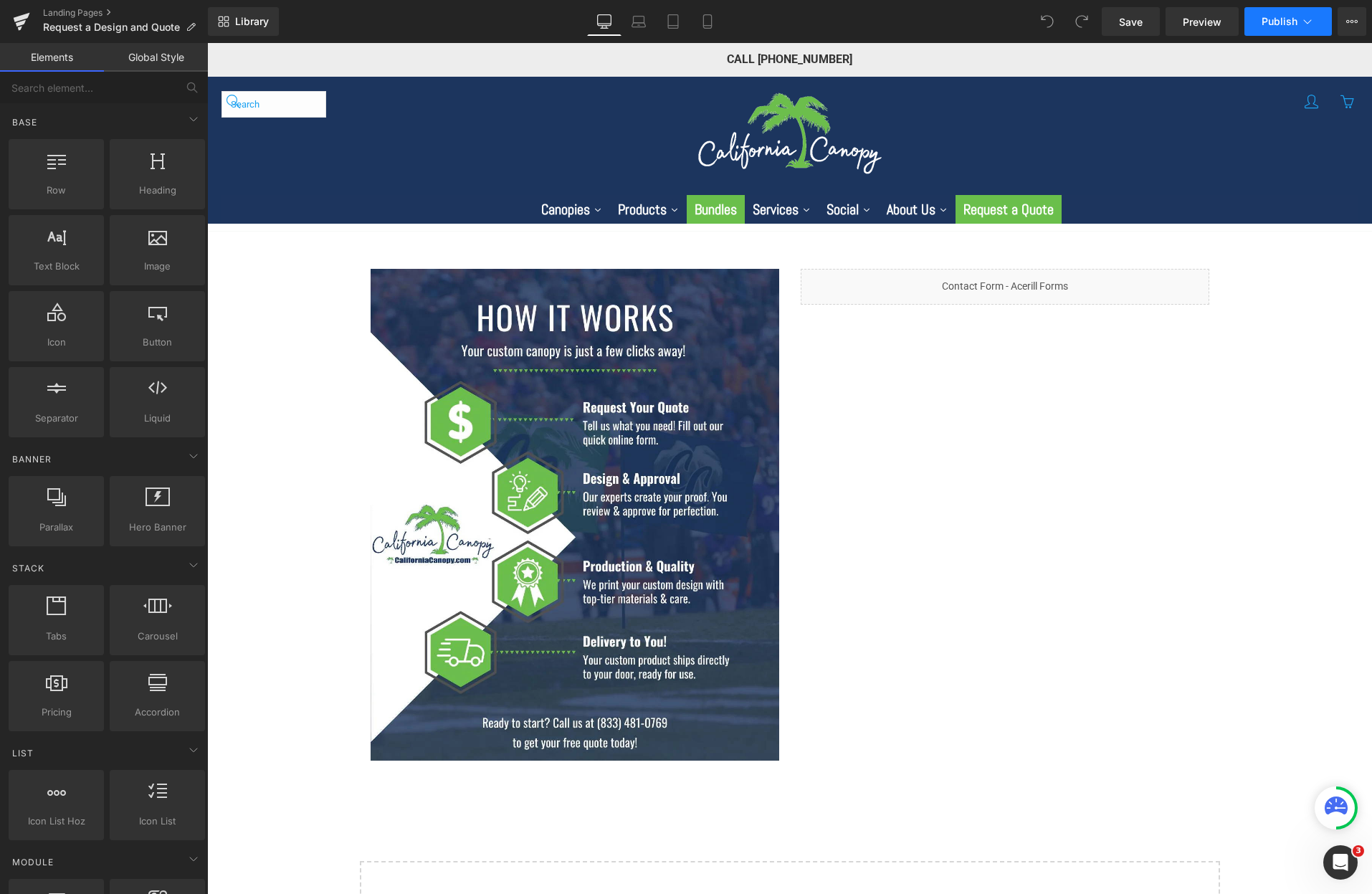
click at [1278, 32] on button "Publish" at bounding box center [1288, 22] width 87 height 29
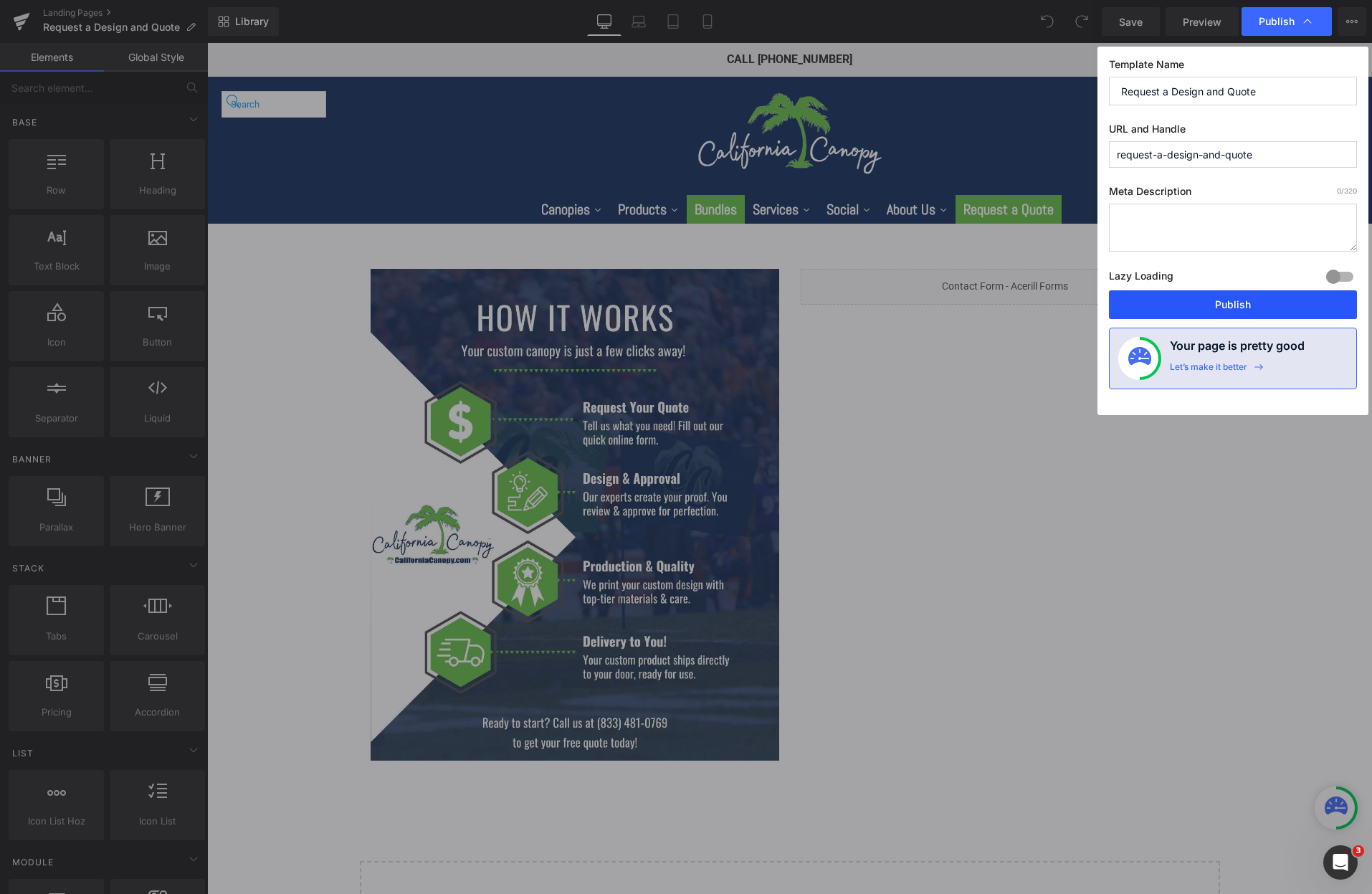
click at [1277, 295] on button "Publish" at bounding box center [1233, 304] width 248 height 29
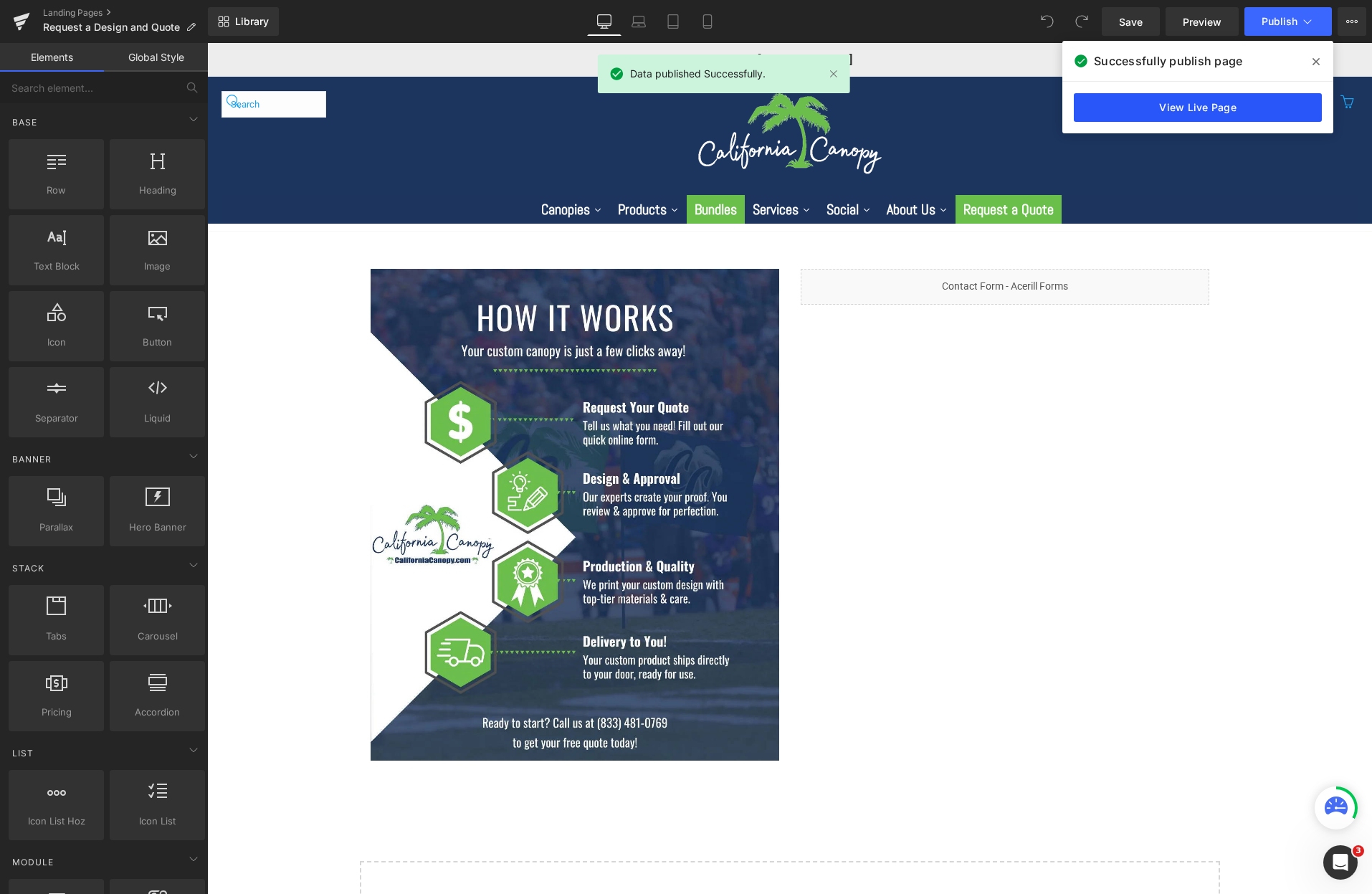
click at [1210, 111] on link "View Live Page" at bounding box center [1197, 107] width 248 height 29
